Goal: Task Accomplishment & Management: Manage account settings

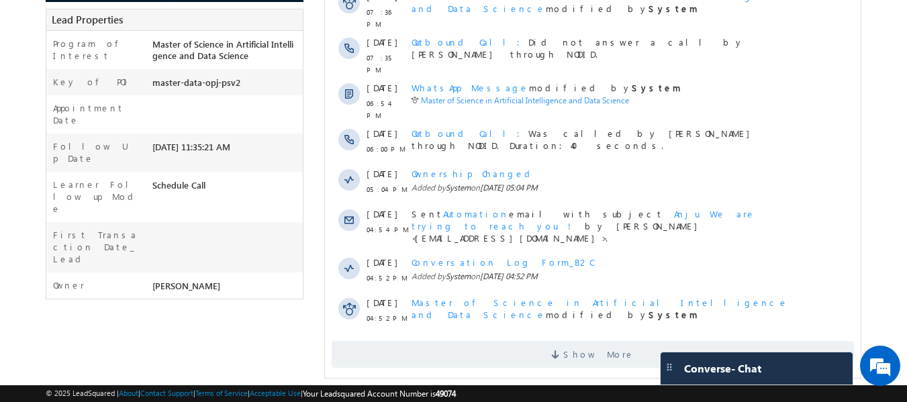
scroll to position [332, 0]
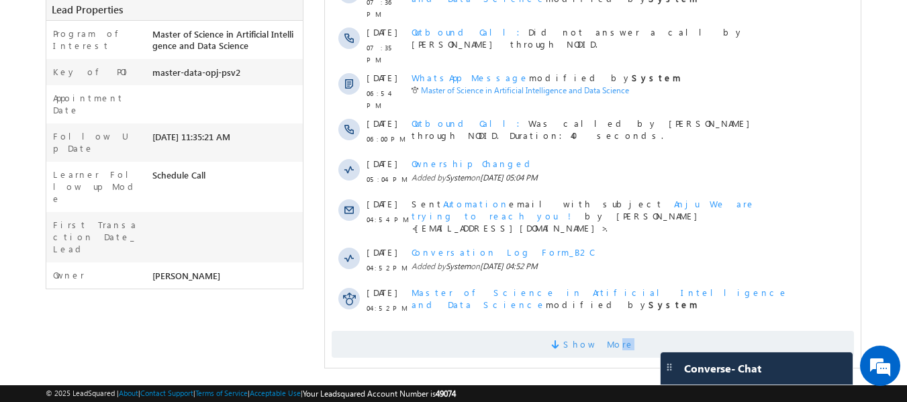
click at [596, 331] on span "Show More" at bounding box center [593, 344] width 522 height 27
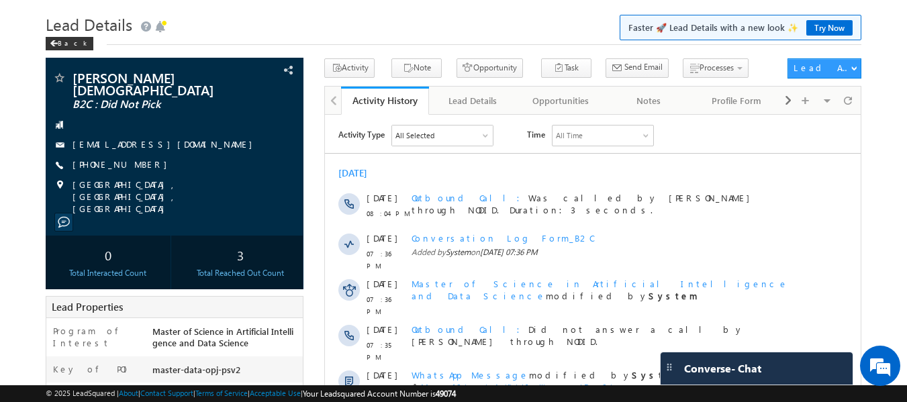
scroll to position [0, 0]
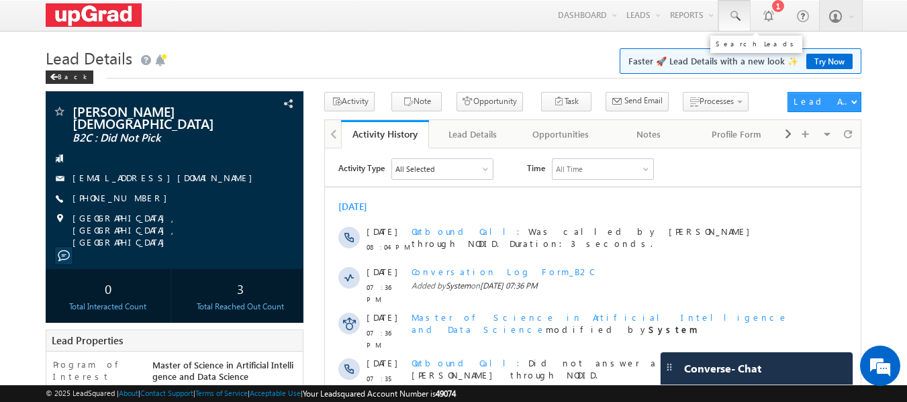
click at [739, 15] on span at bounding box center [734, 15] width 13 height 13
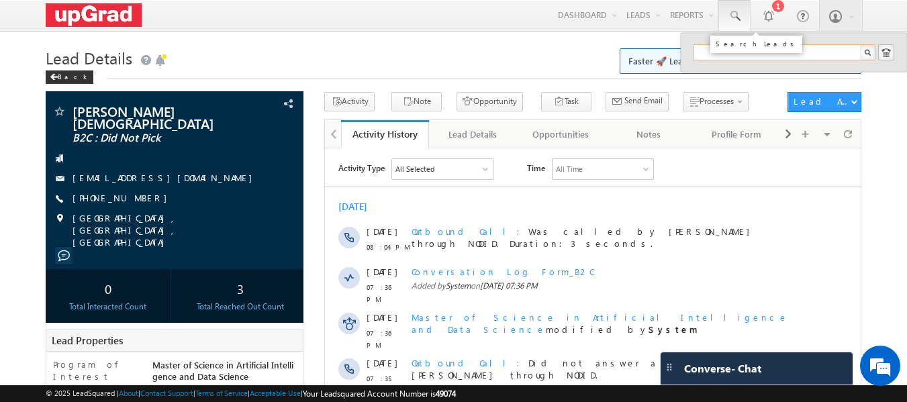
paste input "9535180704"
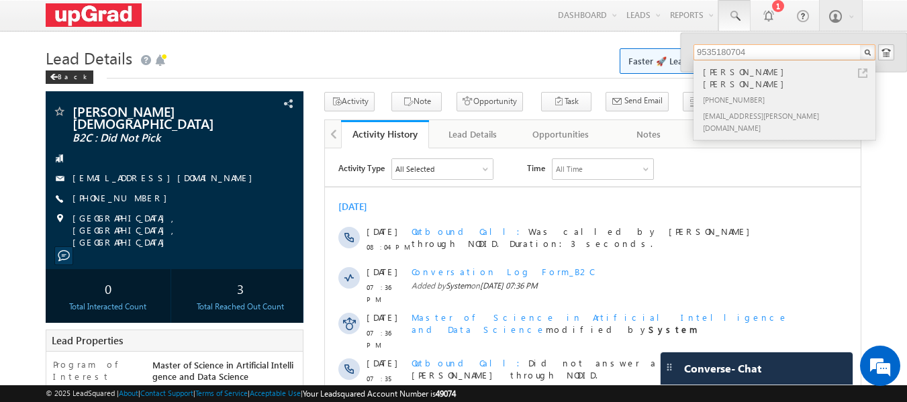
type input "9535180704"
click at [727, 68] on div "Vinay Vinay" at bounding box center [790, 77] width 180 height 27
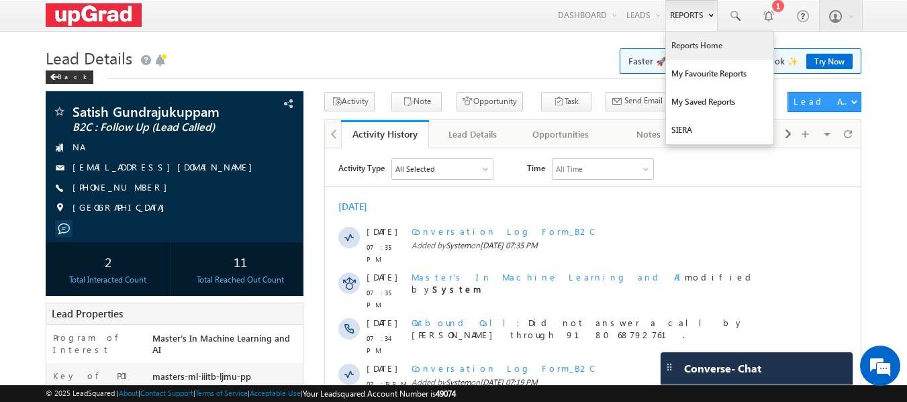
click at [697, 46] on link "Reports Home" at bounding box center [719, 46] width 107 height 28
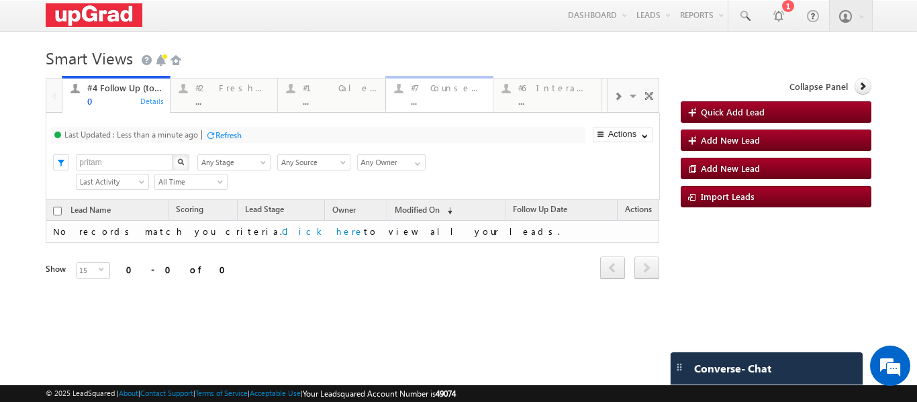
click at [452, 97] on div "..." at bounding box center [448, 101] width 75 height 10
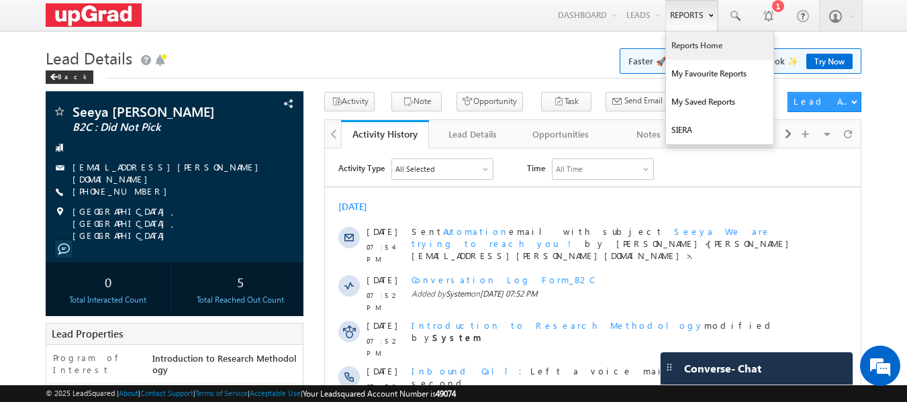
click at [690, 47] on link "Reports Home" at bounding box center [719, 46] width 107 height 28
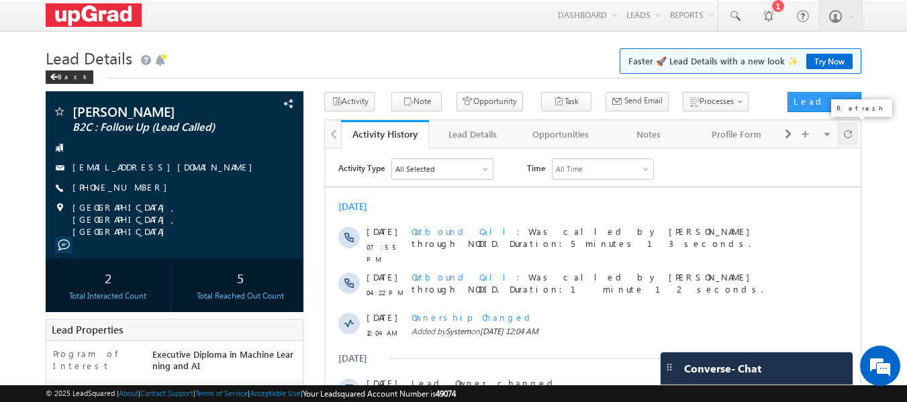
click at [845, 135] on span at bounding box center [848, 134] width 8 height 24
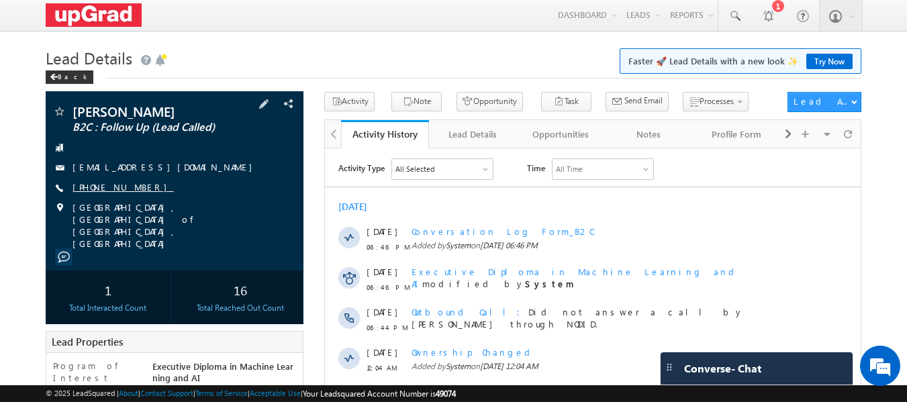
click at [118, 189] on link "[PHONE_NUMBER]" at bounding box center [123, 186] width 101 height 11
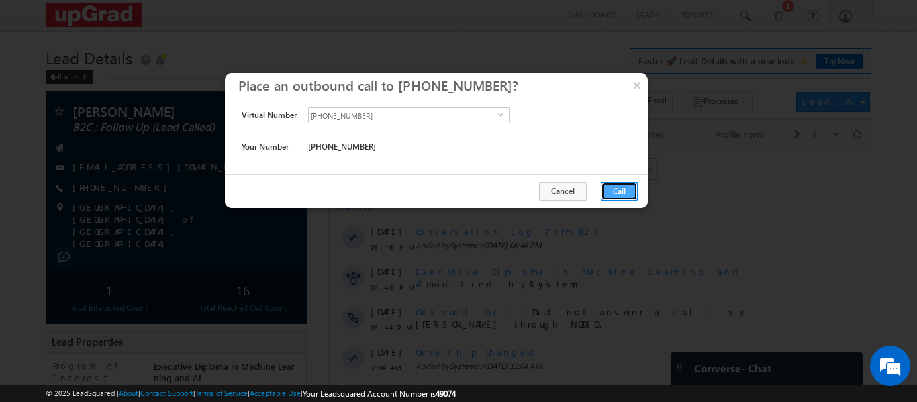
click at [615, 186] on button "Call" at bounding box center [619, 191] width 37 height 19
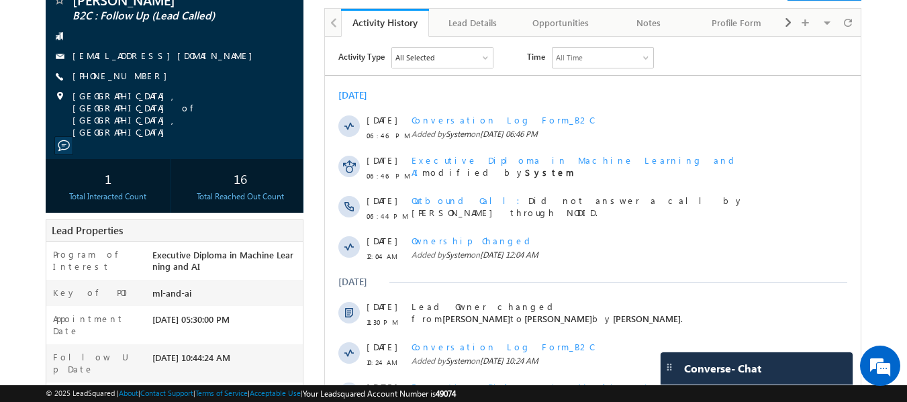
scroll to position [394, 0]
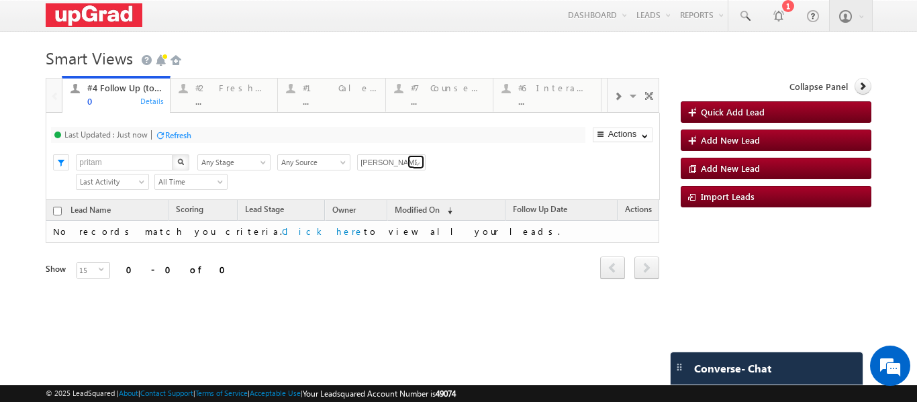
click at [420, 162] on span at bounding box center [417, 163] width 11 height 11
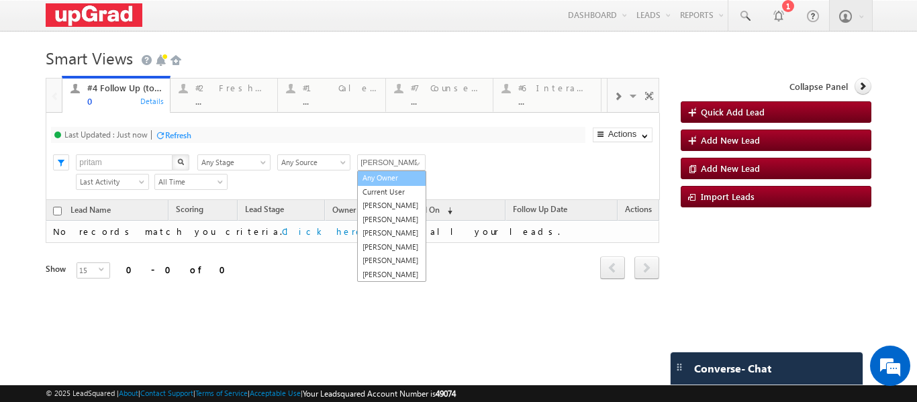
click at [387, 177] on link "Any Owner" at bounding box center [391, 178] width 69 height 15
type input "Any Owner"
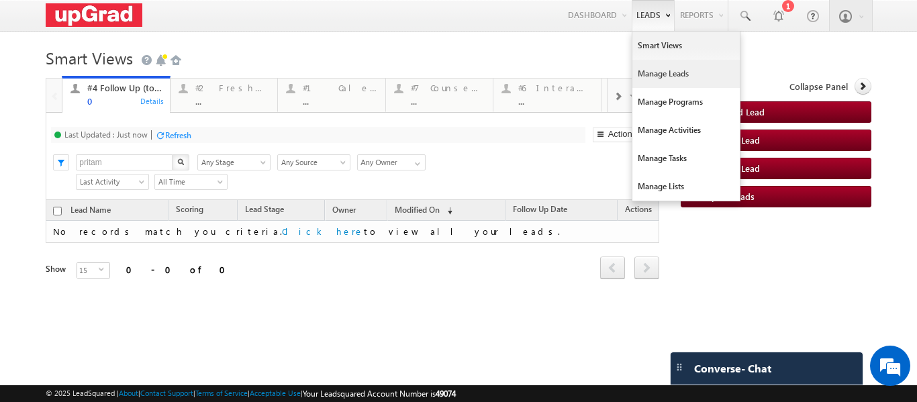
click at [667, 73] on link "Manage Leads" at bounding box center [686, 74] width 107 height 28
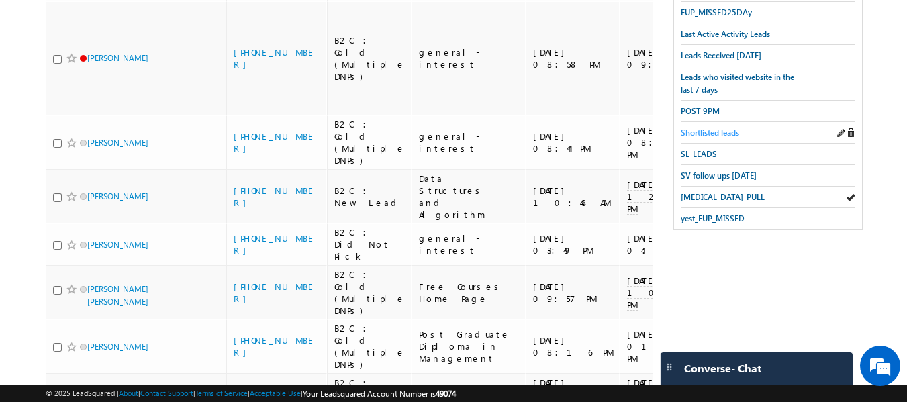
click at [719, 128] on span "Shortlisted leads" at bounding box center [710, 133] width 58 height 10
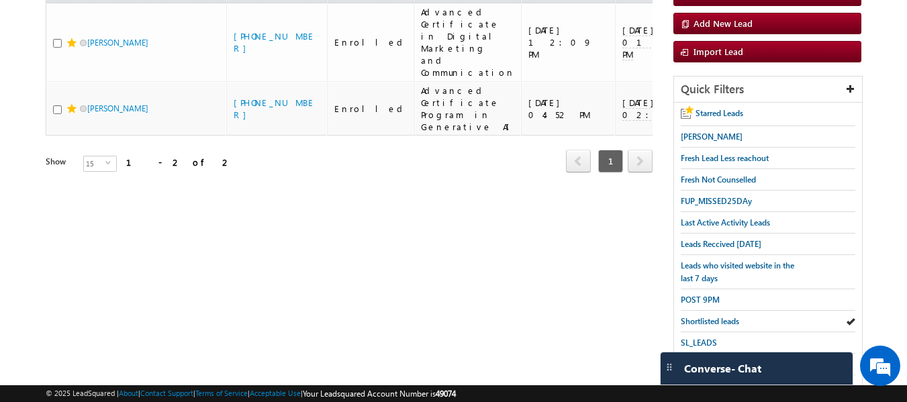
scroll to position [220, 0]
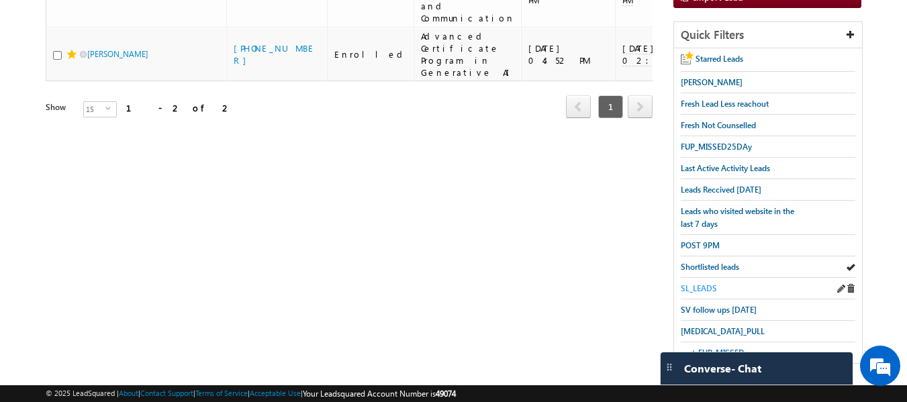
click at [700, 283] on span "SL_LEADS" at bounding box center [699, 288] width 36 height 10
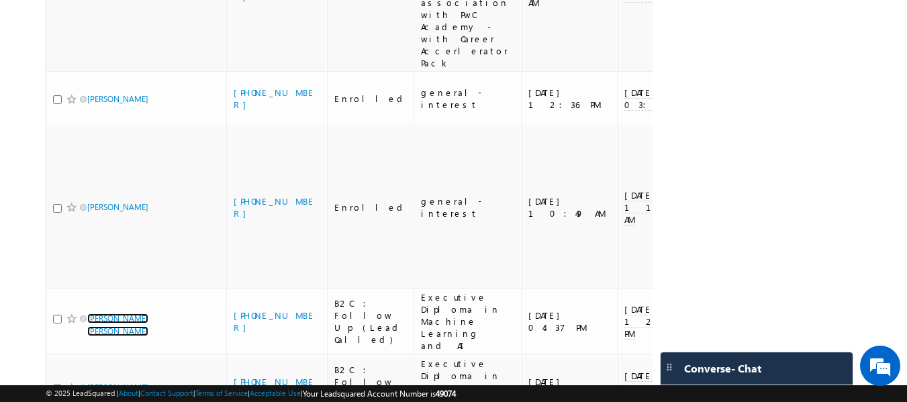
scroll to position [739, 0]
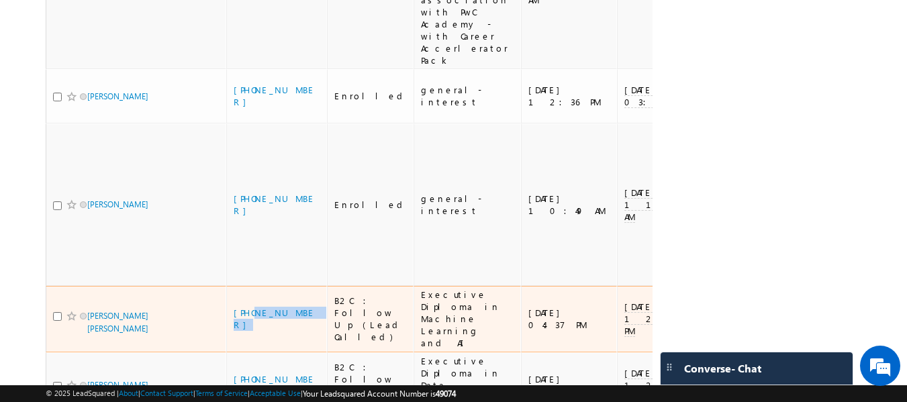
drag, startPoint x: 306, startPoint y: 111, endPoint x: 252, endPoint y: 105, distance: 54.7
click at [252, 286] on td "+91-9535180704" at bounding box center [276, 319] width 101 height 66
copy link "9535180704"
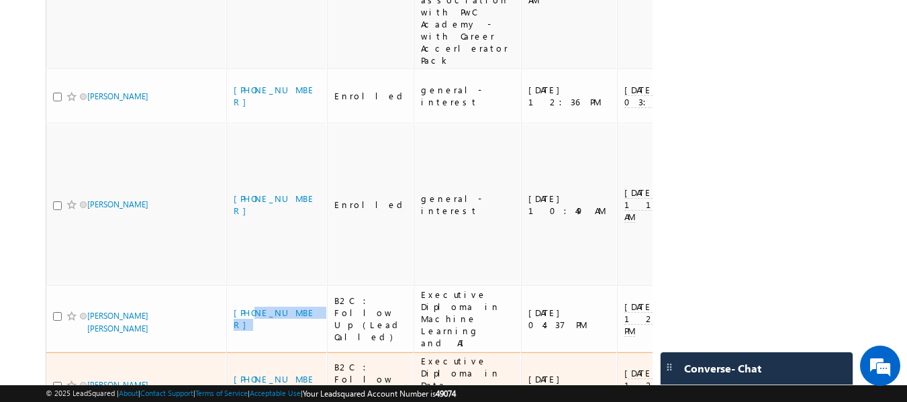
scroll to position [537, 0]
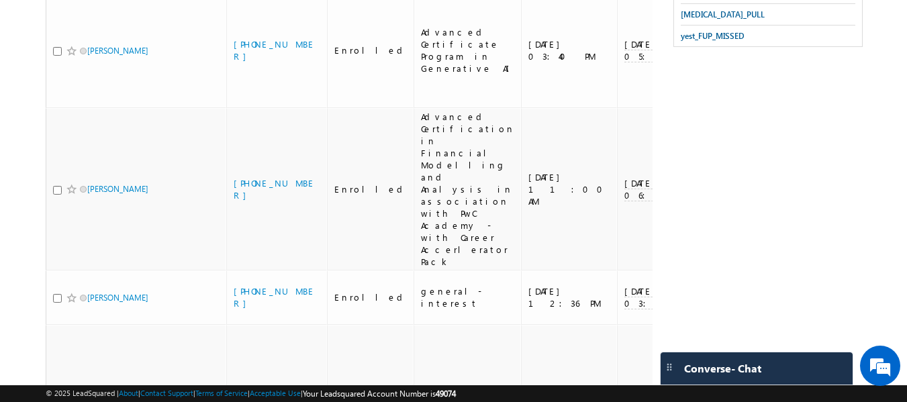
click at [709, 173] on div "Search Leads X ? 13 results found Advanced Search Advanced Search Advanced sear…" at bounding box center [454, 224] width 816 height 1338
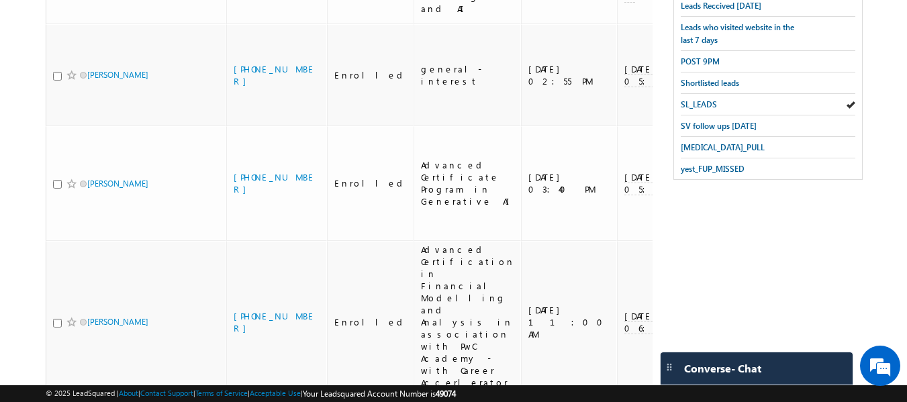
scroll to position [403, 0]
click at [710, 165] on span "yest_FUP_MISSED" at bounding box center [713, 170] width 64 height 10
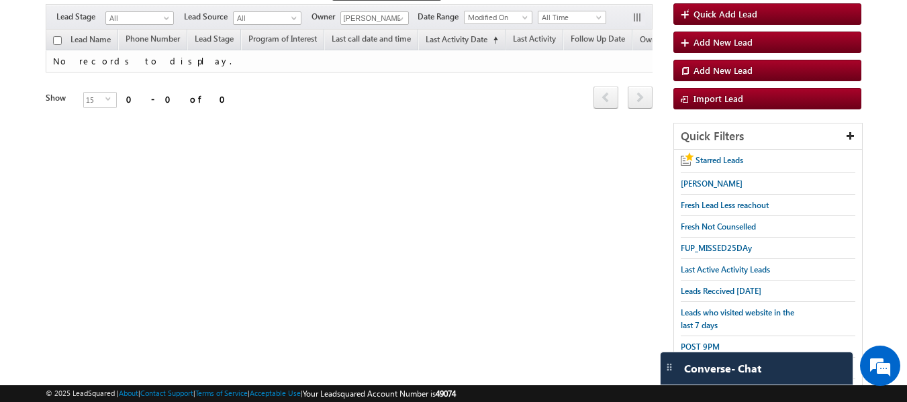
scroll to position [19, 0]
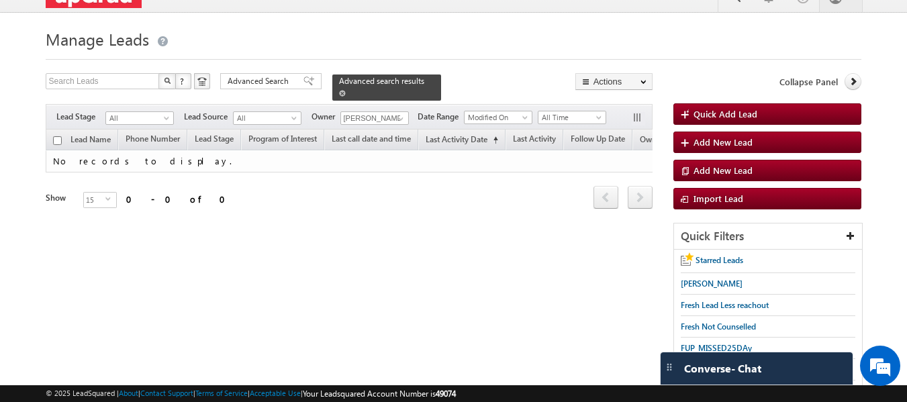
click at [346, 87] on link at bounding box center [342, 92] width 7 height 11
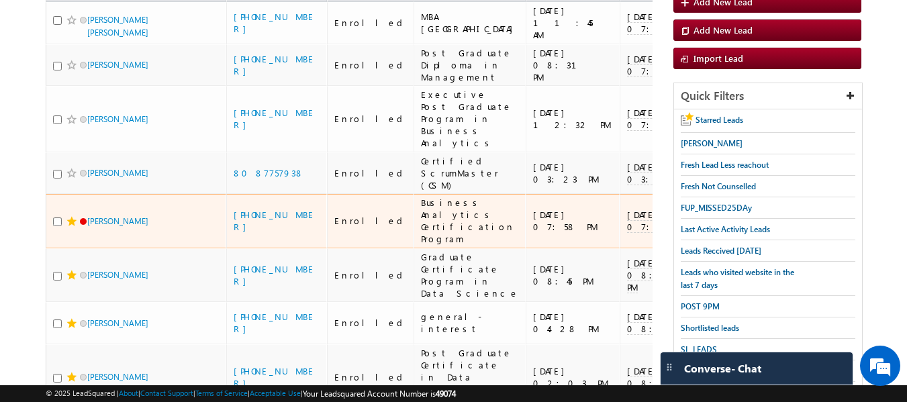
scroll to position [153, 0]
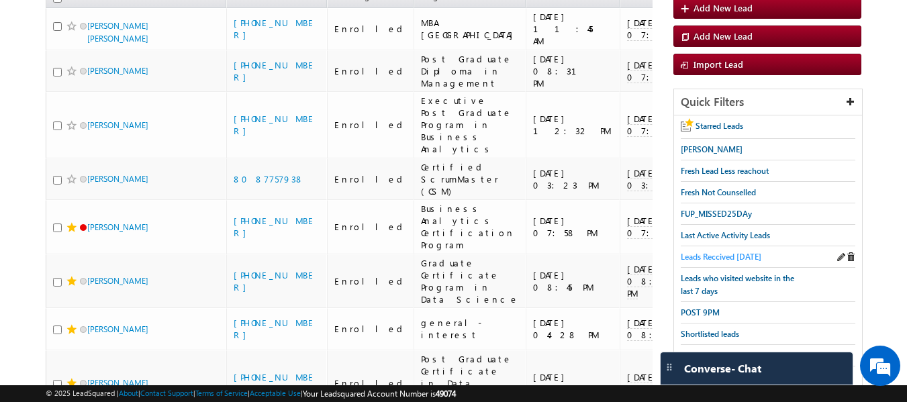
click at [727, 252] on span "Leads Reccived today" at bounding box center [721, 257] width 81 height 10
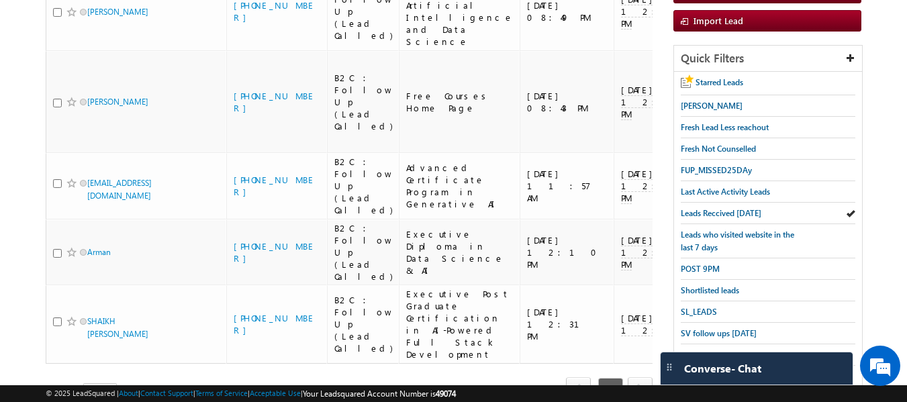
scroll to position [220, 0]
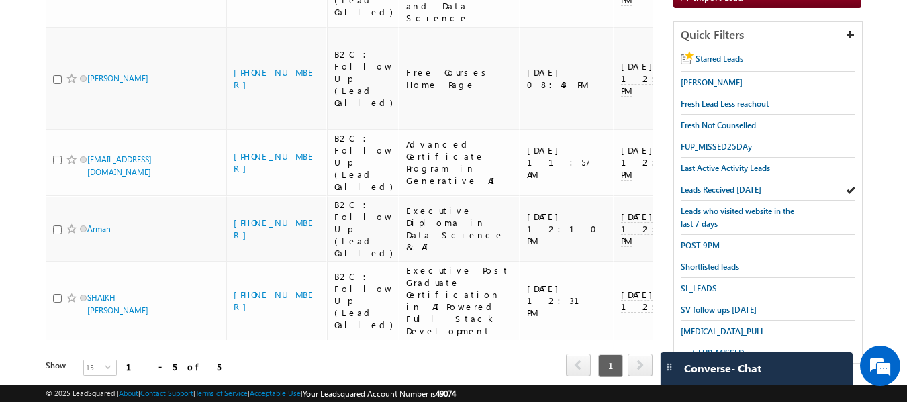
drag, startPoint x: 199, startPoint y: 293, endPoint x: 226, endPoint y: 295, distance: 27.0
click at [226, 295] on div "Lead Name Phone Number Lead Stage Program of Interest Last call date and time O…" at bounding box center [349, 162] width 607 height 469
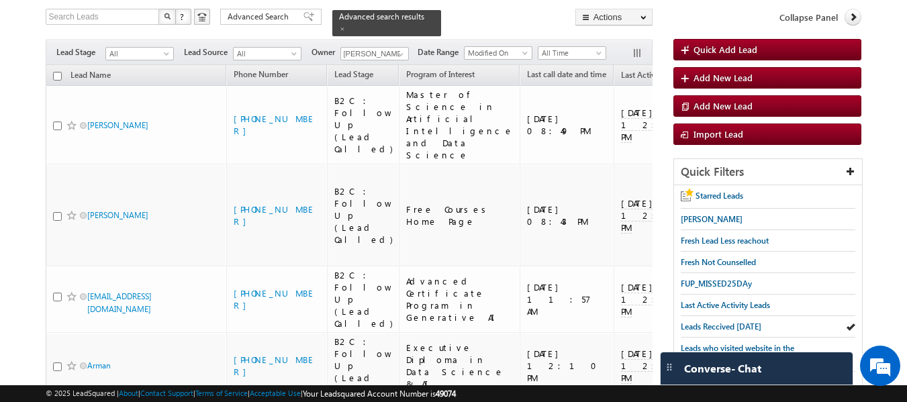
scroll to position [0, 0]
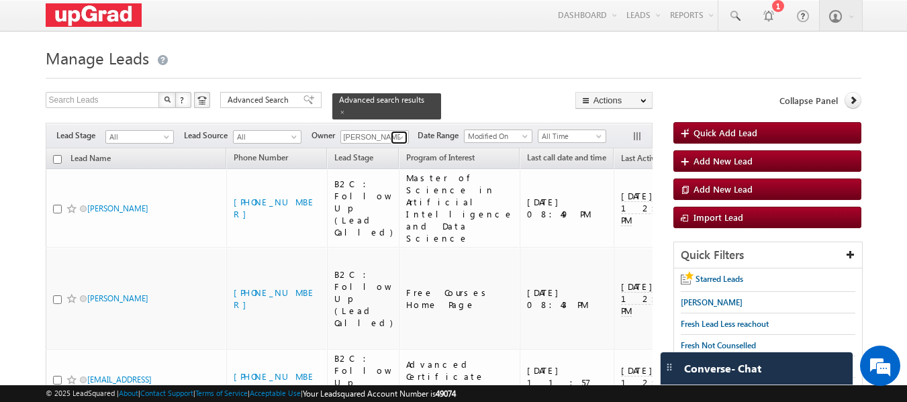
click at [398, 132] on span at bounding box center [400, 137] width 11 height 11
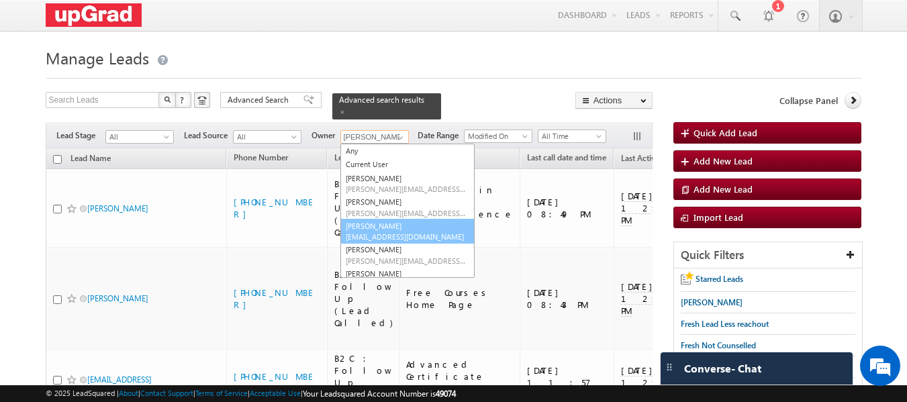
click at [383, 219] on link "Ritu Raj ritu.raj@upgrad.com" at bounding box center [407, 232] width 134 height 26
type input "[PERSON_NAME]"
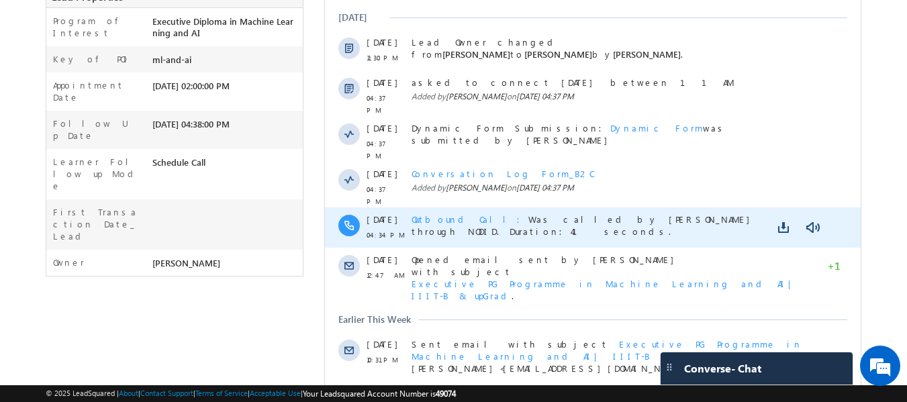
scroll to position [383, 0]
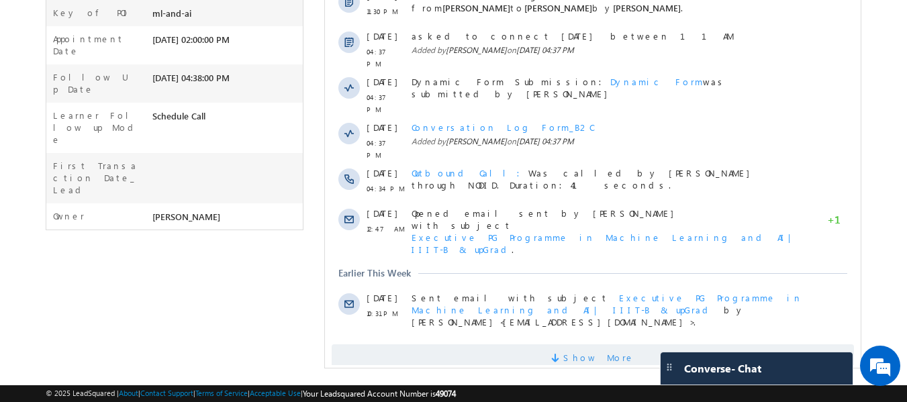
drag, startPoint x: 586, startPoint y: 332, endPoint x: 579, endPoint y: 326, distance: 9.5
click at [586, 330] on div "Activity Type All Selected Select All Sales Activities 1 Sales Activity Opportu…" at bounding box center [593, 74] width 536 height 608
click at [563, 354] on span at bounding box center [557, 360] width 12 height 13
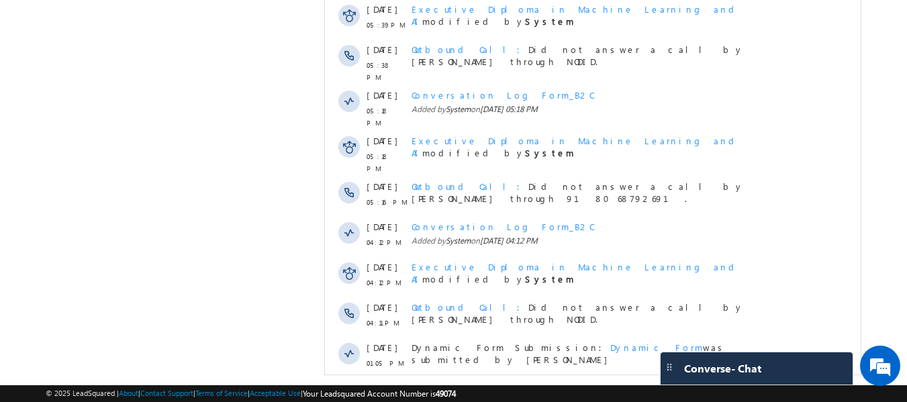
scroll to position [786, 0]
click at [583, 385] on span "Show More" at bounding box center [598, 398] width 71 height 27
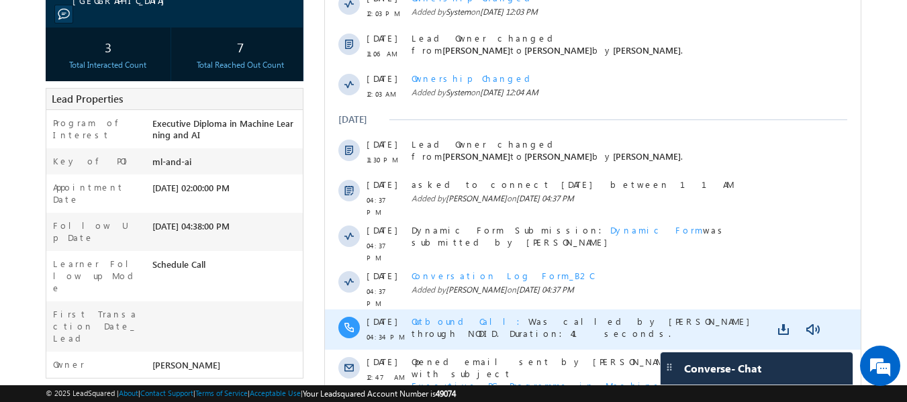
scroll to position [48, 0]
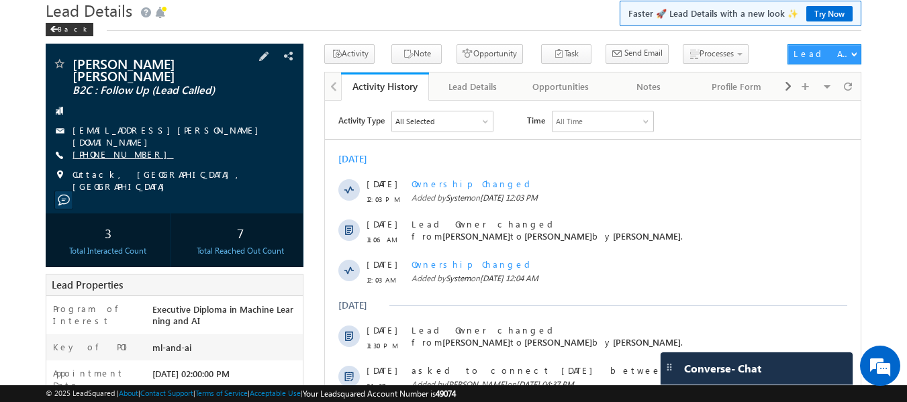
click at [114, 148] on link "[PHONE_NUMBER]" at bounding box center [123, 153] width 101 height 11
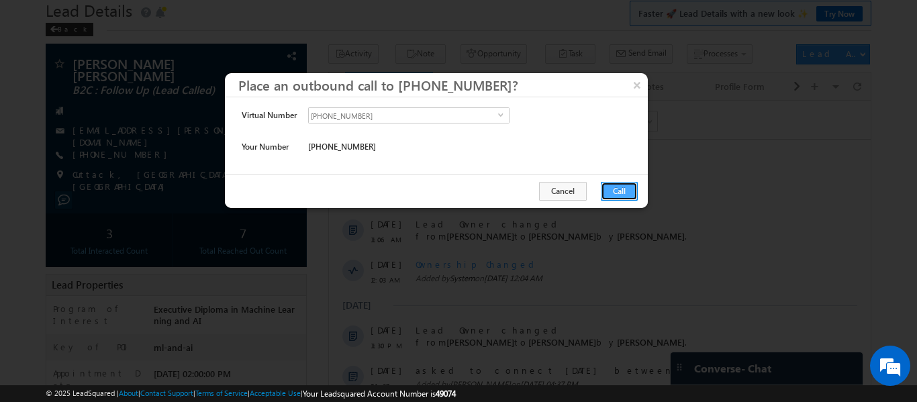
click at [624, 191] on button "Call" at bounding box center [619, 191] width 37 height 19
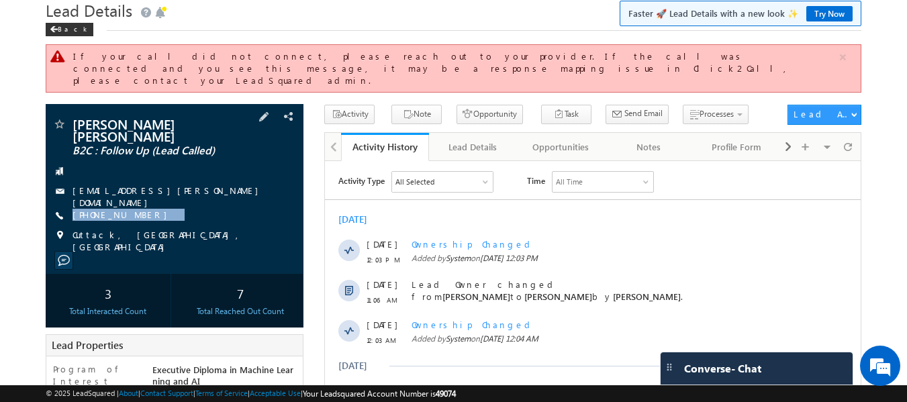
drag, startPoint x: 177, startPoint y: 189, endPoint x: 142, endPoint y: 199, distance: 35.7
click at [142, 199] on div "[PERSON_NAME] [PERSON_NAME] B2C : Follow Up (Lead Called) [EMAIL_ADDRESS][PERSO…" at bounding box center [174, 186] width 245 height 136
copy div "[PHONE_NUMBER]"
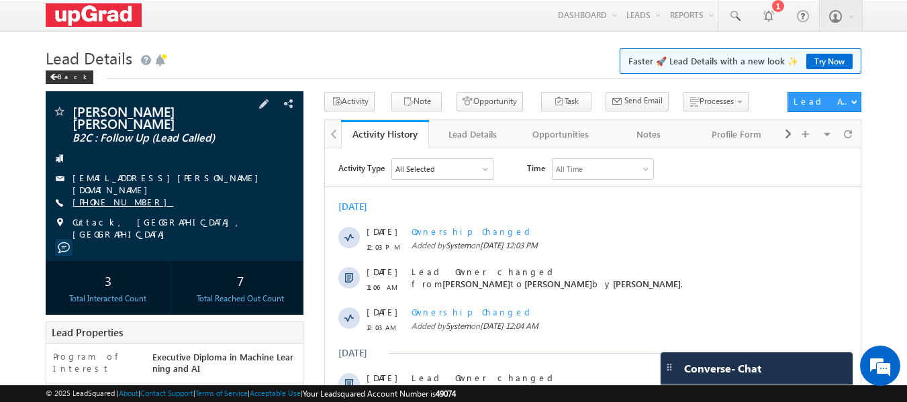
click at [103, 196] on link "[PHONE_NUMBER]" at bounding box center [123, 201] width 101 height 11
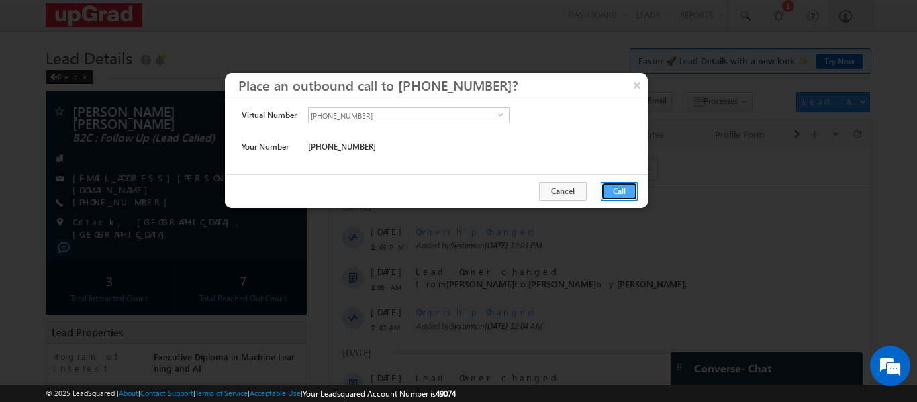
click at [614, 184] on button "Call" at bounding box center [619, 191] width 37 height 19
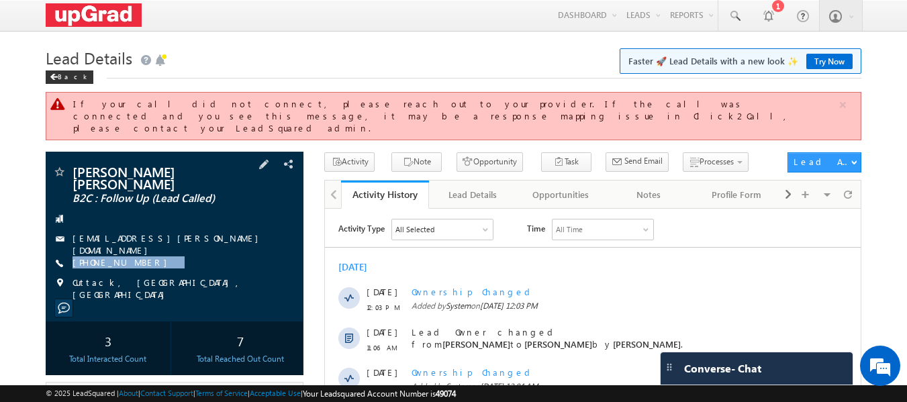
drag, startPoint x: 175, startPoint y: 226, endPoint x: 150, endPoint y: 246, distance: 32.5
click at [150, 246] on div "[PERSON_NAME] [PERSON_NAME] B2C : Follow Up (Lead Called) [EMAIL_ADDRESS][PERSO…" at bounding box center [174, 233] width 245 height 136
copy div "[PHONE_NUMBER]"
drag, startPoint x: 188, startPoint y: 245, endPoint x: 174, endPoint y: 246, distance: 14.2
click at [188, 246] on div "[PERSON_NAME] [PERSON_NAME] B2C : Follow Up (Lead Called) [EMAIL_ADDRESS][PERSO…" at bounding box center [174, 233] width 245 height 136
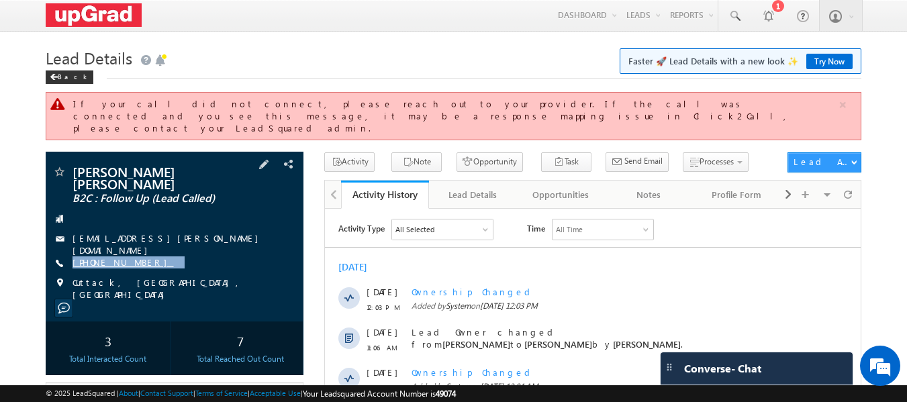
click at [109, 256] on link "[PHONE_NUMBER]" at bounding box center [123, 261] width 101 height 11
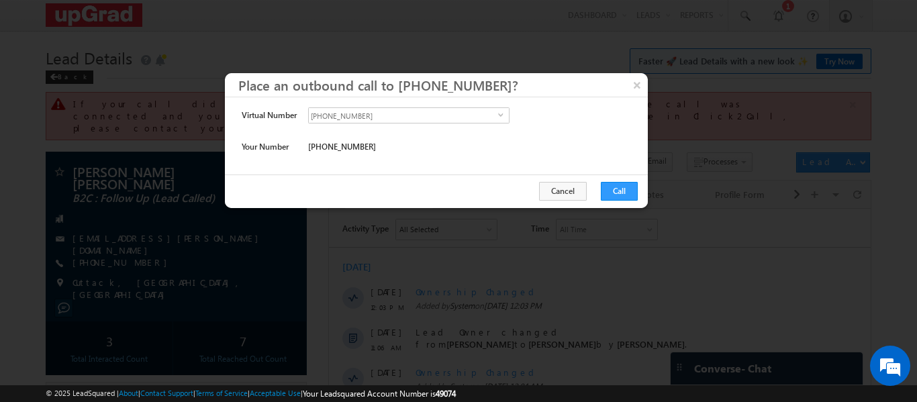
click at [619, 181] on div "Cancel Call" at bounding box center [436, 192] width 423 height 34
click at [617, 189] on button "Call" at bounding box center [619, 191] width 37 height 19
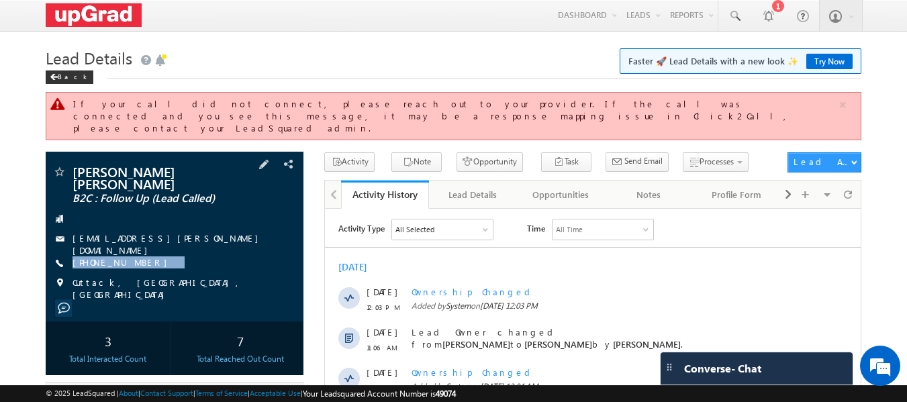
drag, startPoint x: 163, startPoint y: 235, endPoint x: 134, endPoint y: 244, distance: 30.4
click at [134, 244] on div "[PERSON_NAME] [PERSON_NAME] B2C : Follow Up (Lead Called) [EMAIL_ADDRESS][PERSO…" at bounding box center [174, 233] width 245 height 136
copy div "[PHONE_NUMBER]"
click at [150, 256] on div "[PHONE_NUMBER]" at bounding box center [174, 262] width 245 height 13
drag, startPoint x: 160, startPoint y: 233, endPoint x: 132, endPoint y: 246, distance: 31.0
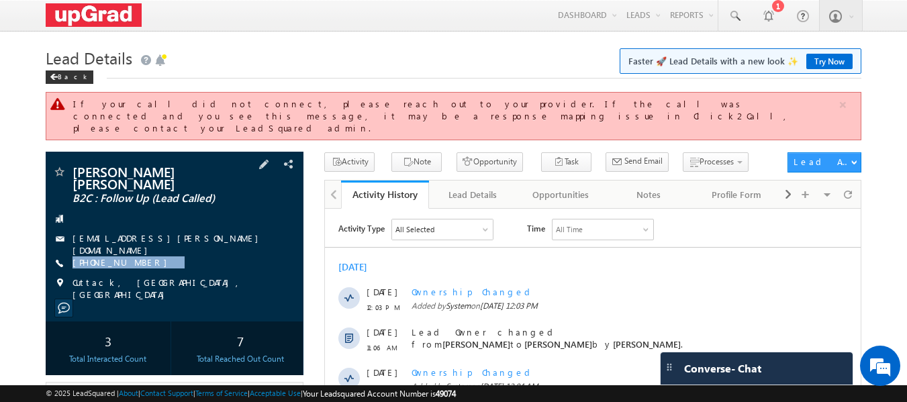
click at [132, 246] on div "Vinay Vinay B2C : Follow Up (Lead Called) Vinay.puhan@gmail.com +91-9535180704" at bounding box center [174, 233] width 245 height 136
copy div "+91-9535180704"
click at [168, 256] on div "+91-9535180704" at bounding box center [174, 262] width 245 height 13
drag, startPoint x: 154, startPoint y: 238, endPoint x: 135, endPoint y: 246, distance: 20.8
click at [135, 246] on div "Vinay Vinay B2C : Follow Up (Lead Called) Vinay.puhan@gmail.com +91-9535180704" at bounding box center [174, 233] width 245 height 136
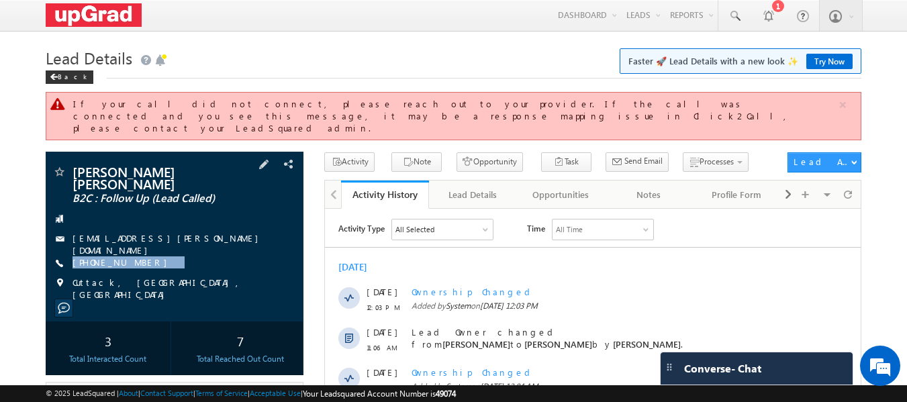
copy div "+91-9535180704"
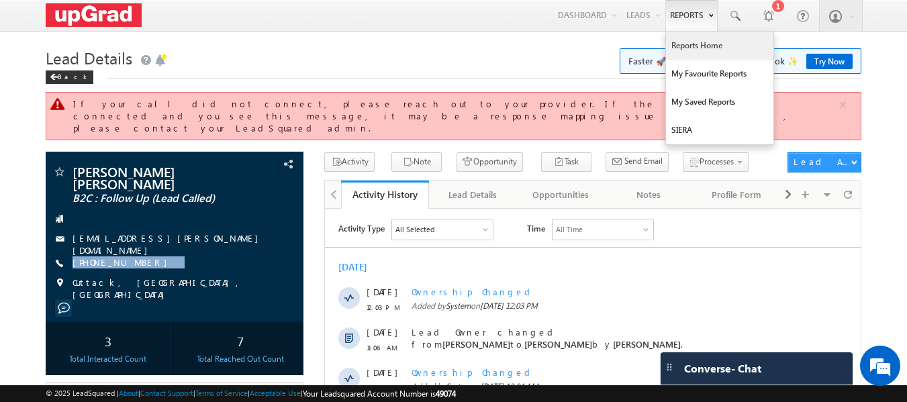
click at [686, 44] on link "Reports Home" at bounding box center [719, 46] width 107 height 28
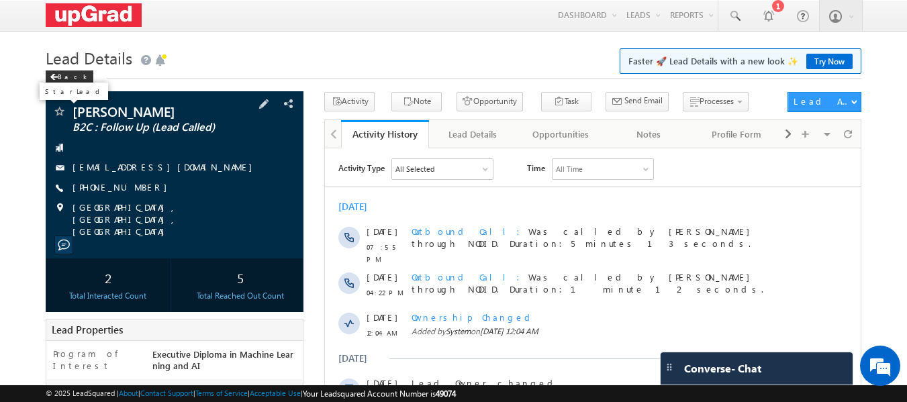
click at [60, 110] on span at bounding box center [58, 112] width 13 height 13
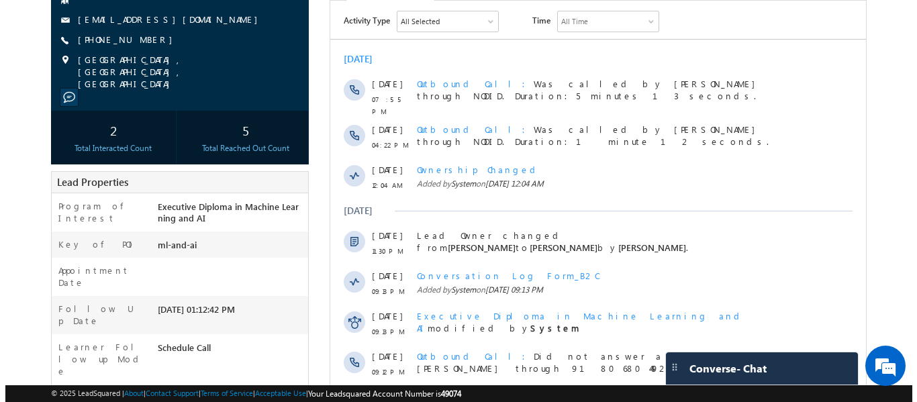
scroll to position [48, 0]
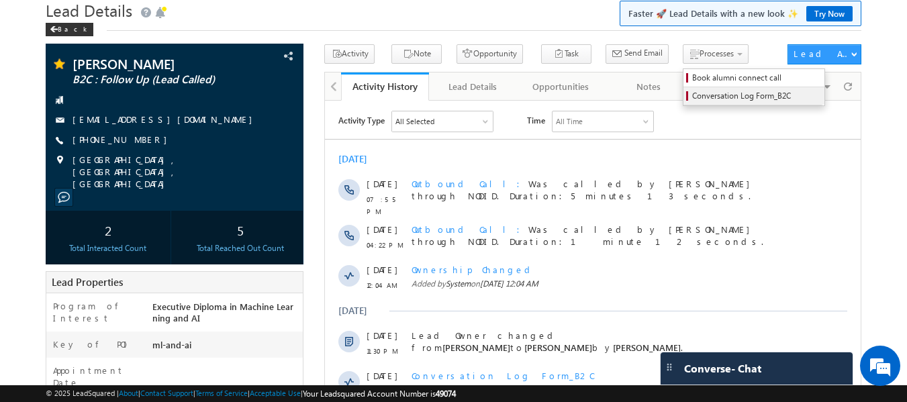
click at [715, 93] on span "Conversation Log Form_B2C" at bounding box center [756, 96] width 128 height 12
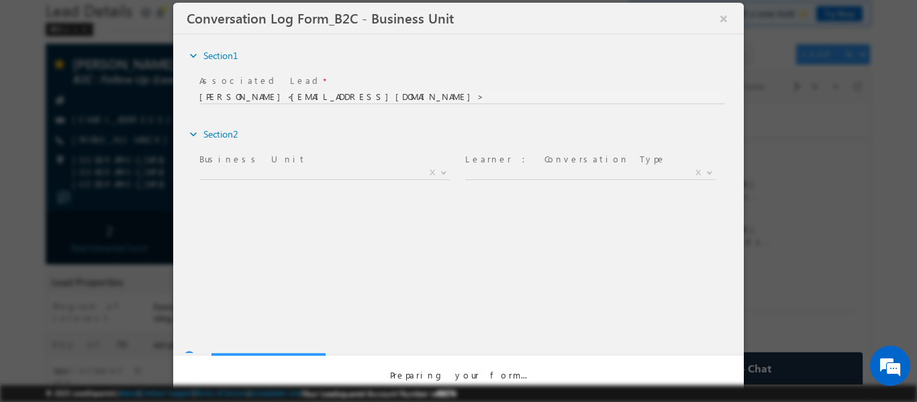
scroll to position [0, 0]
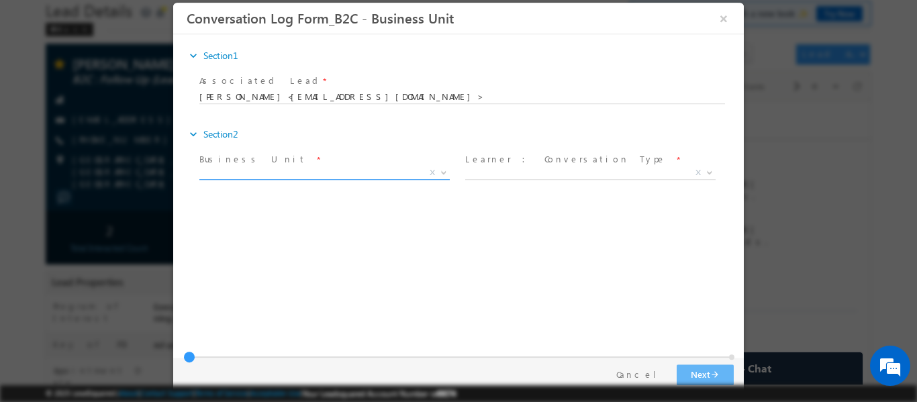
click at [348, 173] on span "X" at bounding box center [324, 172] width 250 height 13
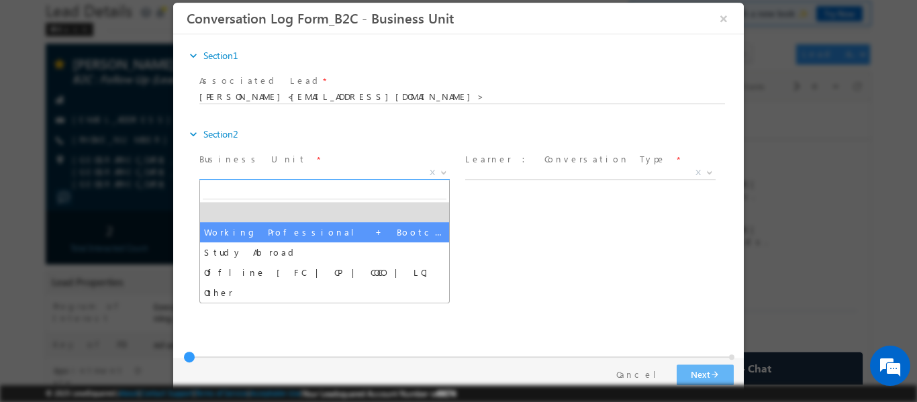
drag, startPoint x: 295, startPoint y: 227, endPoint x: 553, endPoint y: 172, distance: 263.6
select select "Working Professional + Bootcamp"
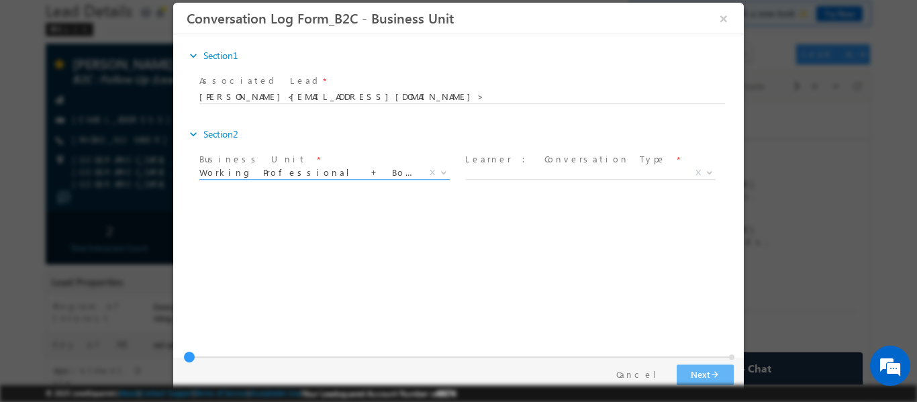
click at [565, 164] on label "Learner : Conversation Type" at bounding box center [565, 158] width 201 height 13
click at [565, 175] on span "X" at bounding box center [590, 172] width 250 height 13
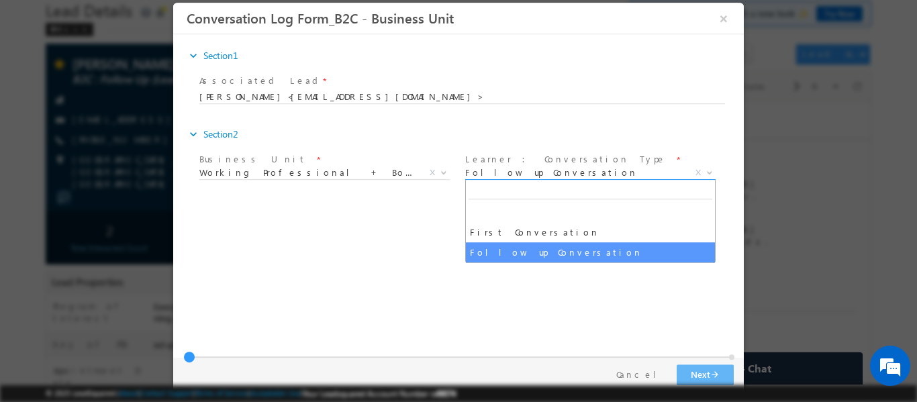
click at [531, 176] on span "Follow up Conversation" at bounding box center [574, 172] width 218 height 12
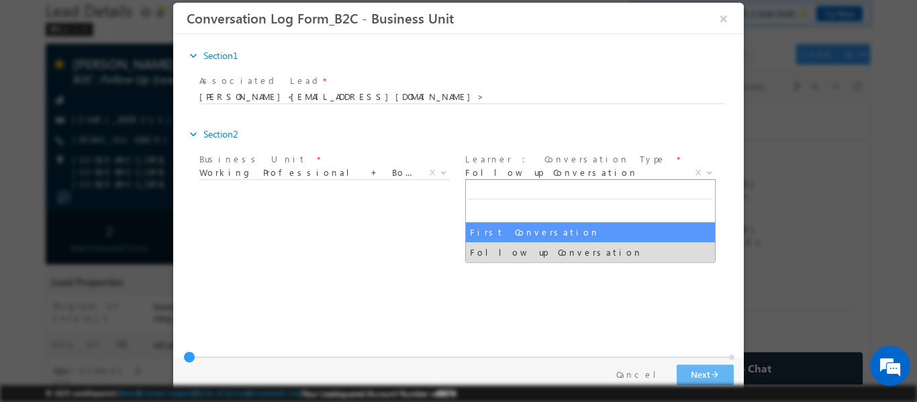
select select "First Conversation"
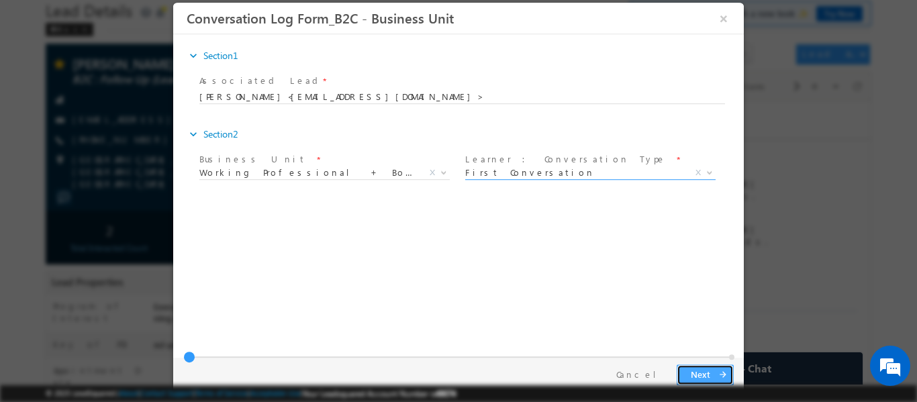
click at [699, 366] on button "Next arrow_forward" at bounding box center [705, 374] width 57 height 21
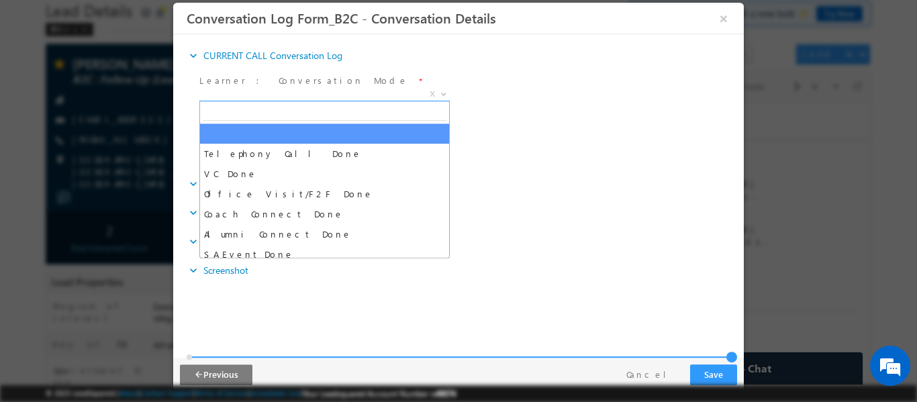
drag, startPoint x: 318, startPoint y: 97, endPoint x: 286, endPoint y: 105, distance: 32.4
click at [318, 97] on span "X" at bounding box center [324, 93] width 250 height 13
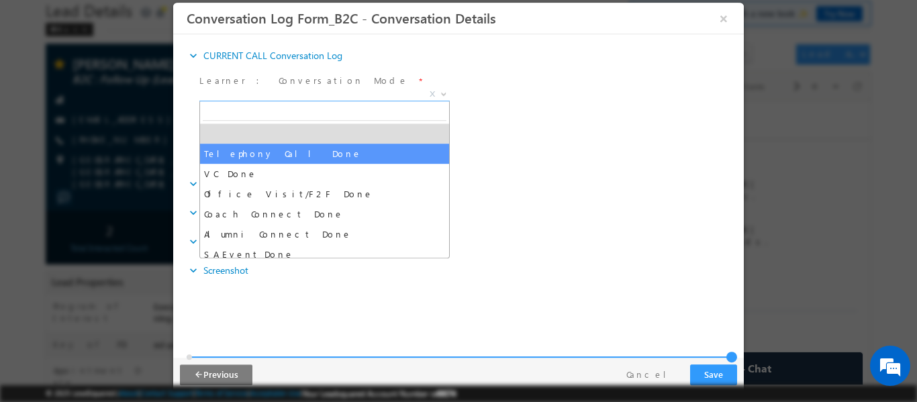
select select "Telephony Call Done"
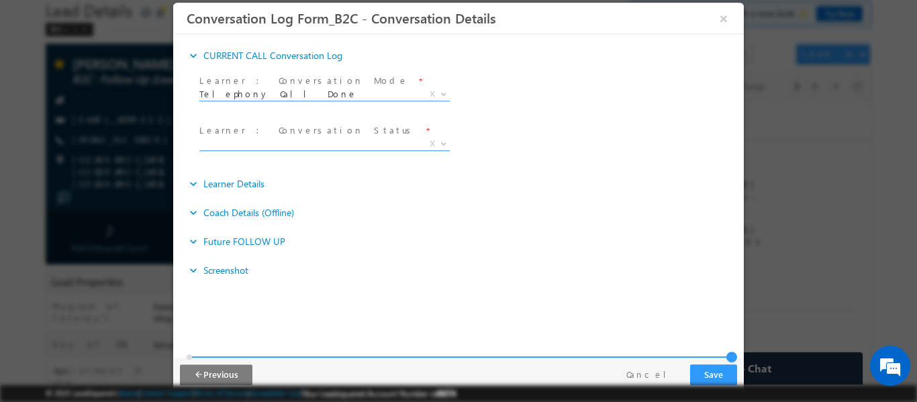
click at [292, 139] on span "X" at bounding box center [324, 143] width 250 height 13
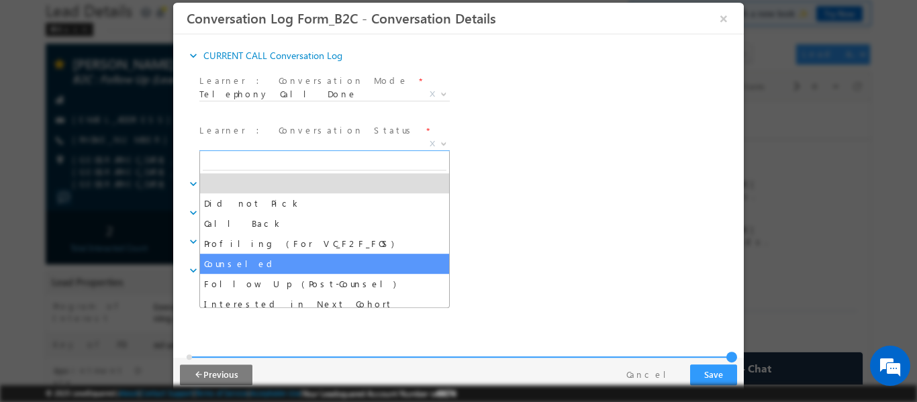
select select "Counseled"
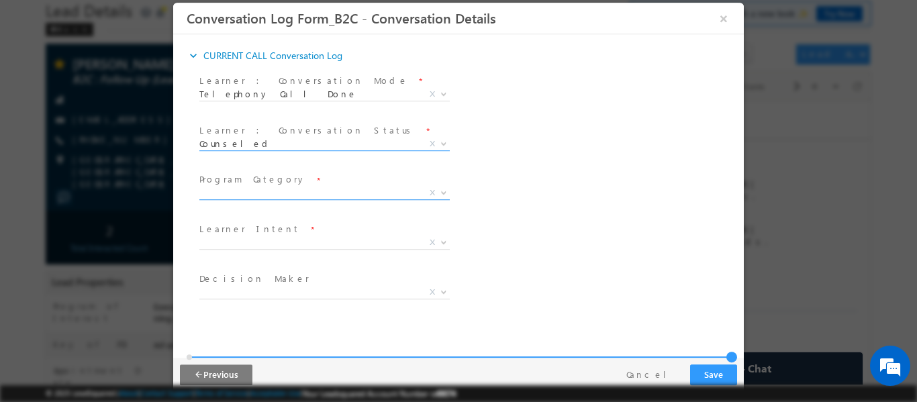
click at [332, 191] on span "X" at bounding box center [324, 192] width 250 height 13
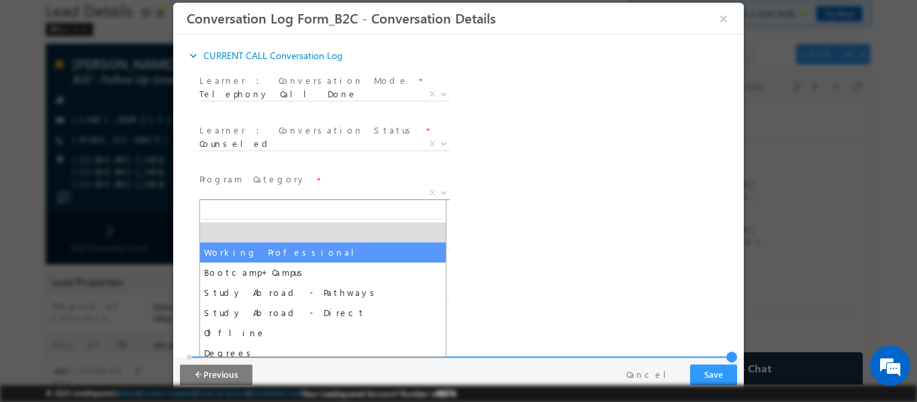
select select "Working Professional"
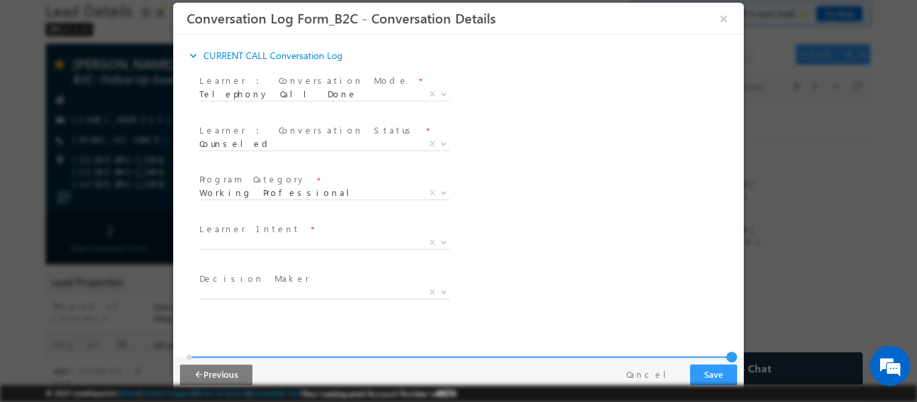
click at [287, 233] on span "Learner Intent *" at bounding box center [323, 229] width 248 height 15
click at [285, 236] on span "X" at bounding box center [324, 242] width 250 height 13
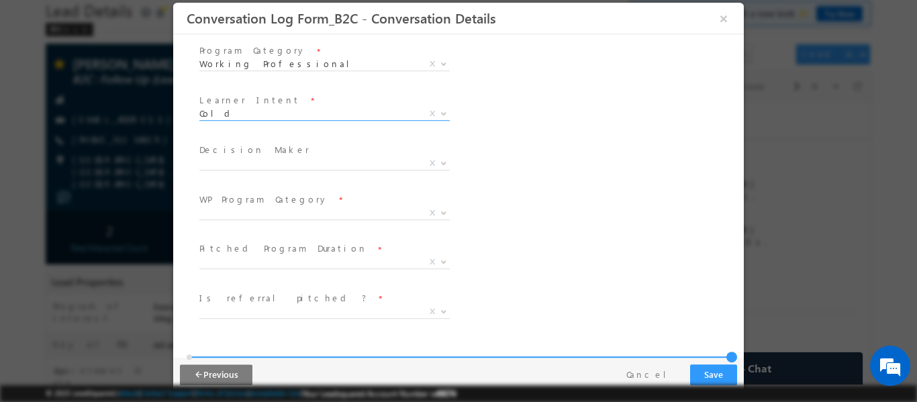
scroll to position [134, 0]
click at [262, 111] on span "Cold" at bounding box center [308, 107] width 218 height 12
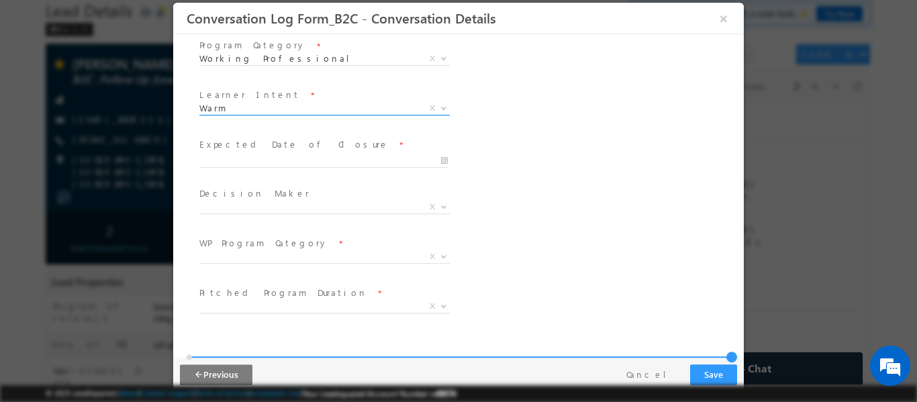
click at [290, 112] on span "Warm" at bounding box center [308, 107] width 218 height 12
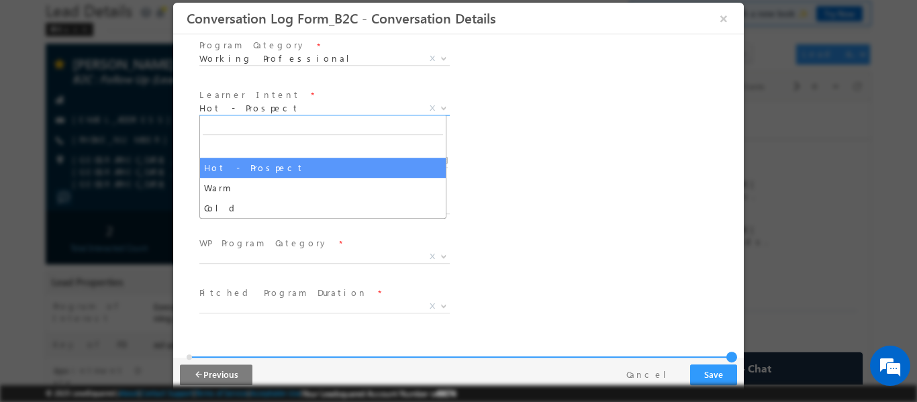
click at [283, 113] on span "Hot - Prospect" at bounding box center [308, 107] width 218 height 12
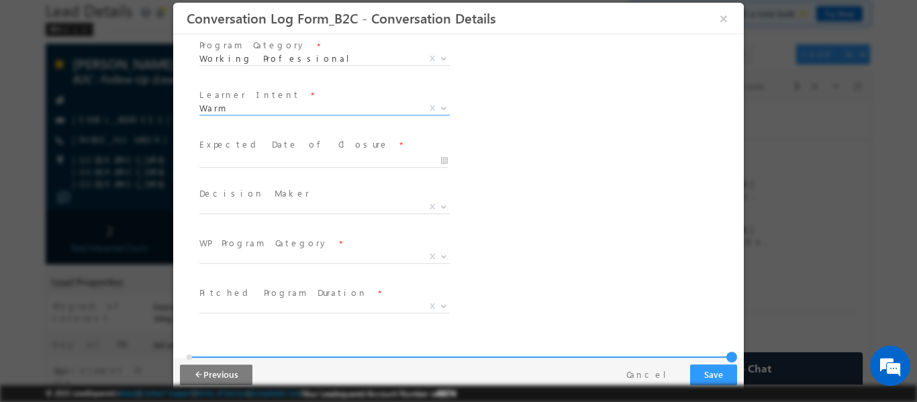
click at [300, 113] on span "Hot - Prospect Warm Cold Warm X" at bounding box center [329, 110] width 261 height 16
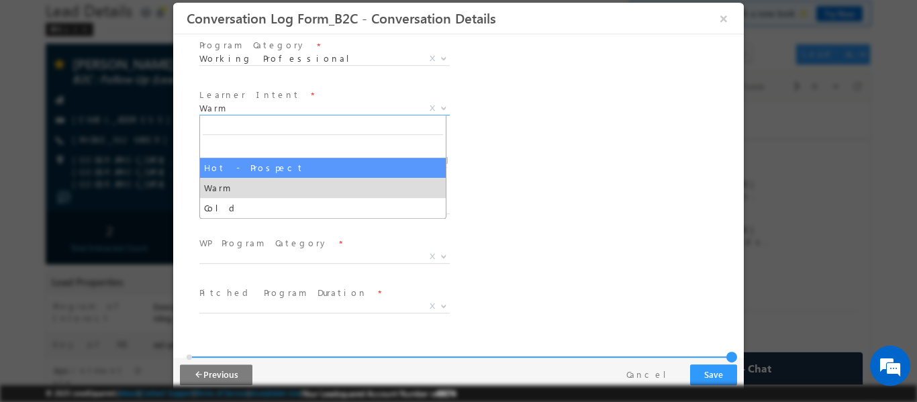
select select "Hot - Prospect"
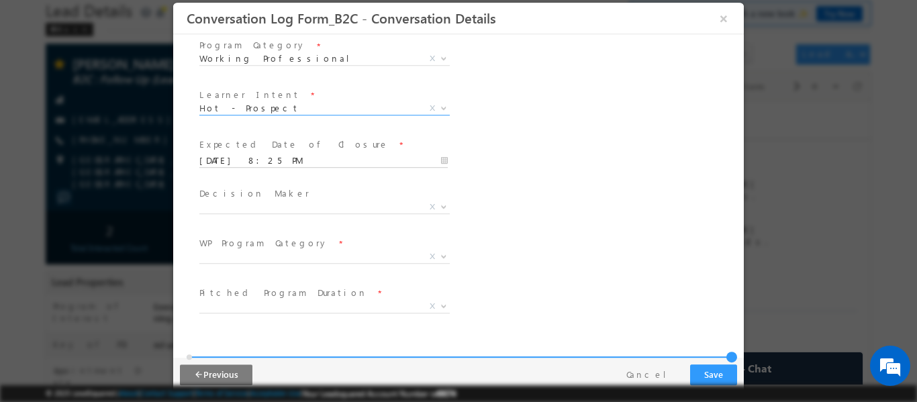
click at [295, 160] on input "10/04/2025 8:25 PM" at bounding box center [323, 160] width 248 height 13
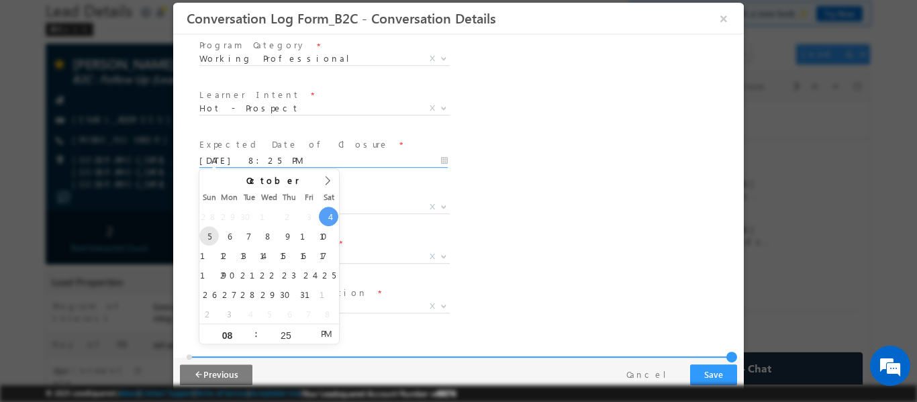
type input "10/05/2025 8:25 PM"
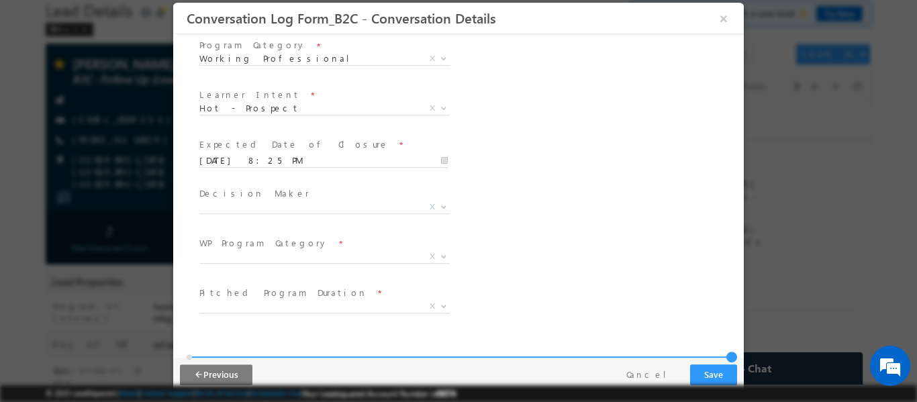
click at [522, 177] on div "Expected Date of Closure * 10/05/2025 8:25 PM SA Meeting Date *" at bounding box center [470, 159] width 547 height 50
click at [275, 209] on span "X" at bounding box center [324, 206] width 250 height 13
click at [283, 213] on span at bounding box center [324, 213] width 250 height 1
click at [248, 206] on span "Parents" at bounding box center [308, 206] width 218 height 12
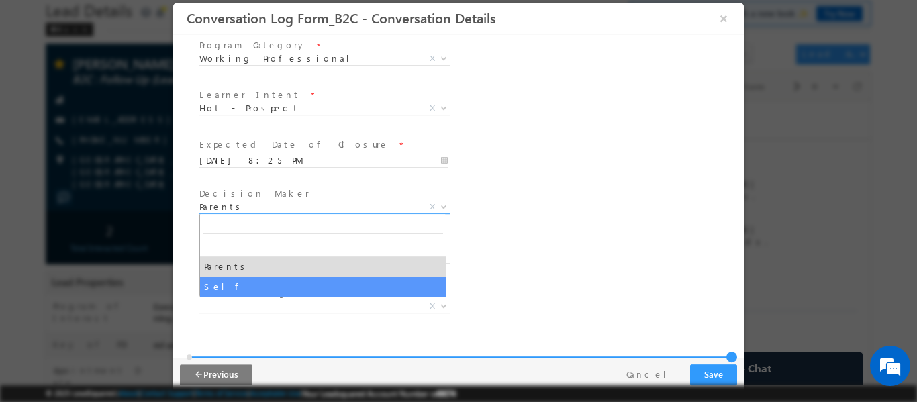
select select "Self"
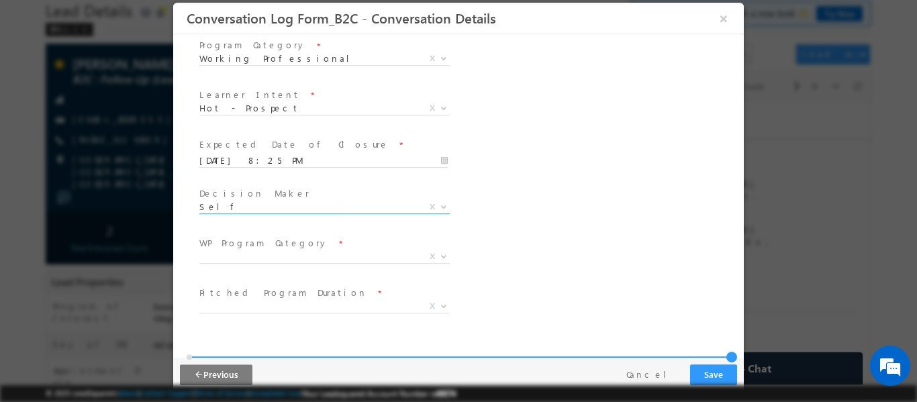
click at [269, 248] on label "WP Program Category" at bounding box center [263, 242] width 129 height 13
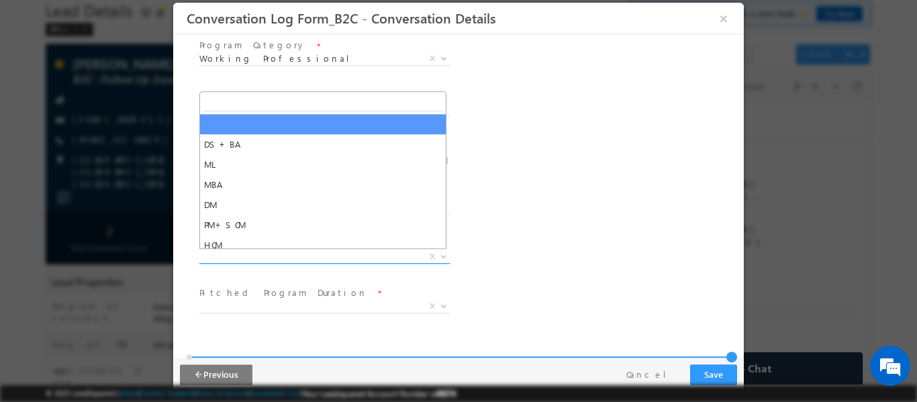
drag, startPoint x: 274, startPoint y: 258, endPoint x: 256, endPoint y: 263, distance: 18.9
click at [274, 259] on span "X" at bounding box center [324, 256] width 250 height 13
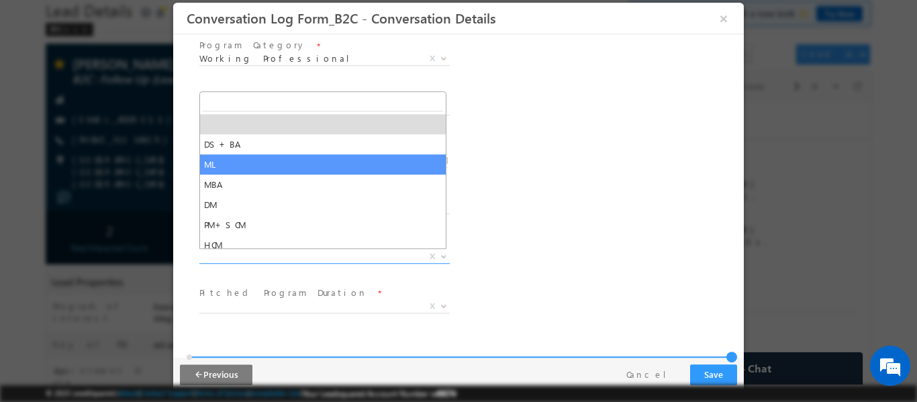
select select "ML"
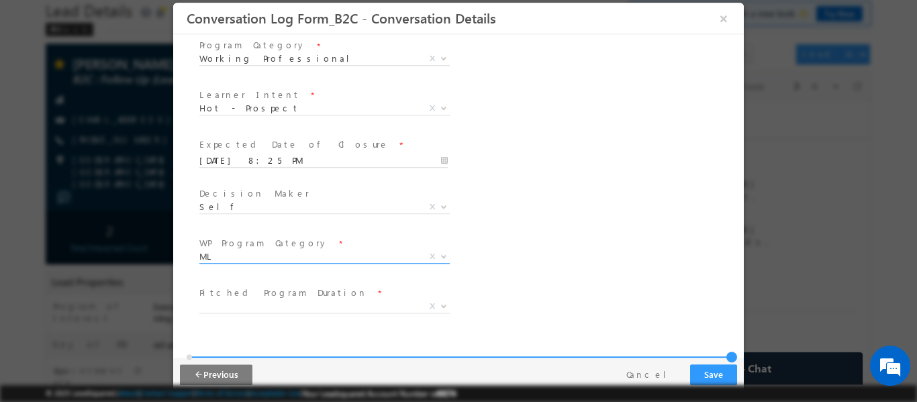
scroll to position [269, 0]
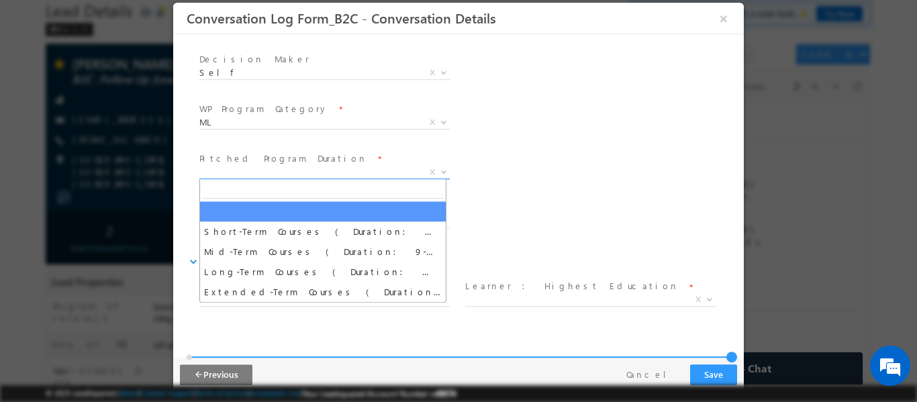
click at [320, 171] on span "X" at bounding box center [324, 171] width 250 height 13
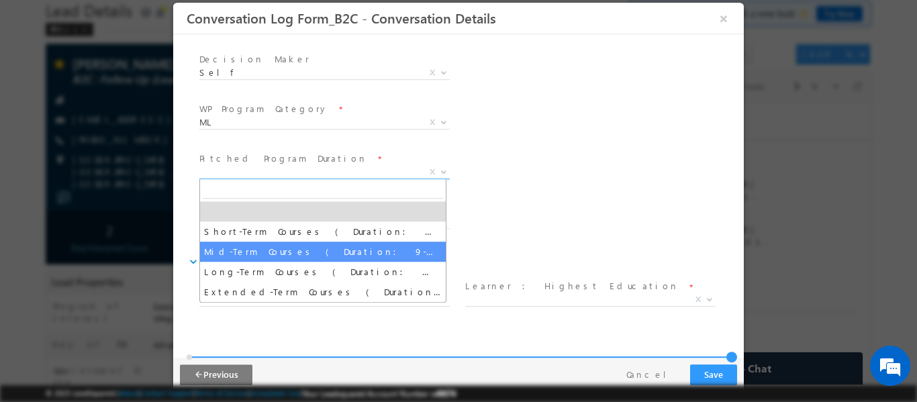
select select "Mid-Term Courses ( Duration: 9-12 months )"
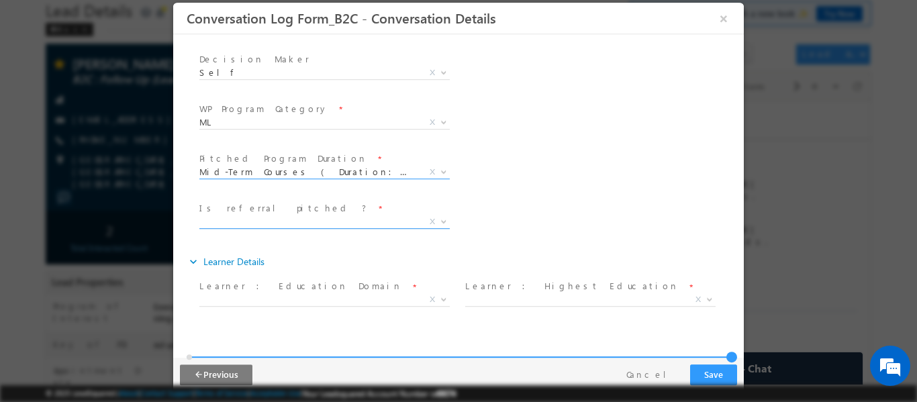
scroll to position [336, 0]
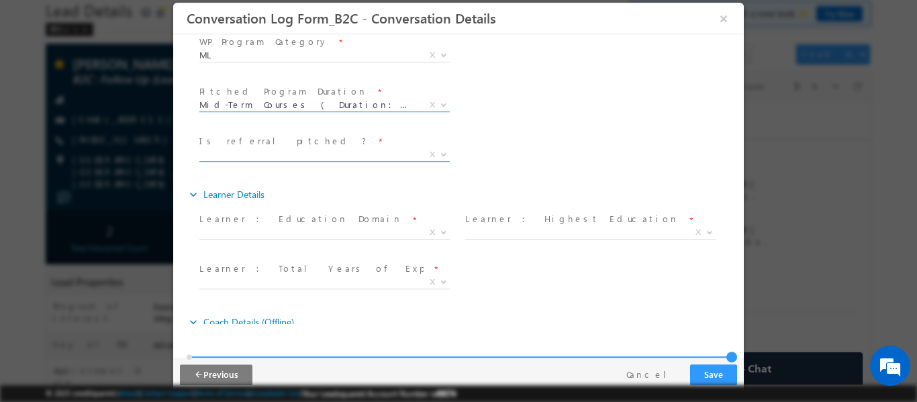
click at [290, 151] on span "X" at bounding box center [324, 154] width 250 height 13
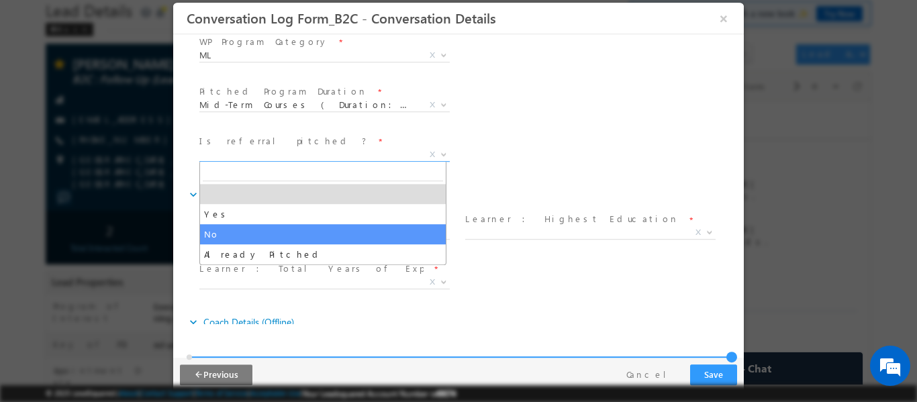
select select "No"
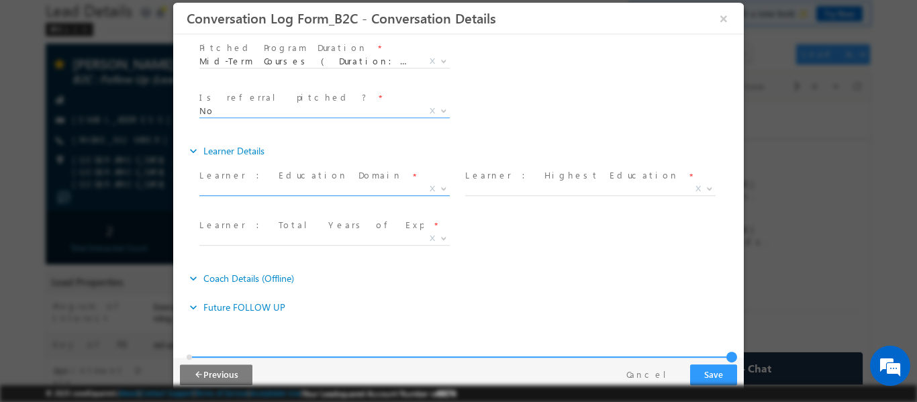
scroll to position [403, 0]
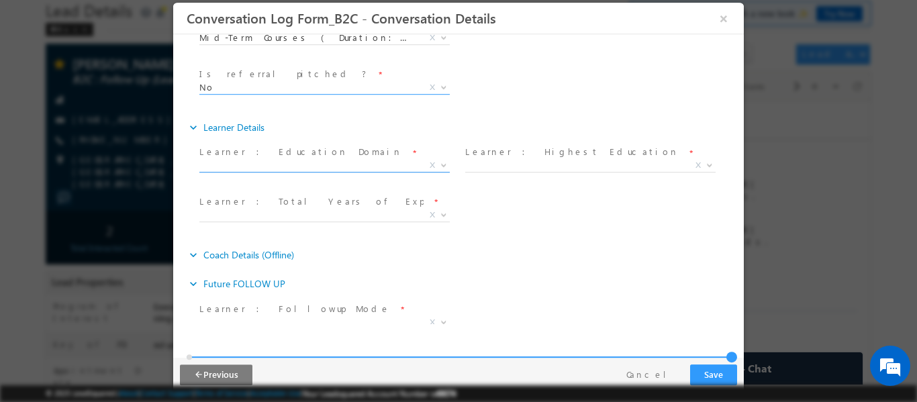
click at [330, 158] on span "X" at bounding box center [324, 164] width 250 height 13
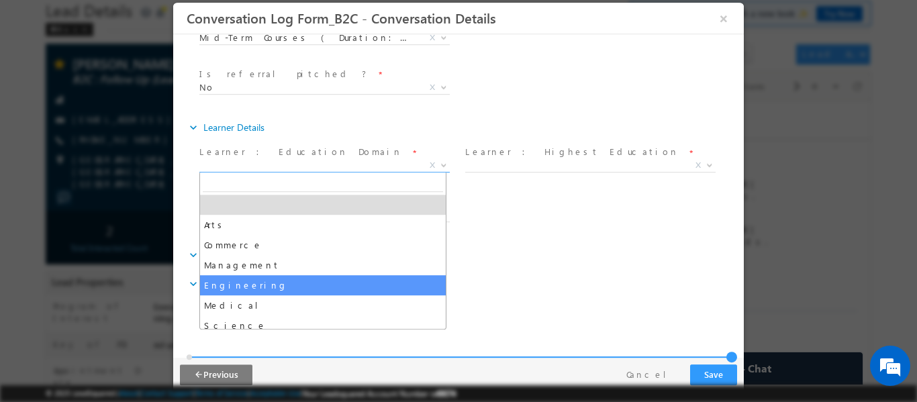
scroll to position [27, 0]
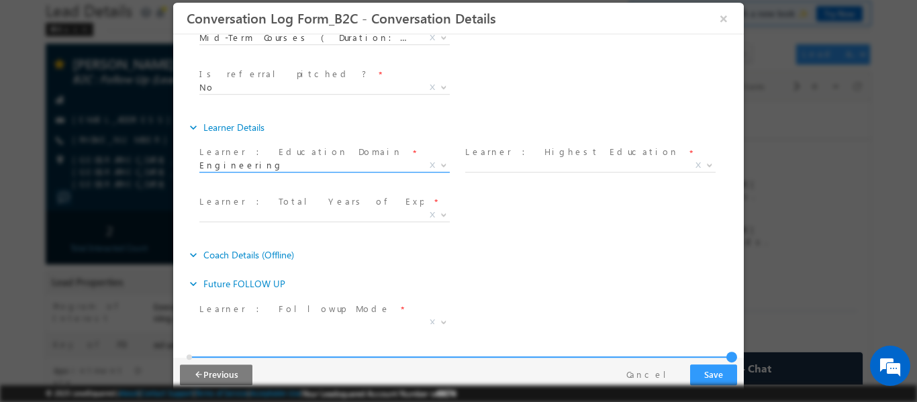
click at [287, 165] on span "Engineering" at bounding box center [308, 164] width 218 height 12
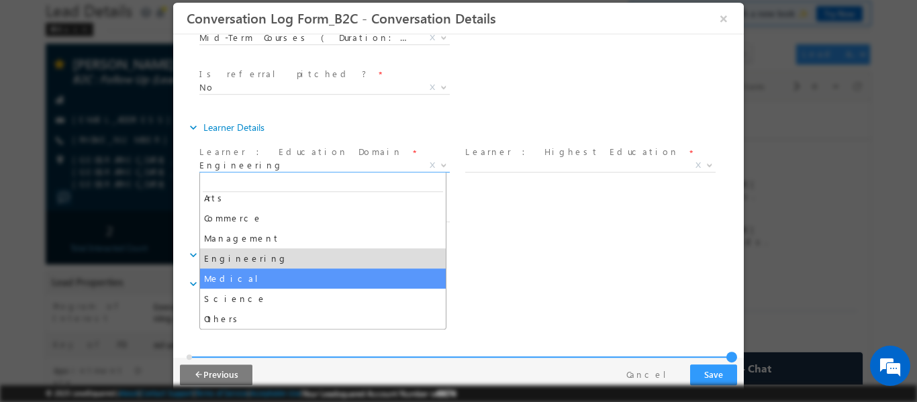
select select "Medical"
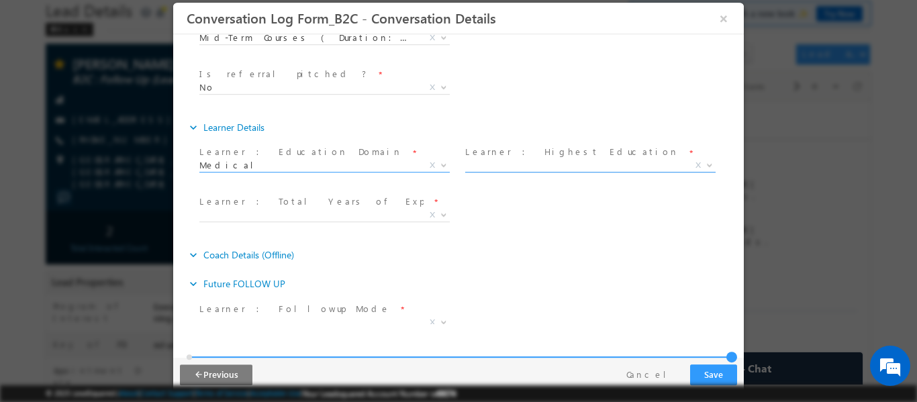
click at [531, 160] on span "X" at bounding box center [590, 164] width 250 height 13
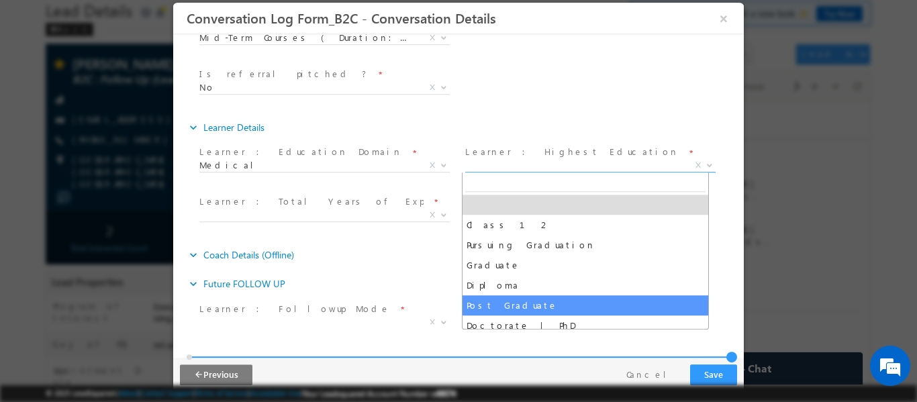
drag, startPoint x: 520, startPoint y: 310, endPoint x: 508, endPoint y: 301, distance: 14.9
select select "Post Graduate"
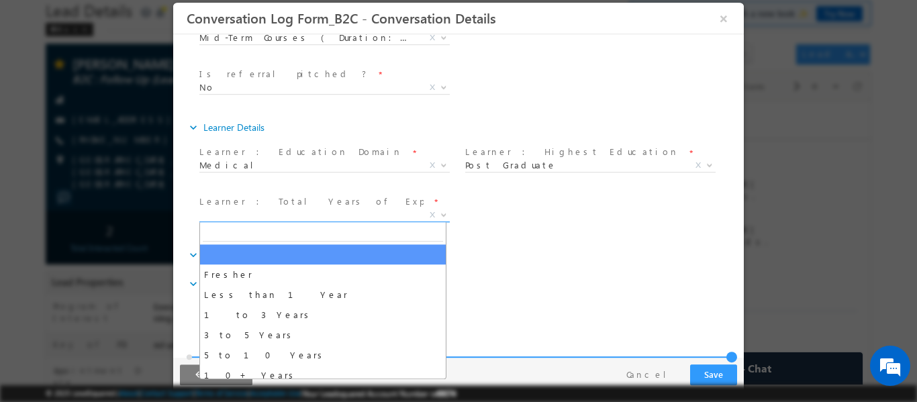
click at [338, 214] on span "X" at bounding box center [324, 214] width 250 height 13
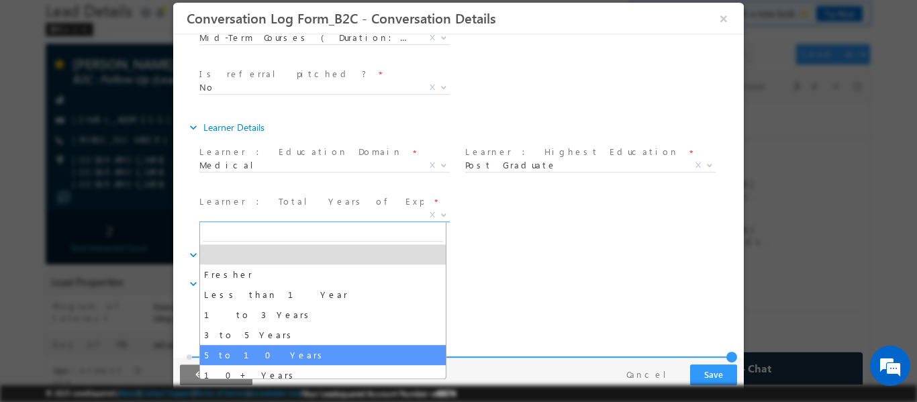
select select "5 to 10 Years"
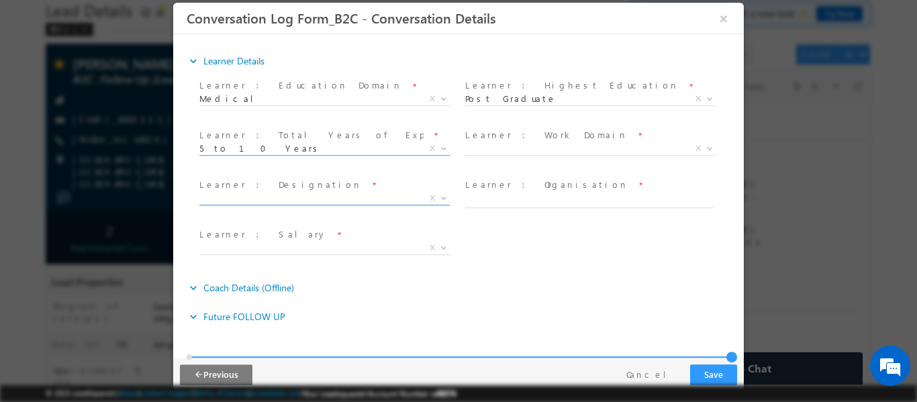
scroll to position [470, 0]
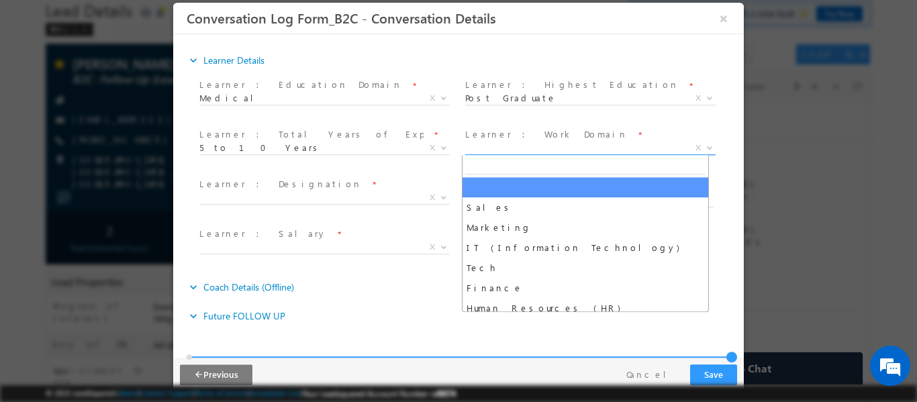
click at [535, 148] on span "X" at bounding box center [590, 147] width 250 height 13
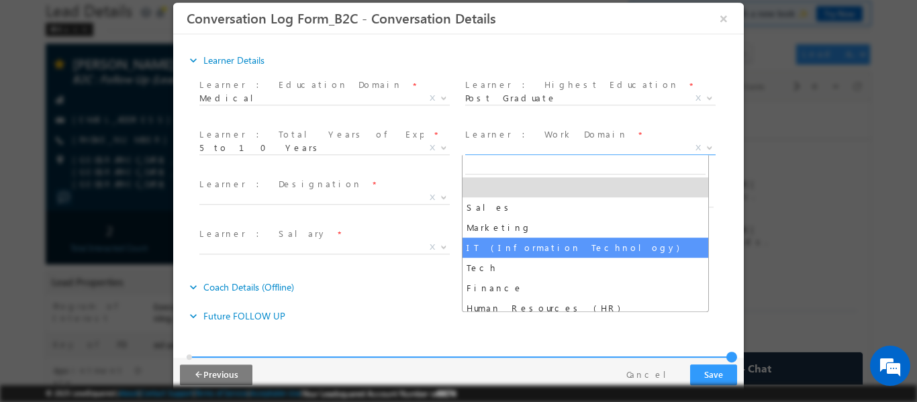
select select "IT (Information Technology)"
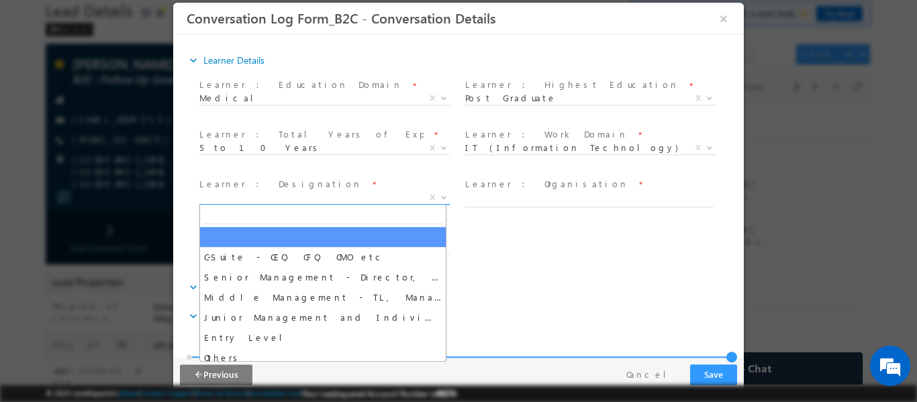
click at [303, 196] on span "X" at bounding box center [324, 197] width 250 height 13
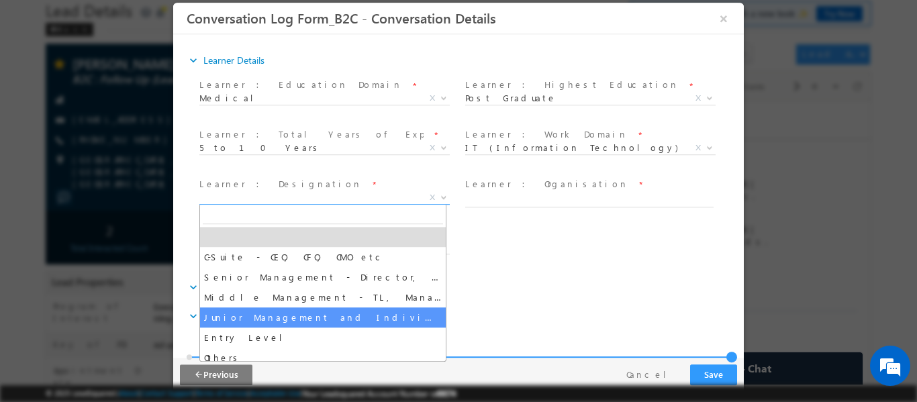
select select "Junior Management and Individual Contributors"
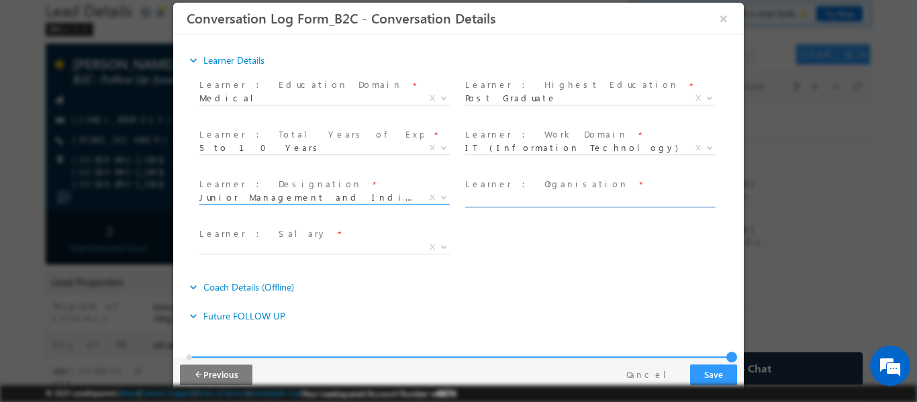
click at [504, 199] on input "text" at bounding box center [589, 199] width 248 height 13
type input "Healthcare firm"
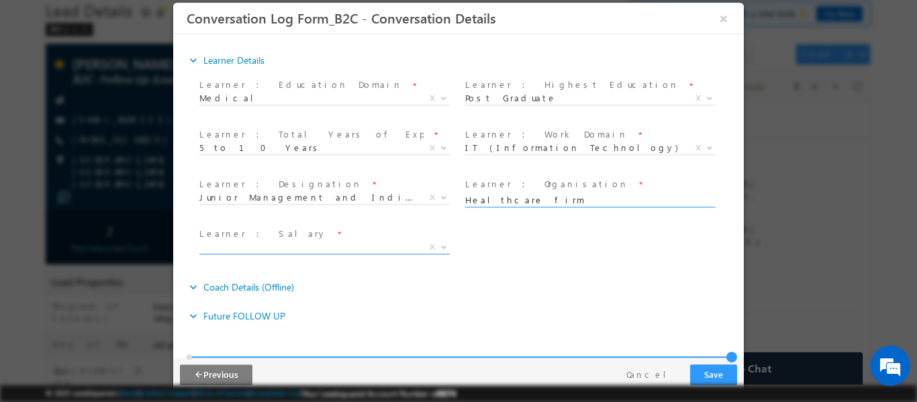
click at [379, 243] on span "X" at bounding box center [324, 246] width 250 height 13
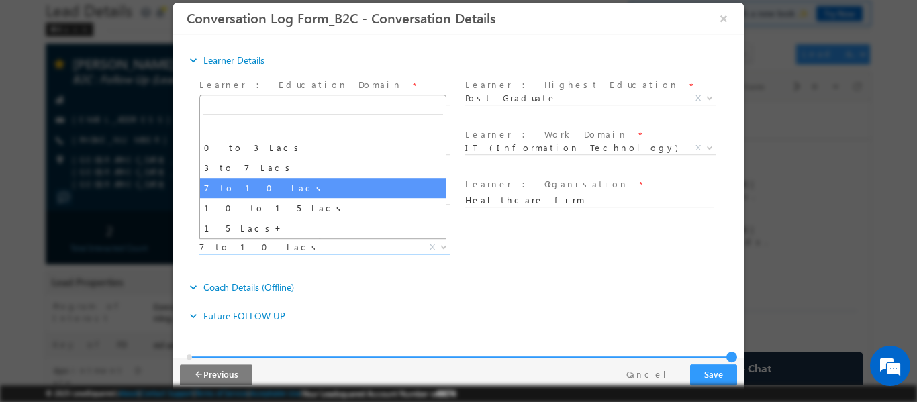
click at [326, 248] on span "7 to 10 Lacs" at bounding box center [308, 246] width 218 height 12
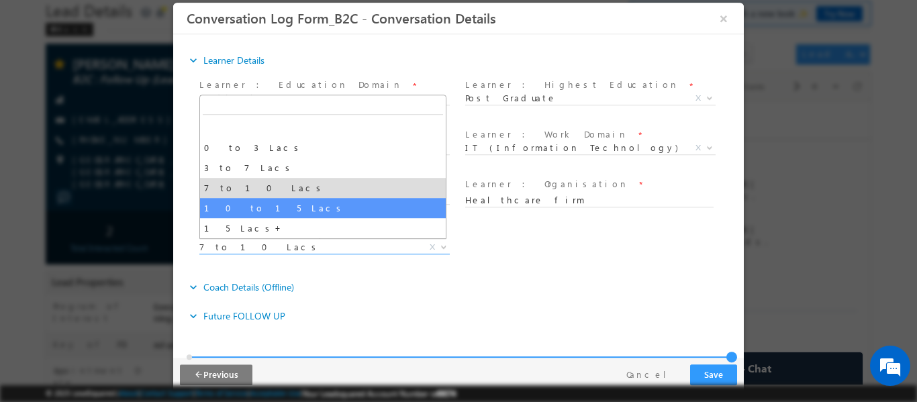
select select "10 to 15 Lacs"
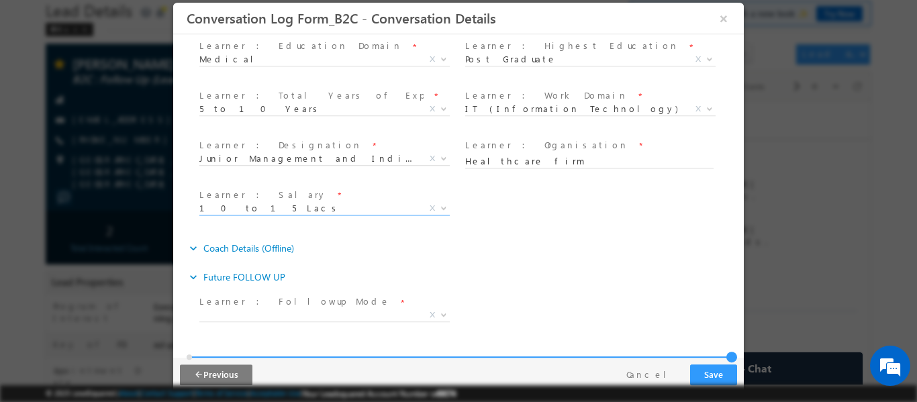
scroll to position [560, 0]
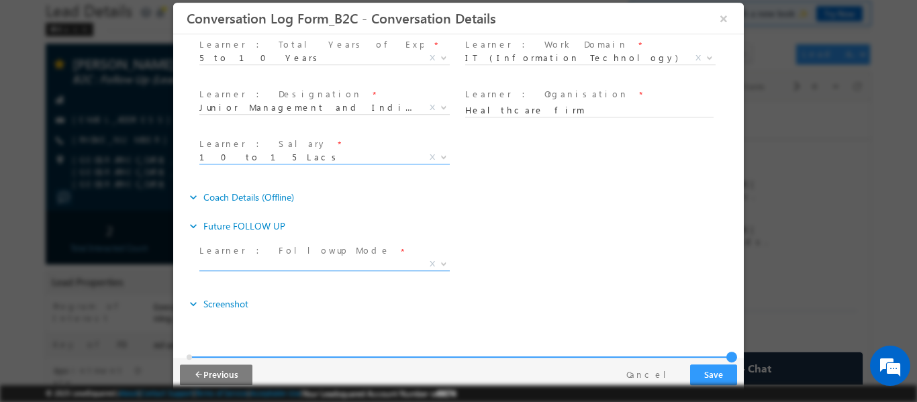
click at [340, 261] on span "X" at bounding box center [324, 263] width 250 height 13
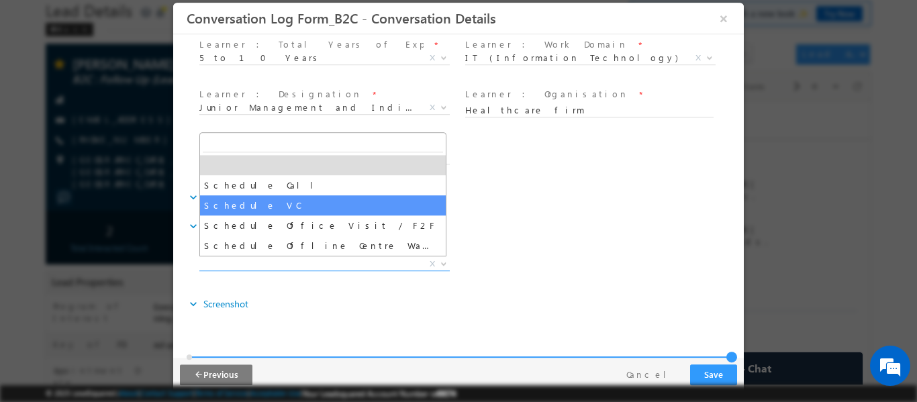
select select "Schedule VC"
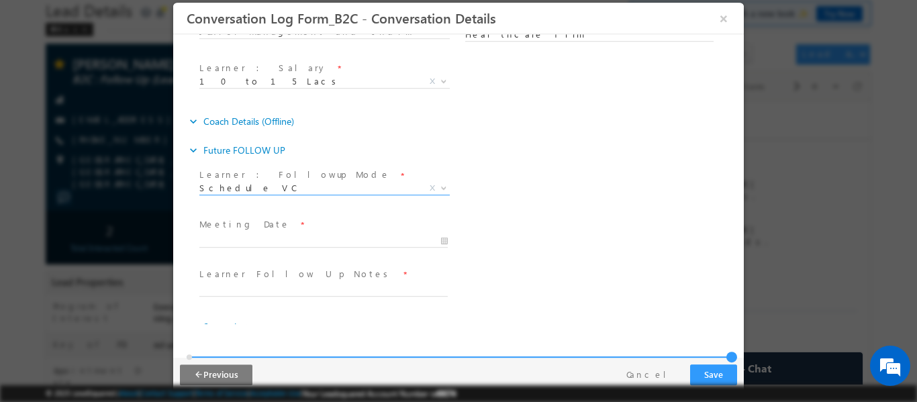
scroll to position [659, 0]
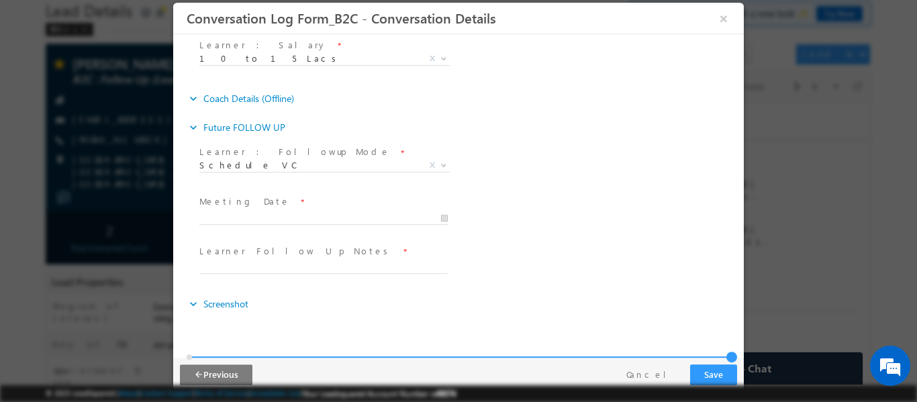
click at [381, 226] on span at bounding box center [323, 231] width 248 height 15
click at [368, 215] on input "10/04/2025 8:25 PM" at bounding box center [323, 217] width 248 height 13
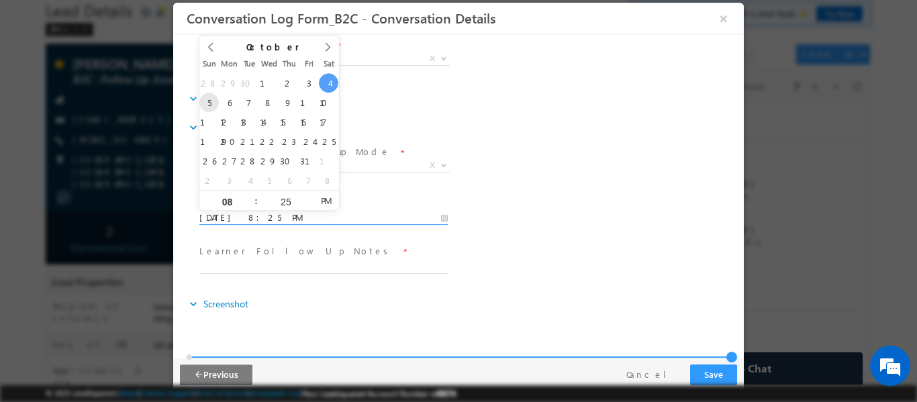
type input "10/05/2025 8:25 PM"
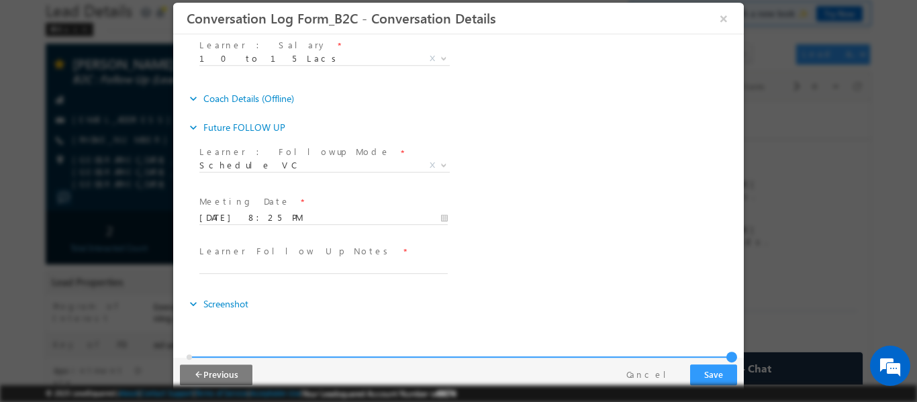
click at [575, 153] on div "Learner : Followup Mode * Schedule Call Schedule VC Schedule Office Visit / F2F…" at bounding box center [470, 167] width 547 height 50
click at [316, 262] on input "text" at bounding box center [323, 267] width 248 height 13
type input "counselled for MS ML , Cx is on medical background but good intent for MS ML, n…"
click at [702, 368] on button "Save" at bounding box center [713, 374] width 47 height 21
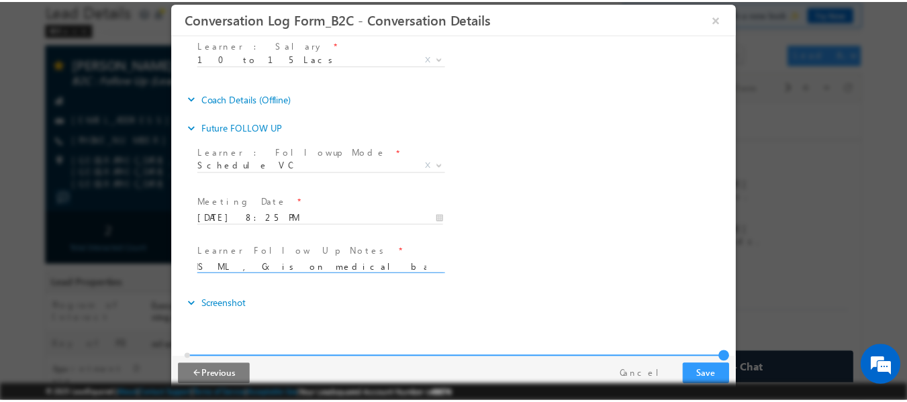
scroll to position [0, 0]
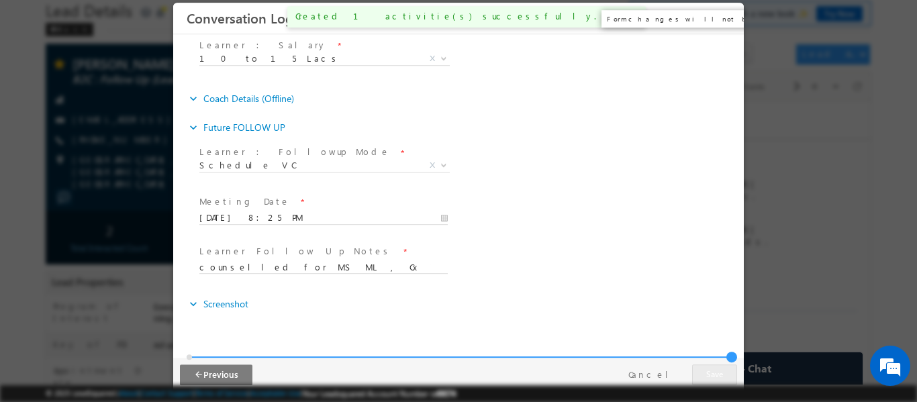
click at [727, 18] on button "×" at bounding box center [723, 17] width 23 height 25
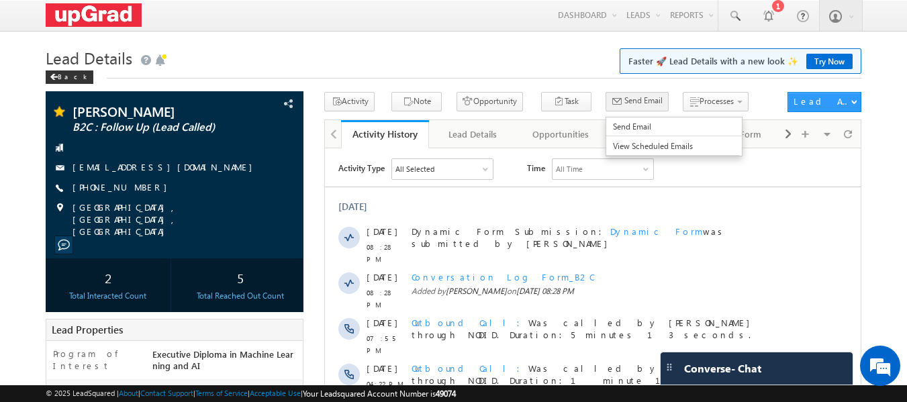
click at [624, 103] on span "Send Email" at bounding box center [643, 101] width 38 height 12
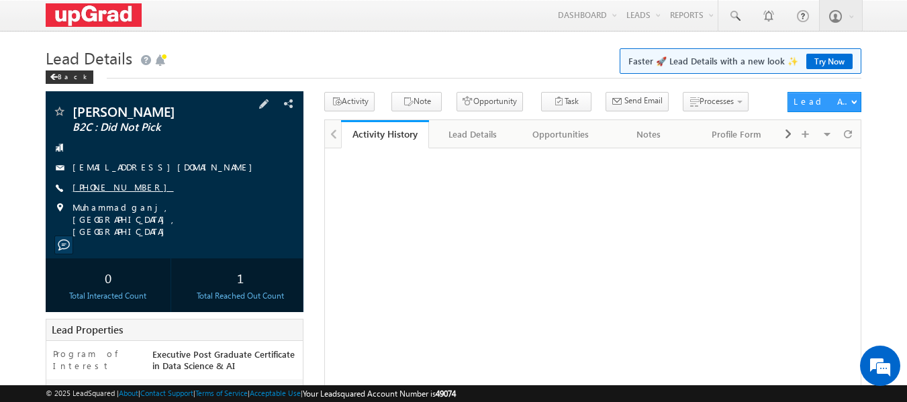
click at [110, 189] on link "+91-6299172909" at bounding box center [123, 186] width 101 height 11
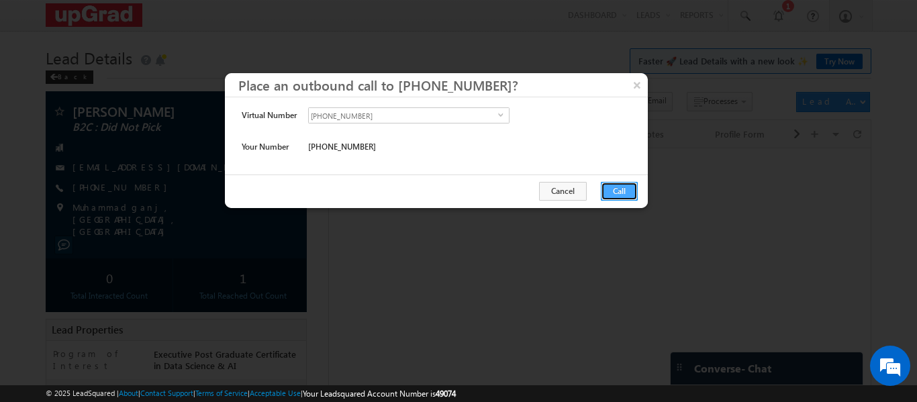
click at [620, 191] on button "Call" at bounding box center [619, 191] width 37 height 19
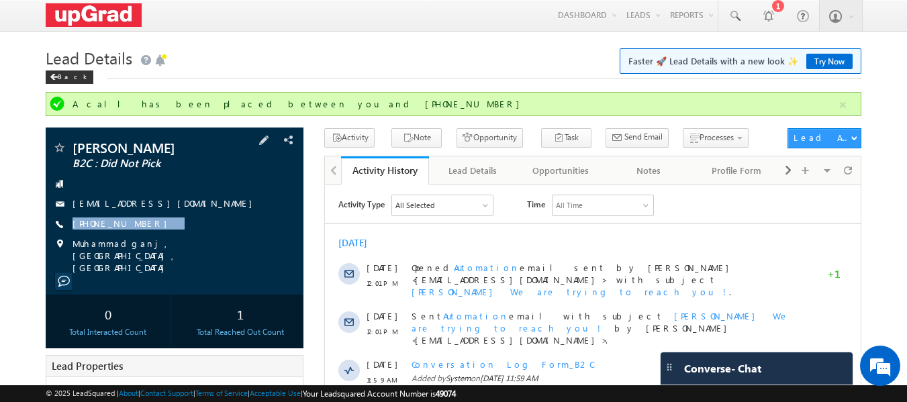
drag, startPoint x: 166, startPoint y: 222, endPoint x: 138, endPoint y: 236, distance: 31.5
click at [138, 236] on div "Dhanraj Mehta B2C : Did Not Pick kumardhanrajbabu@gmail.com +91-6299172909" at bounding box center [174, 207] width 245 height 133
copy div "+91-6299172909"
drag, startPoint x: 175, startPoint y: 214, endPoint x: 140, endPoint y: 233, distance: 39.7
click at [140, 233] on div "Dhanraj Mehta B2C : Did Not Pick kumardhanrajbabu@gmail.com +91-6299172909" at bounding box center [174, 207] width 245 height 133
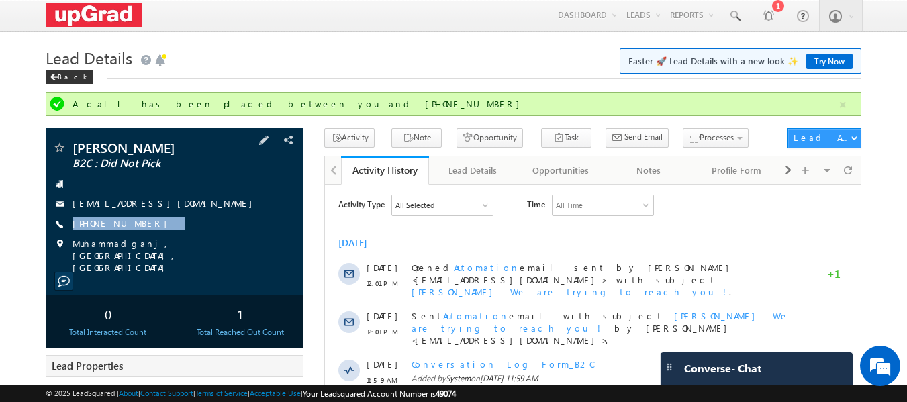
copy div "[PHONE_NUMBER]"
click at [244, 212] on div "Dhanraj Mehta B2C : Did Not Pick kumardhanrajbabu@gmail.com +91-6299172909" at bounding box center [174, 207] width 245 height 133
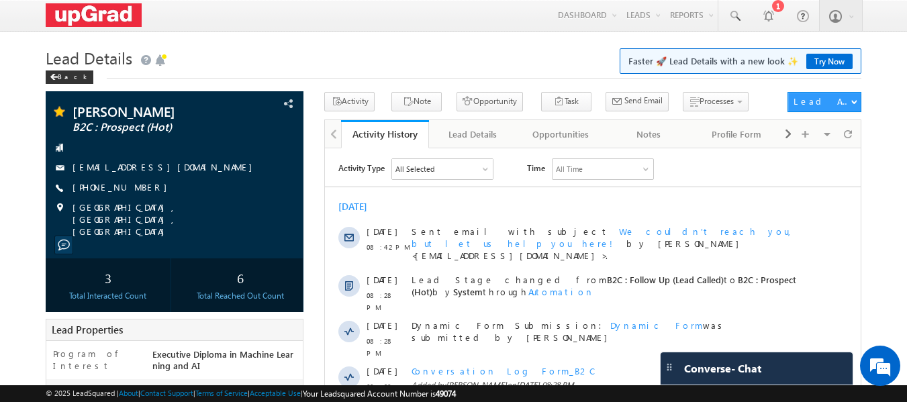
click at [256, 50] on h1 "Lead Details Faster 🚀 Lead Details with a new look ✨ Try Now" at bounding box center [454, 57] width 816 height 26
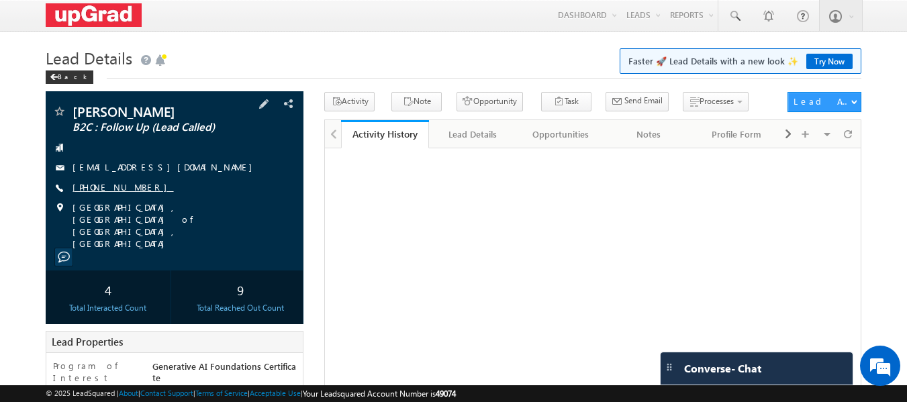
click at [116, 183] on link "[PHONE_NUMBER]" at bounding box center [123, 186] width 101 height 11
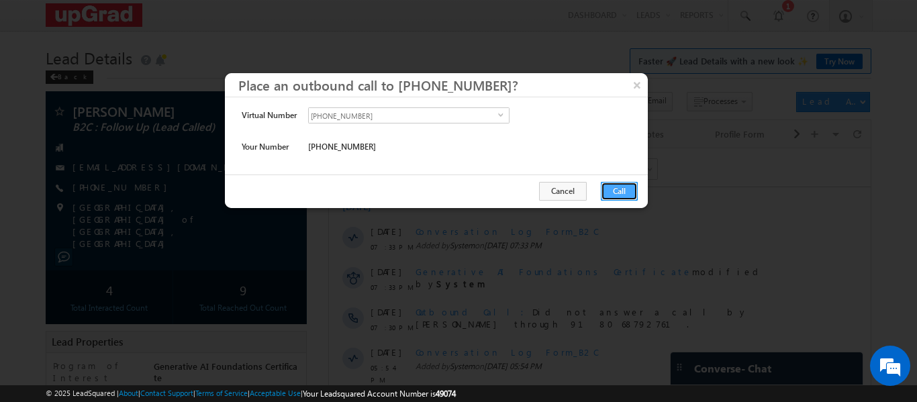
click at [616, 190] on button "Call" at bounding box center [619, 191] width 37 height 19
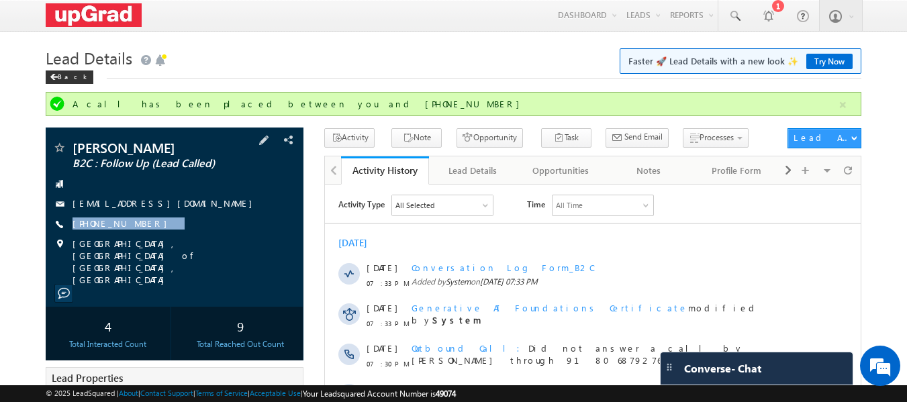
drag, startPoint x: 160, startPoint y: 216, endPoint x: 228, endPoint y: 224, distance: 68.3
click at [142, 234] on div "[PERSON_NAME] B2C : Follow Up (Lead Called) [EMAIL_ADDRESS][DOMAIN_NAME] [PHONE…" at bounding box center [174, 213] width 245 height 145
copy div "[PHONE_NUMBER]"
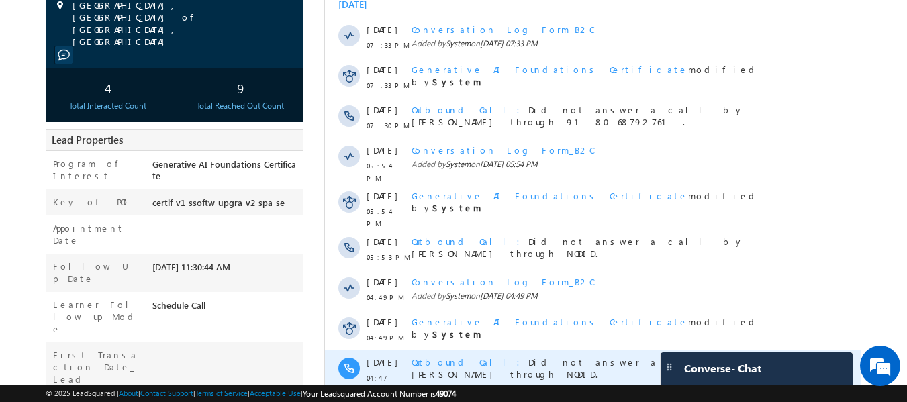
scroll to position [369, 0]
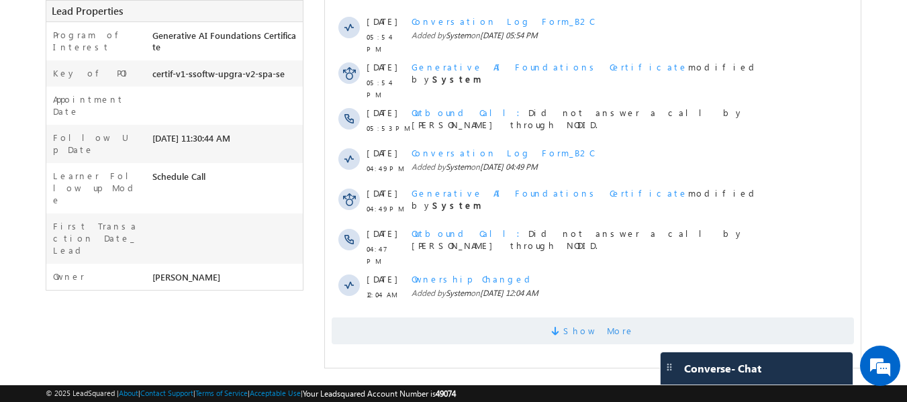
drag, startPoint x: 620, startPoint y: 308, endPoint x: 569, endPoint y: 315, distance: 51.5
click at [620, 318] on span "Show More" at bounding box center [598, 331] width 71 height 27
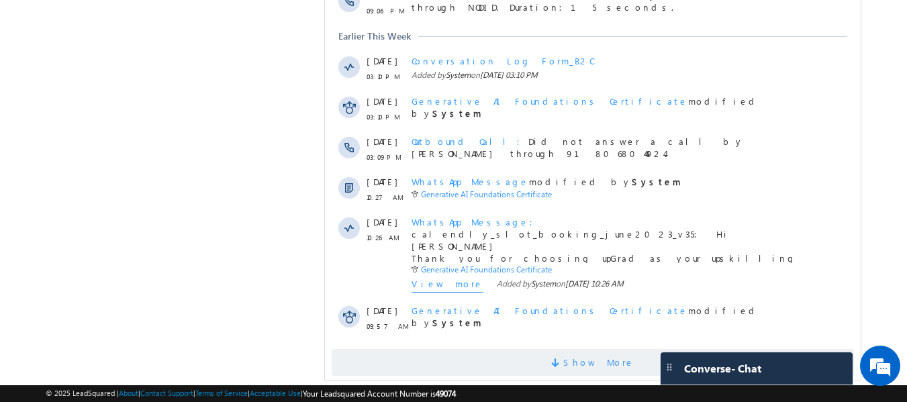
scroll to position [851, 0]
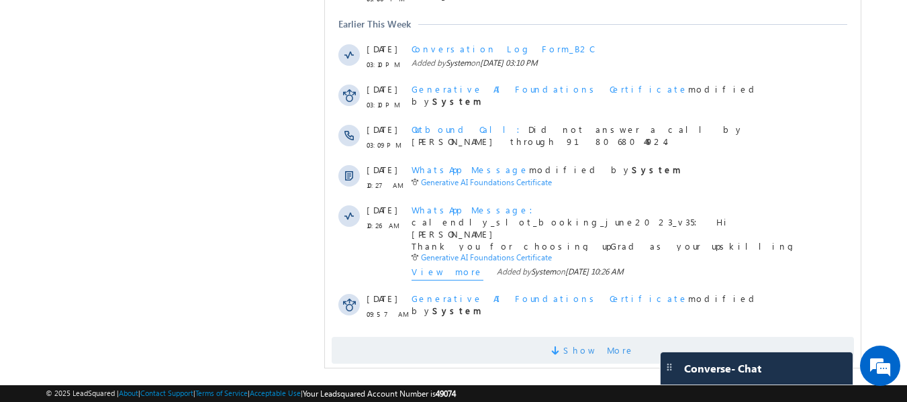
click at [593, 337] on span "Show More" at bounding box center [598, 350] width 71 height 27
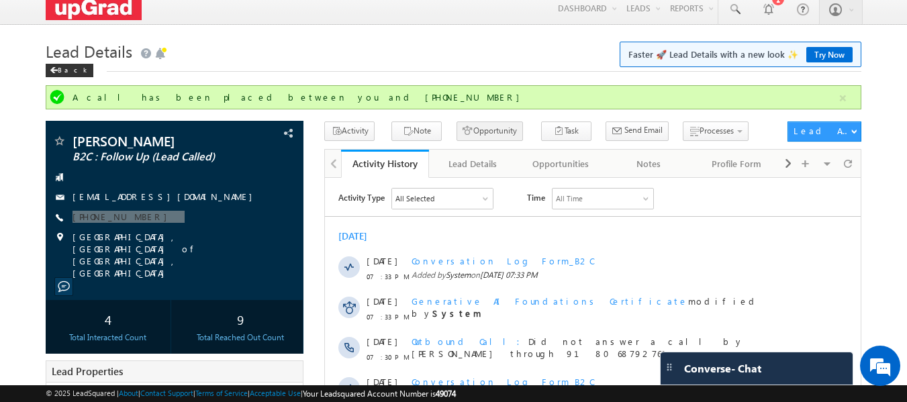
scroll to position [0, 0]
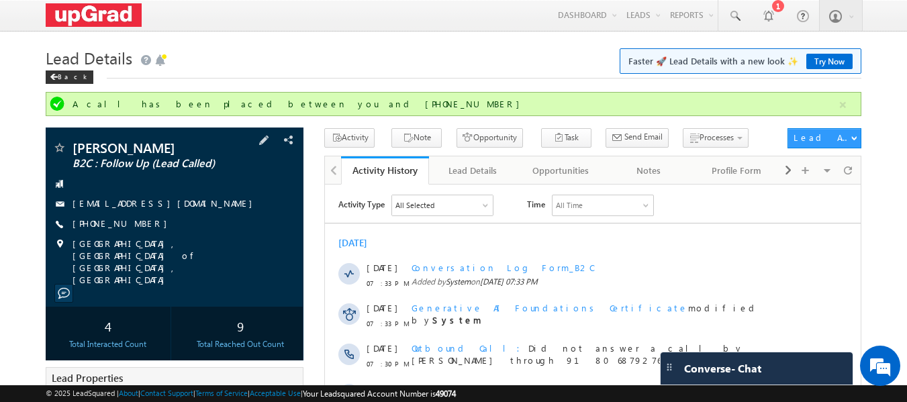
click at [232, 203] on div "[EMAIL_ADDRESS][DOMAIN_NAME]" at bounding box center [174, 203] width 245 height 13
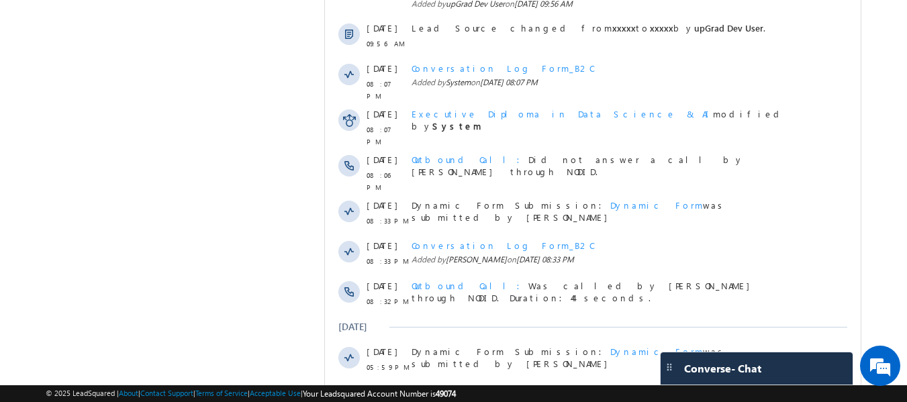
scroll to position [1280, 0]
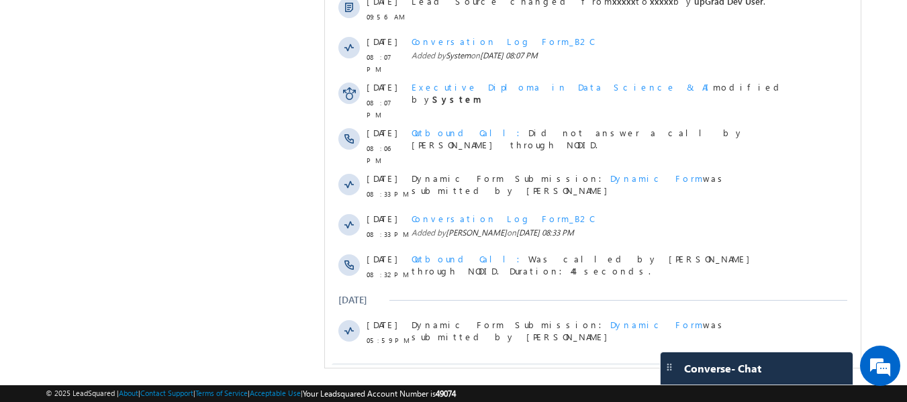
click at [563, 373] on span at bounding box center [557, 379] width 12 height 13
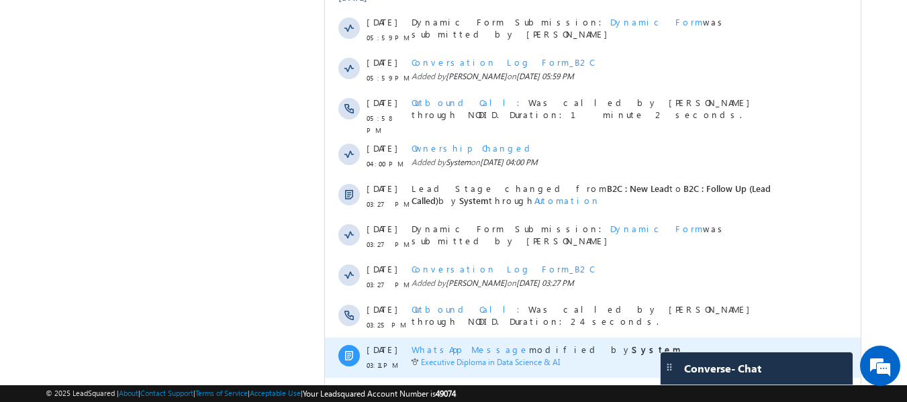
scroll to position [1730, 0]
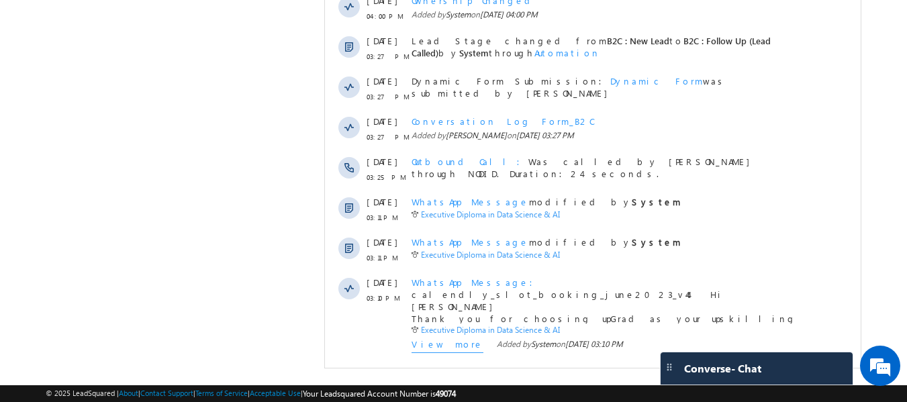
click at [564, 369] on span "Show More" at bounding box center [593, 382] width 522 height 27
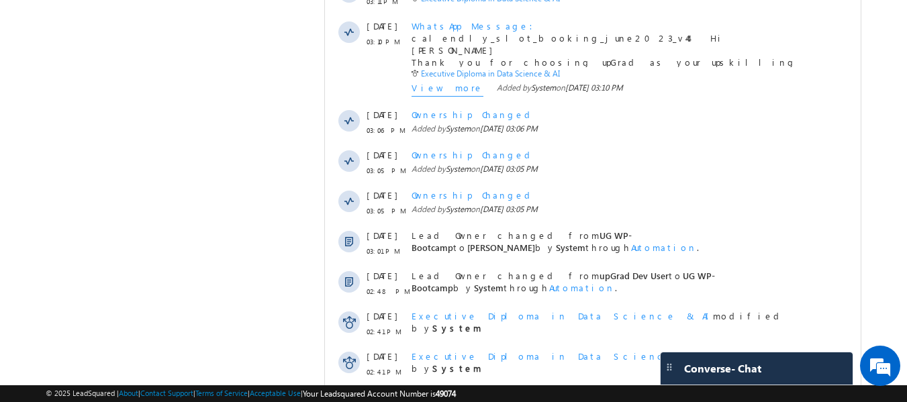
scroll to position [2181, 0]
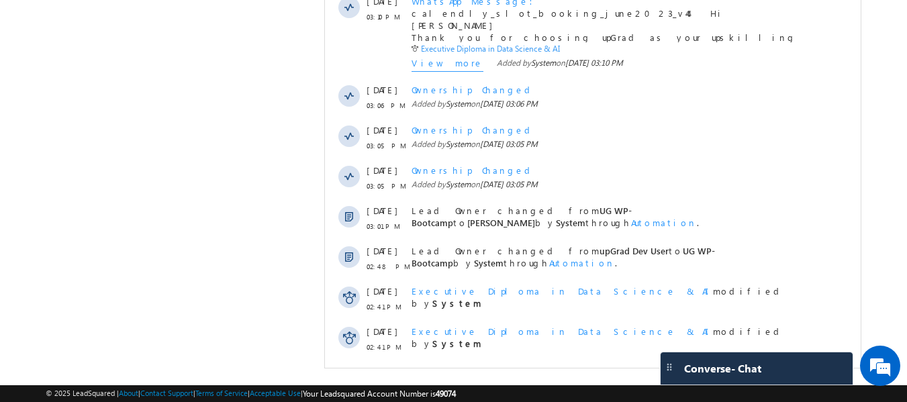
click at [557, 370] on span "Show More" at bounding box center [593, 383] width 522 height 27
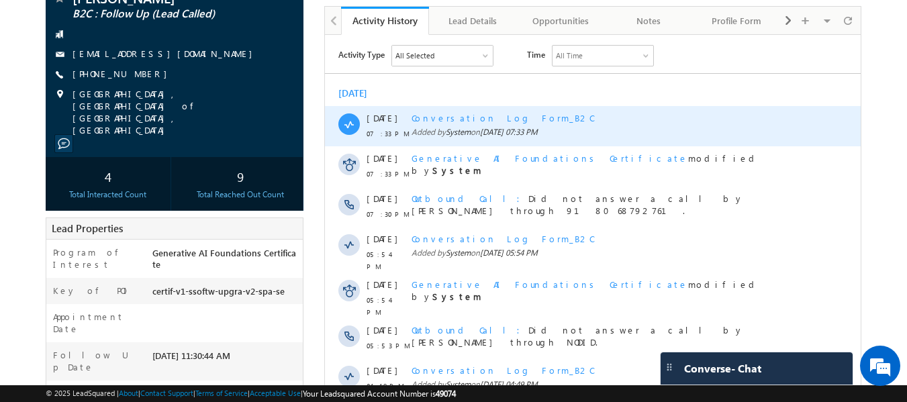
scroll to position [67, 0]
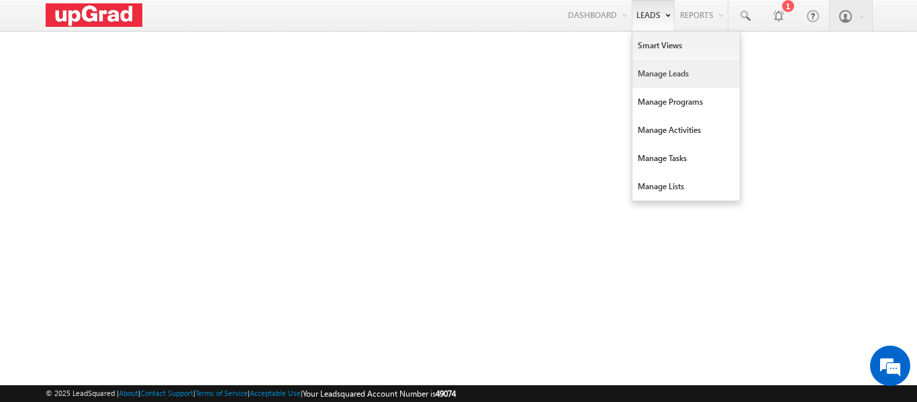
click at [671, 74] on link "Manage Leads" at bounding box center [686, 74] width 107 height 28
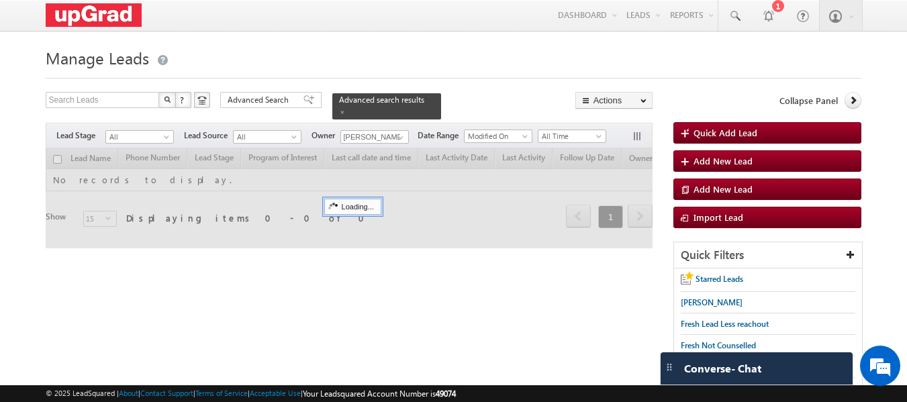
click at [346, 109] on span at bounding box center [342, 112] width 7 height 7
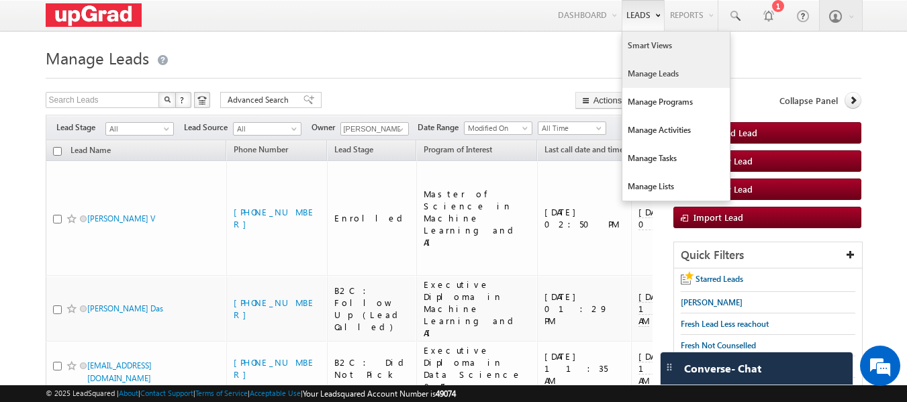
click at [648, 44] on link "Smart Views" at bounding box center [675, 46] width 107 height 28
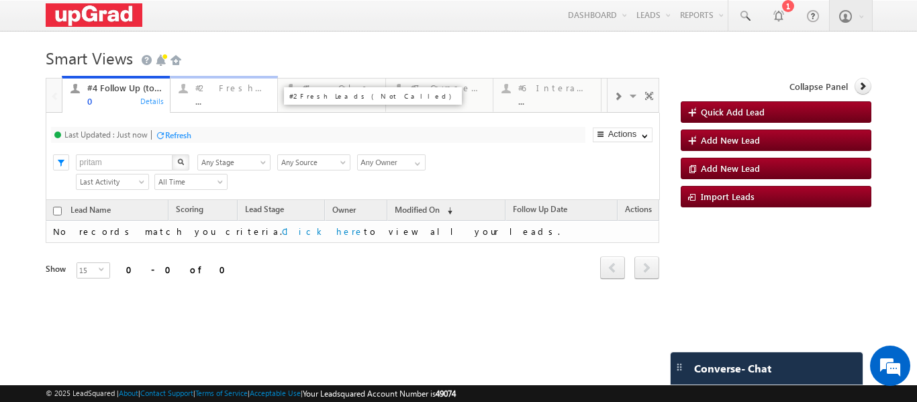
click at [220, 98] on div "..." at bounding box center [232, 101] width 75 height 10
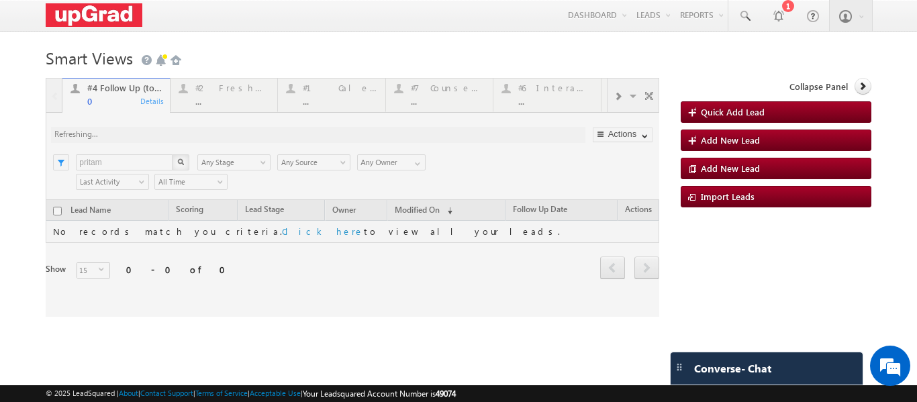
click at [917, 402] on html "Menu Ritu Raj ritu. raj@u pgrad .com" at bounding box center [458, 206] width 917 height 413
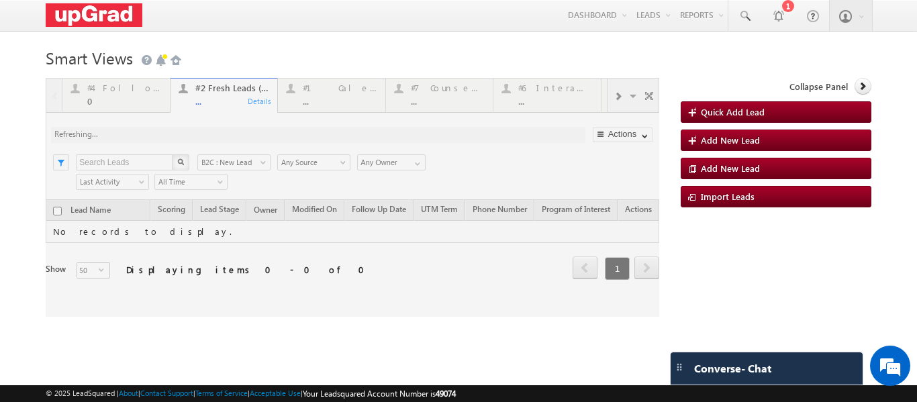
click at [212, 102] on div at bounding box center [353, 197] width 614 height 239
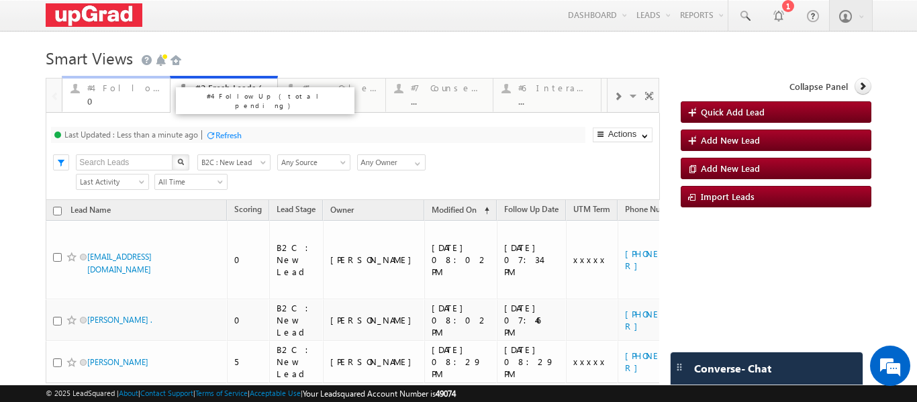
click at [116, 99] on div "0" at bounding box center [124, 101] width 75 height 10
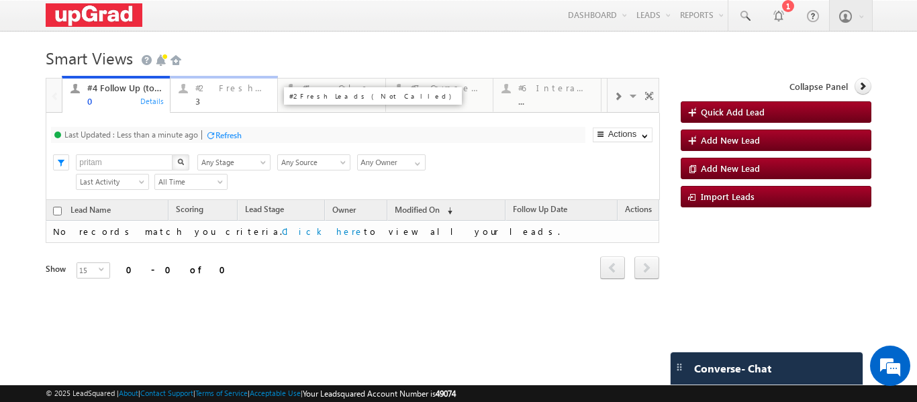
click at [216, 101] on div "3" at bounding box center [232, 101] width 75 height 10
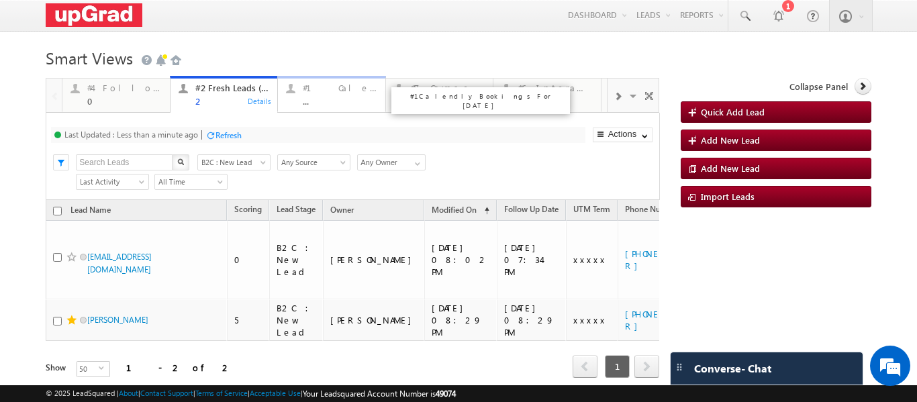
click at [315, 95] on div "#1 Calendly Bookings For Today ..." at bounding box center [340, 93] width 75 height 26
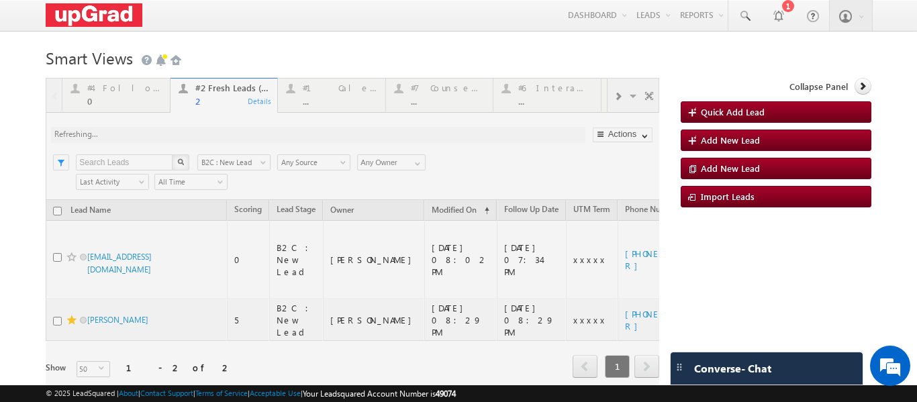
click at [322, 99] on div at bounding box center [353, 247] width 614 height 338
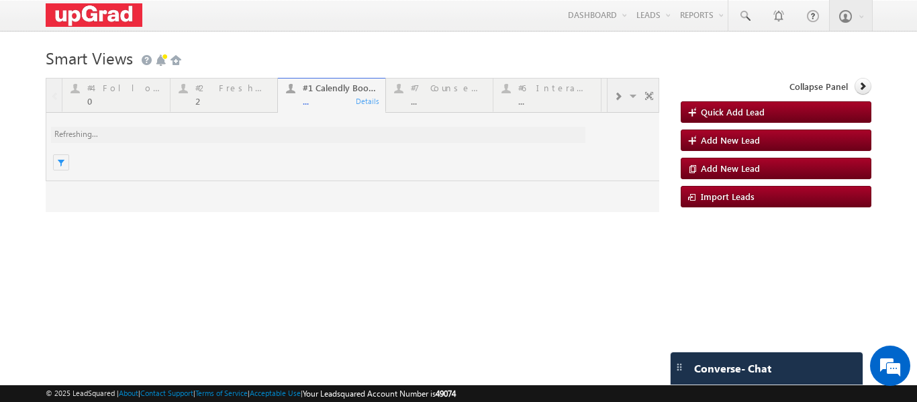
click at [325, 107] on div at bounding box center [353, 145] width 614 height 134
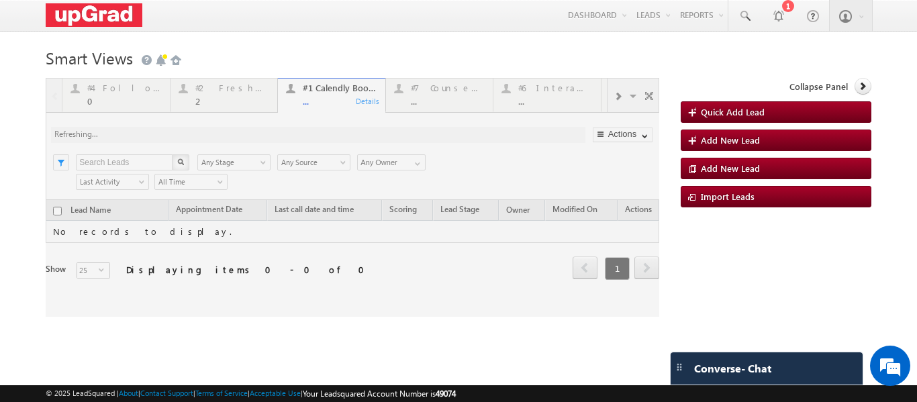
click at [312, 112] on div at bounding box center [353, 197] width 614 height 239
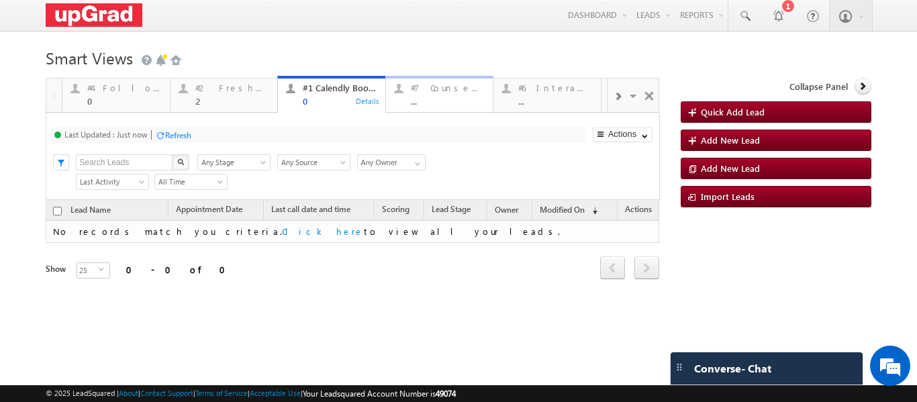
click at [447, 95] on div "#7 Counsel Today ..." at bounding box center [448, 93] width 75 height 26
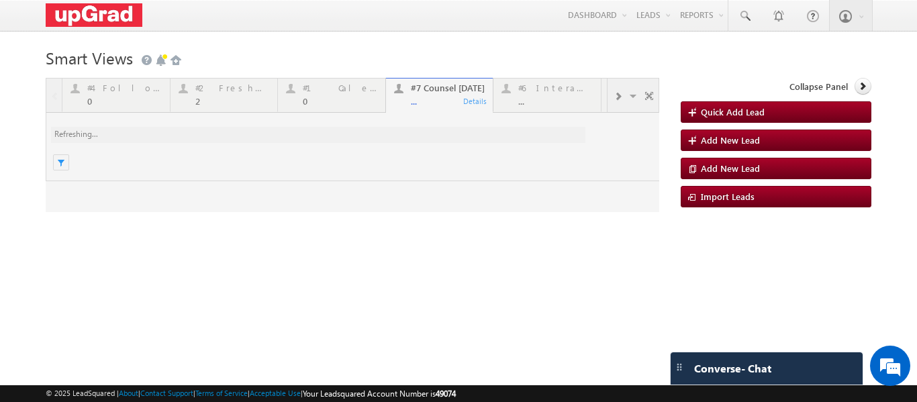
click at [433, 104] on div at bounding box center [353, 145] width 614 height 134
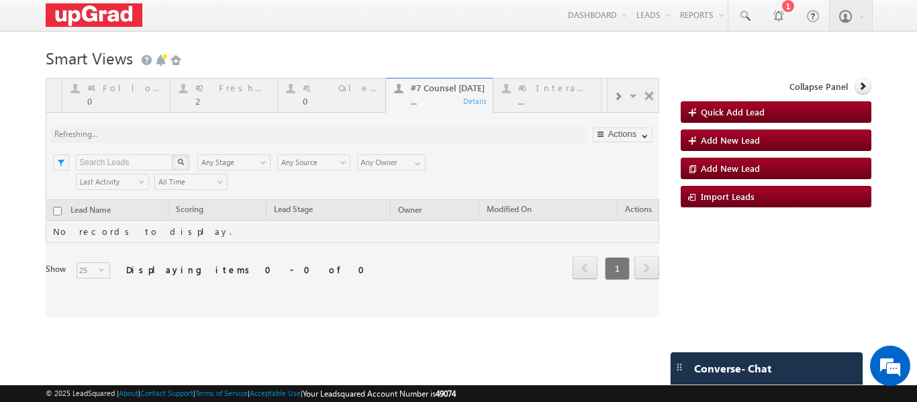
click at [422, 104] on div at bounding box center [353, 197] width 614 height 239
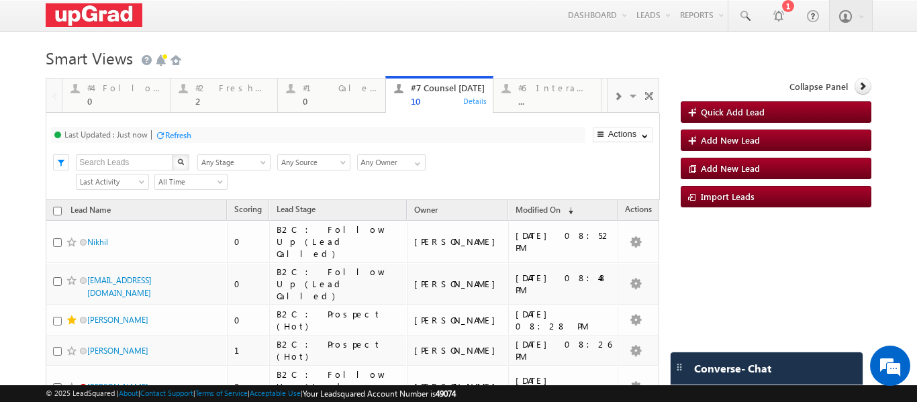
click at [606, 99] on div "#6 Interacted Not Counseled" at bounding box center [696, 96] width 184 height 24
click at [614, 99] on span at bounding box center [618, 96] width 8 height 11
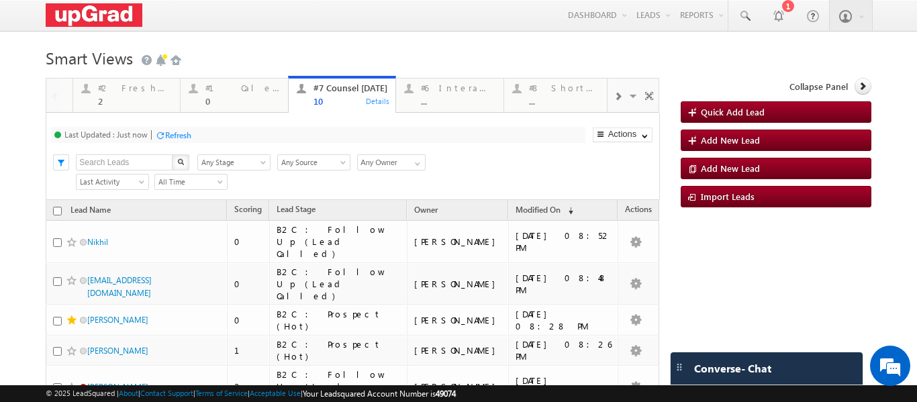
click at [614, 97] on span at bounding box center [618, 96] width 8 height 11
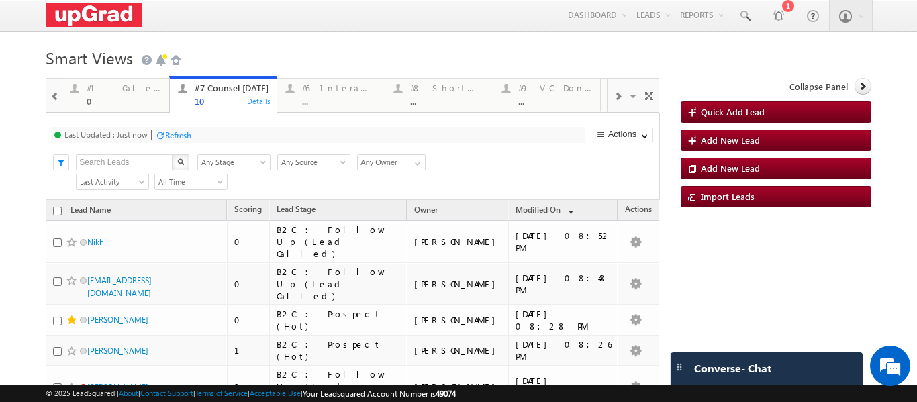
click at [614, 97] on span at bounding box center [618, 96] width 8 height 11
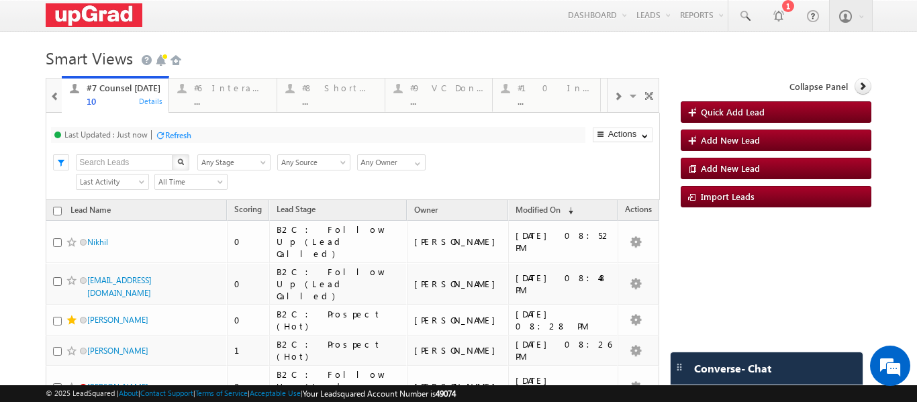
click at [614, 97] on span at bounding box center [618, 96] width 8 height 11
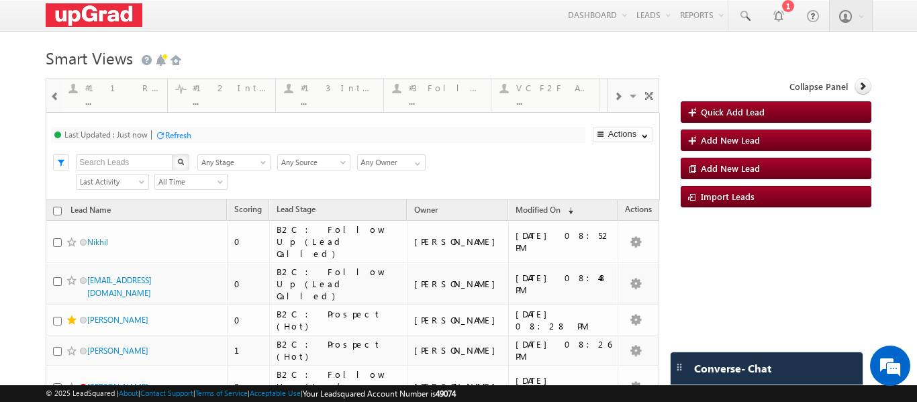
click at [614, 97] on span at bounding box center [618, 96] width 8 height 11
click at [434, 94] on div "#5 Follow-up [ 0 Interacted ] ..." at bounding box center [445, 93] width 75 height 26
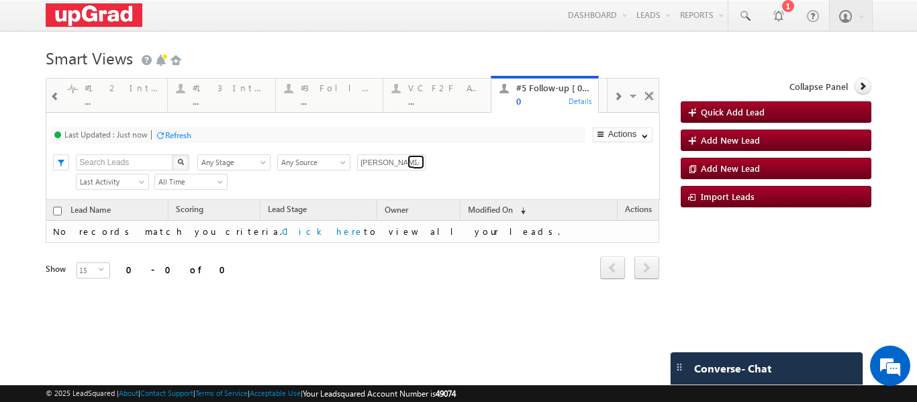
click at [416, 163] on span at bounding box center [417, 163] width 11 height 11
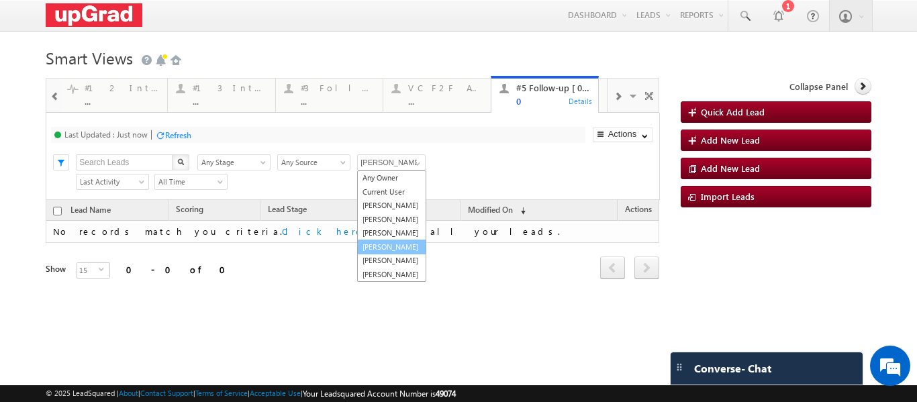
click at [382, 255] on link "Smrita Panday" at bounding box center [391, 247] width 69 height 15
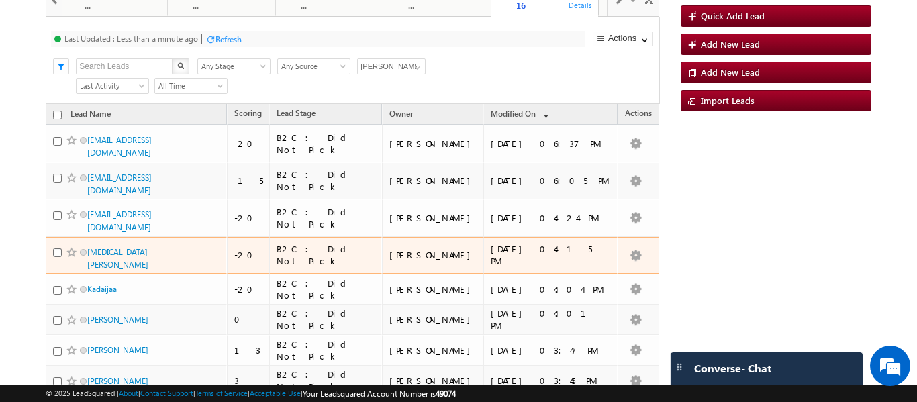
scroll to position [27, 0]
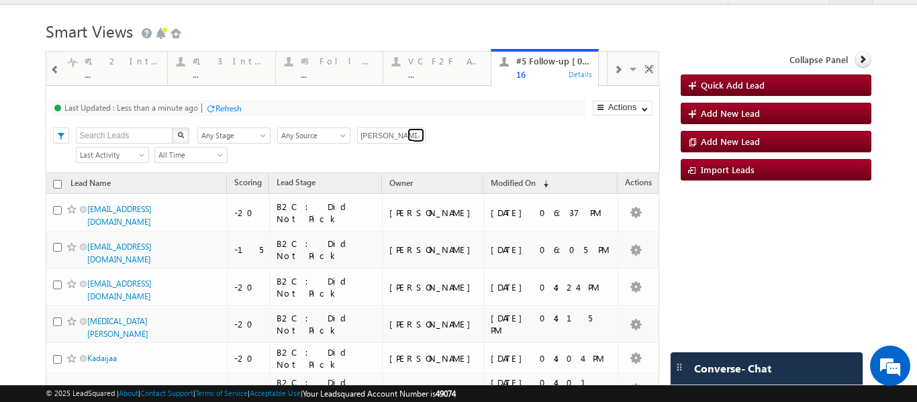
click at [416, 133] on span at bounding box center [417, 137] width 11 height 11
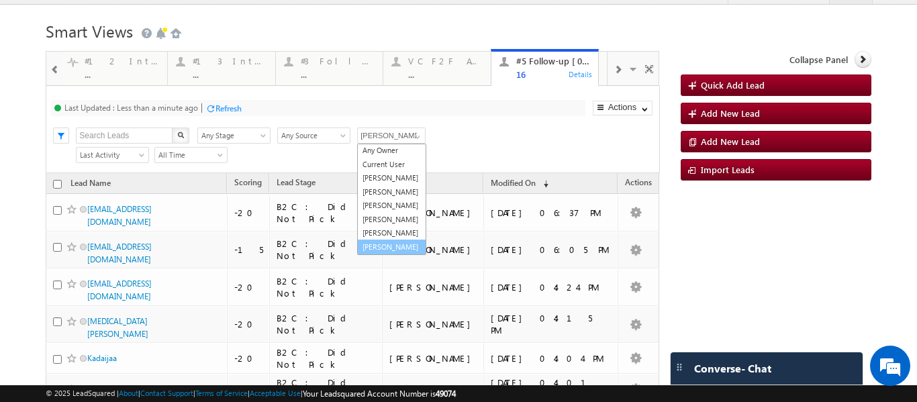
scroll to position [38, 0]
click at [382, 244] on link "Veerendra Singh" at bounding box center [391, 247] width 69 height 15
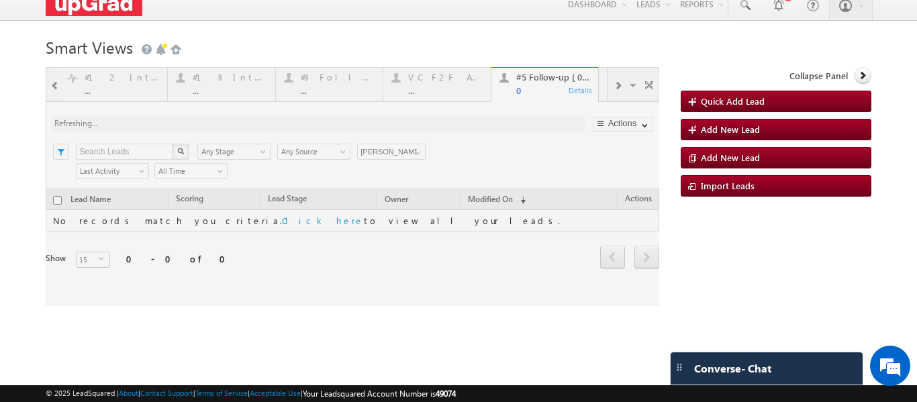
scroll to position [11, 0]
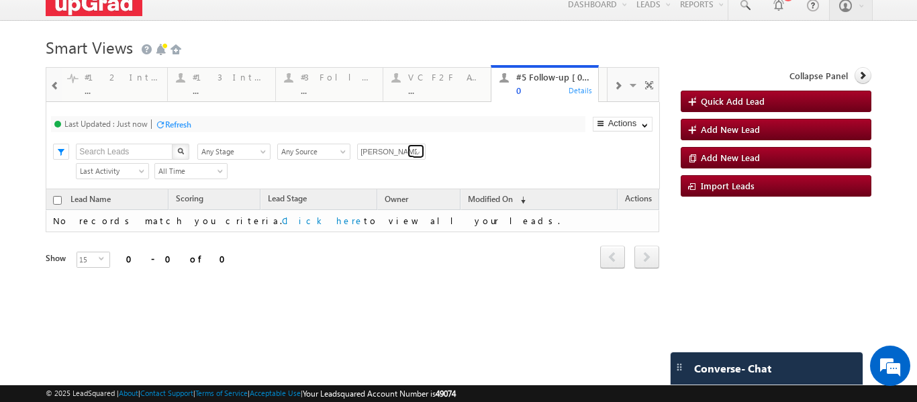
click at [424, 151] on link at bounding box center [416, 150] width 17 height 13
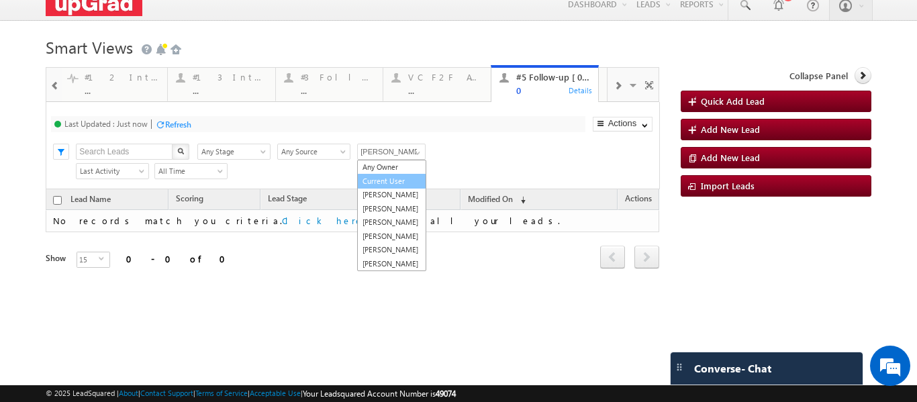
scroll to position [0, 0]
click at [385, 202] on link "[PERSON_NAME]" at bounding box center [391, 194] width 69 height 15
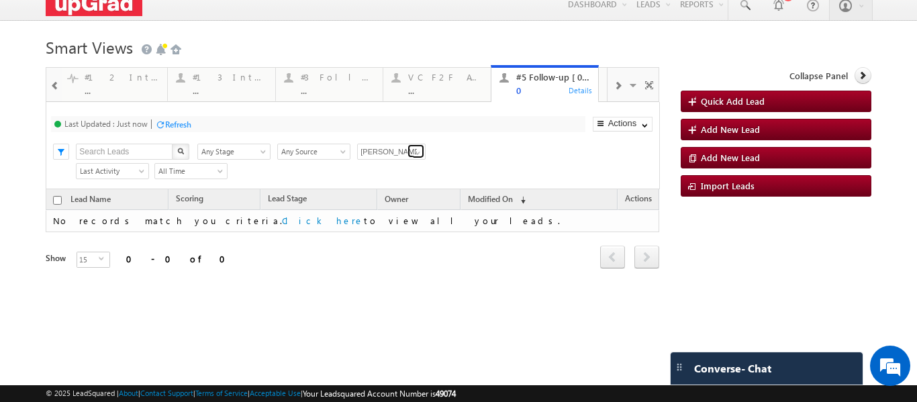
click at [418, 156] on span at bounding box center [417, 153] width 11 height 11
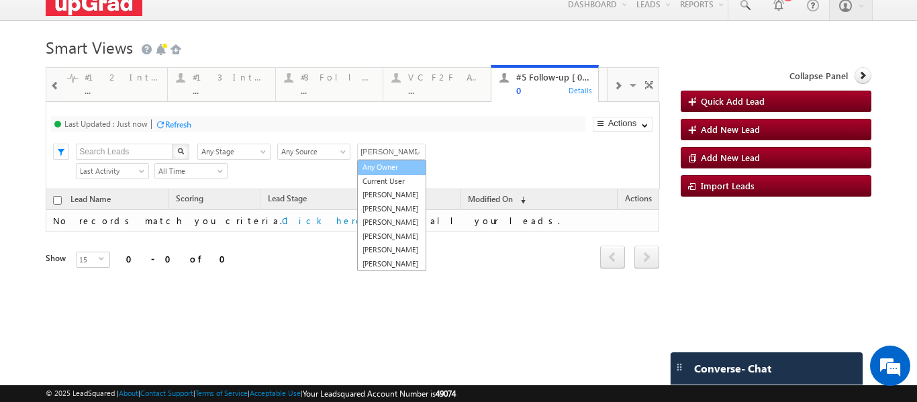
click at [387, 169] on link "Any Owner" at bounding box center [391, 167] width 69 height 15
type input "Any Owner"
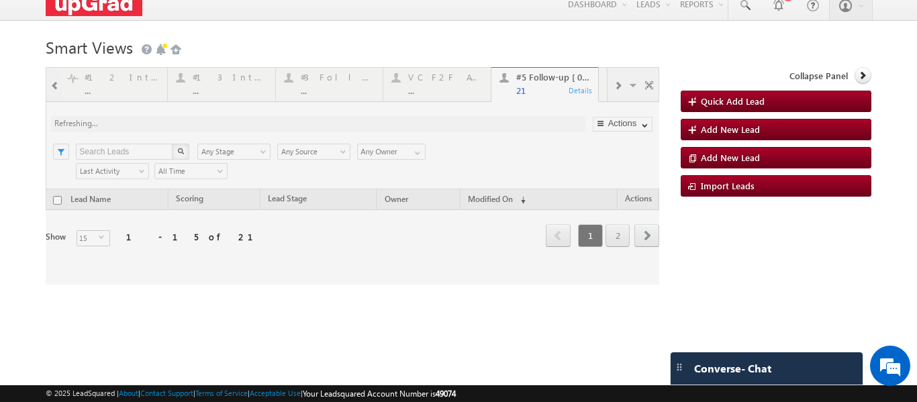
scroll to position [11, 0]
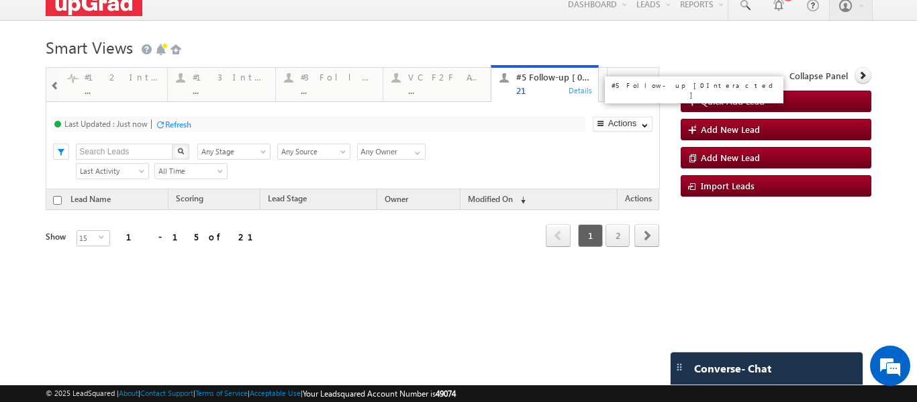
click at [533, 83] on div "#5 Follow-up [ 0 Interacted ] 21" at bounding box center [553, 82] width 75 height 26
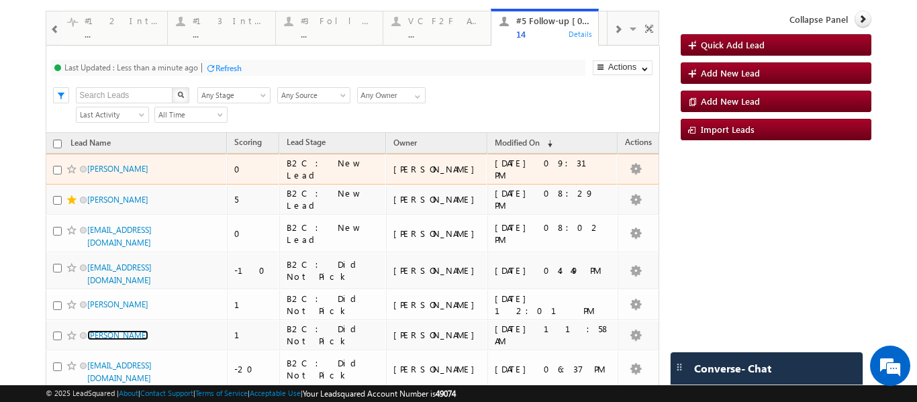
scroll to position [138, 0]
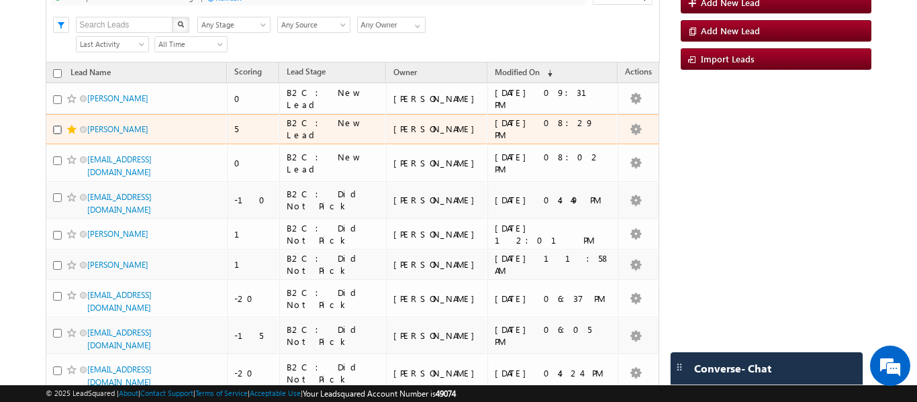
click at [57, 129] on input "checkbox" at bounding box center [57, 130] width 9 height 9
checkbox input "true"
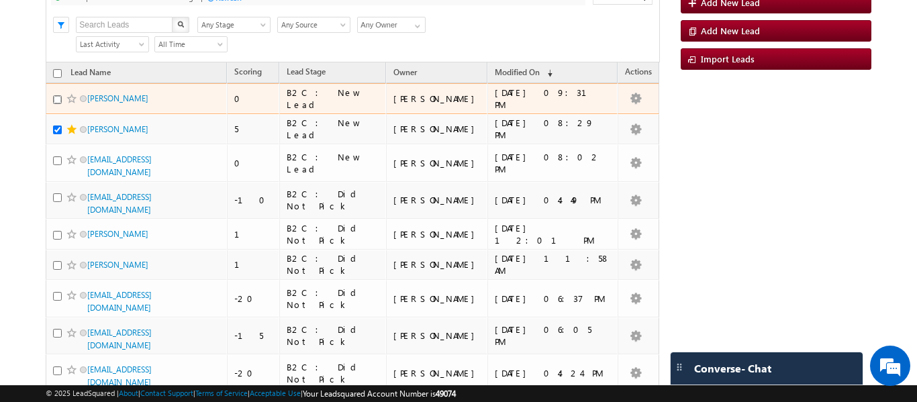
click at [55, 103] on input "checkbox" at bounding box center [57, 99] width 9 height 9
checkbox input "true"
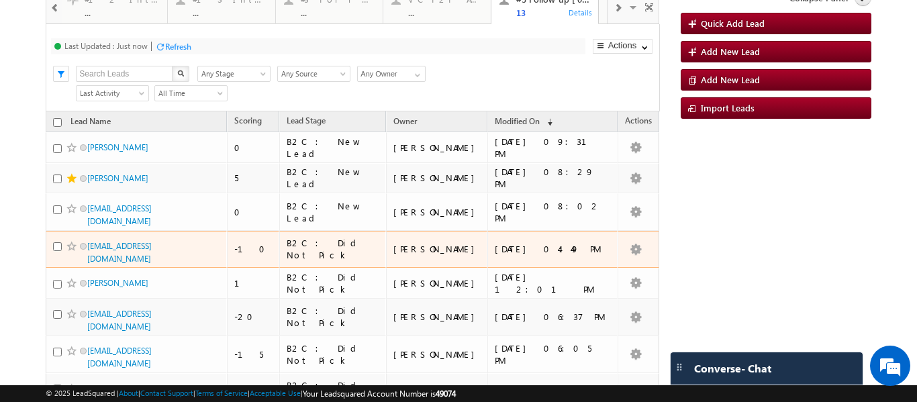
scroll to position [21, 0]
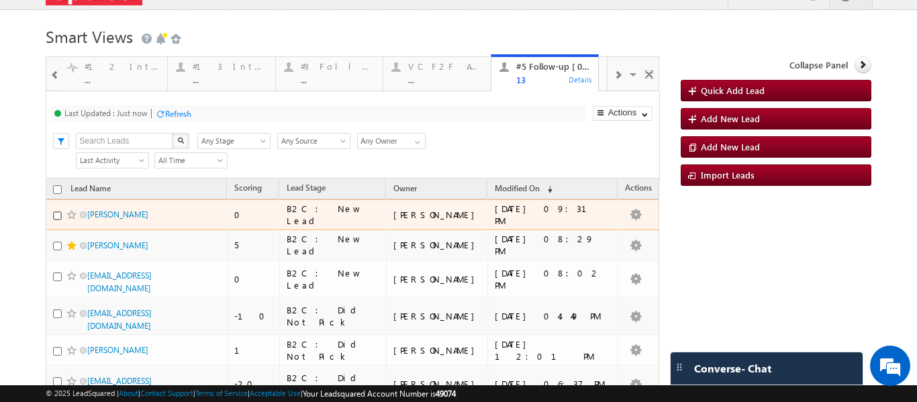
drag, startPoint x: 56, startPoint y: 215, endPoint x: 56, endPoint y: 236, distance: 21.5
click at [56, 215] on input "checkbox" at bounding box center [57, 216] width 9 height 9
checkbox input "true"
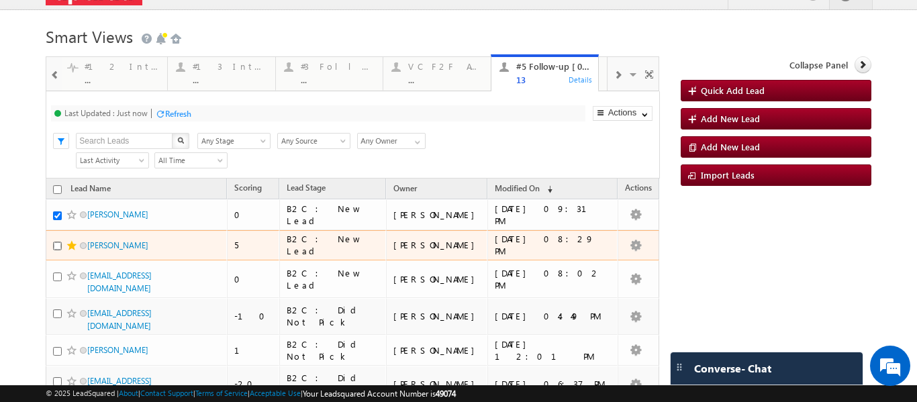
click at [56, 246] on input "checkbox" at bounding box center [57, 246] width 9 height 9
checkbox input "true"
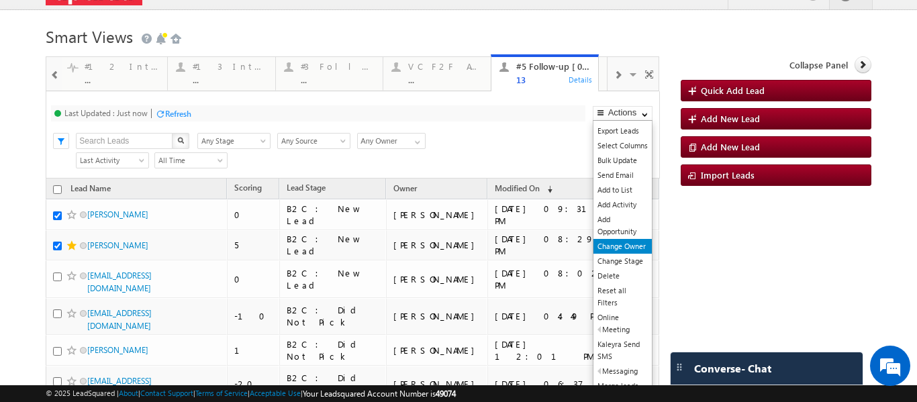
click at [620, 248] on link "Change Owner" at bounding box center [623, 246] width 58 height 15
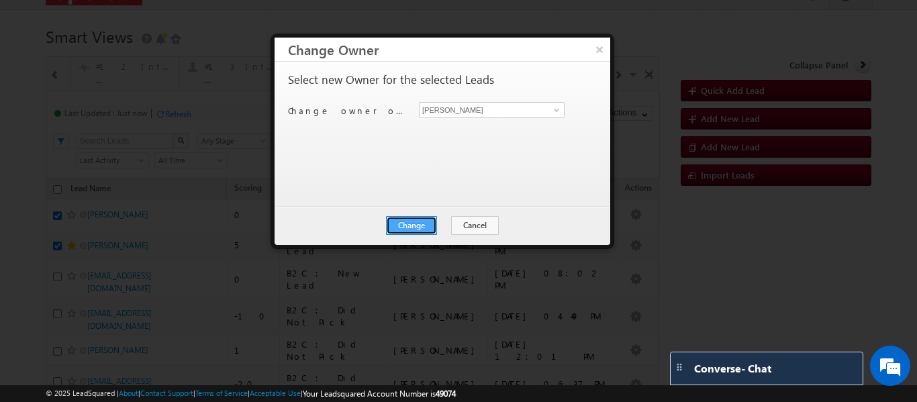
click at [410, 224] on button "Change" at bounding box center [411, 225] width 51 height 19
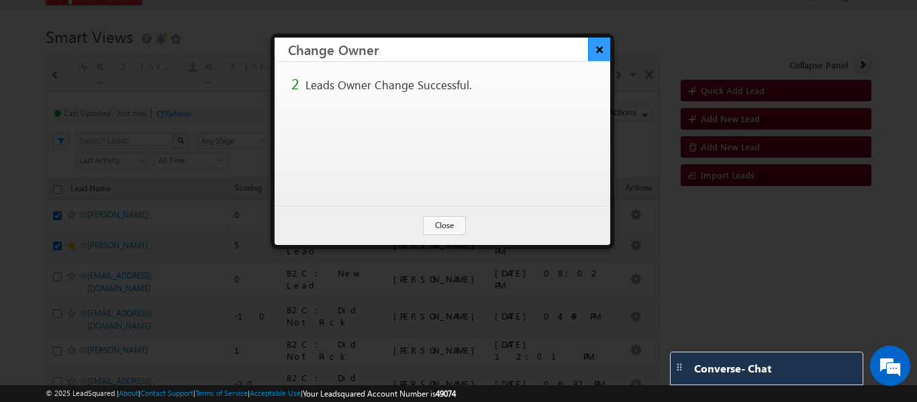
click at [595, 48] on button "×" at bounding box center [599, 50] width 22 height 24
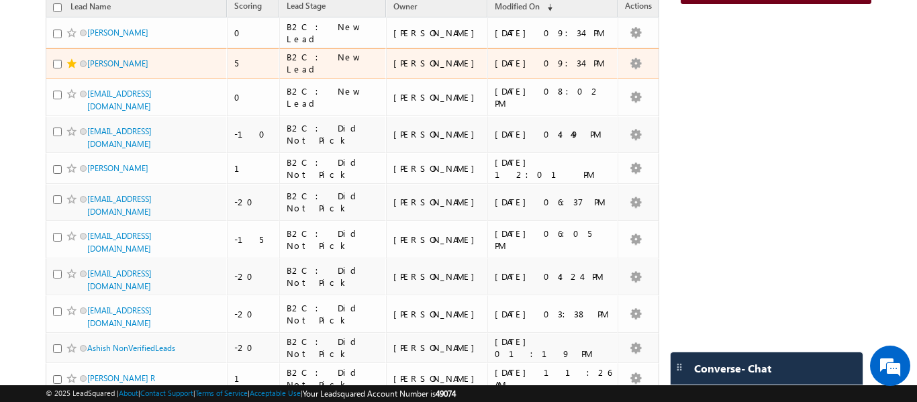
scroll to position [223, 0]
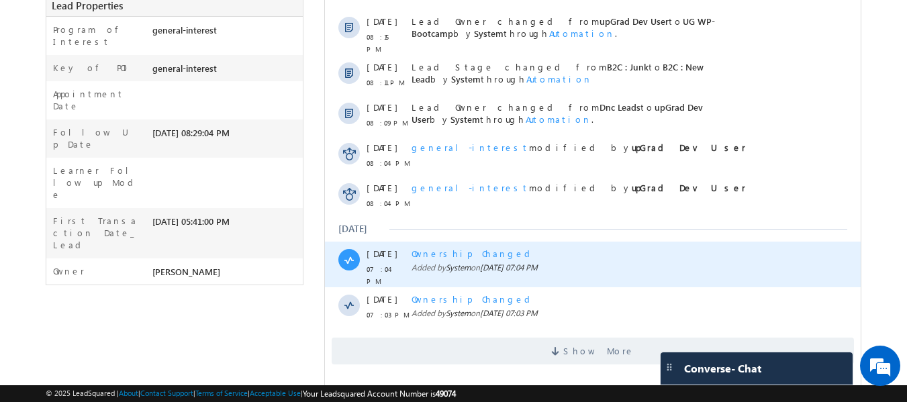
scroll to position [358, 0]
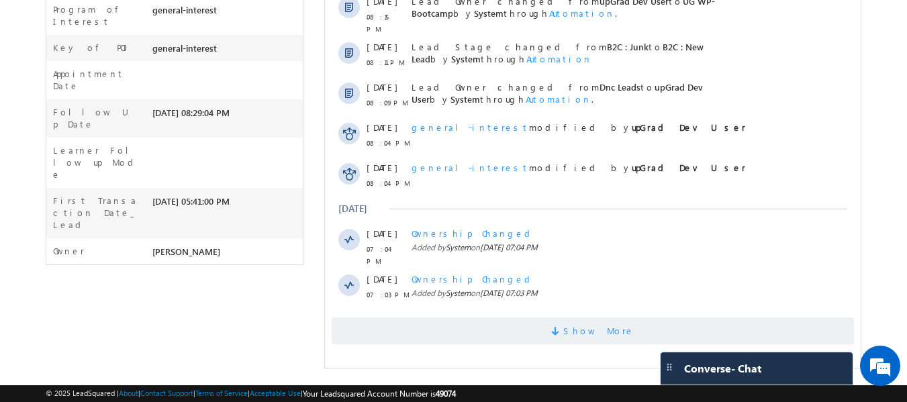
drag, startPoint x: 605, startPoint y: 328, endPoint x: 569, endPoint y: 314, distance: 38.9
click at [604, 328] on div "Activity Type All Selected Select All Sales Activities 1 Sales Activity Opportu…" at bounding box center [593, 73] width 536 height 556
click at [563, 327] on span at bounding box center [557, 333] width 12 height 13
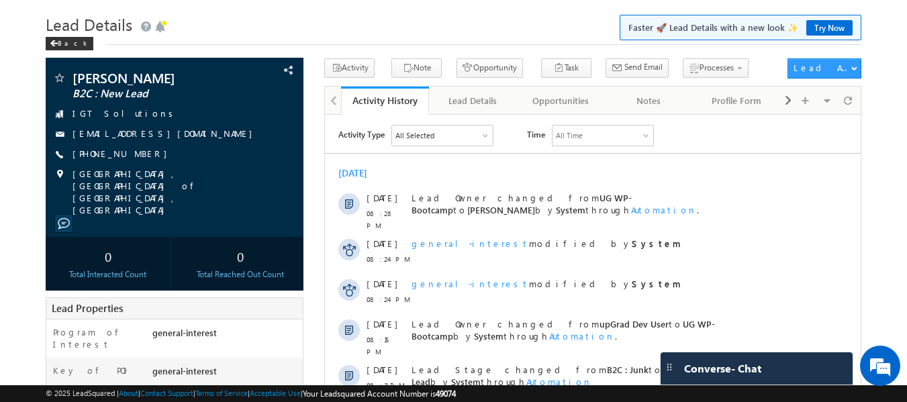
scroll to position [0, 0]
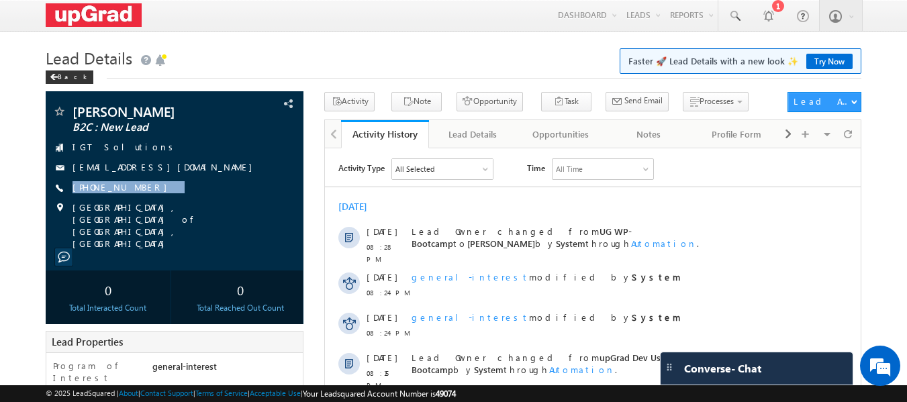
drag, startPoint x: 189, startPoint y: 188, endPoint x: 395, endPoint y: 122, distance: 215.9
click at [142, 198] on div "[PERSON_NAME] B2C : New Lead IGT Solutions [EMAIL_ADDRESS][DOMAIN_NAME] [PHONE_…" at bounding box center [174, 177] width 245 height 145
copy div "[PHONE_NUMBER]"
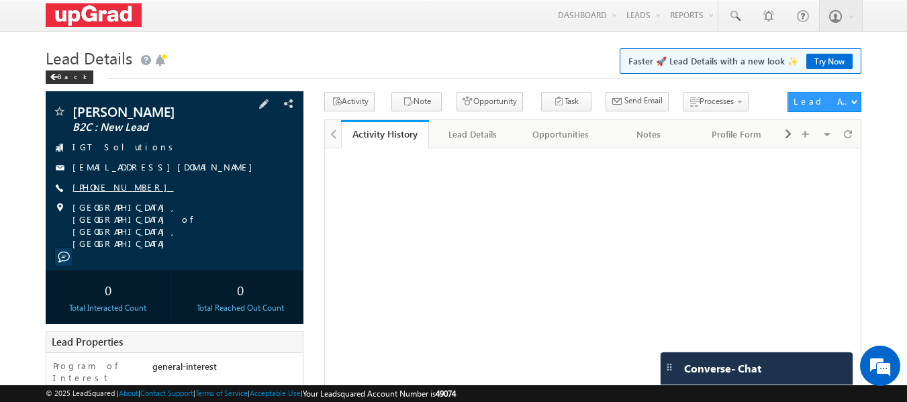
click at [121, 185] on link "[PHONE_NUMBER]" at bounding box center [123, 186] width 101 height 11
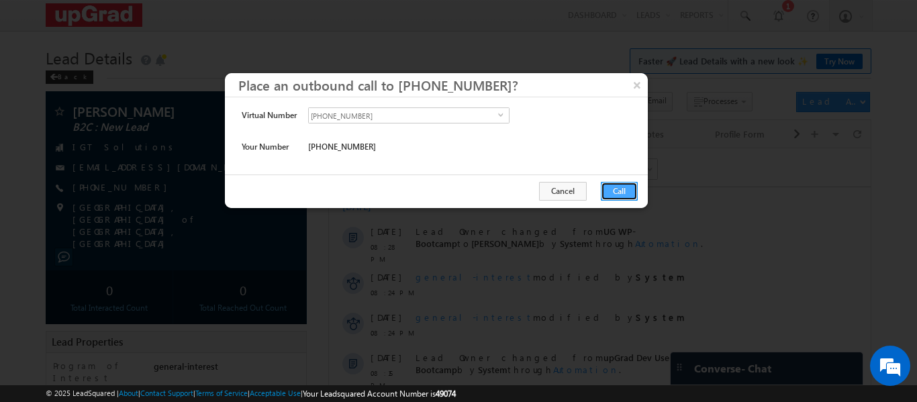
drag, startPoint x: 621, startPoint y: 194, endPoint x: 277, endPoint y: 26, distance: 383.5
click at [621, 194] on button "Call" at bounding box center [619, 191] width 37 height 19
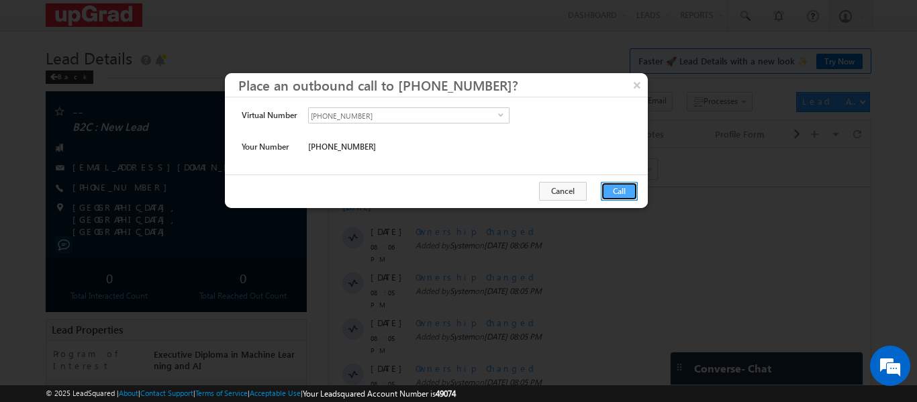
click at [606, 184] on button "Call" at bounding box center [619, 191] width 37 height 19
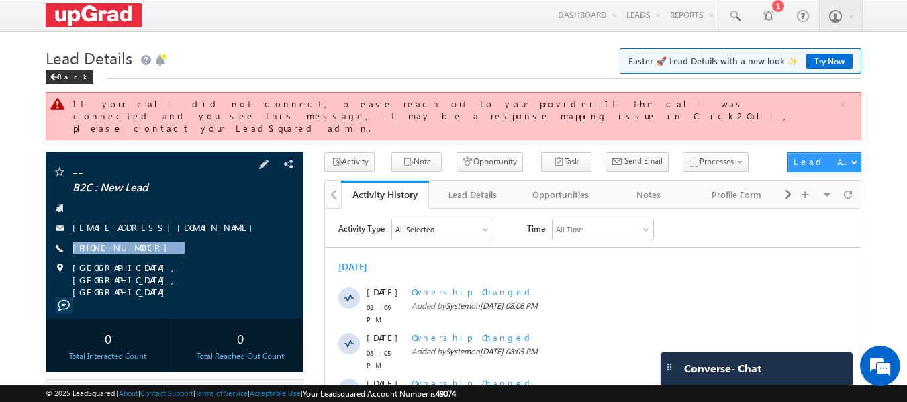
drag, startPoint x: 174, startPoint y: 240, endPoint x: 144, endPoint y: 249, distance: 31.5
click at [144, 249] on div "-- B2C : New Lead [EMAIL_ADDRESS][DOMAIN_NAME] [PHONE_NUMBER]" at bounding box center [174, 231] width 245 height 133
copy div "+91-8585003468"
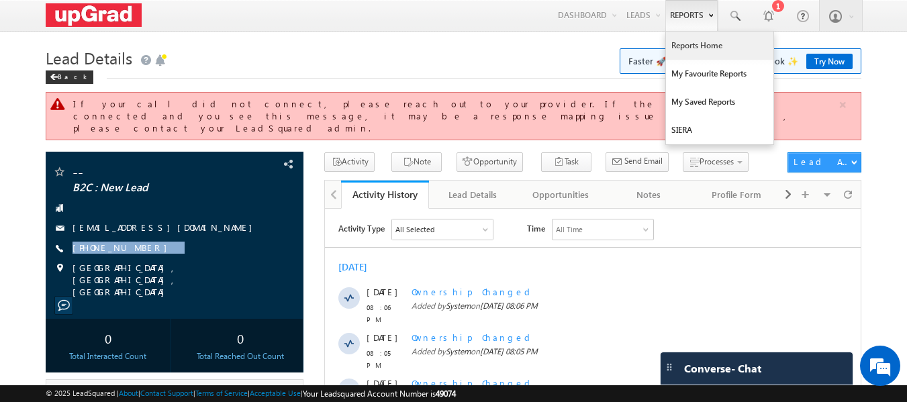
click at [695, 41] on link "Reports Home" at bounding box center [719, 46] width 107 height 28
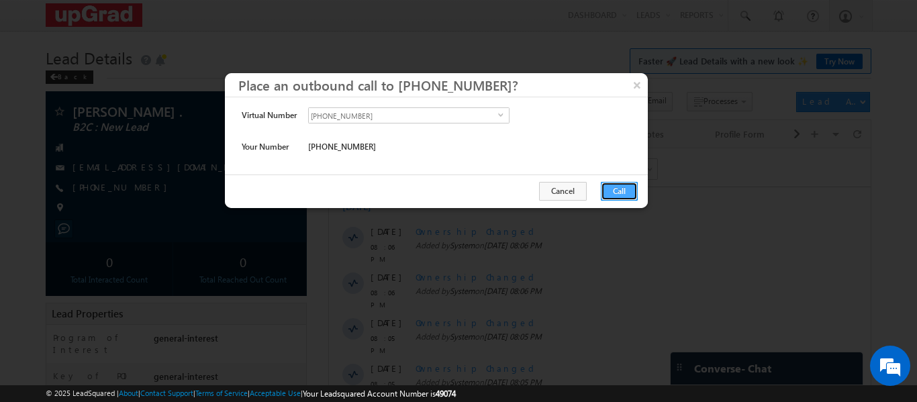
click at [616, 191] on button "Call" at bounding box center [619, 191] width 37 height 19
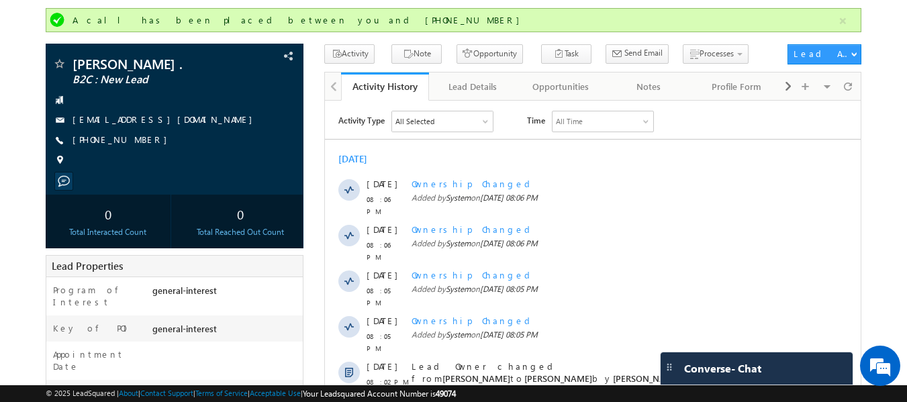
scroll to position [81, 0]
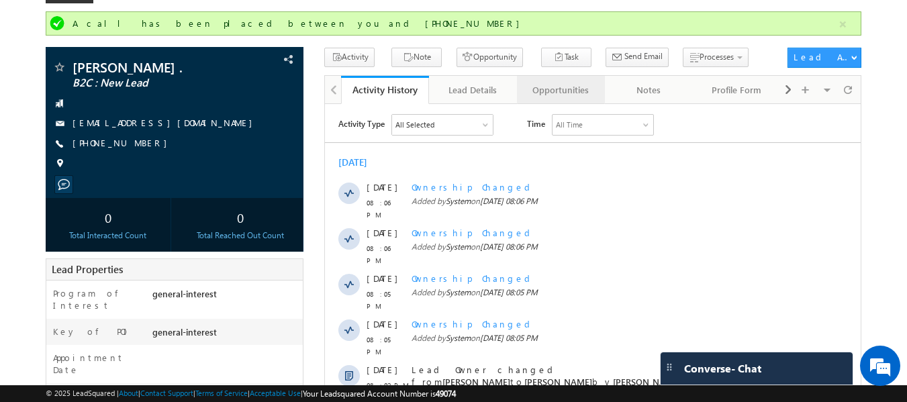
click at [547, 89] on div "Opportunities" at bounding box center [560, 90] width 65 height 16
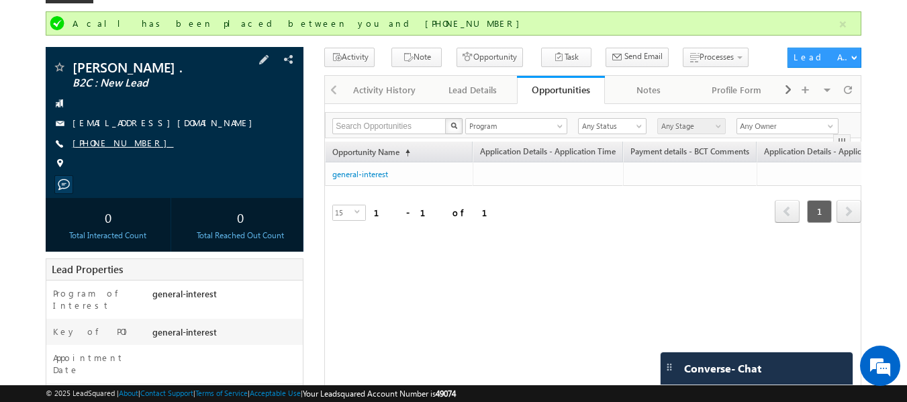
click at [110, 142] on link "+91-8383021857" at bounding box center [123, 142] width 101 height 11
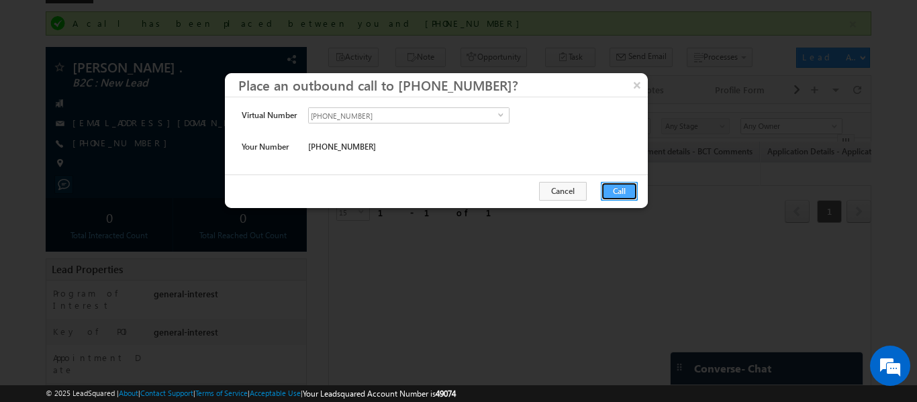
click at [611, 189] on button "Call" at bounding box center [619, 191] width 37 height 19
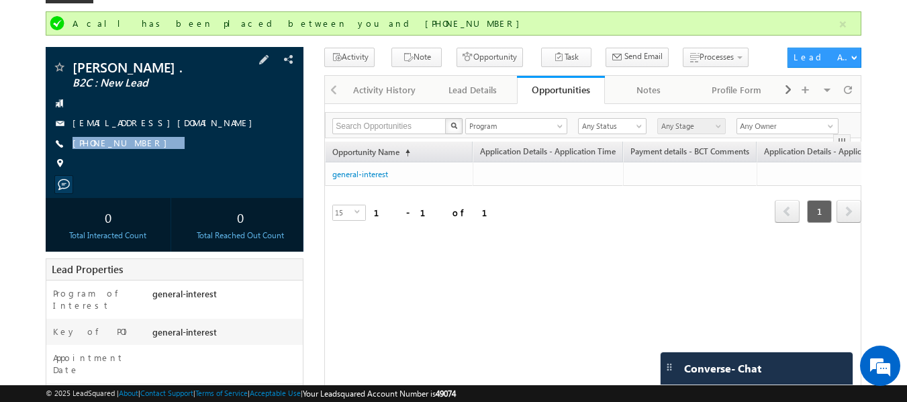
drag, startPoint x: 192, startPoint y: 148, endPoint x: 170, endPoint y: 160, distance: 24.9
click at [170, 160] on div "Ronit Misra . B2C : New Lead ronit3404@gmail.com +91-8383021857" at bounding box center [174, 118] width 245 height 117
copy div "+91-8383021857"
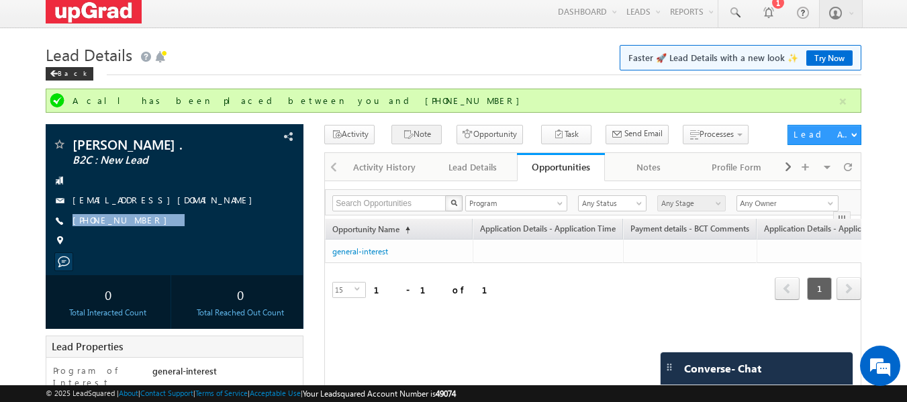
scroll to position [0, 0]
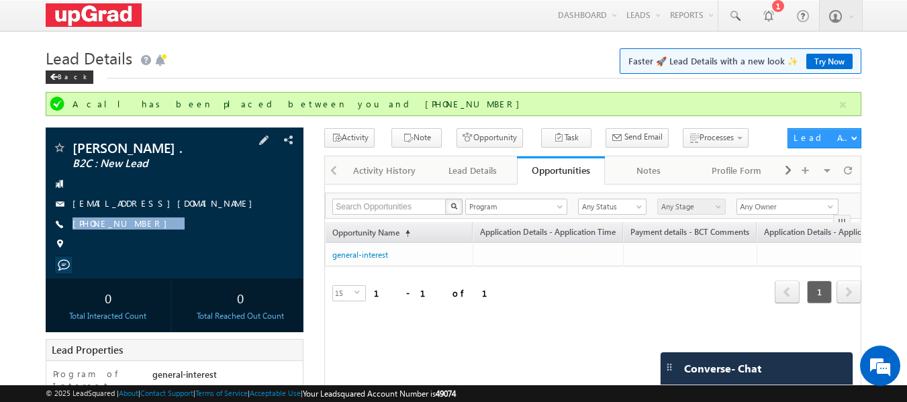
click at [158, 228] on div "+91-8383021857" at bounding box center [174, 224] width 245 height 13
drag, startPoint x: 173, startPoint y: 222, endPoint x: 144, endPoint y: 240, distance: 34.1
click at [144, 240] on div "Ronit Misra . B2C : New Lead ronit3404@gmail.com +91-8383021857" at bounding box center [174, 199] width 245 height 117
copy div "+91-8383021857"
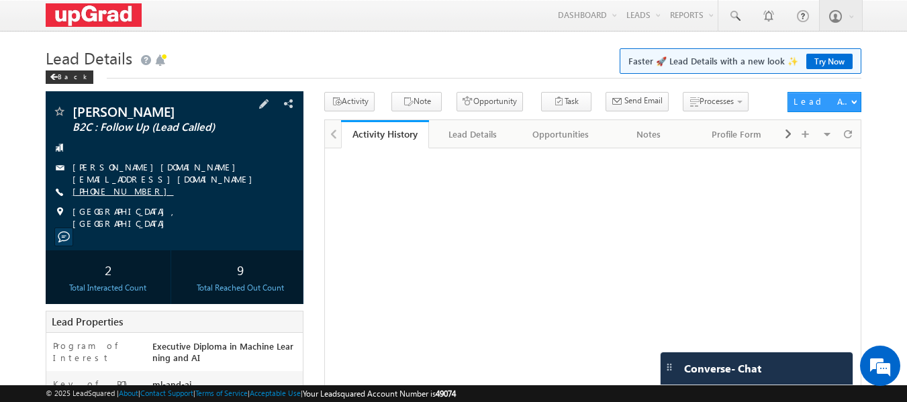
click at [109, 187] on link "[PHONE_NUMBER]" at bounding box center [123, 190] width 101 height 11
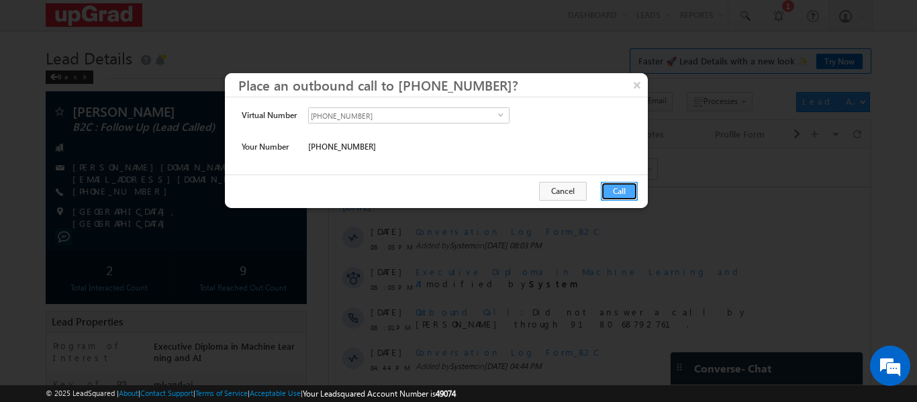
drag, startPoint x: 612, startPoint y: 190, endPoint x: 277, endPoint y: 40, distance: 367.6
click at [612, 190] on button "Call" at bounding box center [619, 191] width 37 height 19
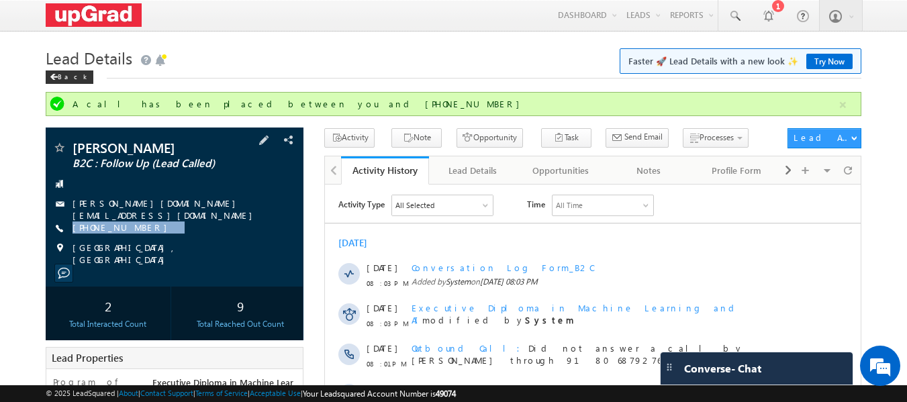
drag, startPoint x: 172, startPoint y: 217, endPoint x: 142, endPoint y: 232, distance: 33.0
click at [142, 232] on div "[PERSON_NAME] B2C : Follow Up (Lead Called) [PERSON_NAME][DOMAIN_NAME][EMAIL_AD…" at bounding box center [174, 203] width 245 height 125
copy div "[PHONE_NUMBER]"
click at [180, 234] on div "[PERSON_NAME] B2C : Follow Up (Lead Called) [PERSON_NAME][DOMAIN_NAME][EMAIL_AD…" at bounding box center [174, 203] width 245 height 125
drag, startPoint x: 180, startPoint y: 222, endPoint x: 139, endPoint y: 234, distance: 42.7
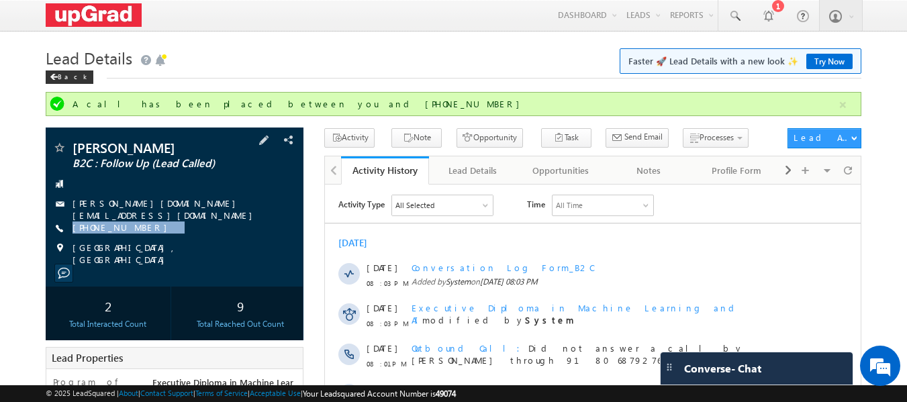
click at [139, 234] on div "[PERSON_NAME] B2C : Follow Up (Lead Called) [PERSON_NAME][DOMAIN_NAME][EMAIL_AD…" at bounding box center [174, 203] width 245 height 125
copy div "[PHONE_NUMBER]"
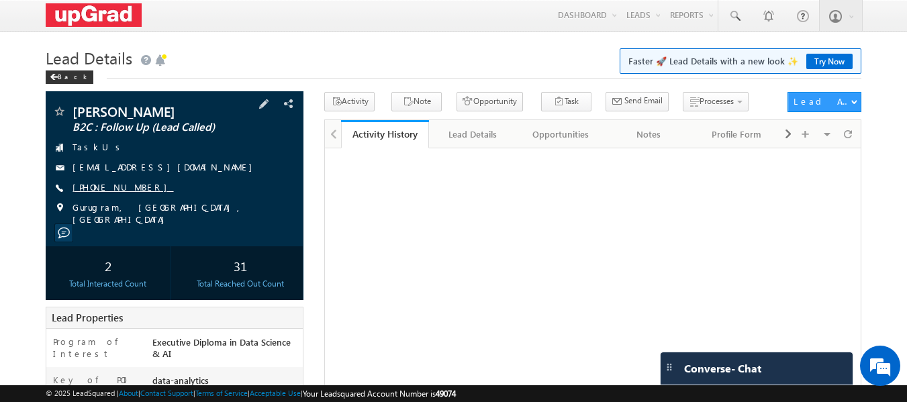
click at [101, 186] on link "+91-8791558308" at bounding box center [123, 186] width 101 height 11
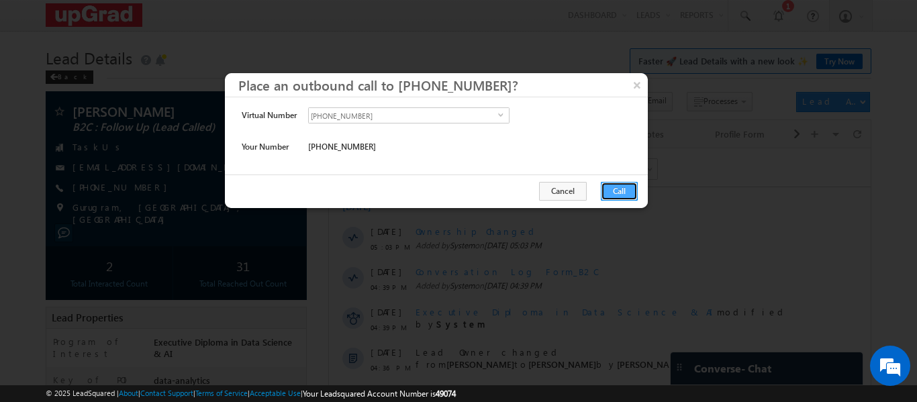
click at [608, 193] on button "Call" at bounding box center [619, 191] width 37 height 19
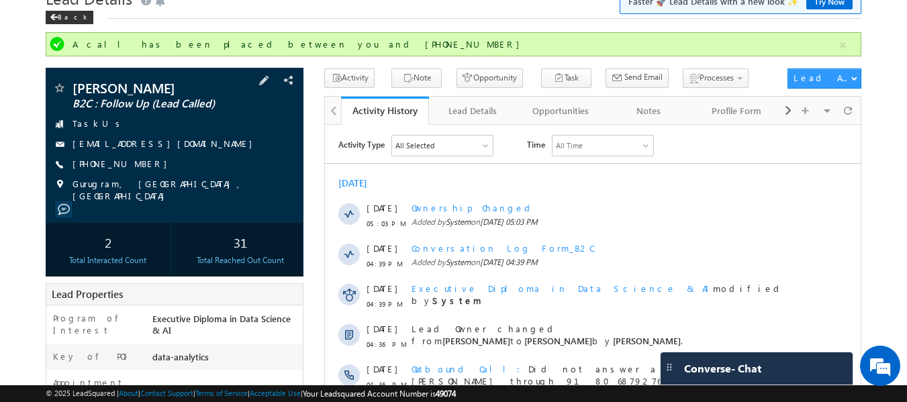
scroll to position [33, 0]
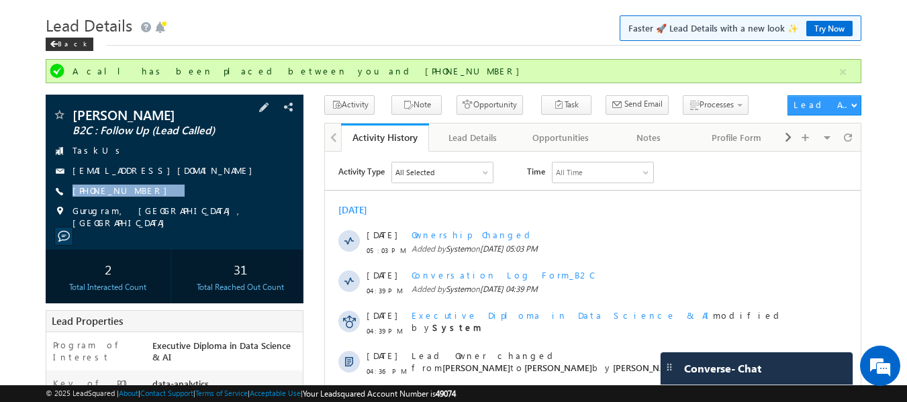
drag, startPoint x: 148, startPoint y: 197, endPoint x: 132, endPoint y: 200, distance: 15.8
click at [132, 200] on div "Aayush Rathor B2C : Follow Up (Lead Called) TaskUs it.1803244@gmail.com +91-879…" at bounding box center [174, 168] width 245 height 121
copy div "+91-8791558308"
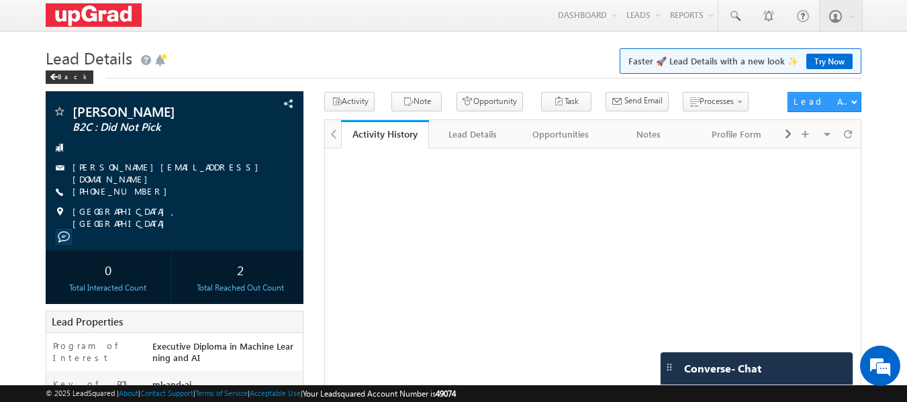
click at [97, 190] on link "[PHONE_NUMBER]" at bounding box center [123, 190] width 101 height 11
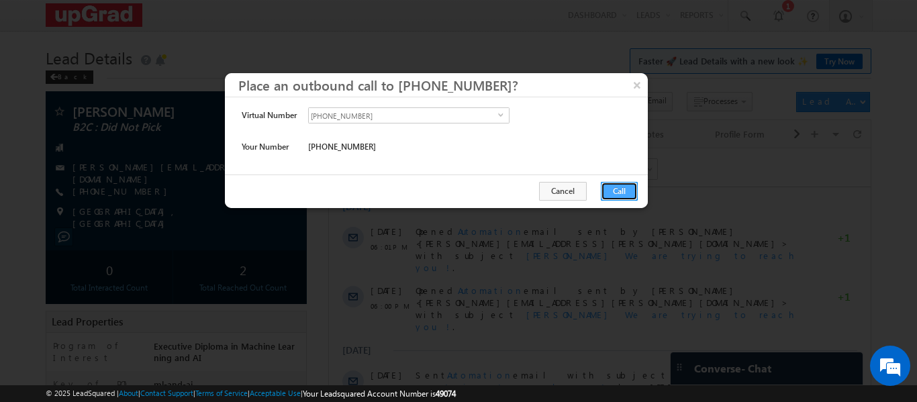
click at [624, 189] on button "Call" at bounding box center [619, 191] width 37 height 19
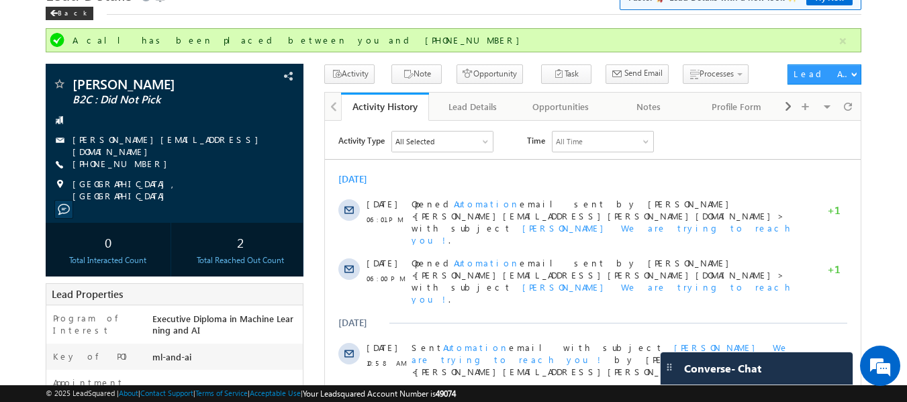
scroll to position [67, 0]
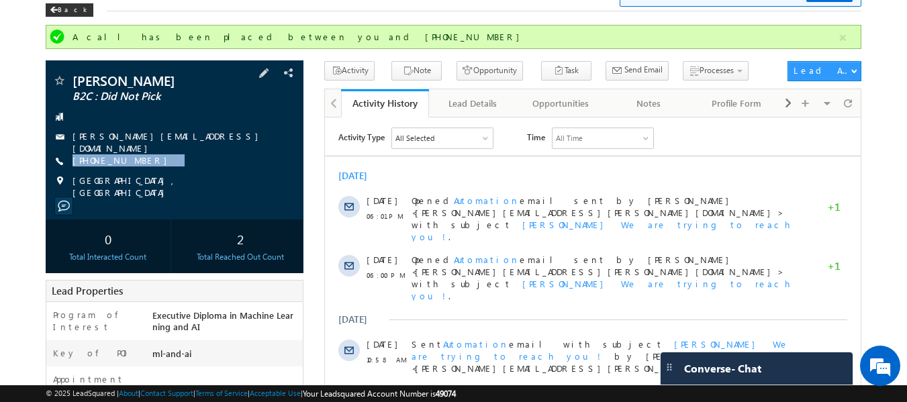
drag, startPoint x: 165, startPoint y: 154, endPoint x: 139, endPoint y: 172, distance: 31.5
click at [139, 172] on div "[PERSON_NAME] B2C : Did Not Pick [PERSON_NAME][EMAIL_ADDRESS][DOMAIN_NAME] [PHO…" at bounding box center [174, 136] width 245 height 125
copy div "[PHONE_NUMBER]"
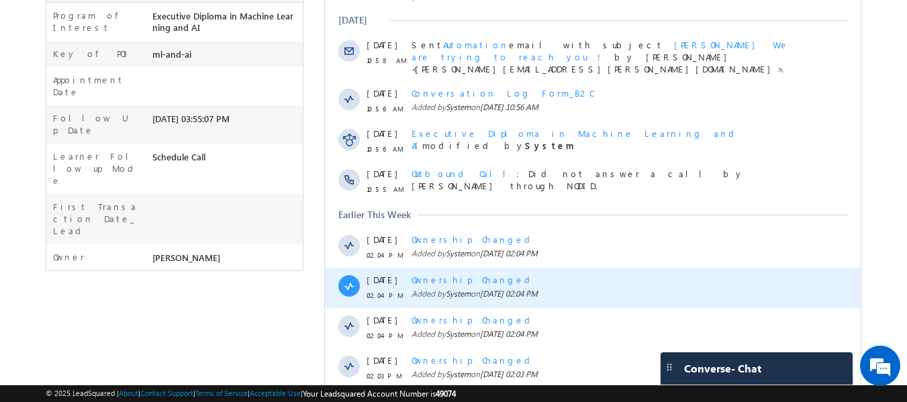
scroll to position [420, 0]
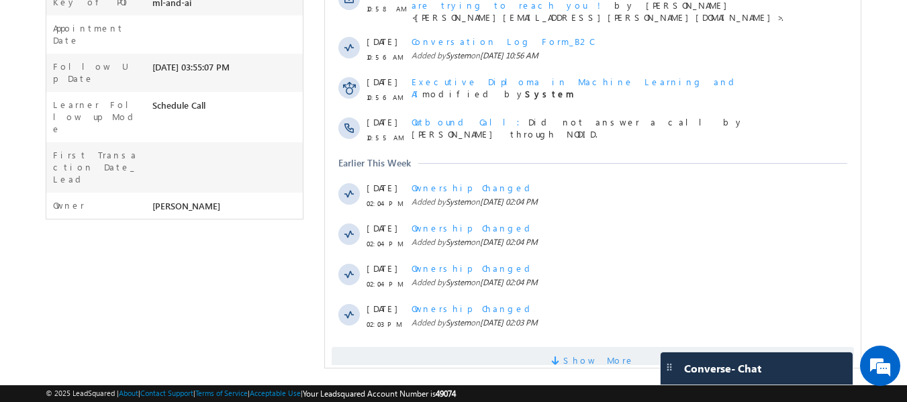
click at [563, 357] on span at bounding box center [557, 363] width 12 height 13
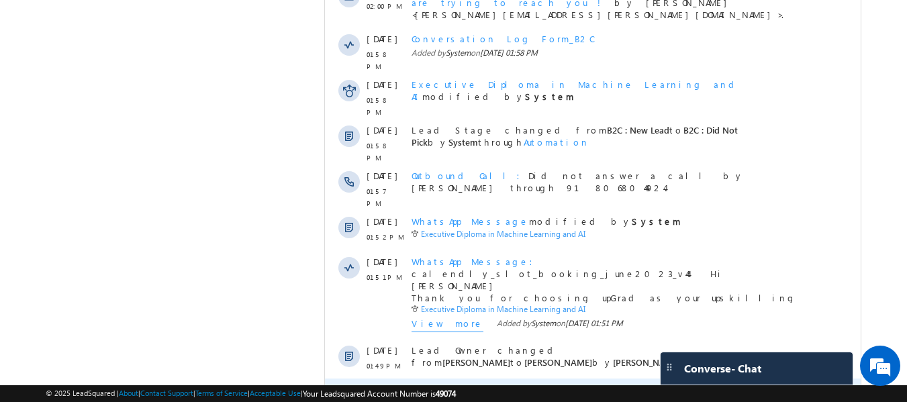
scroll to position [877, 0]
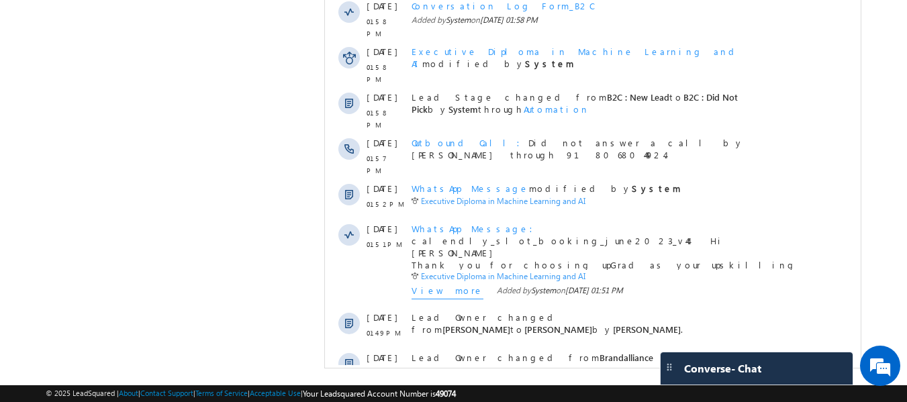
click at [585, 396] on span "Show More" at bounding box center [598, 409] width 71 height 27
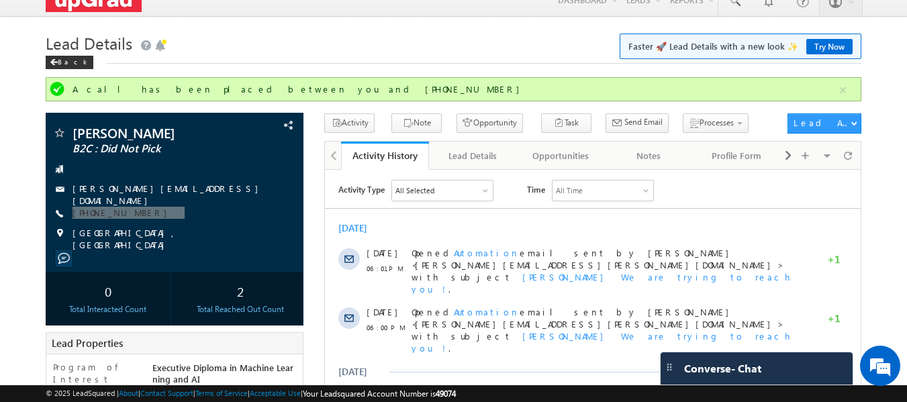
scroll to position [0, 0]
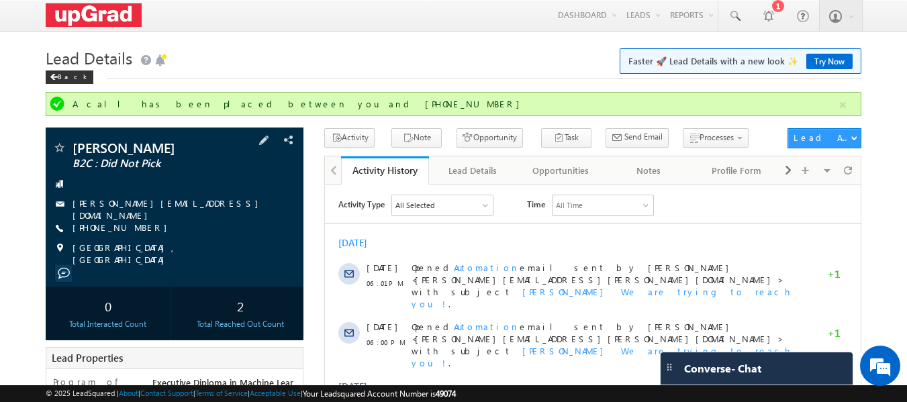
click at [194, 222] on div "+91-8297888937" at bounding box center [174, 228] width 245 height 13
drag, startPoint x: 165, startPoint y: 237, endPoint x: 158, endPoint y: 239, distance: 7.0
click at [158, 239] on div "Saroja Nidadavolu B2C : Did Not Pick saroja.nidadavolu@gmail.com +91-8297888937" at bounding box center [174, 203] width 245 height 125
copy div "+91-8297888937"
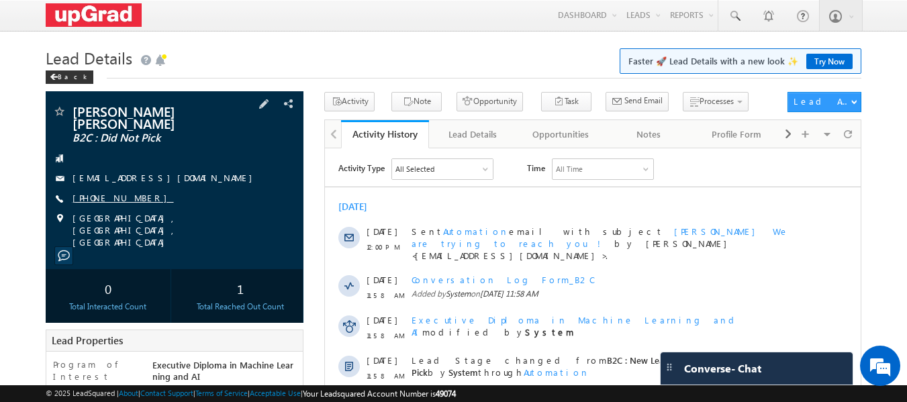
click at [118, 192] on link "[PHONE_NUMBER]" at bounding box center [123, 197] width 101 height 11
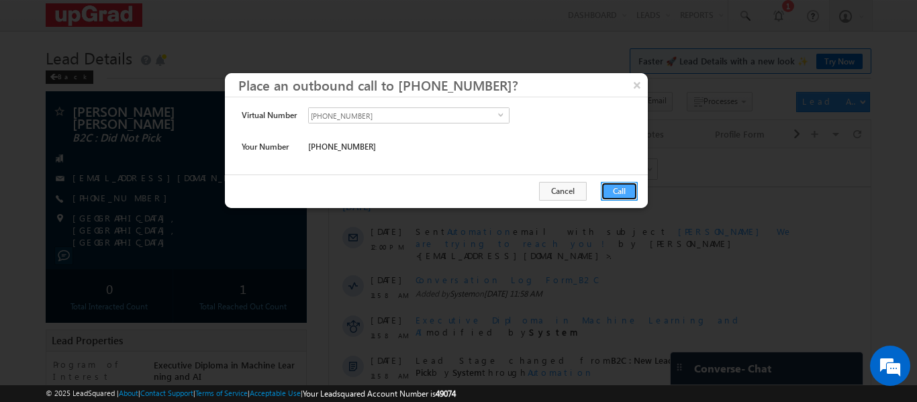
click at [614, 186] on button "Call" at bounding box center [619, 191] width 37 height 19
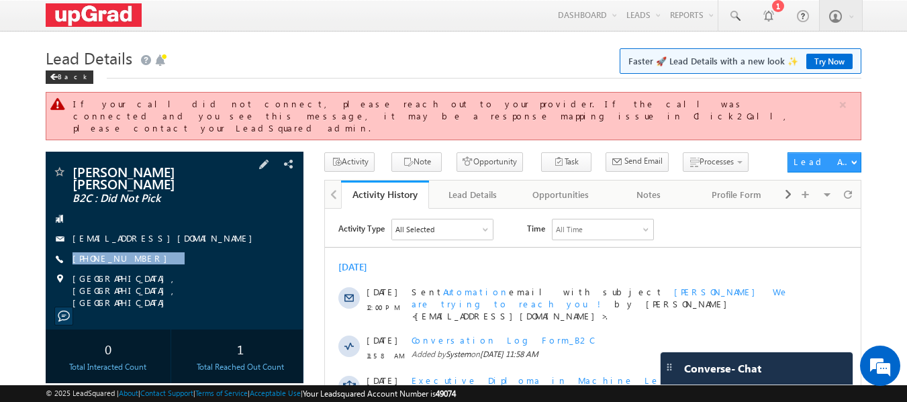
drag, startPoint x: 191, startPoint y: 232, endPoint x: 158, endPoint y: 245, distance: 35.3
click at [158, 245] on div "Ganesh Kokare Kokare B2C : Did Not Pick bellhopk.i.n.s.2.369@gmail.com +91-8975…" at bounding box center [174, 237] width 245 height 144
copy div "+91-8975271900"
click at [285, 57] on h1 "Lead Details Faster 🚀 Lead Details with a new look ✨ Try Now" at bounding box center [454, 57] width 816 height 26
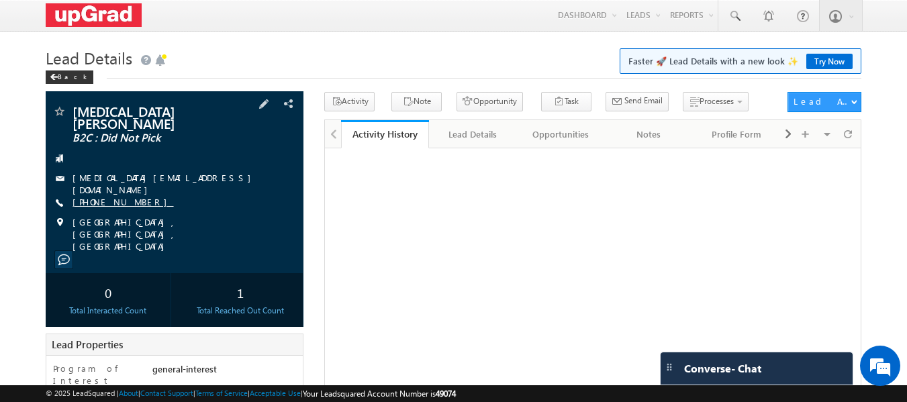
click at [119, 196] on link "[PHONE_NUMBER]" at bounding box center [123, 201] width 101 height 11
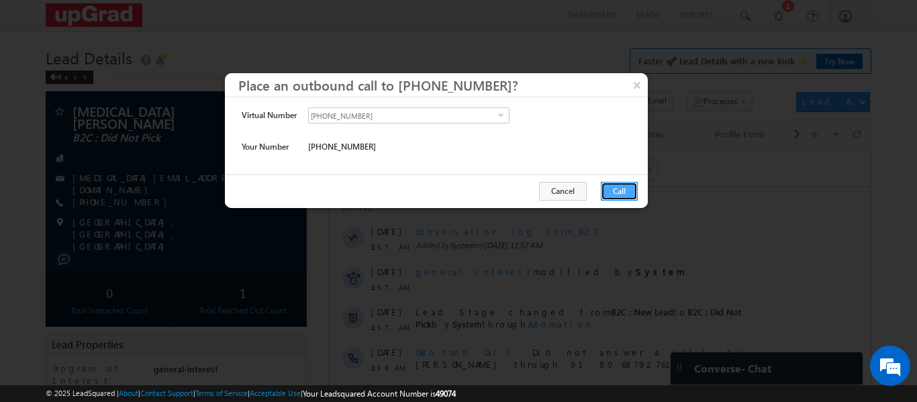
click at [615, 186] on button "Call" at bounding box center [619, 191] width 37 height 19
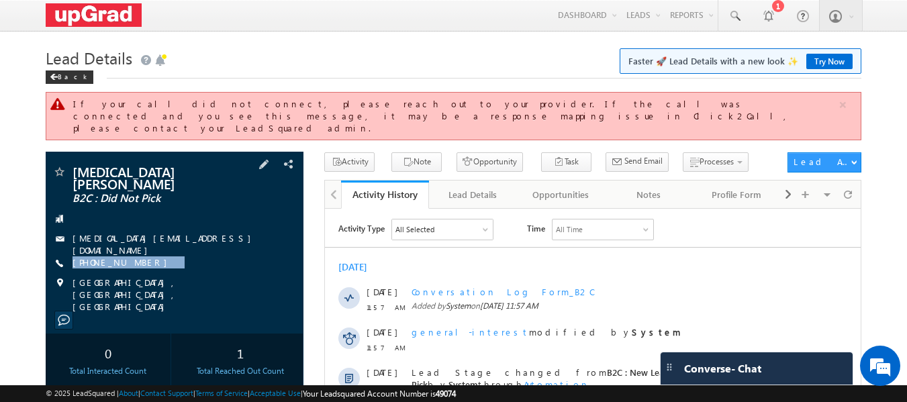
drag, startPoint x: 171, startPoint y: 230, endPoint x: 140, endPoint y: 244, distance: 33.6
click at [140, 244] on div "[MEDICAL_DATA][PERSON_NAME] B2C : Did Not Pick [MEDICAL_DATA][EMAIL_ADDRESS][DO…" at bounding box center [174, 239] width 245 height 148
copy div "[PHONE_NUMBER]"
click at [106, 256] on link "[PHONE_NUMBER]" at bounding box center [123, 261] width 101 height 11
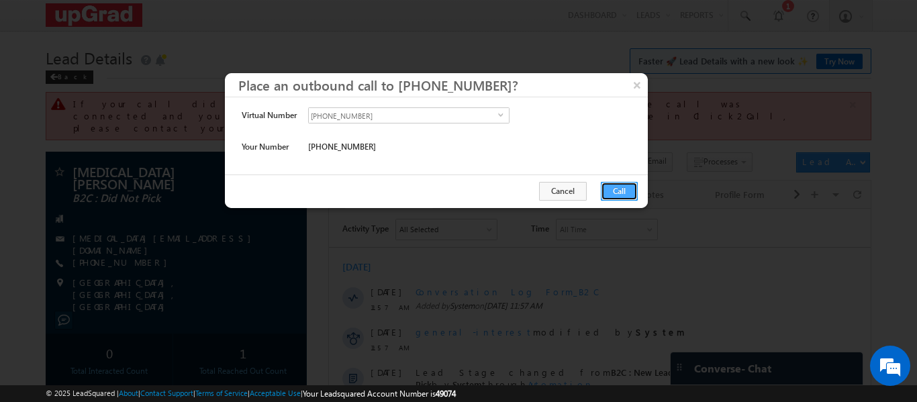
click at [619, 185] on button "Call" at bounding box center [619, 191] width 37 height 19
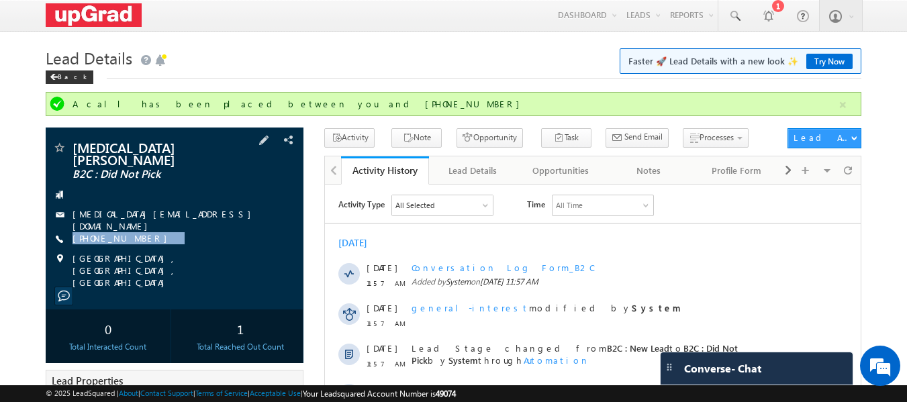
drag, startPoint x: 164, startPoint y: 225, endPoint x: 131, endPoint y: 235, distance: 34.4
click at [131, 235] on div "Nikita Dhanopia B2C : Did Not Pick nikita.dhanopia4@gmail.com +91-7414001110" at bounding box center [174, 215] width 245 height 148
copy div "+91-7414001110"
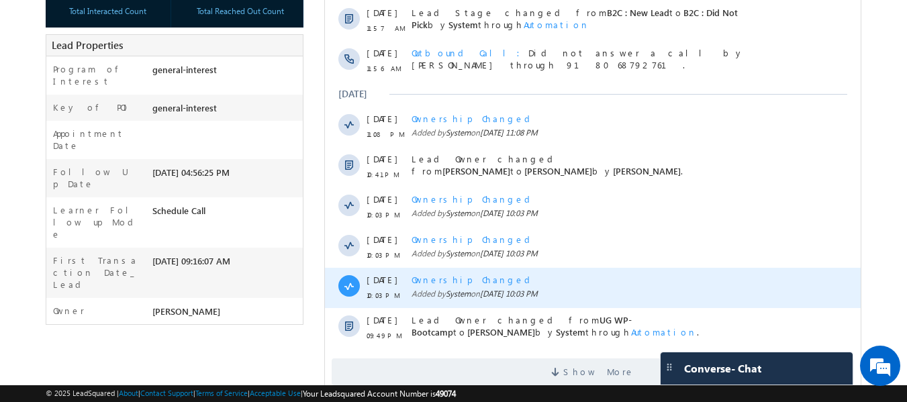
scroll to position [394, 0]
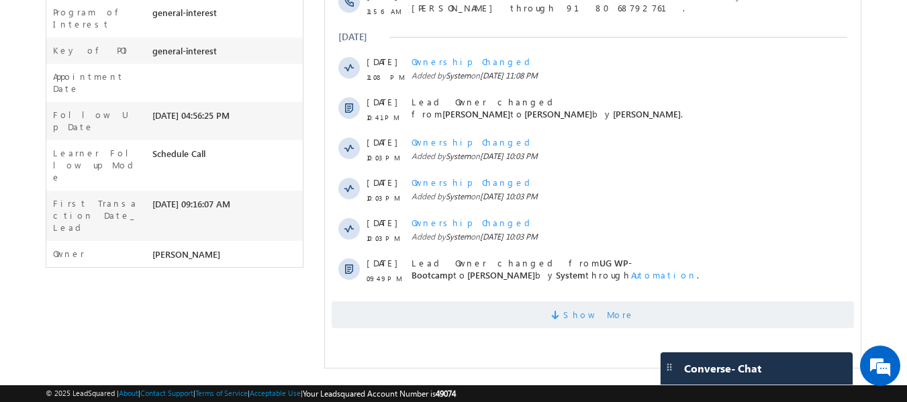
click at [600, 316] on span "Show More" at bounding box center [598, 314] width 71 height 27
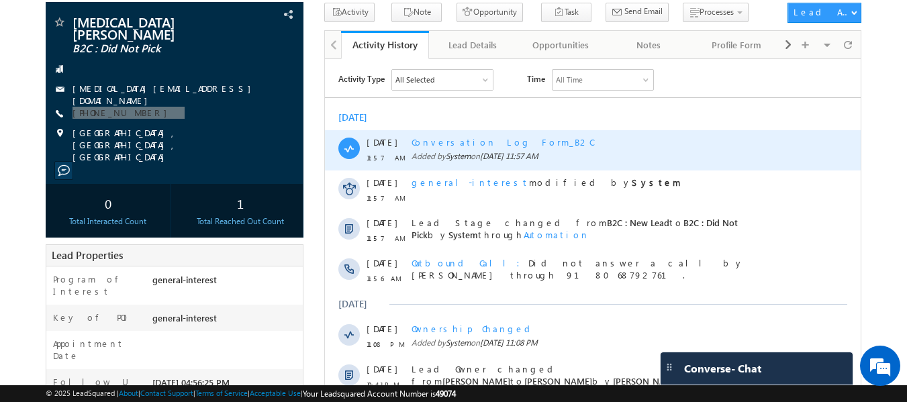
scroll to position [0, 0]
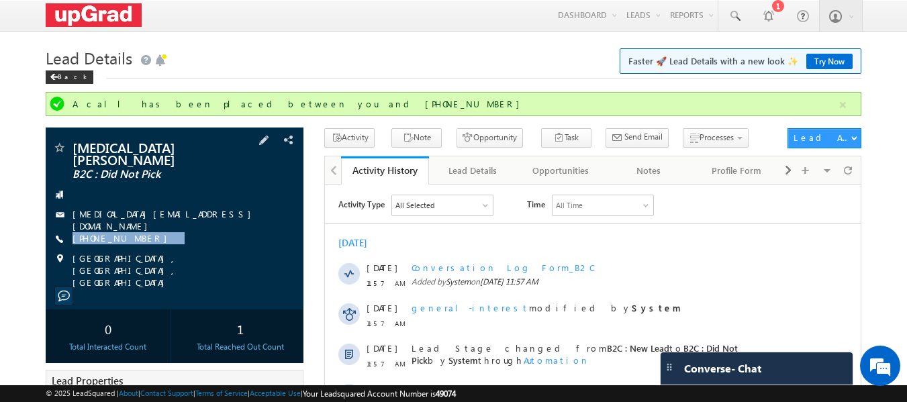
drag, startPoint x: 183, startPoint y: 220, endPoint x: 137, endPoint y: 234, distance: 48.4
click at [137, 234] on div "Nikita Dhanopia B2C : Did Not Pick nikita.dhanopia4@gmail.com +91-7414001110" at bounding box center [174, 215] width 245 height 148
copy div "+91-7414001110"
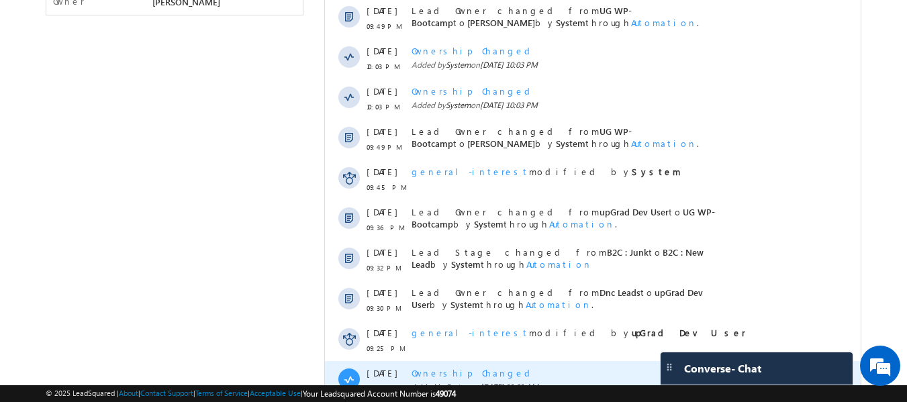
scroll to position [778, 0]
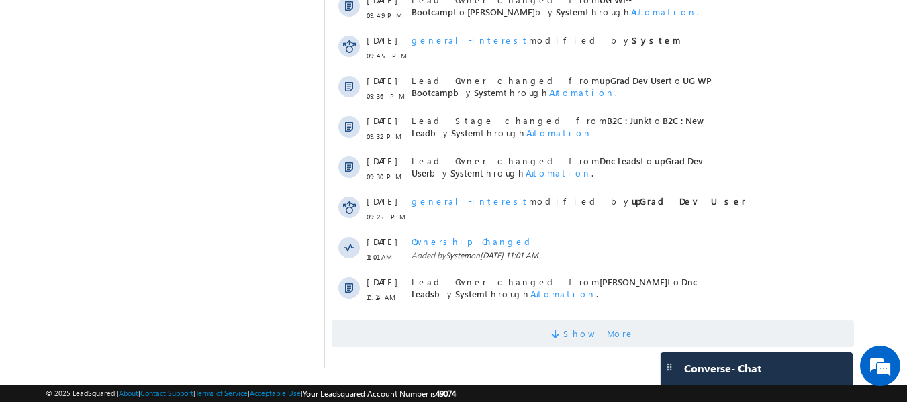
click at [586, 324] on span "Show More" at bounding box center [598, 333] width 71 height 27
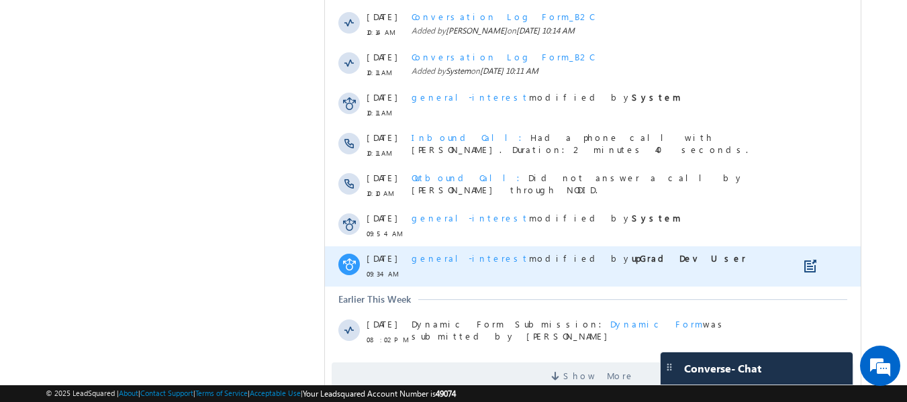
scroll to position [1207, 0]
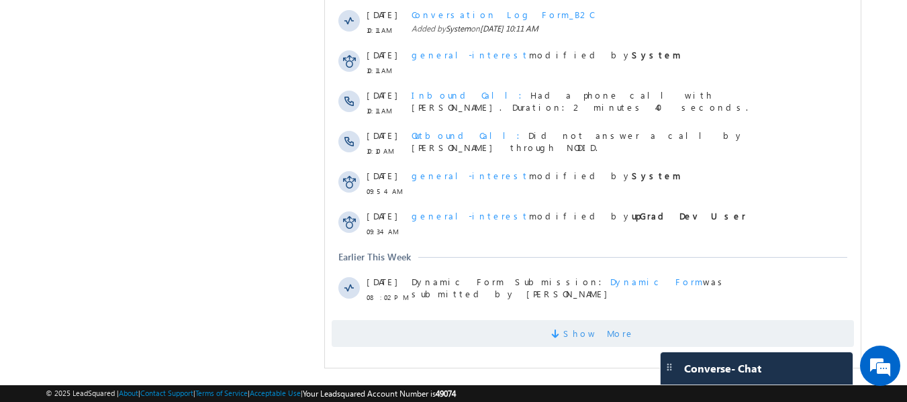
click at [571, 326] on span "Show More" at bounding box center [593, 333] width 522 height 27
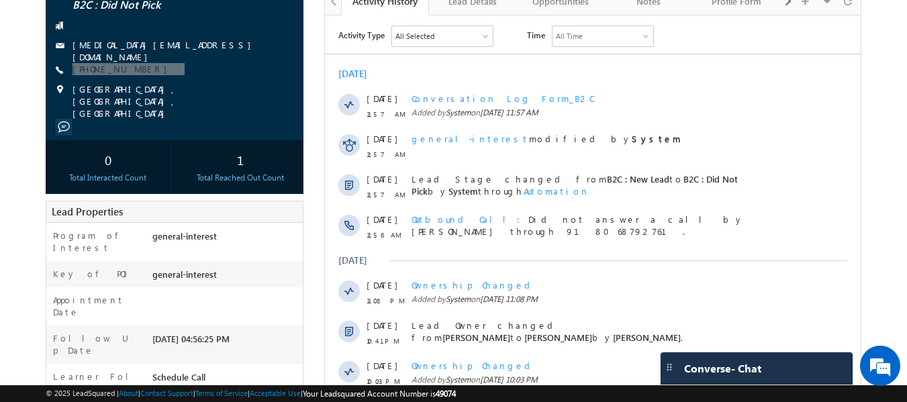
scroll to position [0, 0]
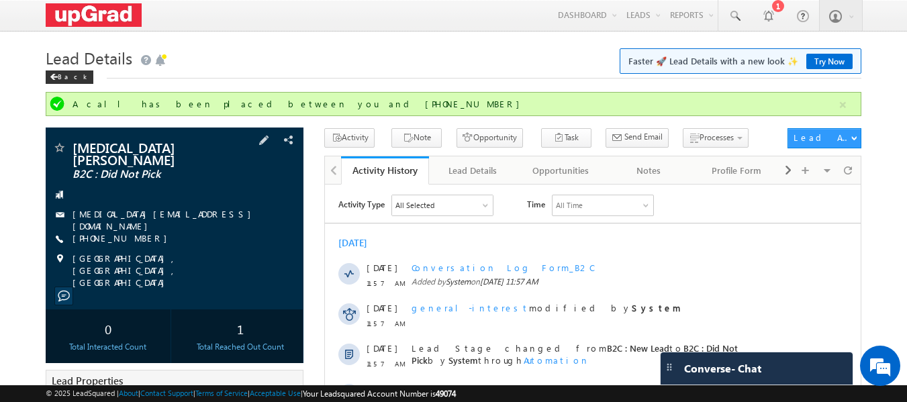
click at [185, 232] on div "+91-7414001110" at bounding box center [174, 238] width 245 height 13
drag, startPoint x: 185, startPoint y: 220, endPoint x: 154, endPoint y: 237, distance: 36.1
click at [154, 237] on div "Nikita Dhanopia B2C : Did Not Pick nikita.dhanopia4@gmail.com +91-7414001110" at bounding box center [174, 215] width 245 height 148
copy div "+91-7414001110"
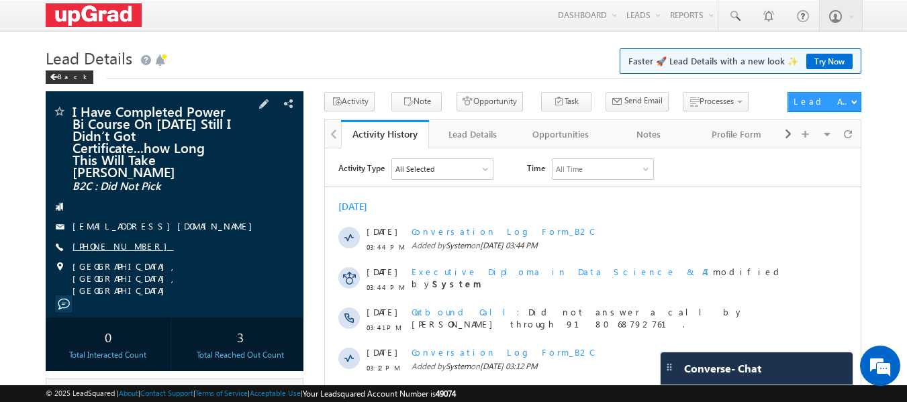
click at [111, 240] on link "[PHONE_NUMBER]" at bounding box center [123, 245] width 101 height 11
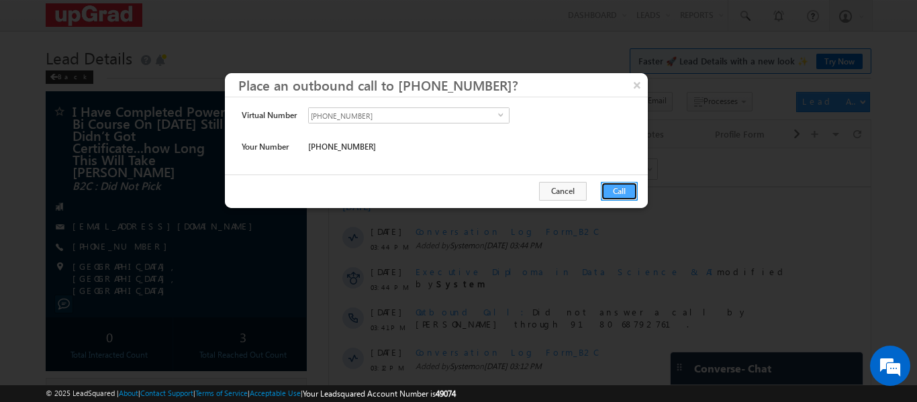
click at [616, 191] on button "Call" at bounding box center [619, 191] width 37 height 19
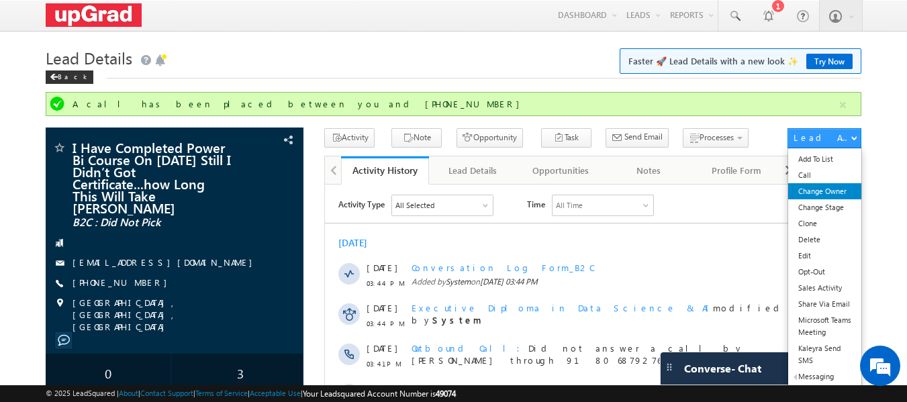
click at [823, 193] on link "Change Owner" at bounding box center [824, 191] width 73 height 16
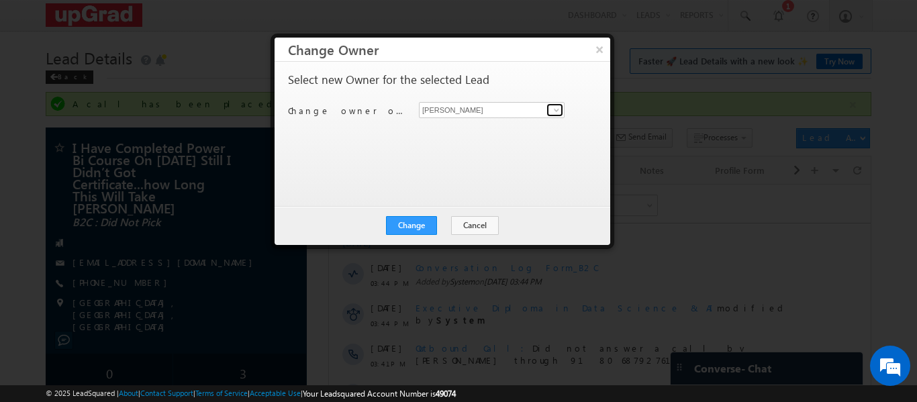
click at [555, 108] on span at bounding box center [556, 110] width 11 height 11
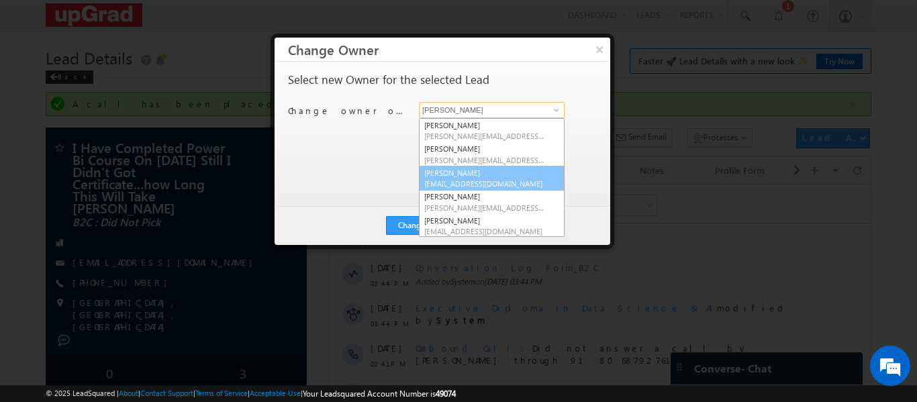
click at [449, 184] on span "[EMAIL_ADDRESS][DOMAIN_NAME]" at bounding box center [484, 184] width 121 height 10
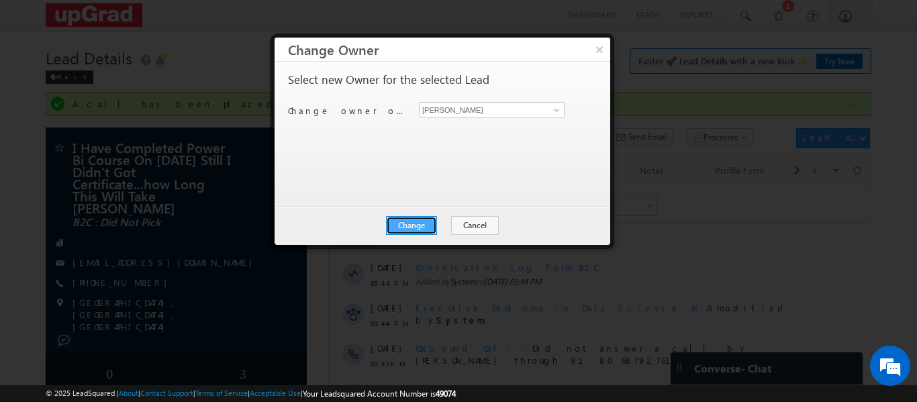
click at [410, 226] on button "Change" at bounding box center [411, 225] width 51 height 19
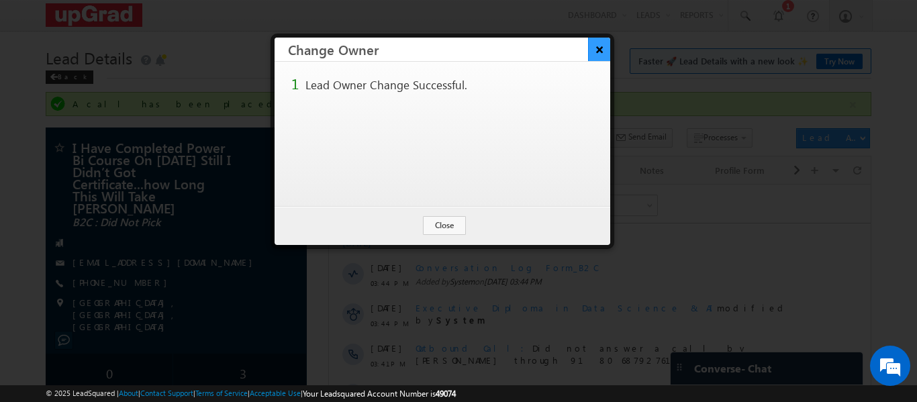
click at [601, 47] on button "×" at bounding box center [599, 50] width 22 height 24
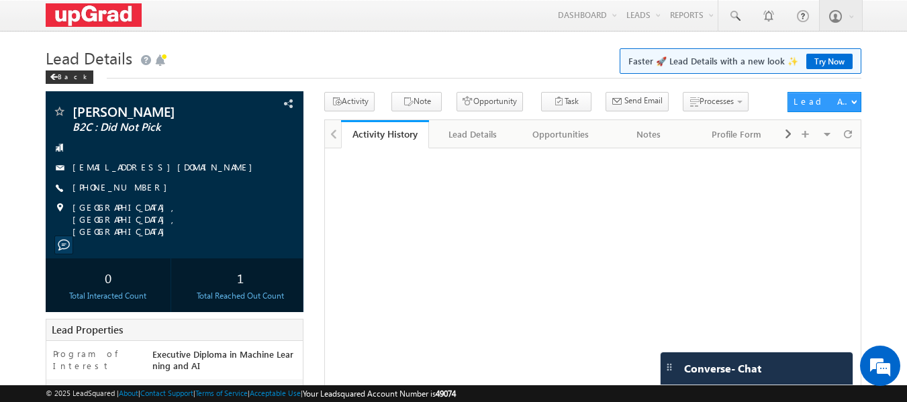
click at [91, 188] on link "[PHONE_NUMBER]" at bounding box center [123, 186] width 101 height 11
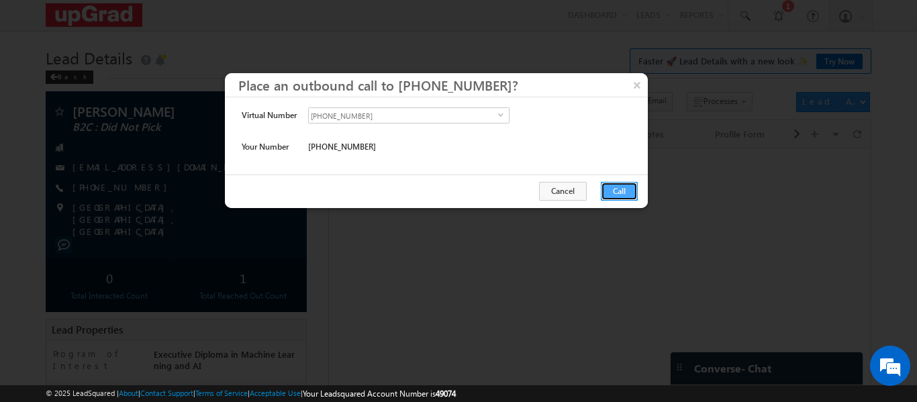
click at [616, 193] on button "Call" at bounding box center [619, 191] width 37 height 19
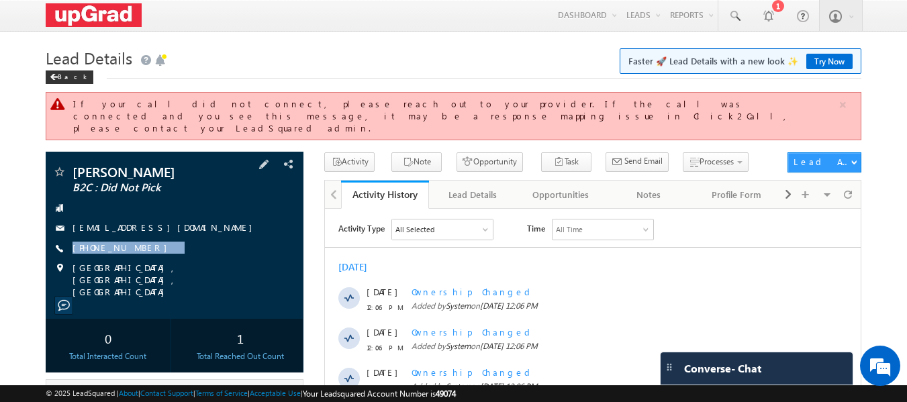
drag, startPoint x: 155, startPoint y: 242, endPoint x: 148, endPoint y: 246, distance: 8.1
click at [148, 246] on div "SARAVANAN B2C : Did Not Pick matthew68arnet.t.69.5.8@gmail.com +91-7305777878" at bounding box center [174, 231] width 245 height 133
copy div "+91-7305777878"
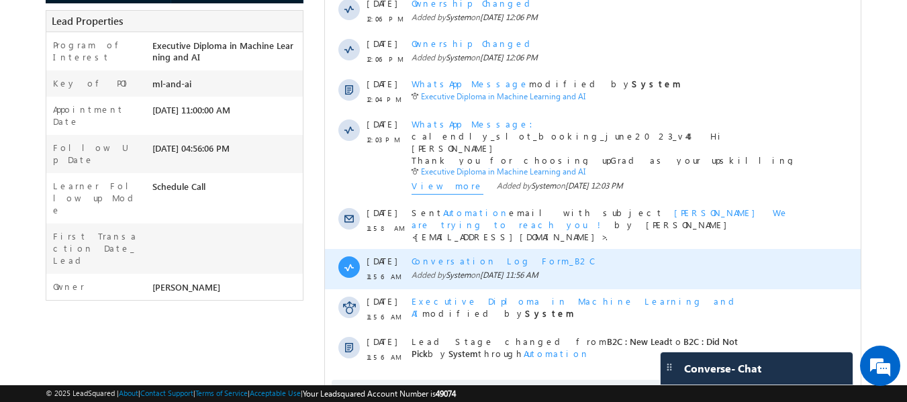
scroll to position [403, 0]
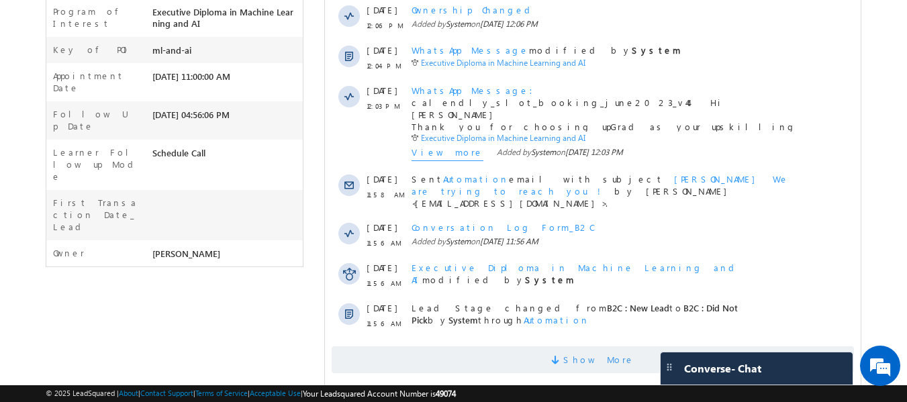
click at [570, 346] on span "Show More" at bounding box center [593, 359] width 522 height 27
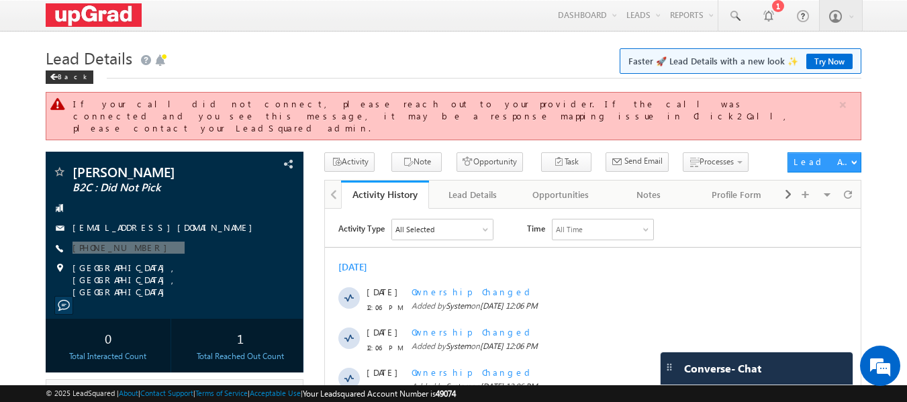
scroll to position [0, 0]
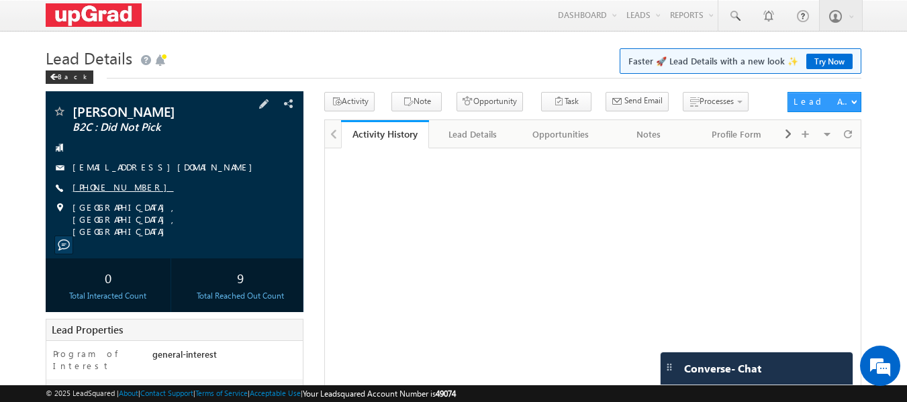
click at [115, 187] on link "[PHONE_NUMBER]" at bounding box center [123, 186] width 101 height 11
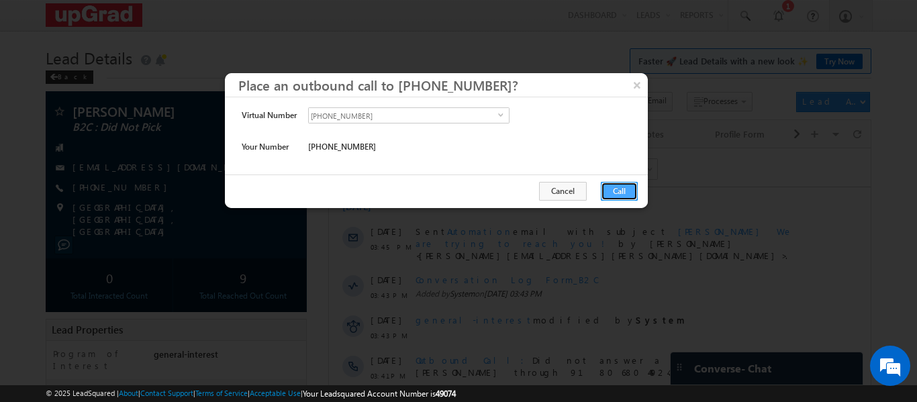
click at [618, 189] on button "Call" at bounding box center [619, 191] width 37 height 19
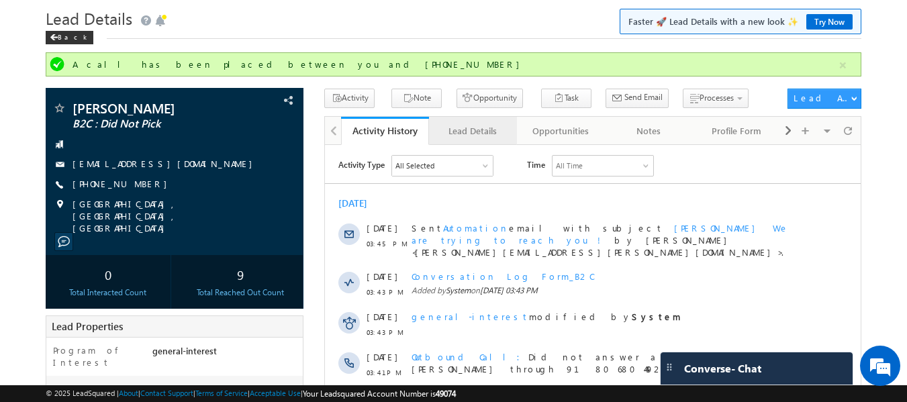
scroll to position [134, 0]
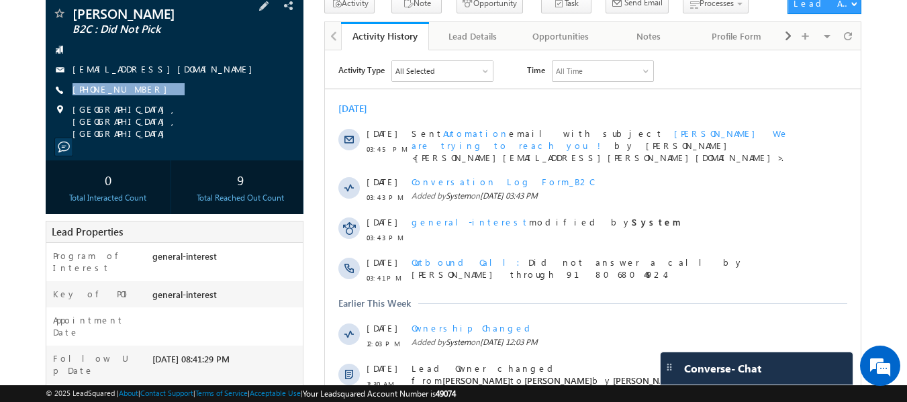
drag, startPoint x: 160, startPoint y: 92, endPoint x: 144, endPoint y: 99, distance: 18.3
click at [144, 99] on div "[PERSON_NAME] B2C : Did Not Pick [EMAIL_ADDRESS][DOMAIN_NAME] [PHONE_NUMBER]" at bounding box center [174, 73] width 245 height 133
copy div "[PHONE_NUMBER]"
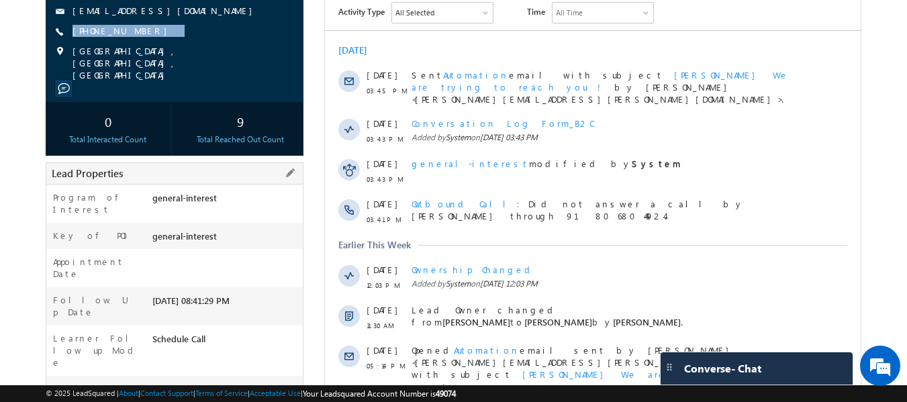
scroll to position [58, 0]
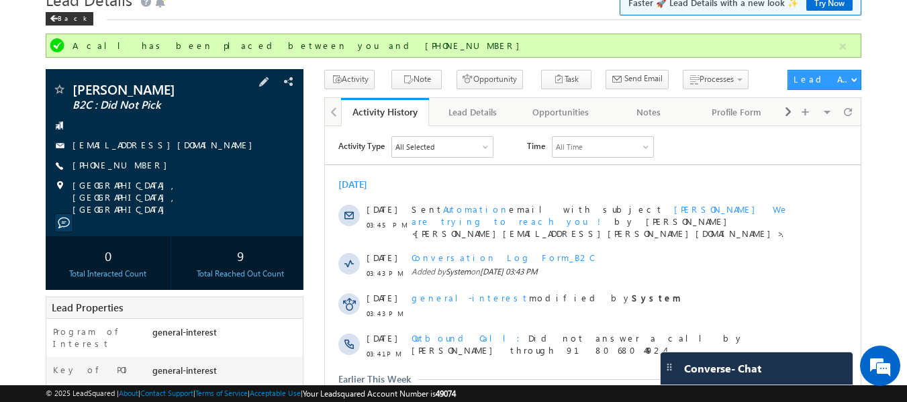
click at [181, 168] on div "+91-7004531285" at bounding box center [174, 165] width 245 height 13
drag, startPoint x: 181, startPoint y: 168, endPoint x: 153, endPoint y: 175, distance: 28.3
click at [153, 175] on div "TANYASHREE HAMUDA B2C : Did Not Pick tanyajamuda123@gmail.com +91-7004531285" at bounding box center [174, 149] width 245 height 133
copy div "+91-7004531285"
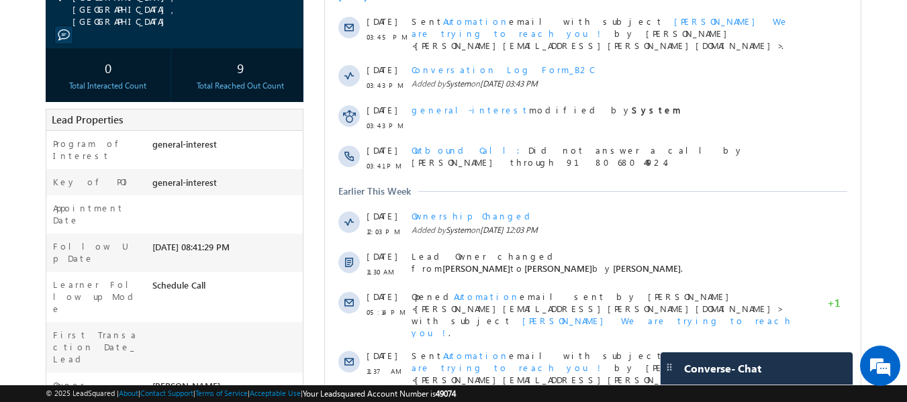
scroll to position [394, 0]
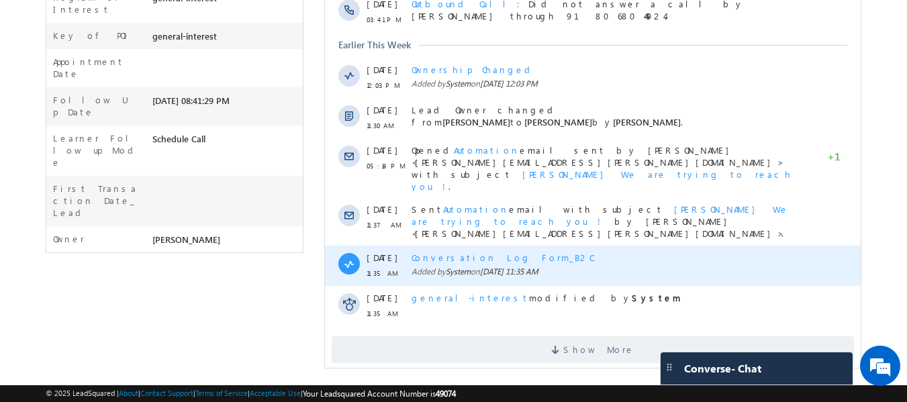
click at [613, 336] on span "Show More" at bounding box center [598, 349] width 71 height 27
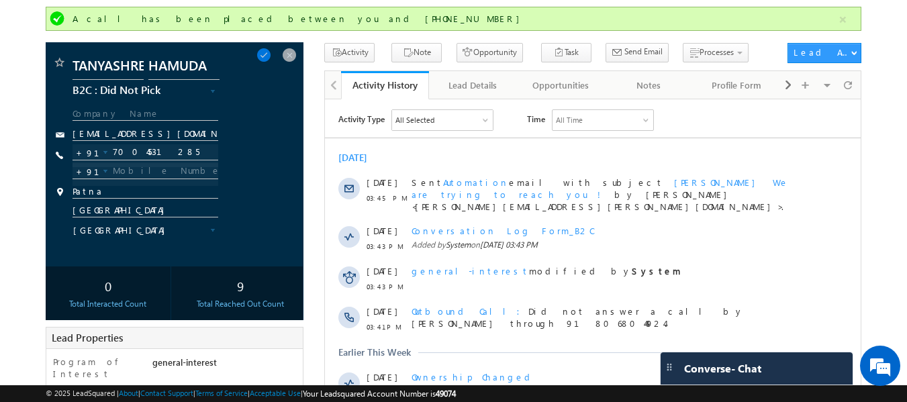
scroll to position [24, 0]
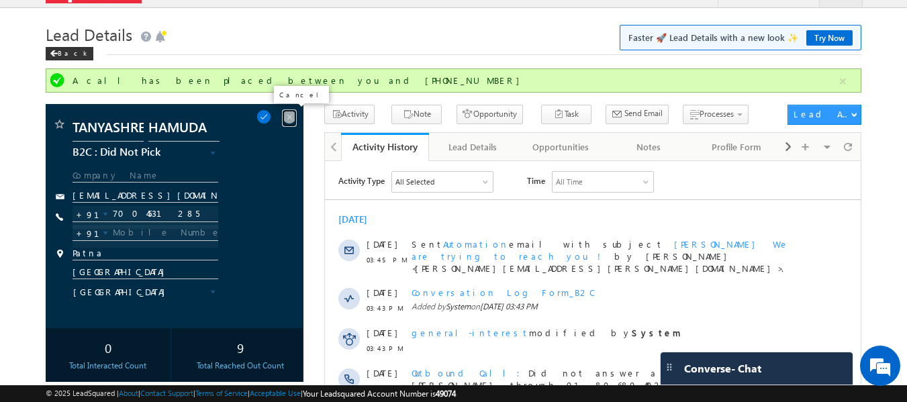
drag, startPoint x: 288, startPoint y: 111, endPoint x: 264, endPoint y: 123, distance: 26.7
click at [288, 111] on span at bounding box center [289, 116] width 15 height 15
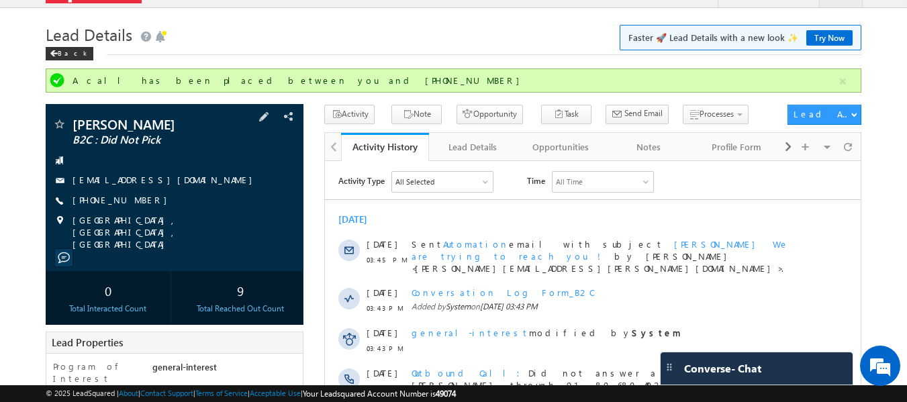
click at [175, 205] on div "+91-7004531285" at bounding box center [174, 200] width 245 height 13
drag, startPoint x: 161, startPoint y: 204, endPoint x: 142, endPoint y: 212, distance: 21.1
click at [142, 212] on div "TANYASHREE HAMUDA B2C : Did Not Pick tanyajamuda123@gmail.com +91-7004531285" at bounding box center [174, 184] width 245 height 133
copy div "+91-7004531285"
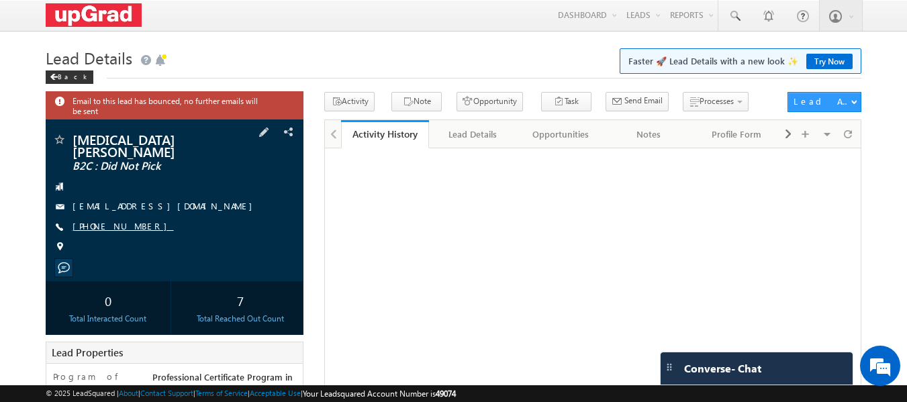
click at [114, 220] on link "[PHONE_NUMBER]" at bounding box center [123, 225] width 101 height 11
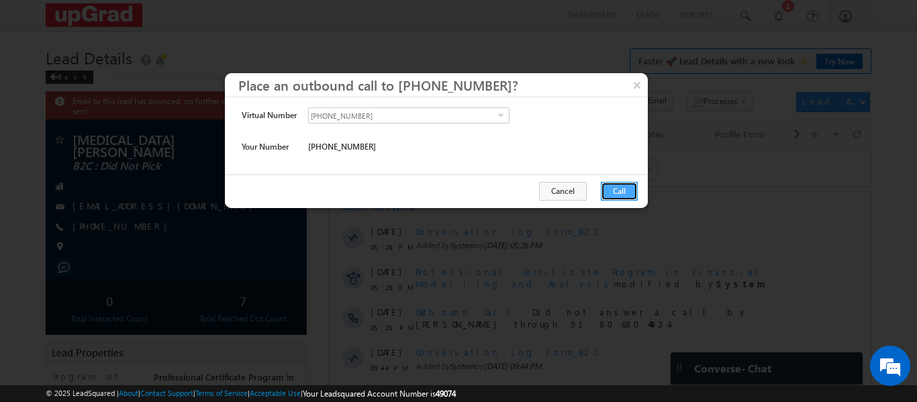
click at [615, 187] on button "Call" at bounding box center [619, 191] width 37 height 19
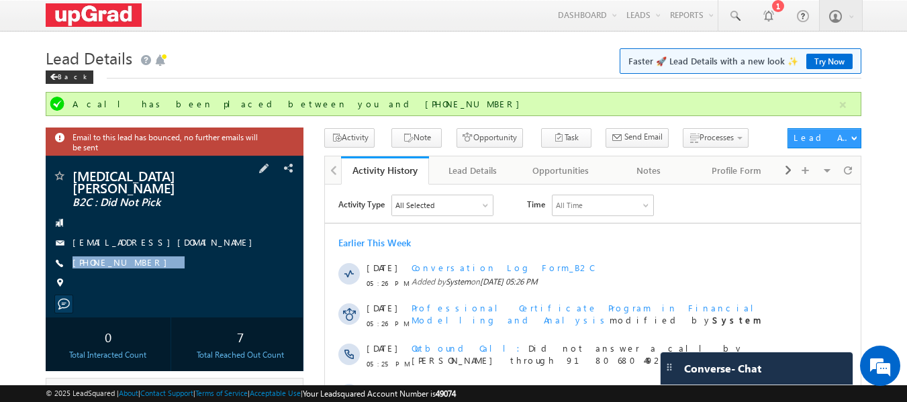
drag, startPoint x: 175, startPoint y: 256, endPoint x: 150, endPoint y: 266, distance: 25.9
click at [150, 266] on div "[MEDICAL_DATA][PERSON_NAME] B2C : Did Not Pick [EMAIL_ADDRESS][DOMAIN_NAME] [PH…" at bounding box center [174, 233] width 245 height 128
copy div "[PHONE_NUMBER]"
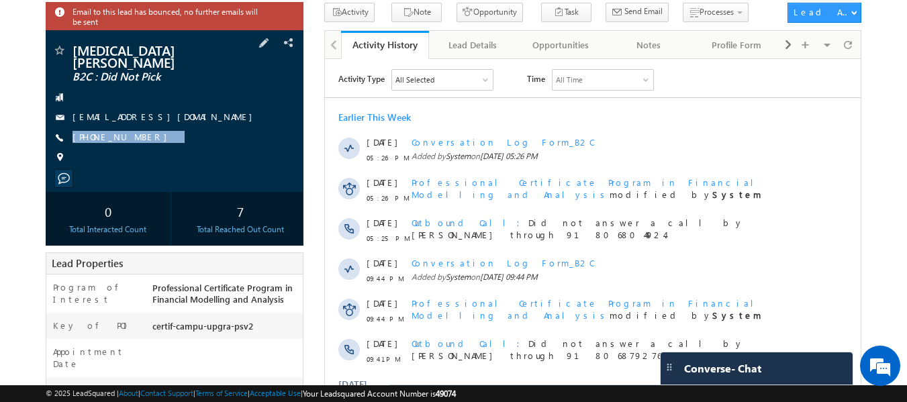
drag, startPoint x: 187, startPoint y: 126, endPoint x: 154, endPoint y: 142, distance: 37.2
click at [154, 142] on div "[MEDICAL_DATA][PERSON_NAME] B2C : Did Not Pick [EMAIL_ADDRESS][DOMAIN_NAME] [PH…" at bounding box center [174, 108] width 245 height 128
copy div "[PHONE_NUMBER]"
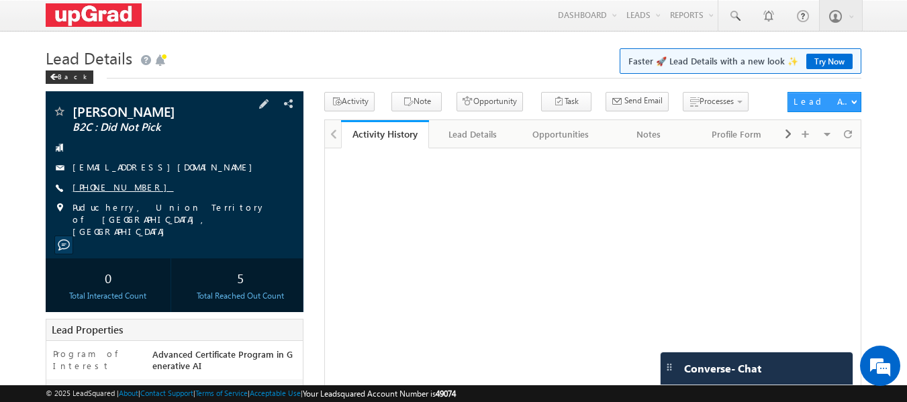
drag, startPoint x: 0, startPoint y: 0, endPoint x: 118, endPoint y: 185, distance: 218.9
click at [118, 185] on link "[PHONE_NUMBER]" at bounding box center [123, 186] width 101 height 11
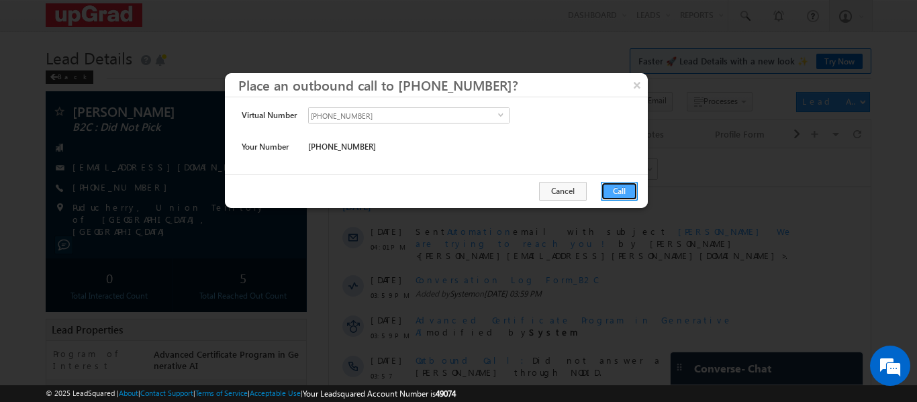
click at [607, 190] on button "Call" at bounding box center [619, 191] width 37 height 19
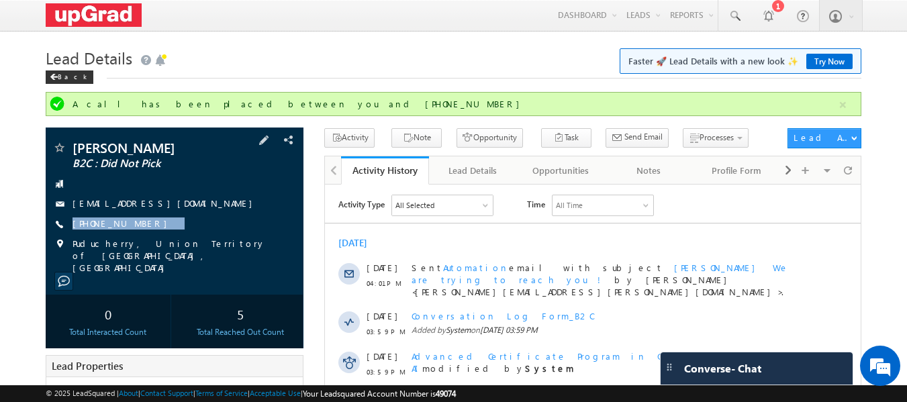
click at [150, 233] on div "[PERSON_NAME] B2C : Did Not Pick [EMAIL_ADDRESS][DOMAIN_NAME] [PHONE_NUMBER]" at bounding box center [174, 207] width 245 height 133
copy div "[PHONE_NUMBER]"
click at [169, 217] on div "[PERSON_NAME] B2C : Did Not Pick [EMAIL_ADDRESS][DOMAIN_NAME] [PHONE_NUMBER]" at bounding box center [174, 207] width 245 height 133
drag, startPoint x: 156, startPoint y: 228, endPoint x: 144, endPoint y: 232, distance: 11.9
click at [144, 232] on div "[PERSON_NAME] B2C : Did Not Pick [EMAIL_ADDRESS][DOMAIN_NAME] [PHONE_NUMBER]" at bounding box center [174, 207] width 245 height 133
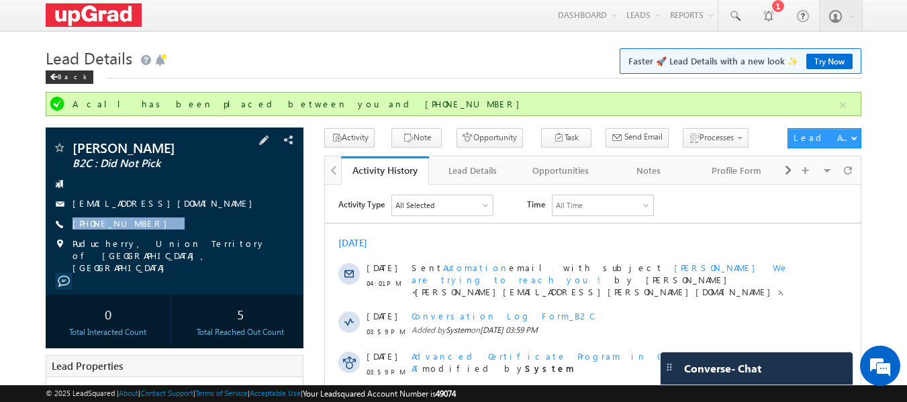
copy div "[PHONE_NUMBER]"
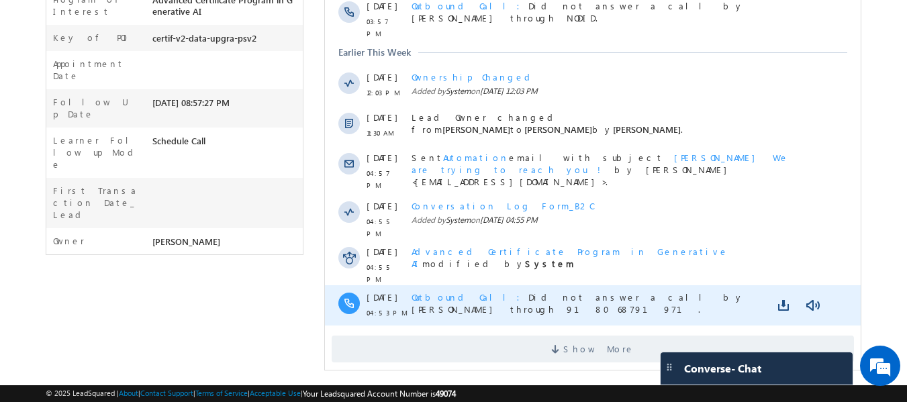
scroll to position [394, 0]
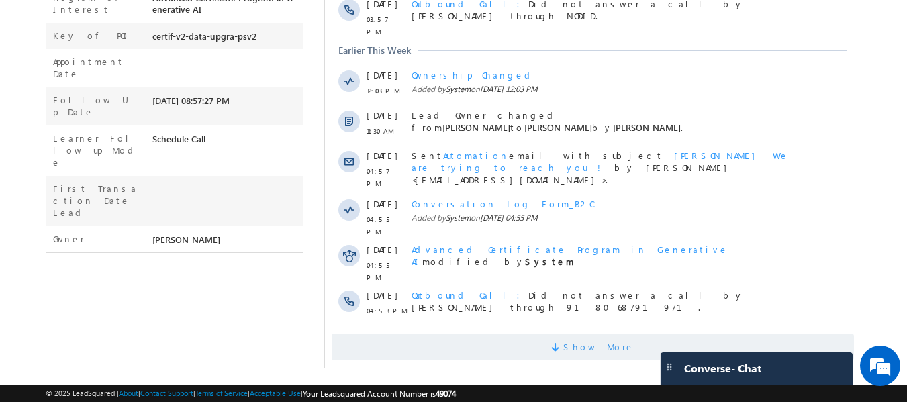
click at [592, 334] on span "Show More" at bounding box center [598, 347] width 71 height 27
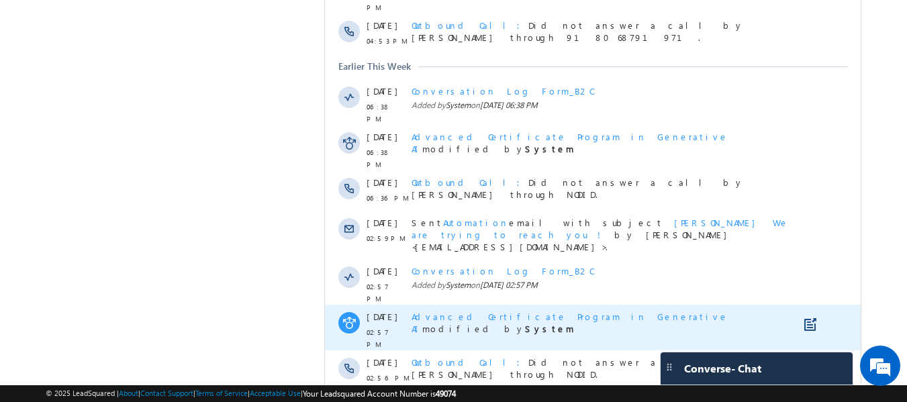
scroll to position [829, 0]
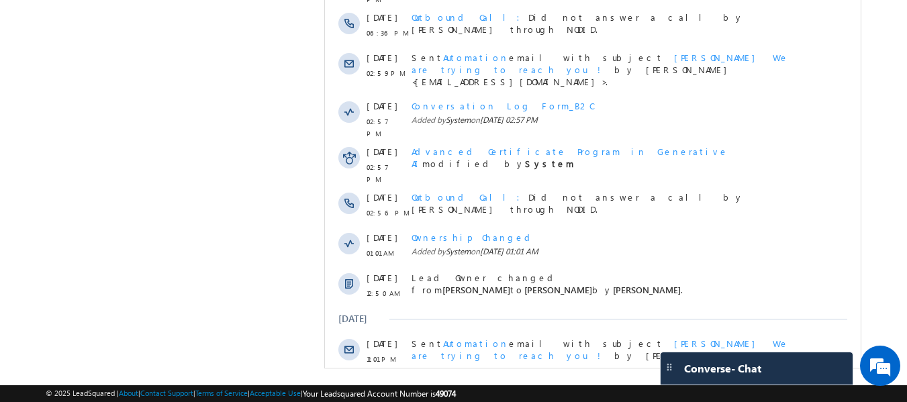
click at [577, 390] on span "Show More" at bounding box center [598, 403] width 71 height 27
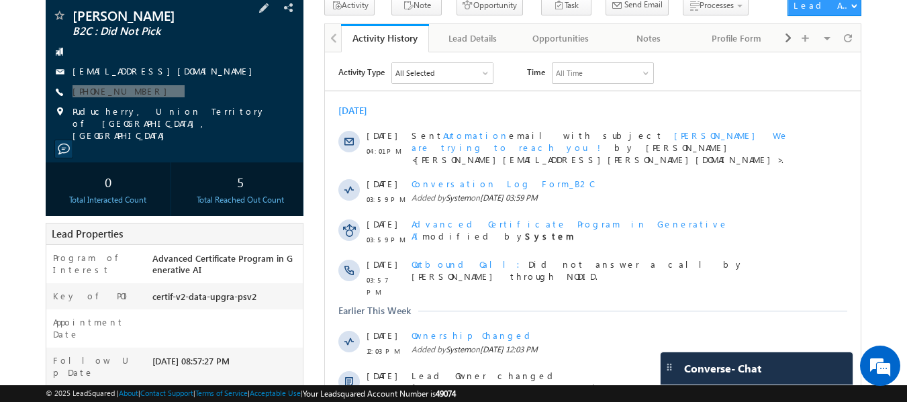
scroll to position [24, 0]
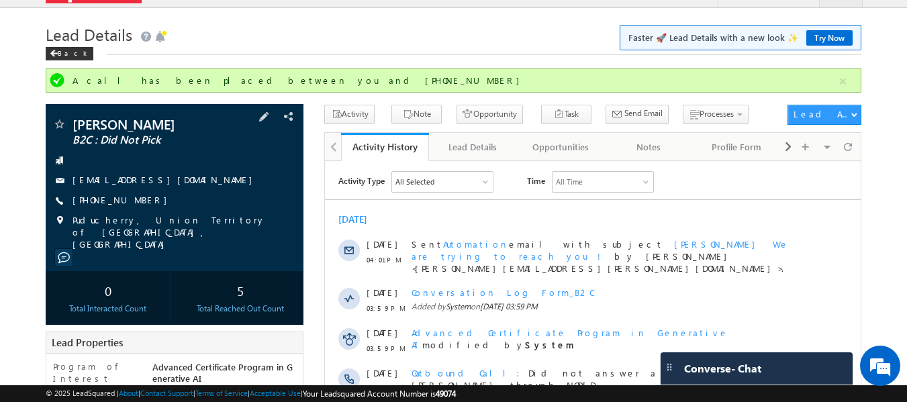
click at [156, 205] on div "+91-8148323920" at bounding box center [174, 200] width 245 height 13
drag, startPoint x: 160, startPoint y: 202, endPoint x: 150, endPoint y: 208, distance: 11.7
click at [134, 207] on div "+91-8148323920" at bounding box center [174, 200] width 245 height 13
drag, startPoint x: 157, startPoint y: 206, endPoint x: 146, endPoint y: 209, distance: 11.1
click at [146, 209] on div "Arunkumar B2C : Did Not Pick legendarun33@gmail.com +91-8148323920" at bounding box center [174, 184] width 245 height 133
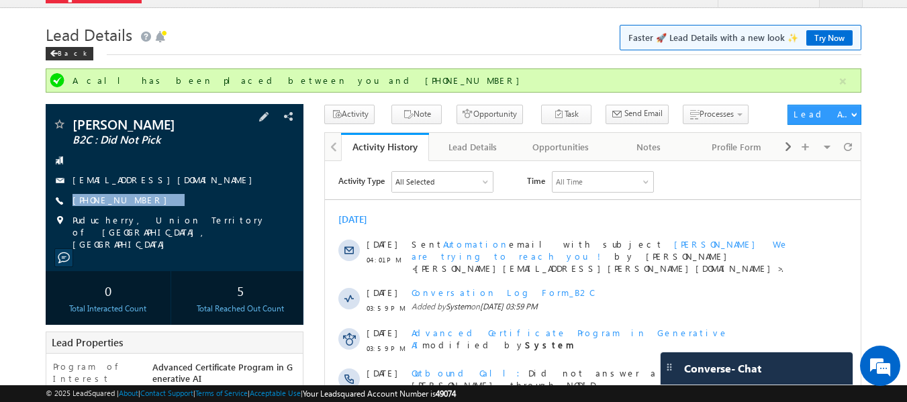
copy div "+91-8148323920"
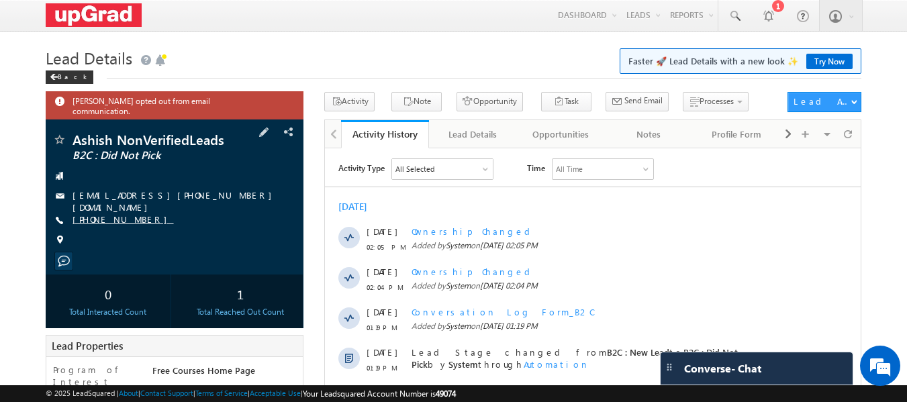
click at [111, 214] on link "[PHONE_NUMBER]" at bounding box center [123, 219] width 101 height 11
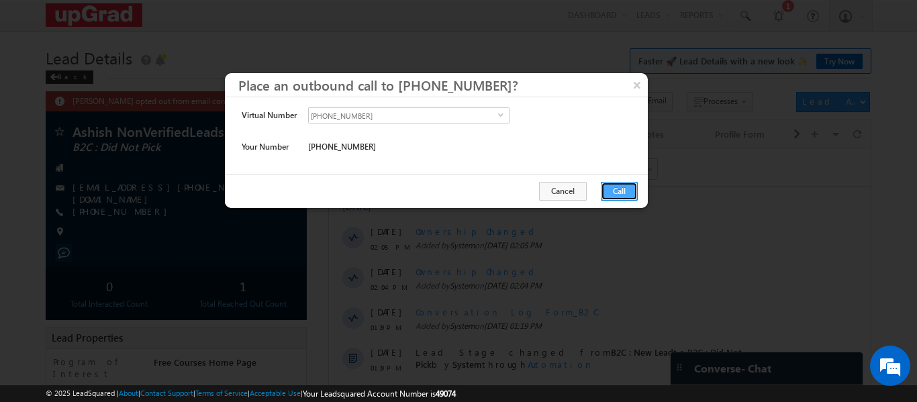
click at [606, 192] on button "Call" at bounding box center [619, 191] width 37 height 19
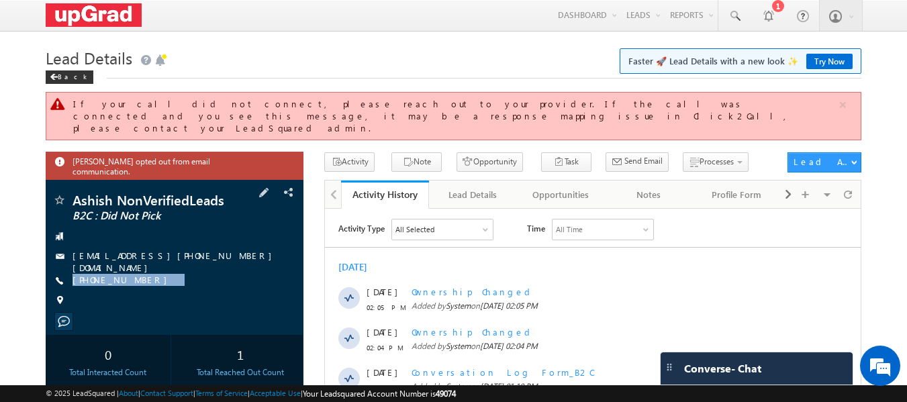
drag, startPoint x: 165, startPoint y: 254, endPoint x: 140, endPoint y: 271, distance: 30.0
click at [135, 277] on div "Ashish NonVerifiedLeads B2C : Did Not Pick NonVerified_+91-9901470619@noemail.c…" at bounding box center [174, 253] width 245 height 121
copy div "+91-9901470619"
click at [189, 307] on div "Ashish NonVerifiedLeads B2C : Did Not Pick NonVerified_+91-9901470619@noemail.c…" at bounding box center [175, 257] width 259 height 155
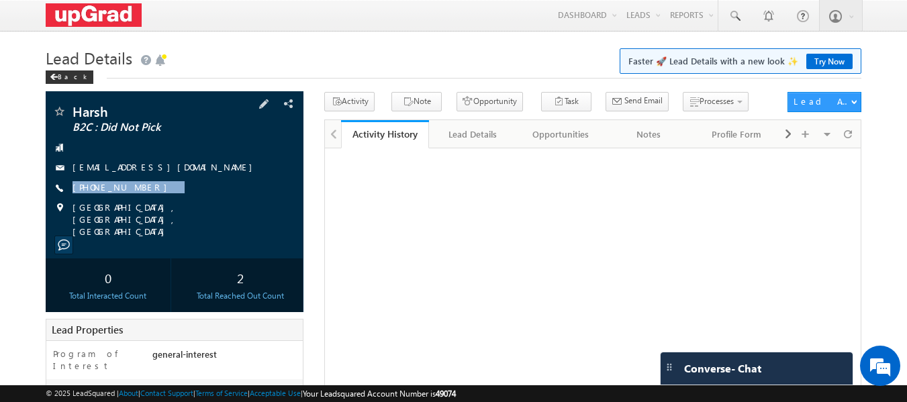
drag, startPoint x: 164, startPoint y: 187, endPoint x: 139, endPoint y: 199, distance: 27.3
click at [137, 199] on div "Harsh B2C : Did Not Pick Harsh.yadav200797@gmail.com +91-7983166892" at bounding box center [174, 171] width 245 height 133
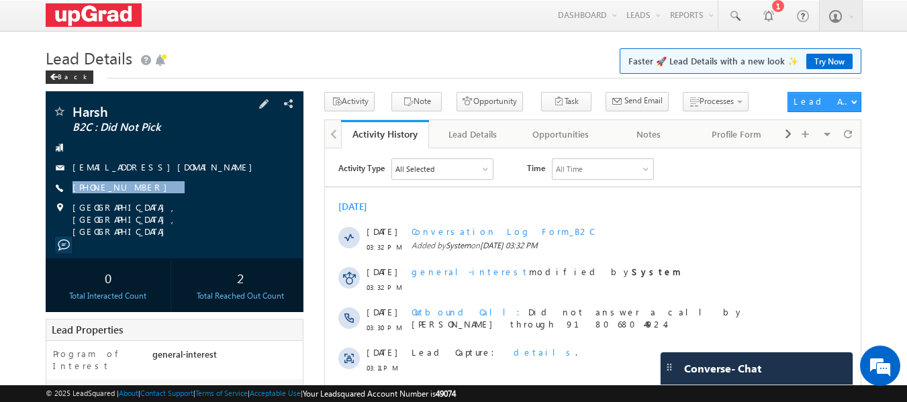
copy div "+91-7983166892"
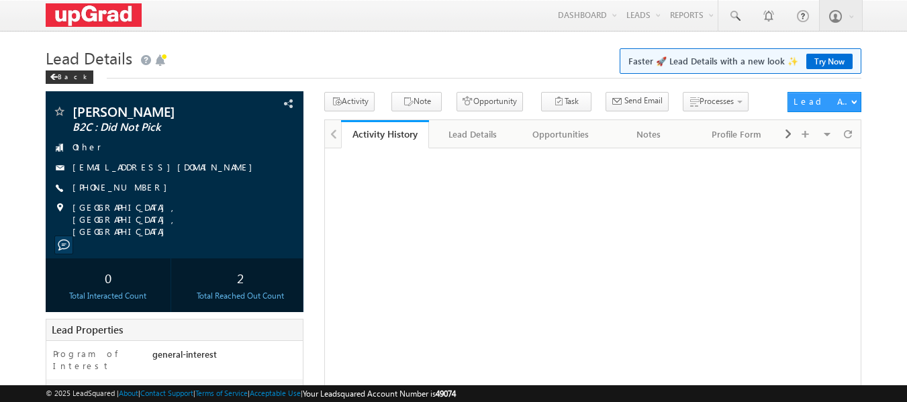
click at [104, 187] on link "[PHONE_NUMBER]" at bounding box center [123, 186] width 101 height 11
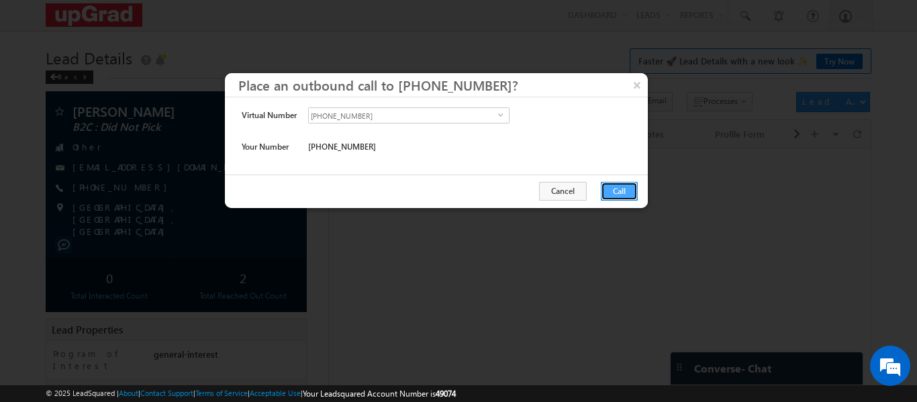
click at [619, 190] on button "Call" at bounding box center [619, 191] width 37 height 19
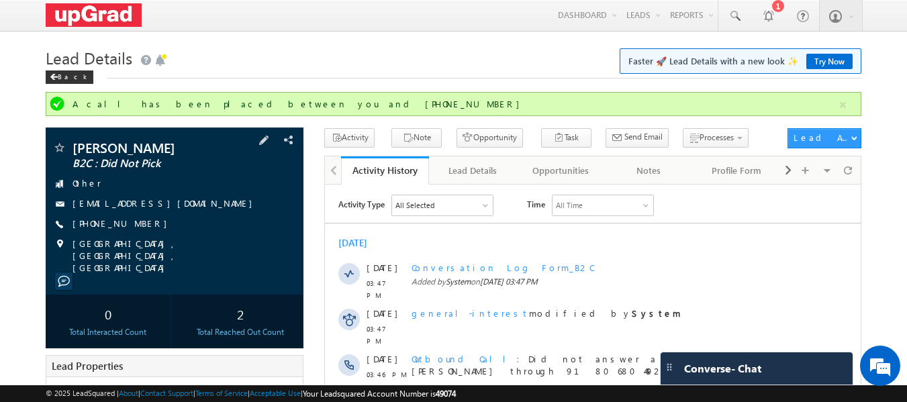
drag, startPoint x: 156, startPoint y: 220, endPoint x: 137, endPoint y: 231, distance: 21.7
click at [137, 231] on div "+91-8400223332" at bounding box center [174, 224] width 245 height 13
copy div "+91-8400223332"
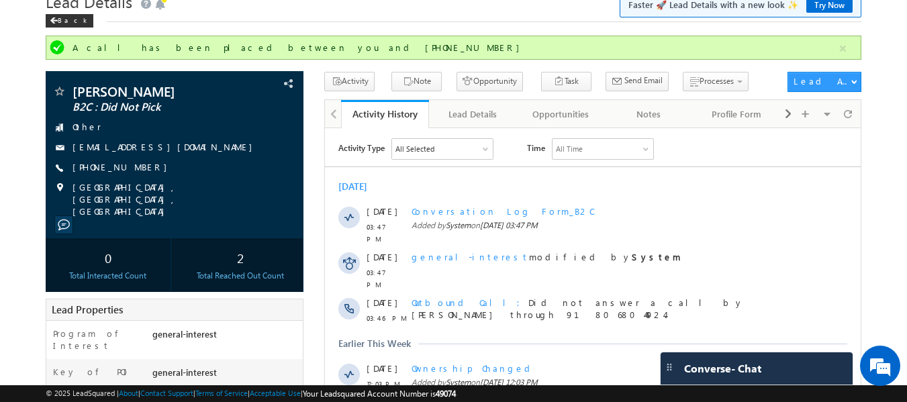
scroll to position [134, 0]
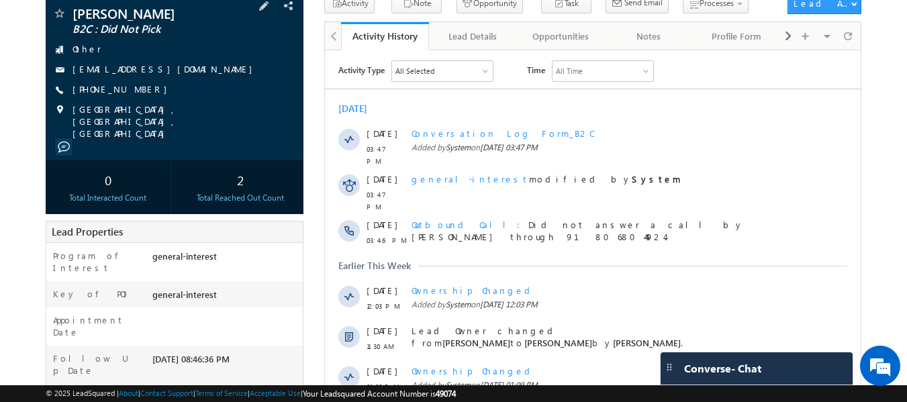
click at [227, 87] on div "+91-8400223332" at bounding box center [174, 89] width 245 height 13
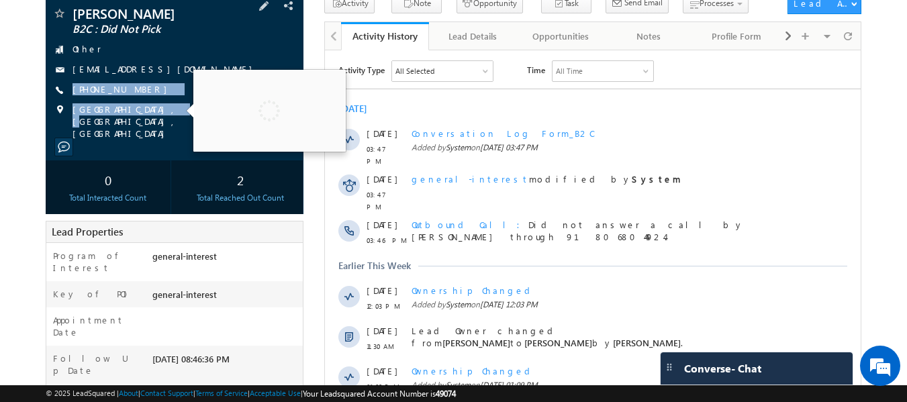
drag, startPoint x: 187, startPoint y: 93, endPoint x: 153, endPoint y: 106, distance: 35.9
click at [153, 106] on div "Sahil Gupta B2C : Did Not Pick Other sahilgpt681@gmail.com +91-8400223332" at bounding box center [174, 73] width 245 height 133
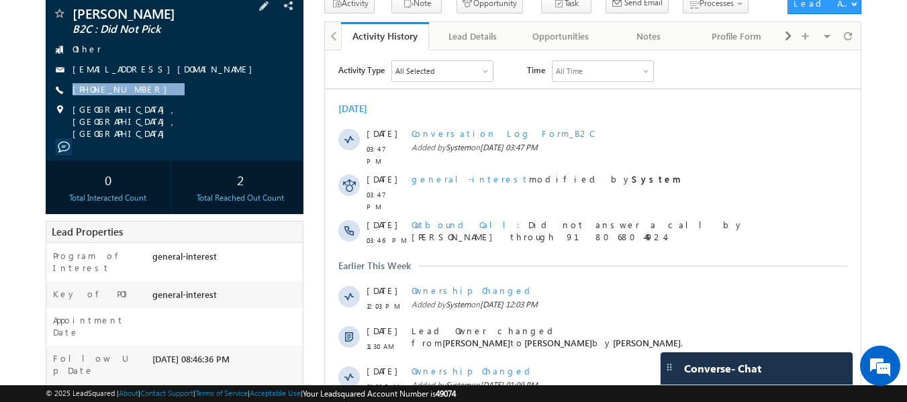
drag, startPoint x: 171, startPoint y: 89, endPoint x: 144, endPoint y: 101, distance: 29.7
click at [144, 101] on div "Sahil Gupta B2C : Did Not Pick Other sahilgpt681@gmail.com +91-8400223332" at bounding box center [174, 73] width 245 height 133
copy div "+91-8400223332"
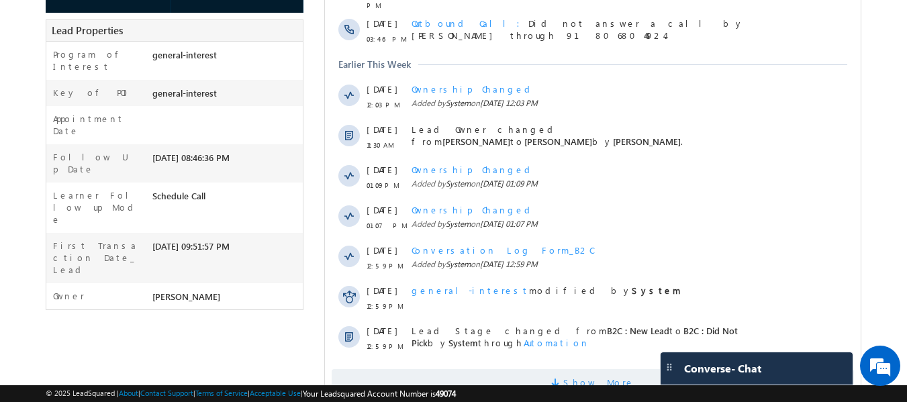
scroll to position [394, 0]
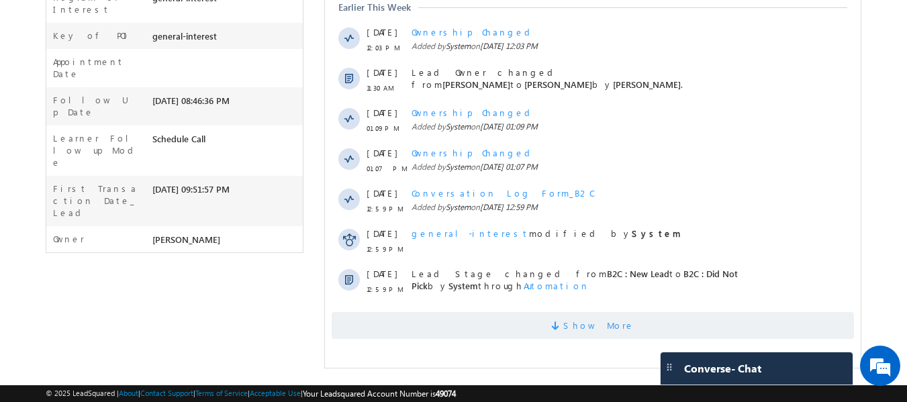
click at [558, 312] on span "Show More" at bounding box center [593, 325] width 522 height 27
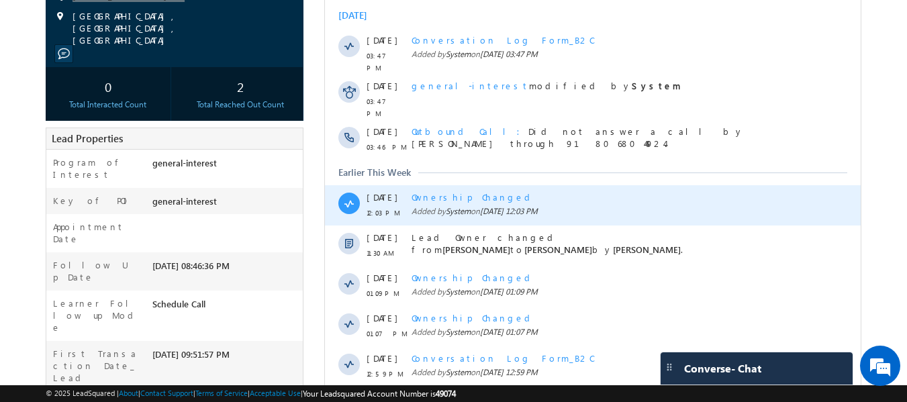
scroll to position [0, 0]
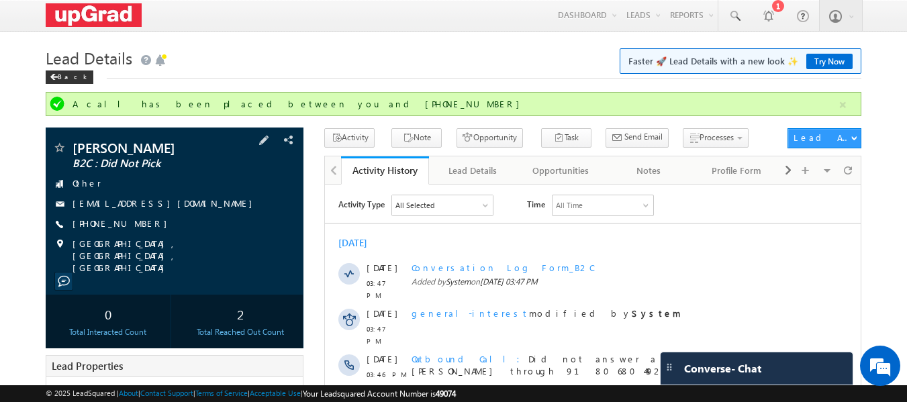
click at [192, 220] on div "+91-8400223332" at bounding box center [174, 224] width 245 height 13
drag, startPoint x: 187, startPoint y: 219, endPoint x: 149, endPoint y: 233, distance: 40.8
click at [149, 233] on div "Sahil Gupta B2C : Did Not Pick Other sahilgpt681@gmail.com +91-8400223332" at bounding box center [174, 207] width 245 height 133
copy div "+91-8400223332"
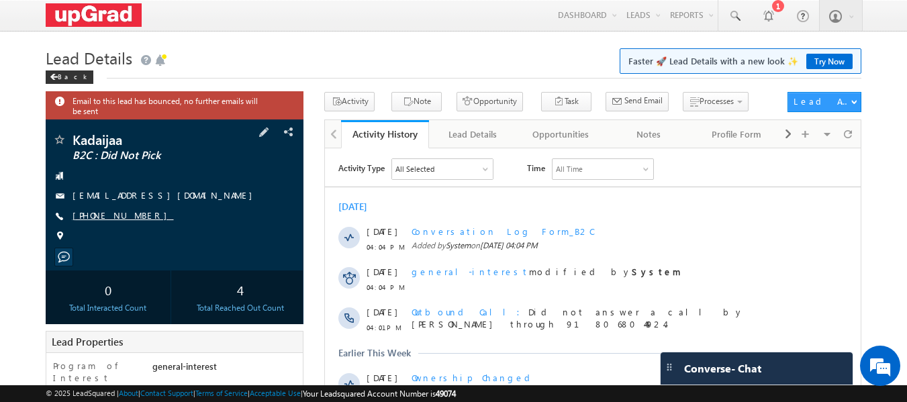
click at [113, 217] on link "[PHONE_NUMBER]" at bounding box center [123, 214] width 101 height 11
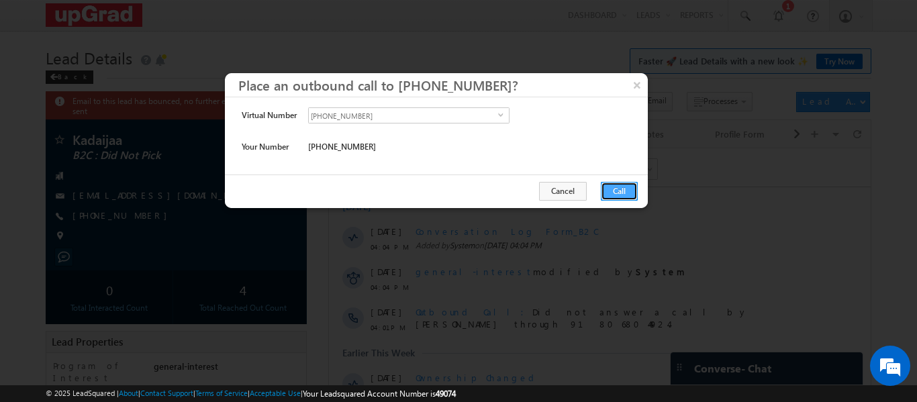
click at [616, 196] on button "Call" at bounding box center [619, 191] width 37 height 19
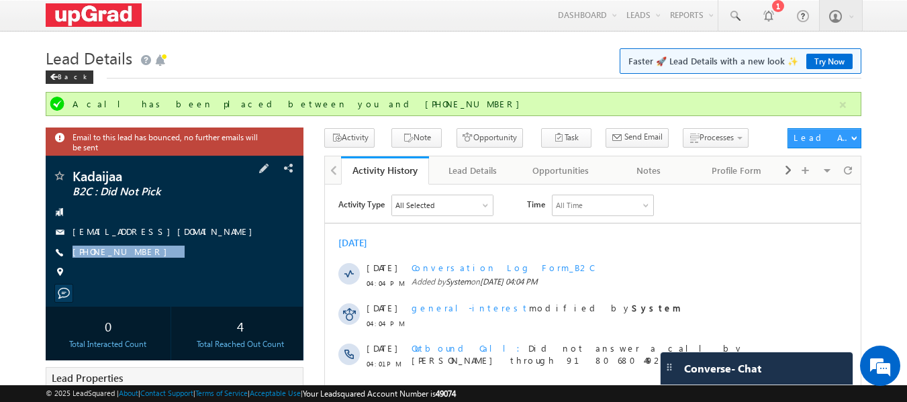
drag, startPoint x: 154, startPoint y: 253, endPoint x: 133, endPoint y: 267, distance: 24.8
click at [133, 267] on div "Kadaijaa B2C : Did Not Pick [EMAIL_ADDRESS][DOMAIN_NAME] [PHONE_NUMBER]" at bounding box center [174, 227] width 245 height 117
copy div "[PHONE_NUMBER]"
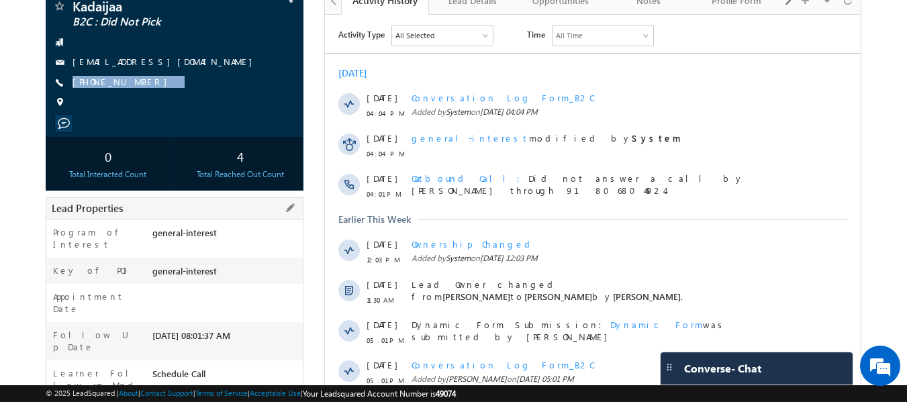
scroll to position [67, 0]
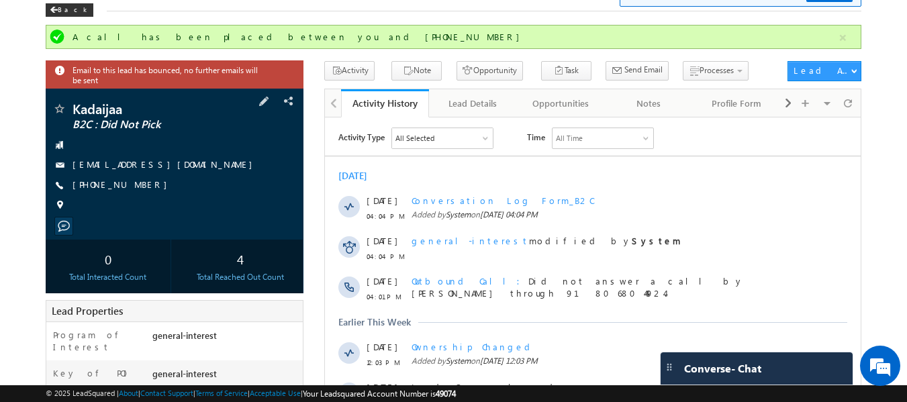
click at [183, 192] on div "[PHONE_NUMBER]" at bounding box center [174, 185] width 245 height 13
drag, startPoint x: 166, startPoint y: 189, endPoint x: 138, endPoint y: 203, distance: 30.9
click at [138, 203] on div "Kadaijaa B2C : Did Not Pick [EMAIL_ADDRESS][DOMAIN_NAME] [PHONE_NUMBER]" at bounding box center [174, 160] width 245 height 117
copy div "[PHONE_NUMBER]"
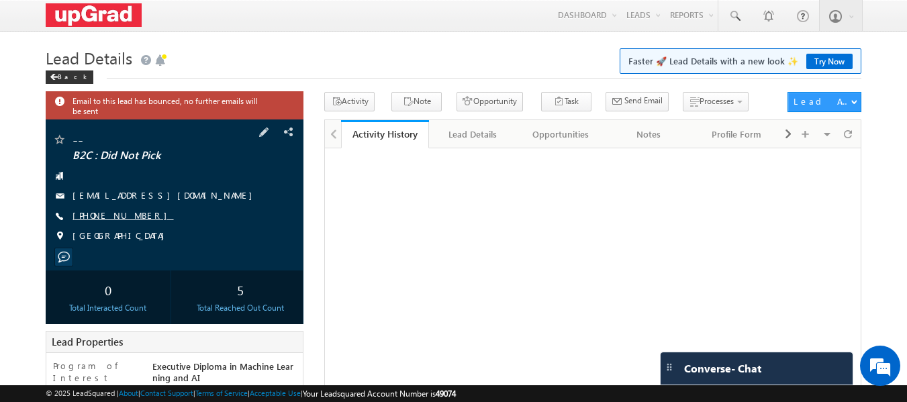
click at [131, 219] on link "+91-9087221310" at bounding box center [123, 214] width 101 height 11
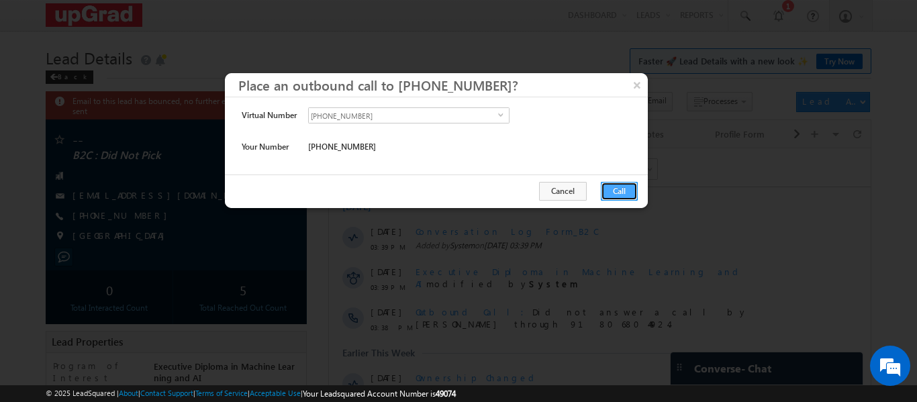
drag, startPoint x: 617, startPoint y: 196, endPoint x: 282, endPoint y: 43, distance: 368.4
click at [617, 196] on button "Call" at bounding box center [619, 191] width 37 height 19
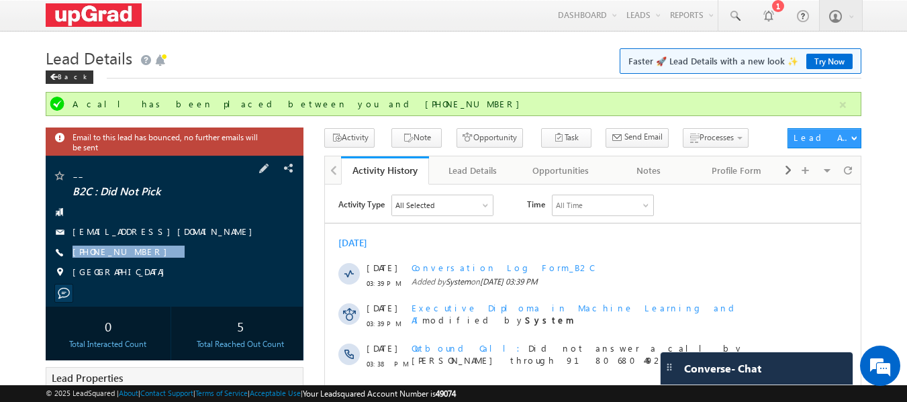
drag, startPoint x: 193, startPoint y: 257, endPoint x: 175, endPoint y: 269, distance: 22.4
click at [175, 269] on div "-- B2C : Did Not Pick LV+919087221310@ugnoemail.com +91-9087221310" at bounding box center [174, 227] width 245 height 117
copy div "+91-9087221310"
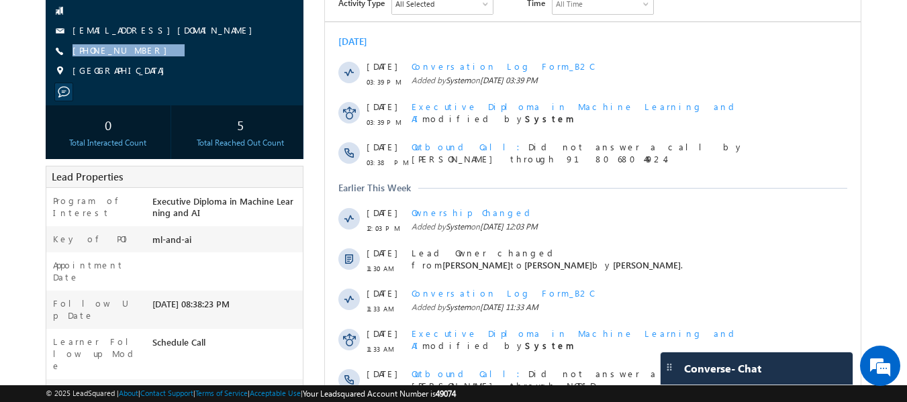
scroll to position [134, 0]
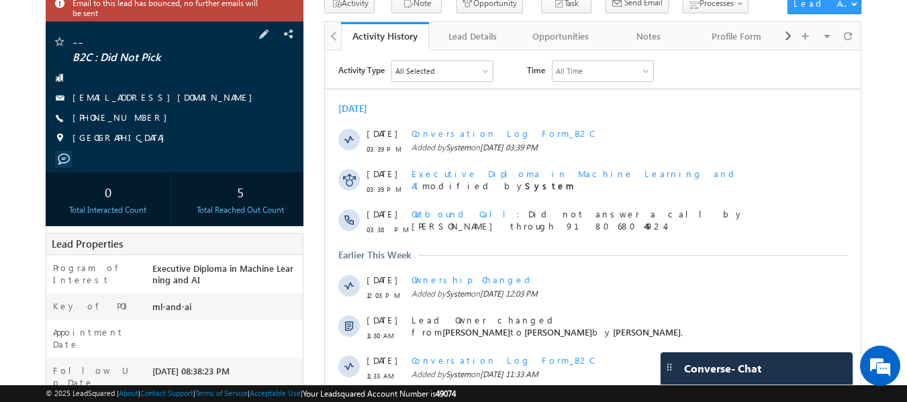
click at [169, 121] on div "+91-9087221310" at bounding box center [174, 117] width 245 height 13
drag, startPoint x: 160, startPoint y: 121, endPoint x: 142, endPoint y: 132, distance: 20.9
click at [142, 132] on div "-- B2C : Did Not Pick LV+919087221310@ugnoemail.com +91-9087221310" at bounding box center [174, 93] width 245 height 117
copy div "+91-9087221310"
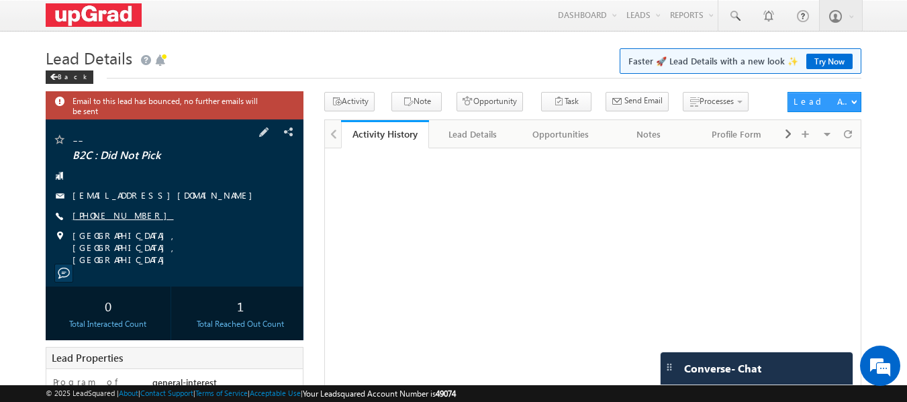
click at [113, 218] on link "[PHONE_NUMBER]" at bounding box center [123, 214] width 101 height 11
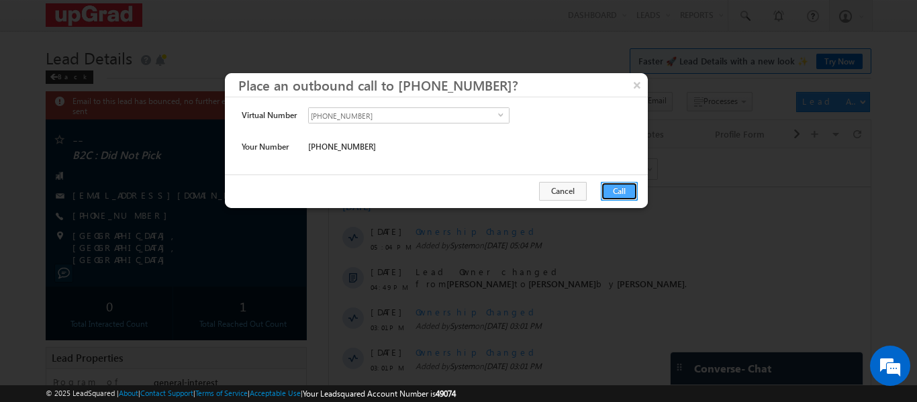
drag, startPoint x: 614, startPoint y: 191, endPoint x: 287, endPoint y: 40, distance: 360.8
click at [614, 191] on button "Call" at bounding box center [619, 191] width 37 height 19
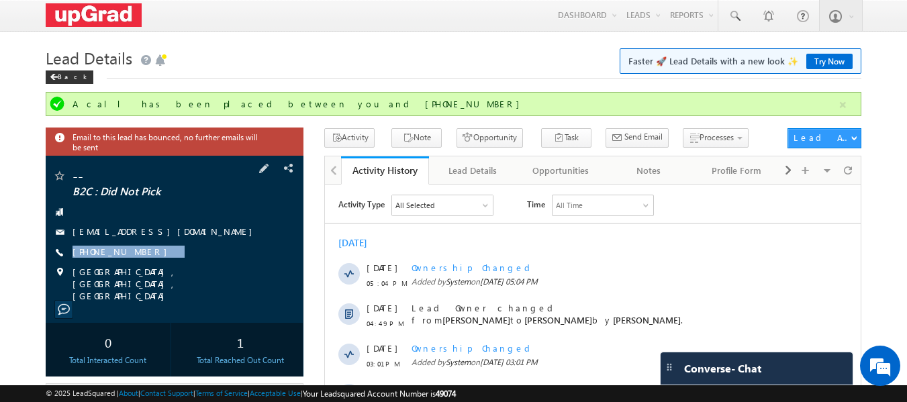
drag, startPoint x: 162, startPoint y: 252, endPoint x: 143, endPoint y: 262, distance: 21.0
click at [143, 262] on div "-- B2C : Did Not Pick [EMAIL_ADDRESS][DOMAIN_NAME] [PHONE_NUMBER]" at bounding box center [174, 235] width 245 height 133
copy div "[PHONE_NUMBER]"
click at [197, 255] on div "[PHONE_NUMBER]" at bounding box center [174, 252] width 245 height 13
drag, startPoint x: 185, startPoint y: 258, endPoint x: 165, endPoint y: 265, distance: 20.6
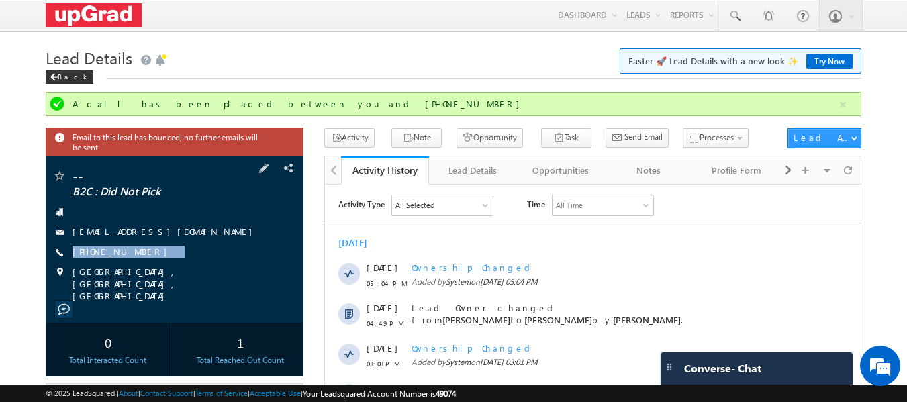
click at [165, 265] on div "-- B2C : Did Not Pick [EMAIL_ADDRESS][DOMAIN_NAME] [PHONE_NUMBER]" at bounding box center [174, 235] width 245 height 133
copy div "[PHONE_NUMBER]"
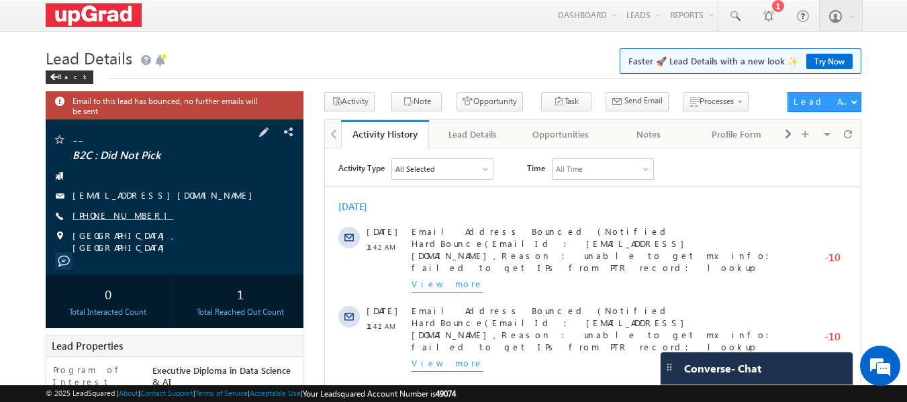
click at [123, 218] on link "[PHONE_NUMBER]" at bounding box center [123, 214] width 101 height 11
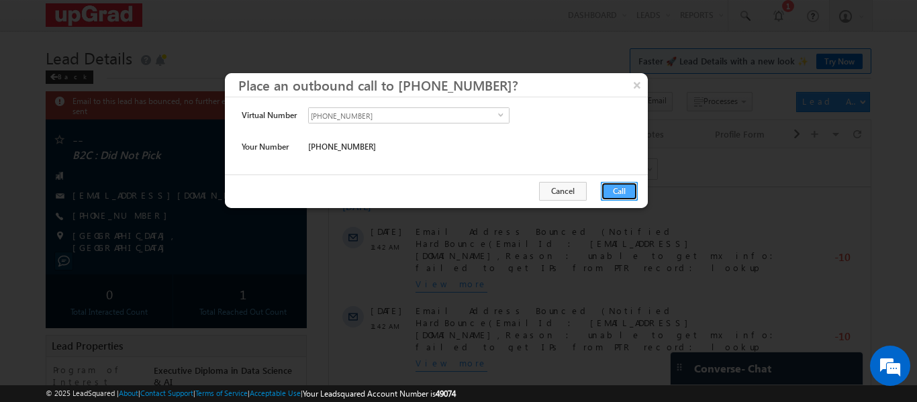
drag, startPoint x: 614, startPoint y: 192, endPoint x: 275, endPoint y: 40, distance: 371.2
click at [614, 192] on button "Call" at bounding box center [619, 191] width 37 height 19
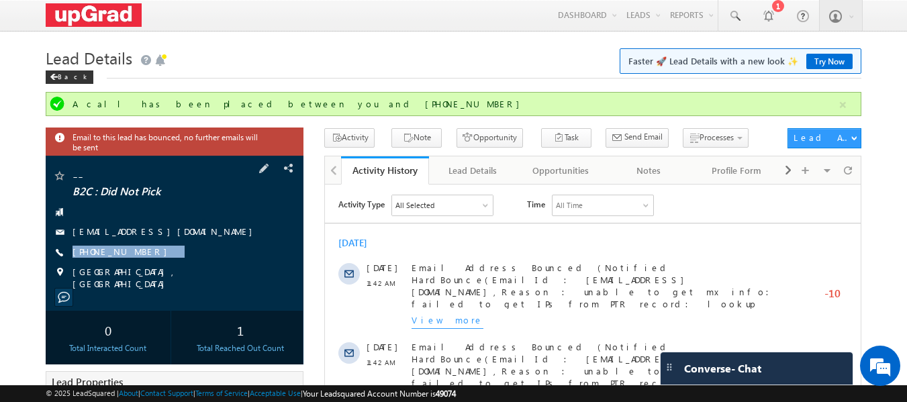
drag, startPoint x: 181, startPoint y: 256, endPoint x: 167, endPoint y: 262, distance: 15.7
click at [167, 262] on div "-- B2C : Did Not Pick [EMAIL_ADDRESS][DOMAIN_NAME] [PHONE_NUMBER]" at bounding box center [174, 229] width 245 height 121
copy div "[PHONE_NUMBER]"
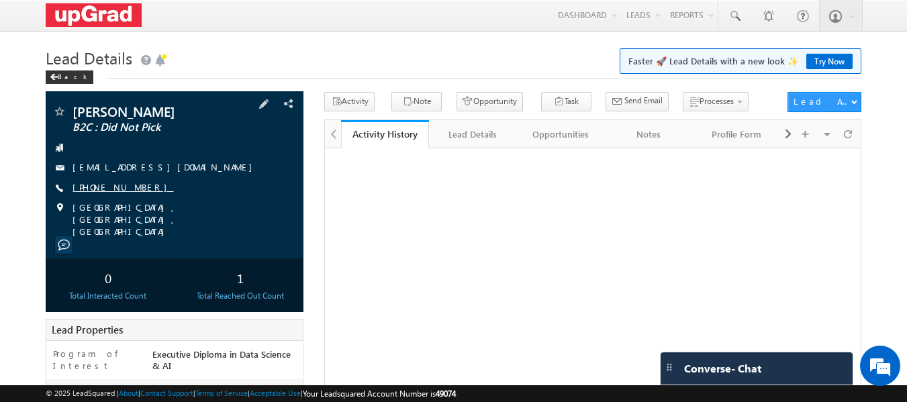
click at [107, 184] on link "[PHONE_NUMBER]" at bounding box center [123, 186] width 101 height 11
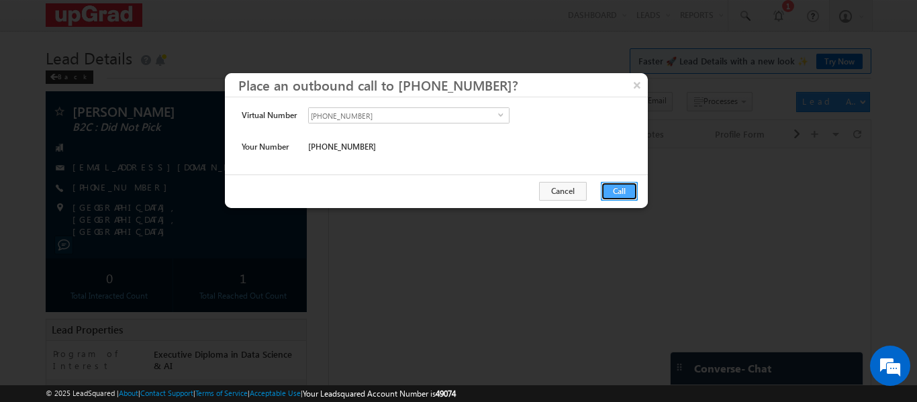
click at [612, 193] on button "Call" at bounding box center [619, 191] width 37 height 19
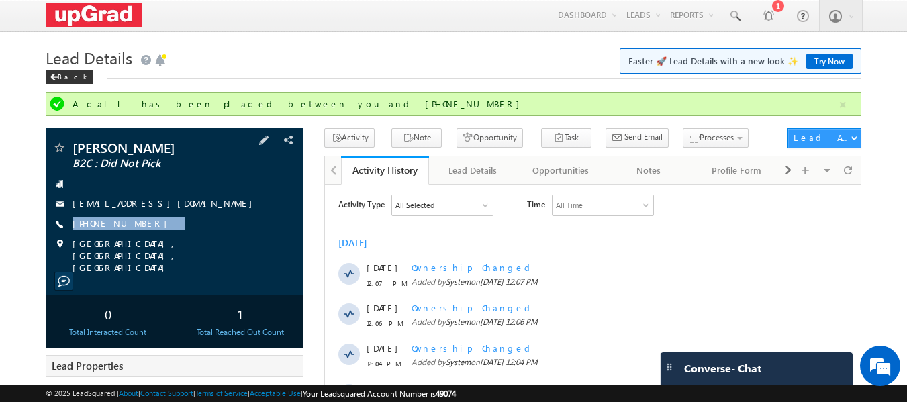
drag, startPoint x: 165, startPoint y: 223, endPoint x: 137, endPoint y: 232, distance: 29.1
click at [137, 232] on div "J.R.Giddie Giddie B2C : Did Not Pick jrgiddie@gmail.com +91-9492932352" at bounding box center [174, 207] width 245 height 133
copy div "+91-9492932352"
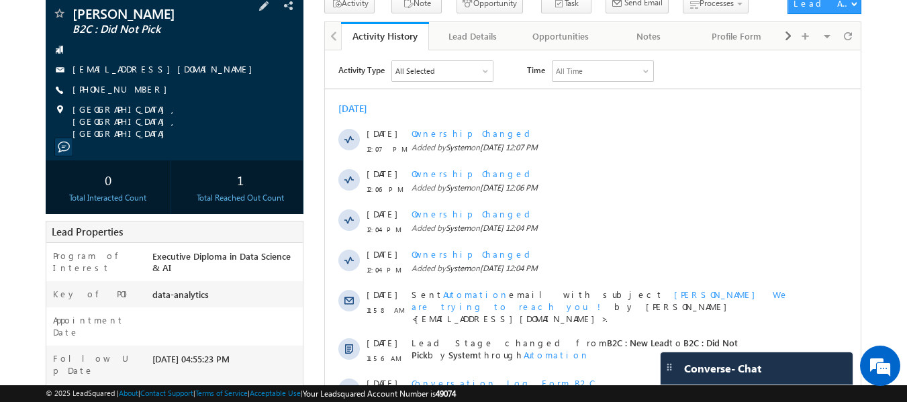
click at [181, 93] on div "+91-9492932352" at bounding box center [174, 89] width 245 height 13
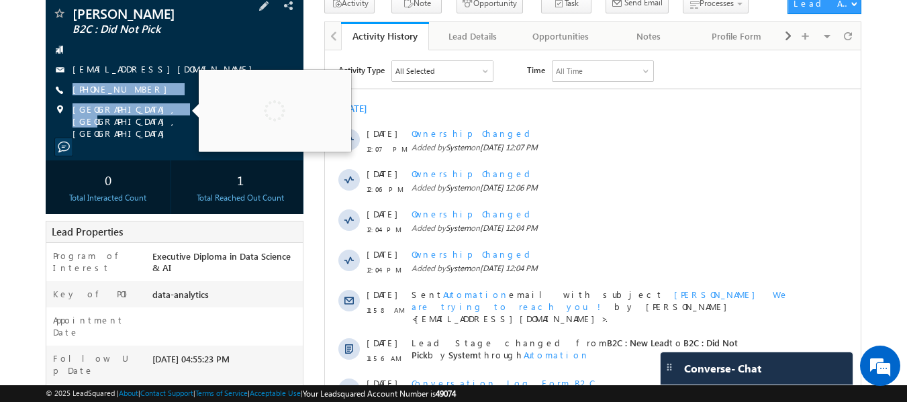
drag, startPoint x: 181, startPoint y: 93, endPoint x: 148, endPoint y: 107, distance: 35.8
click at [148, 107] on div "J.R.Giddie Giddie B2C : Did Not Pick jrgiddie@gmail.com +91-9492932352" at bounding box center [174, 73] width 245 height 133
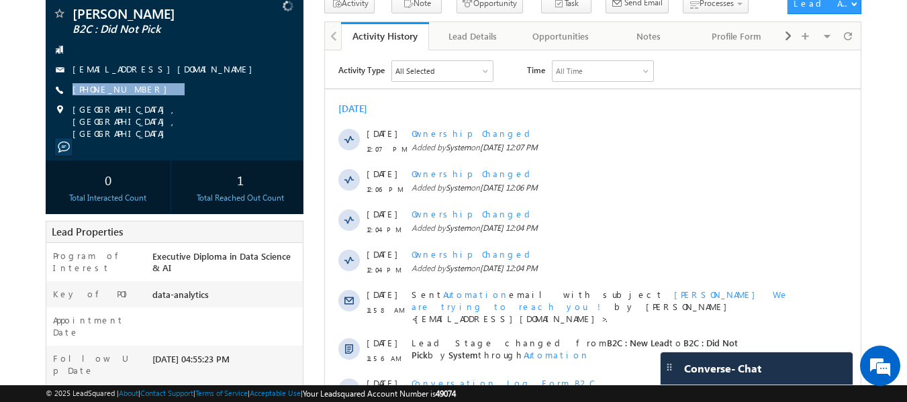
drag, startPoint x: 173, startPoint y: 85, endPoint x: 150, endPoint y: 98, distance: 26.2
click at [150, 98] on div "J.R.Giddie Giddie B2C : Did Not Pick jrgiddie@gmail.com +91-9492932352" at bounding box center [174, 73] width 245 height 133
copy div "+91-9492932352"
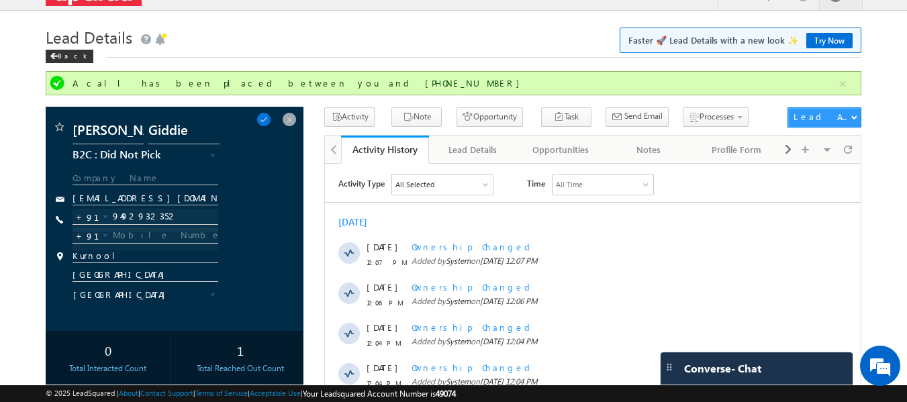
scroll to position [0, 0]
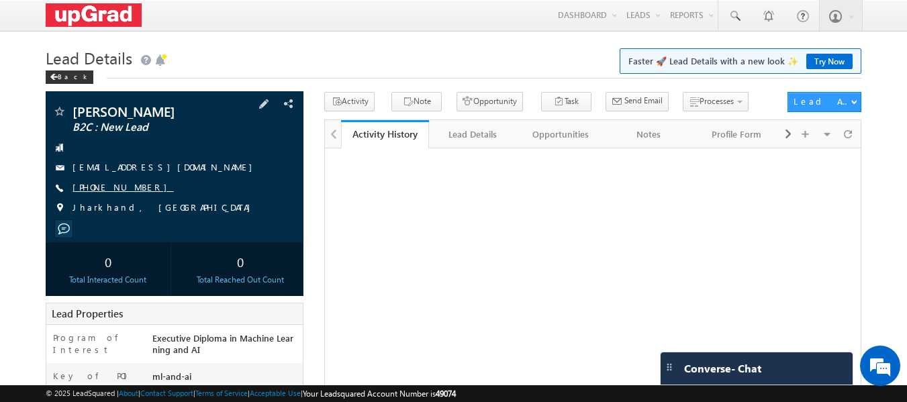
click at [101, 189] on link "+91-8002536460" at bounding box center [123, 186] width 101 height 11
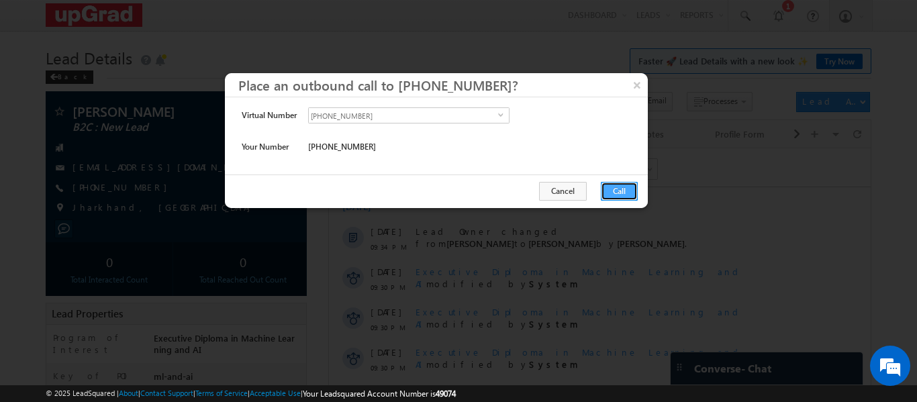
click at [627, 194] on button "Call" at bounding box center [619, 191] width 37 height 19
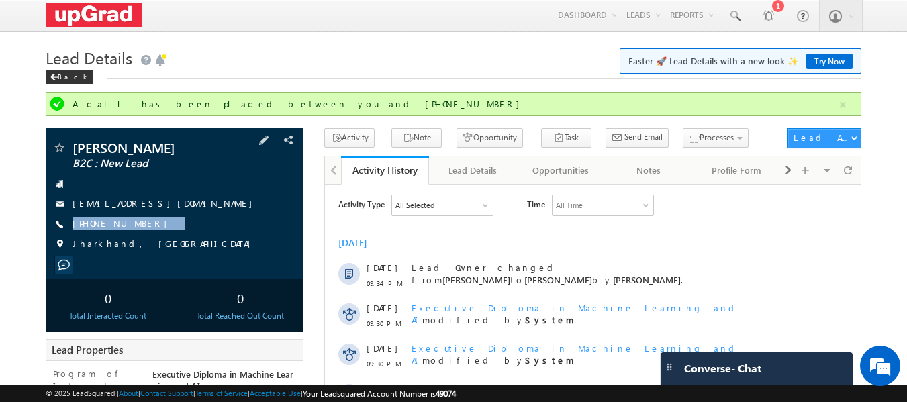
drag, startPoint x: 150, startPoint y: 223, endPoint x: 132, endPoint y: 236, distance: 22.2
click at [132, 236] on div "Anuj kumar sinha B2C : New Lead anujsinha86@gmail.com +91-8002536460" at bounding box center [174, 199] width 245 height 117
copy div "+91-8002536460"
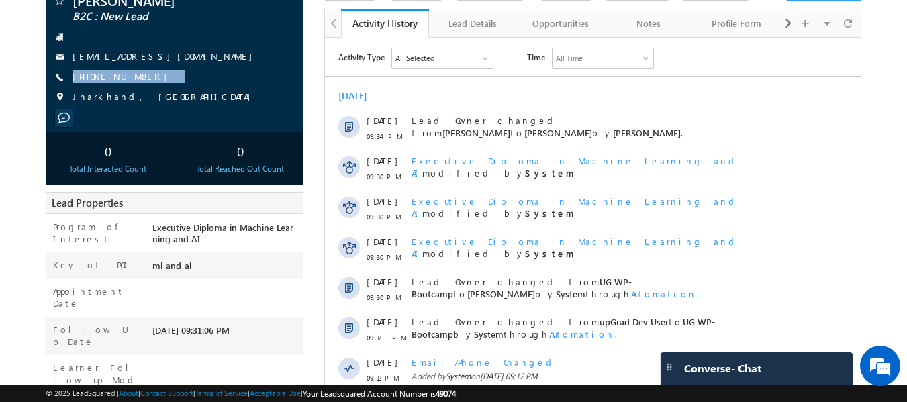
scroll to position [67, 0]
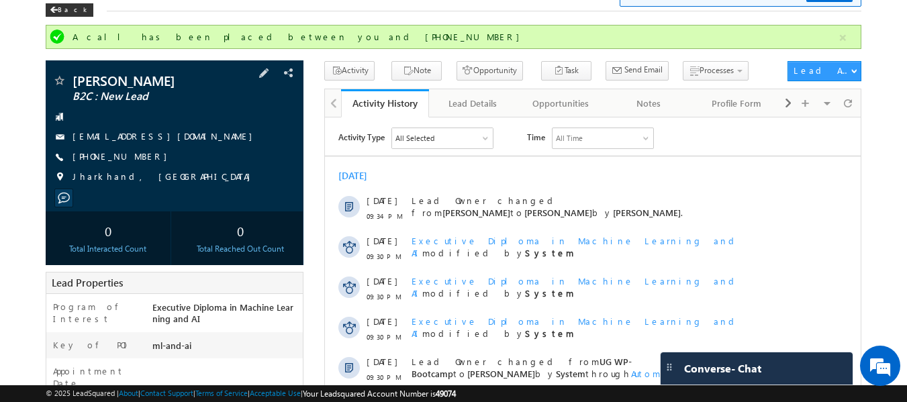
click at [171, 158] on div "+91-8002536460" at bounding box center [174, 156] width 245 height 13
click at [138, 173] on div "Anuj kumar sinha B2C : New Lead anujsinha86@gmail.com +91-8002536460" at bounding box center [174, 132] width 245 height 117
copy div "+91-8002536460"
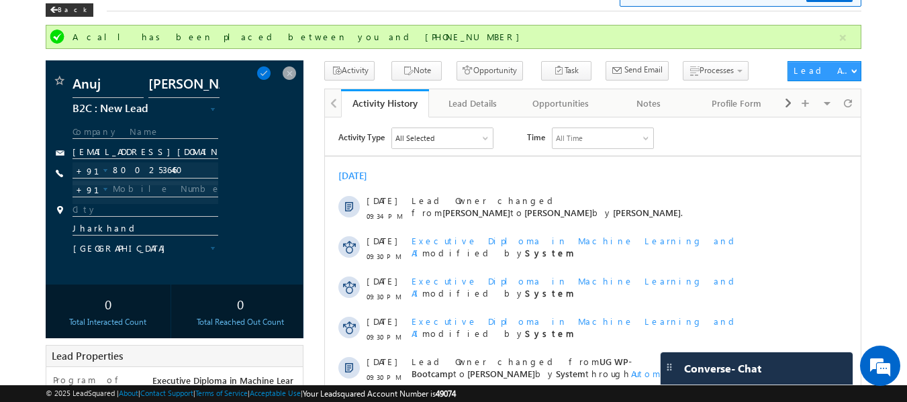
scroll to position [0, 0]
click at [291, 71] on span at bounding box center [289, 73] width 15 height 15
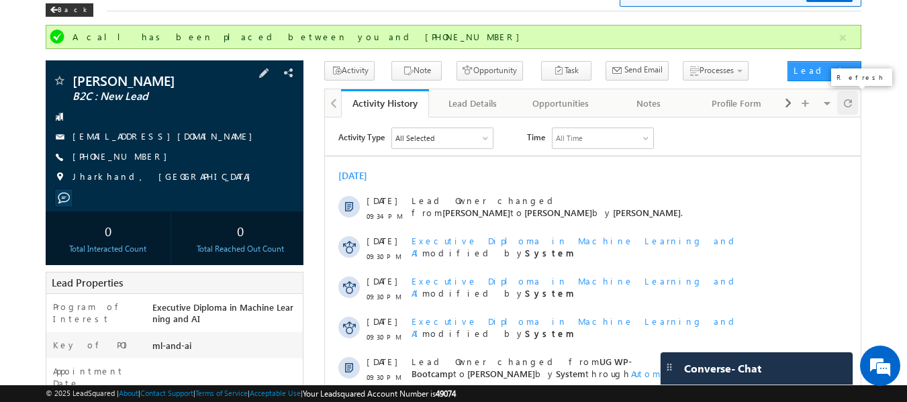
click at [851, 101] on span at bounding box center [848, 103] width 8 height 24
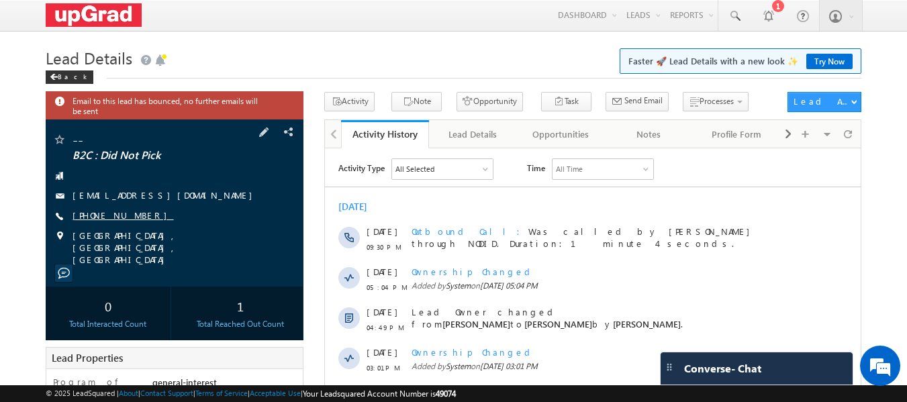
click at [120, 216] on link "[PHONE_NUMBER]" at bounding box center [123, 214] width 101 height 11
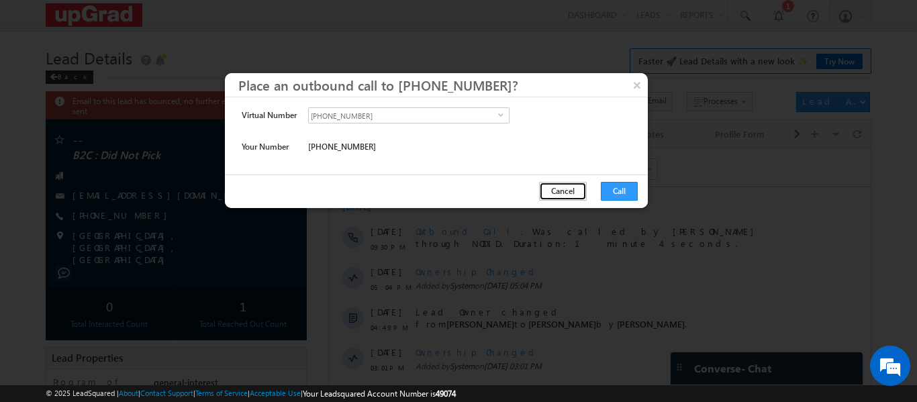
click at [574, 187] on button "Cancel" at bounding box center [563, 191] width 48 height 19
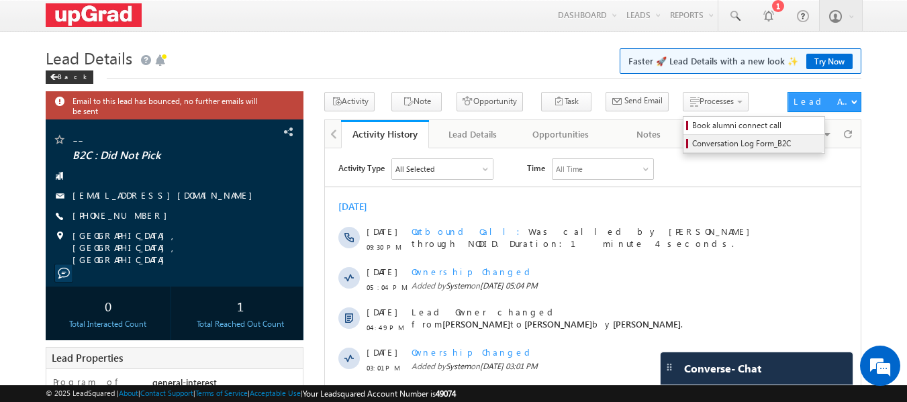
click at [696, 145] on span "Conversation Log Form_B2C" at bounding box center [756, 144] width 128 height 12
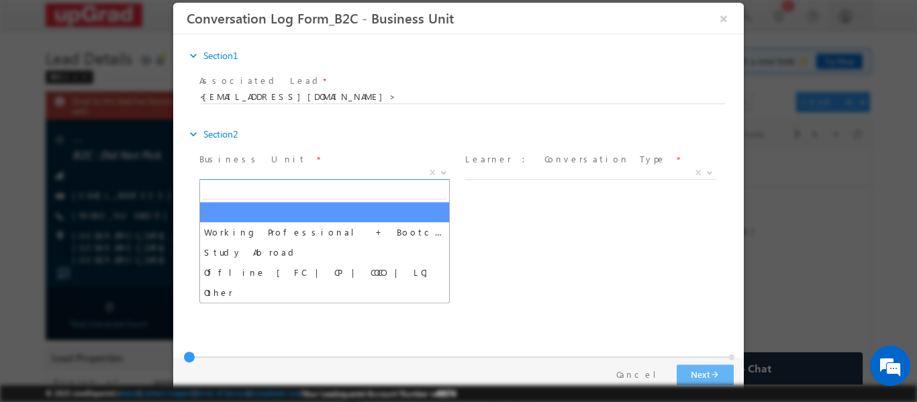
click at [402, 170] on span "X" at bounding box center [324, 172] width 250 height 13
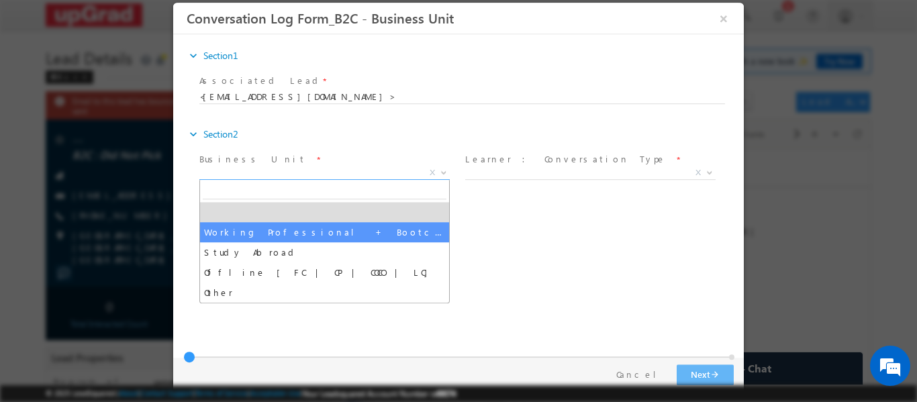
select select "Working Professional + Bootcamp"
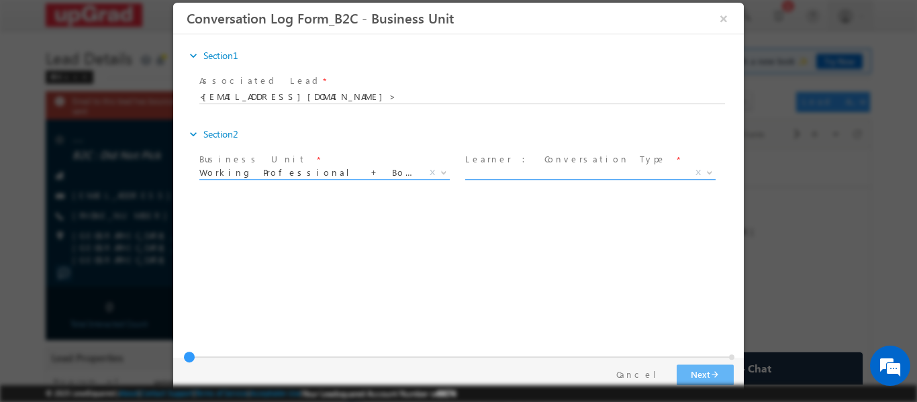
click at [551, 166] on span "X" at bounding box center [590, 172] width 250 height 13
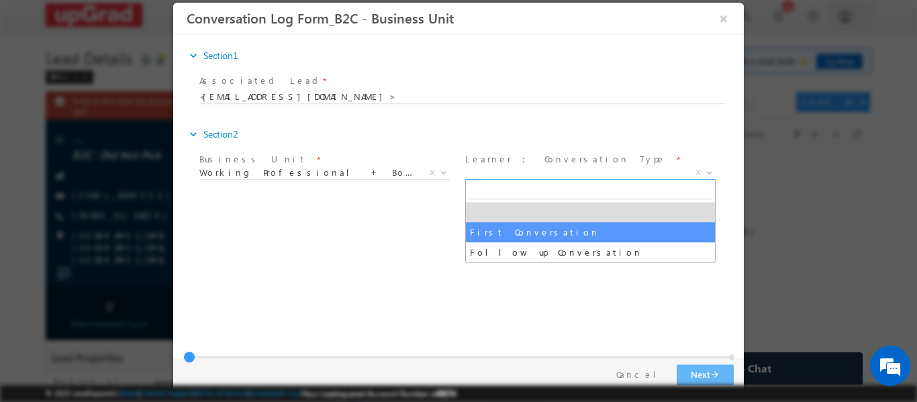
select select "First Conversation"
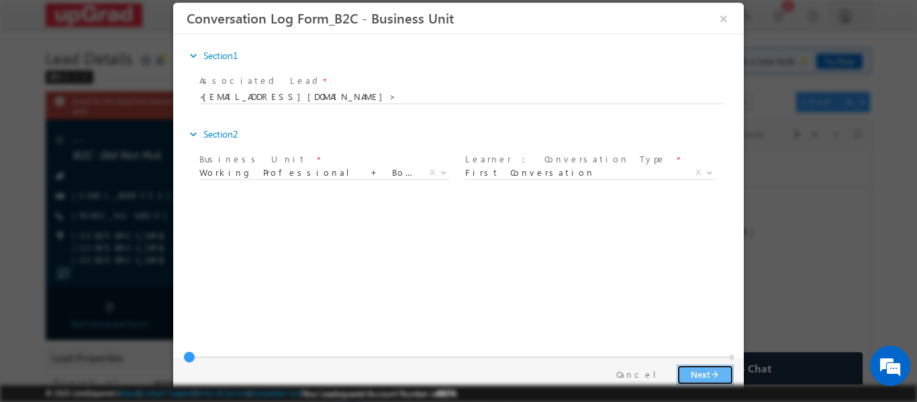
drag, startPoint x: 707, startPoint y: 365, endPoint x: 695, endPoint y: 367, distance: 12.3
click at [703, 365] on button "Next arrow_forward" at bounding box center [705, 374] width 57 height 21
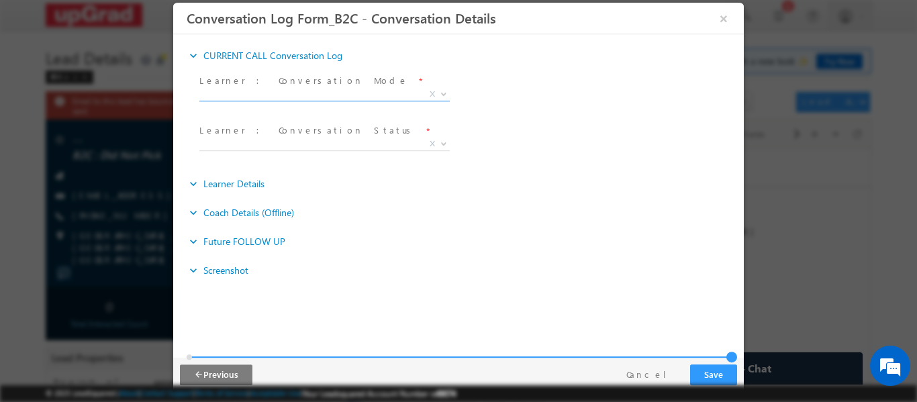
click at [322, 96] on span "X" at bounding box center [324, 93] width 250 height 13
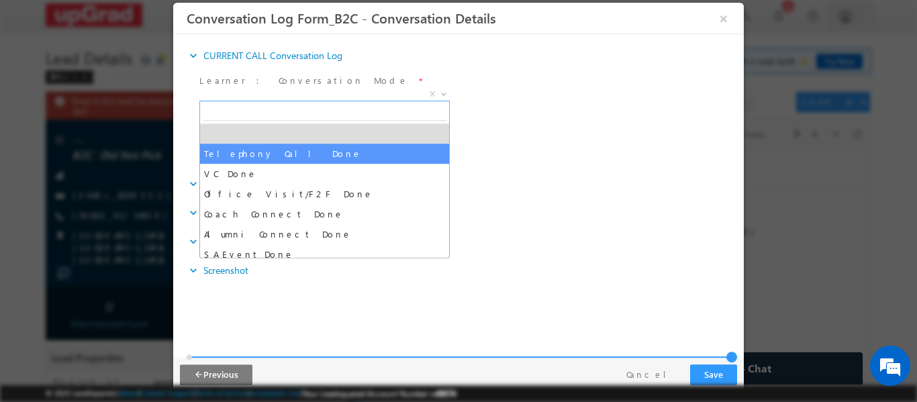
select select "Telephony Call Done"
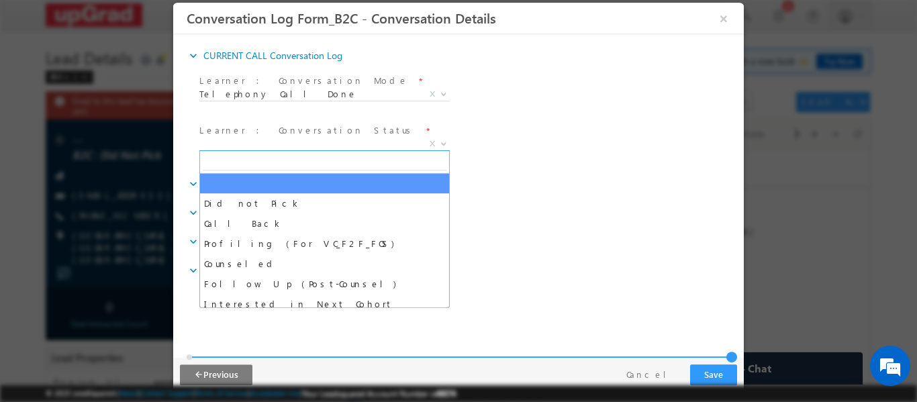
click at [258, 144] on span "X" at bounding box center [324, 143] width 250 height 13
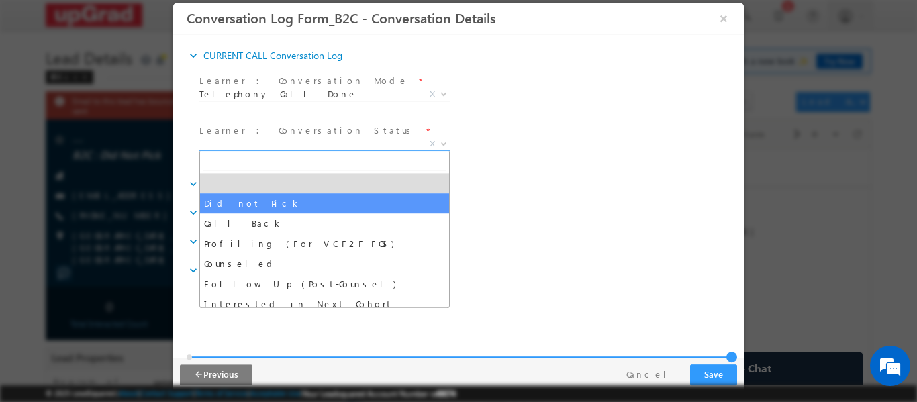
select select "Did not Pick"
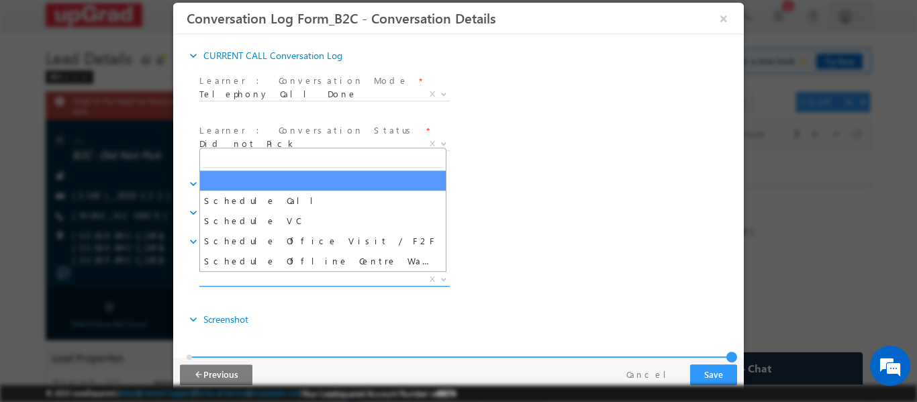
click at [311, 273] on span "X" at bounding box center [324, 279] width 250 height 13
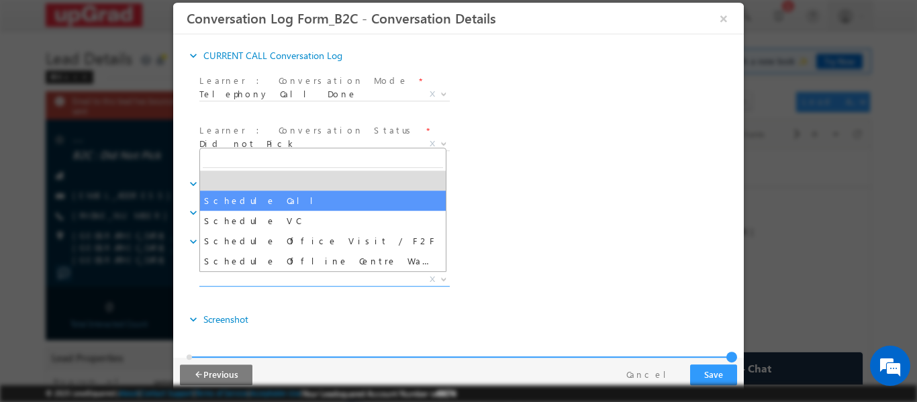
select select "Schedule Call"
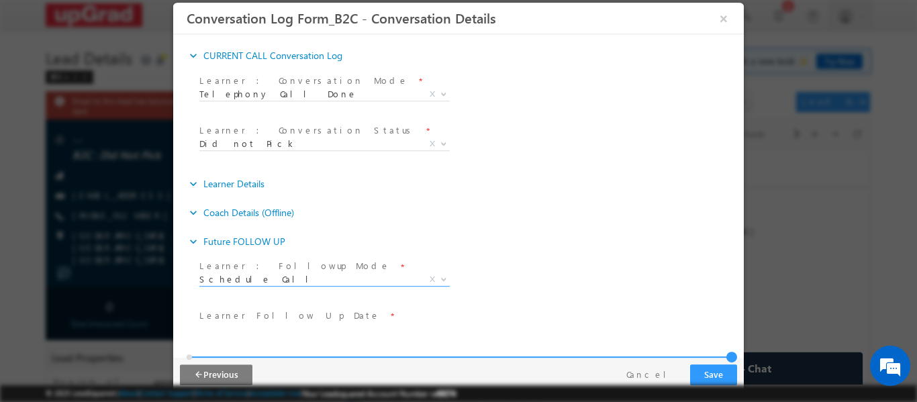
scroll to position [114, 0]
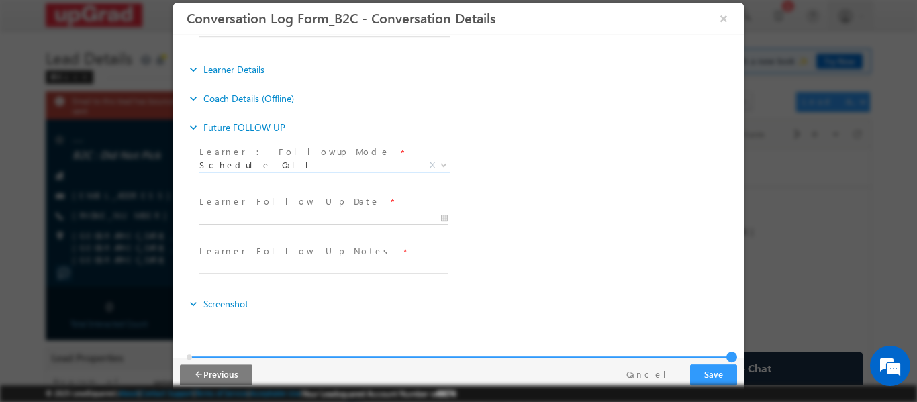
type input "10/04/2025 9:36 PM"
type input "36"
click at [320, 222] on input "10/04/2025 9:36 PM" at bounding box center [323, 217] width 248 height 13
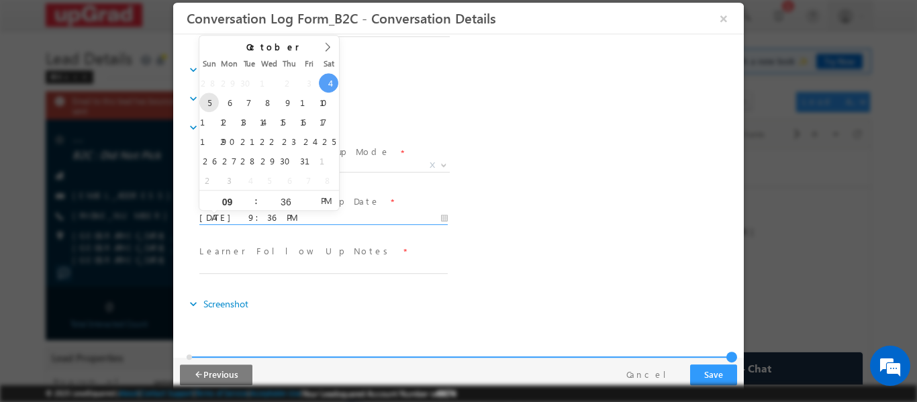
type input "10/05/2025 9:36 PM"
click at [534, 154] on div "Learner : Followup Mode * Schedule Call Schedule VC Schedule Office Visit / F2F…" at bounding box center [470, 167] width 547 height 50
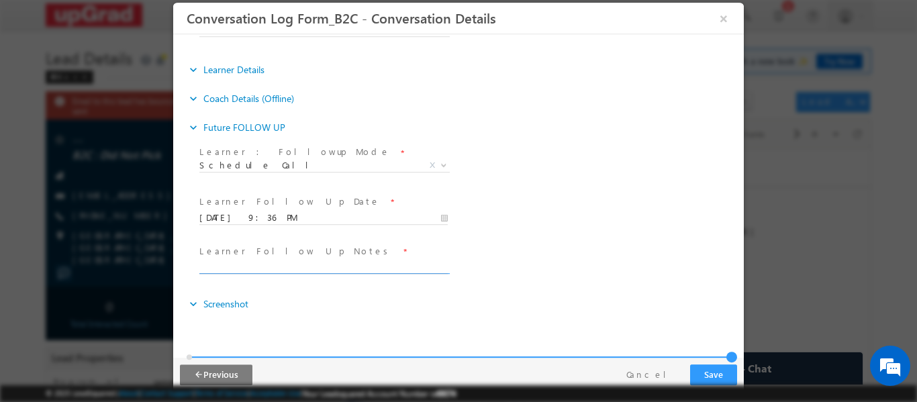
click at [314, 266] on input "text" at bounding box center [323, 267] width 248 height 13
type input "RCB"
click at [710, 370] on button "Save" at bounding box center [713, 374] width 47 height 21
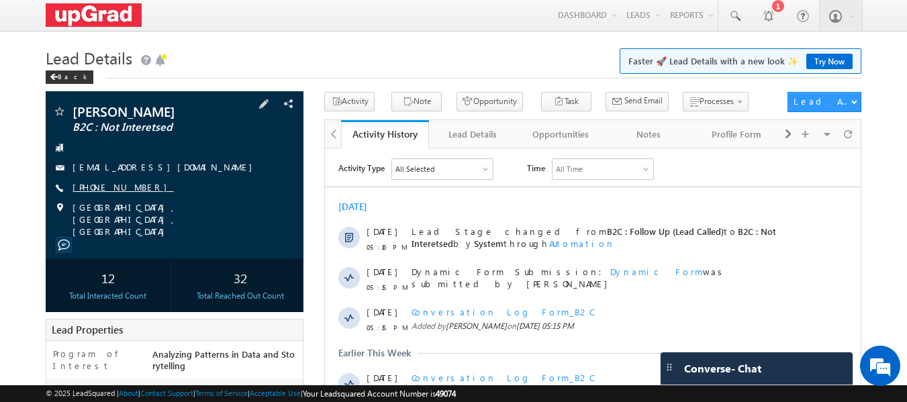
click at [113, 187] on link "[PHONE_NUMBER]" at bounding box center [123, 186] width 101 height 11
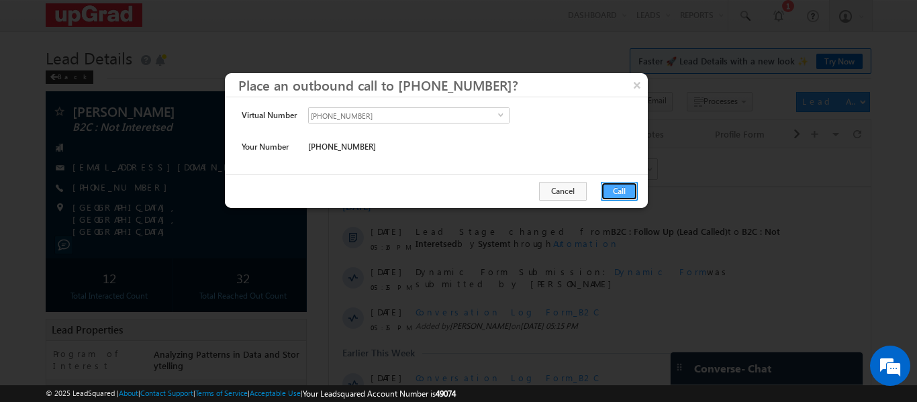
drag, startPoint x: 297, startPoint y: 37, endPoint x: 625, endPoint y: 187, distance: 360.5
click at [625, 187] on button "Call" at bounding box center [619, 191] width 37 height 19
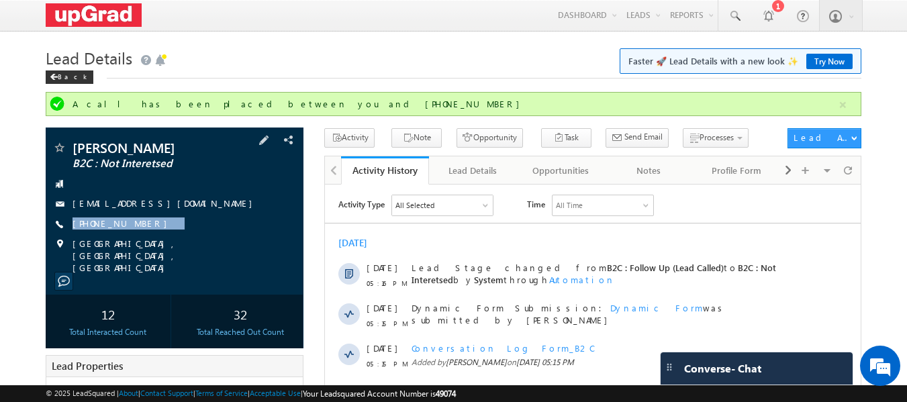
drag, startPoint x: 171, startPoint y: 221, endPoint x: 139, endPoint y: 231, distance: 33.8
click at [138, 232] on div "[PERSON_NAME] B2C : Not Interetsed [EMAIL_ADDRESS][DOMAIN_NAME] [PHONE_NUMBER]" at bounding box center [174, 207] width 245 height 133
copy div "[PHONE_NUMBER]"
